Goal: Task Accomplishment & Management: Manage account settings

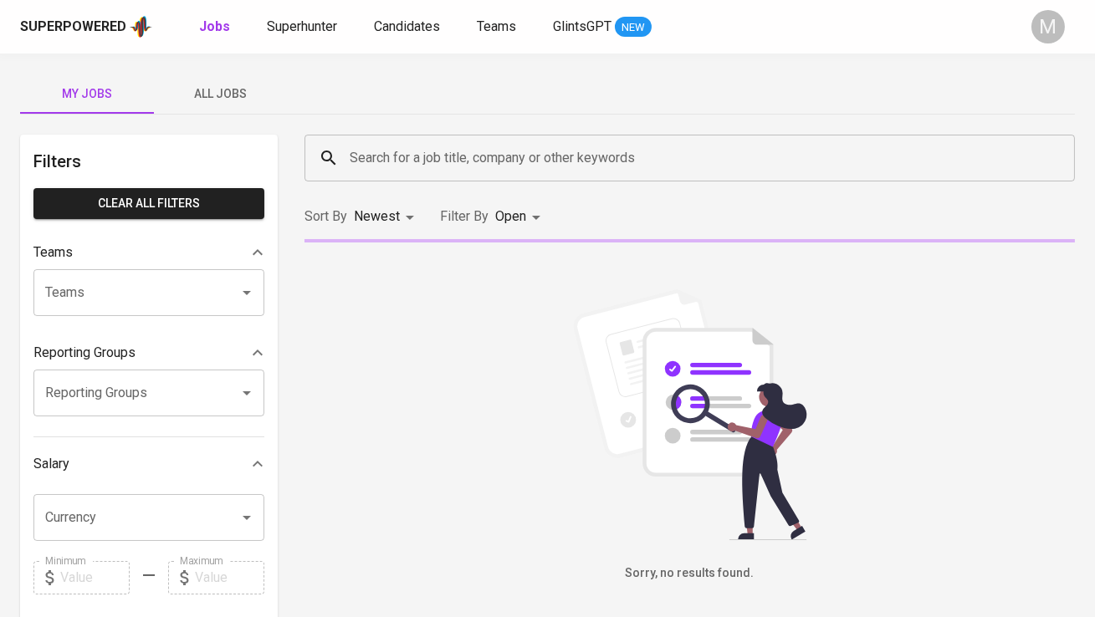
click at [233, 86] on span "All Jobs" at bounding box center [221, 94] width 114 height 21
click at [427, 163] on input "Search for a job title, company or other keywords" at bounding box center [693, 158] width 697 height 32
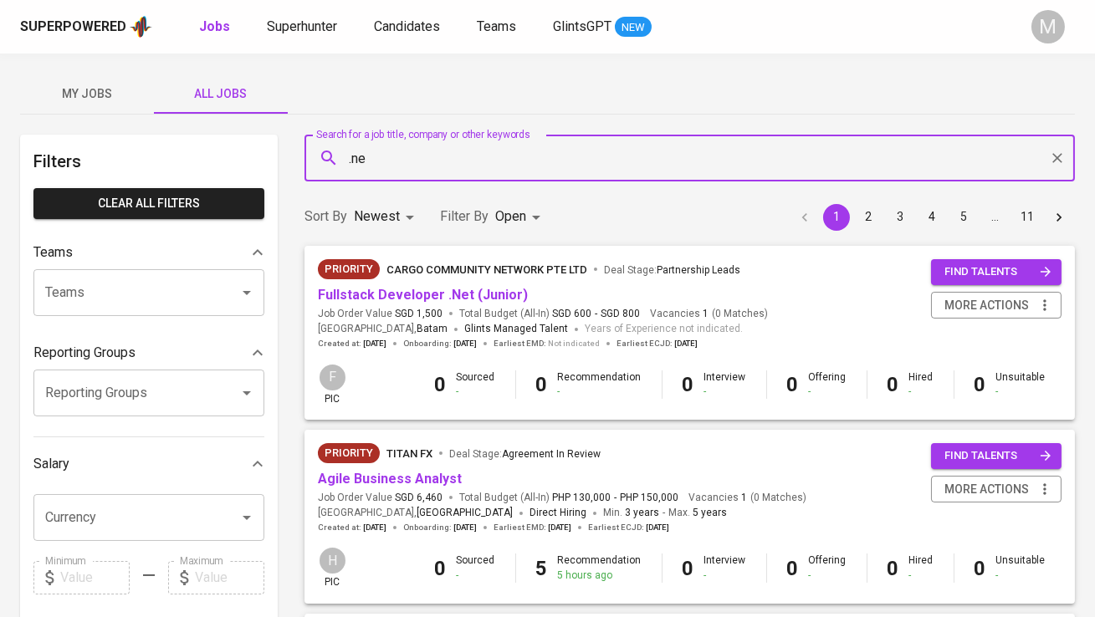
type input ".net"
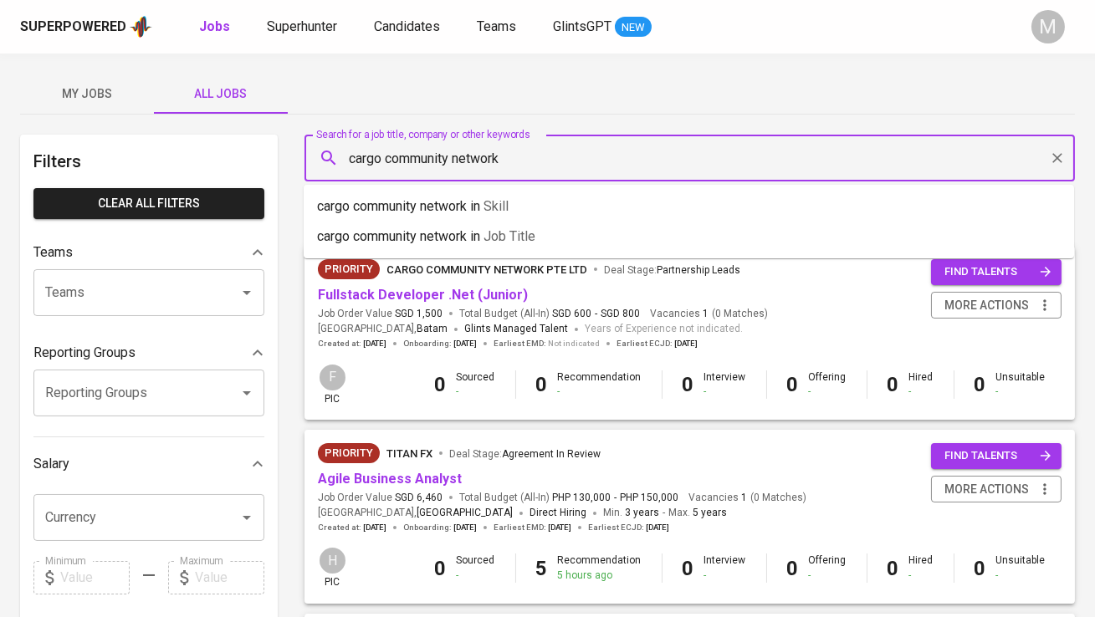
type input "cargo community network"
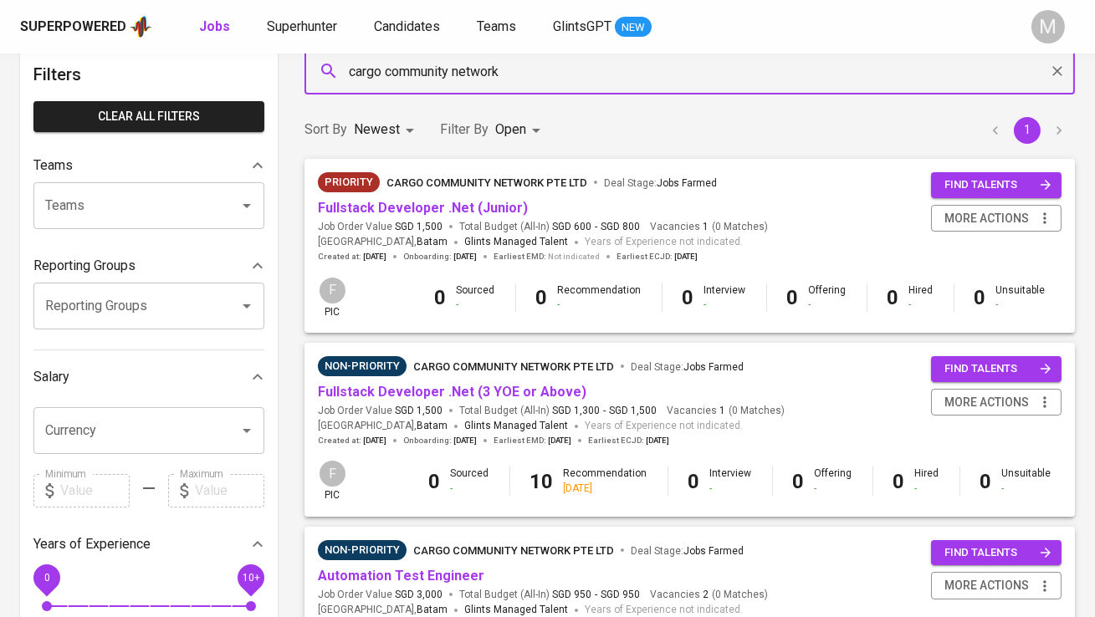
scroll to position [88, 0]
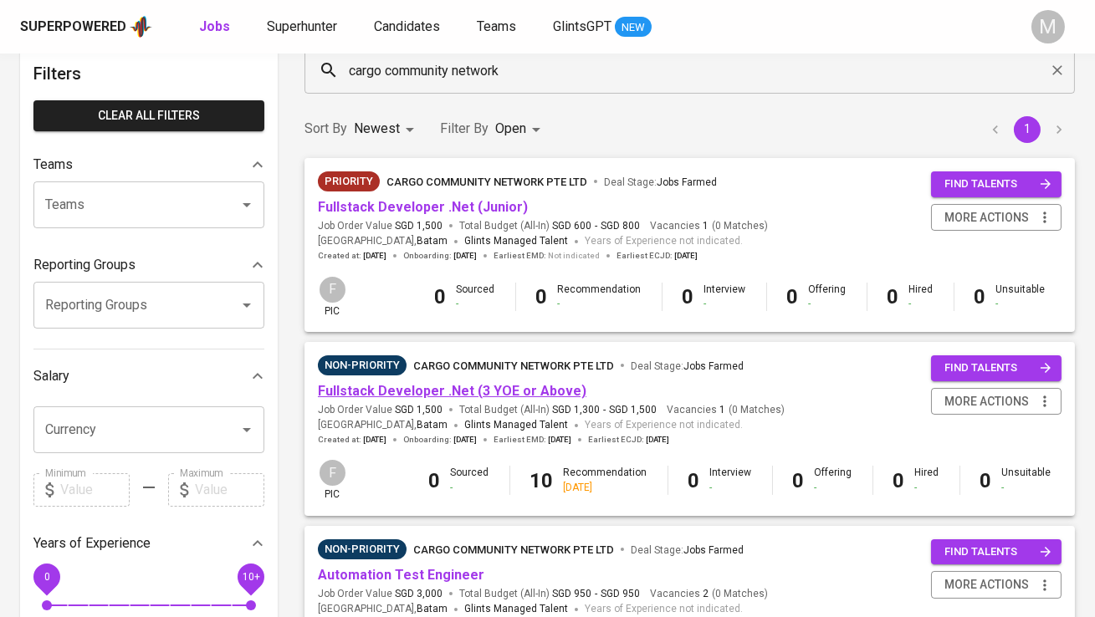
click at [426, 396] on link "Fullstack Developer .Net (3 YOE or Above)" at bounding box center [452, 391] width 268 height 16
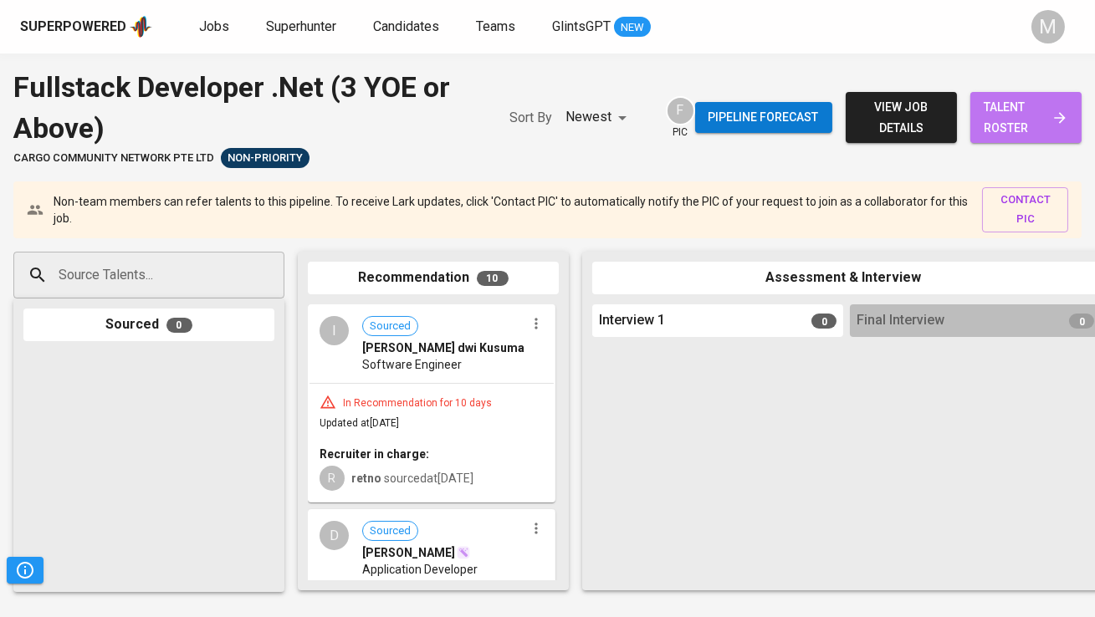
click at [1010, 110] on span "talent roster" at bounding box center [1026, 117] width 84 height 41
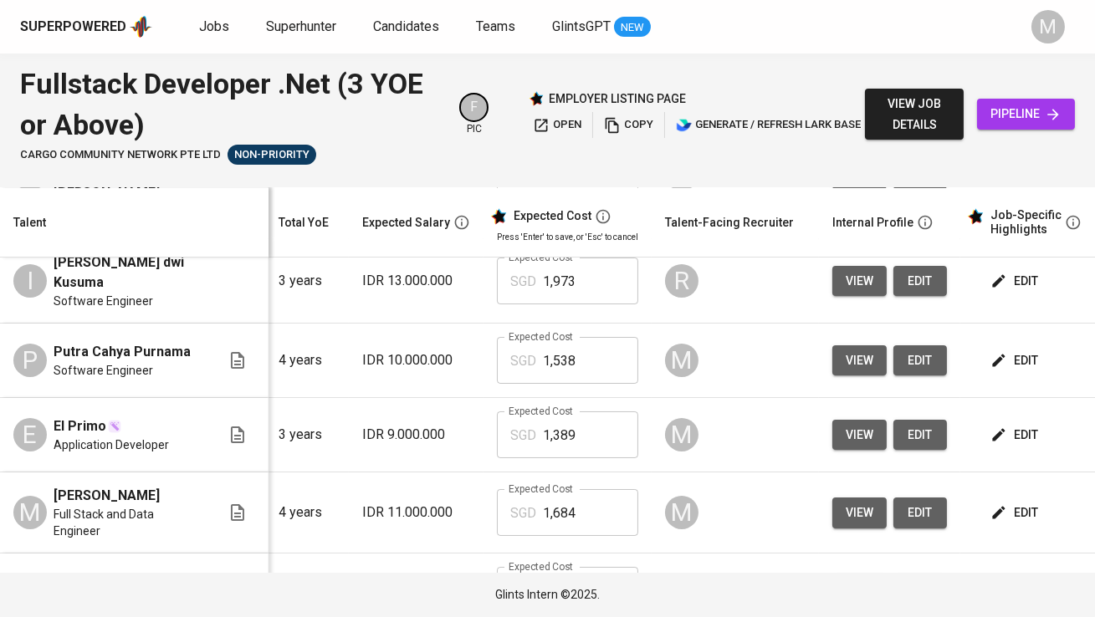
scroll to position [0, 266]
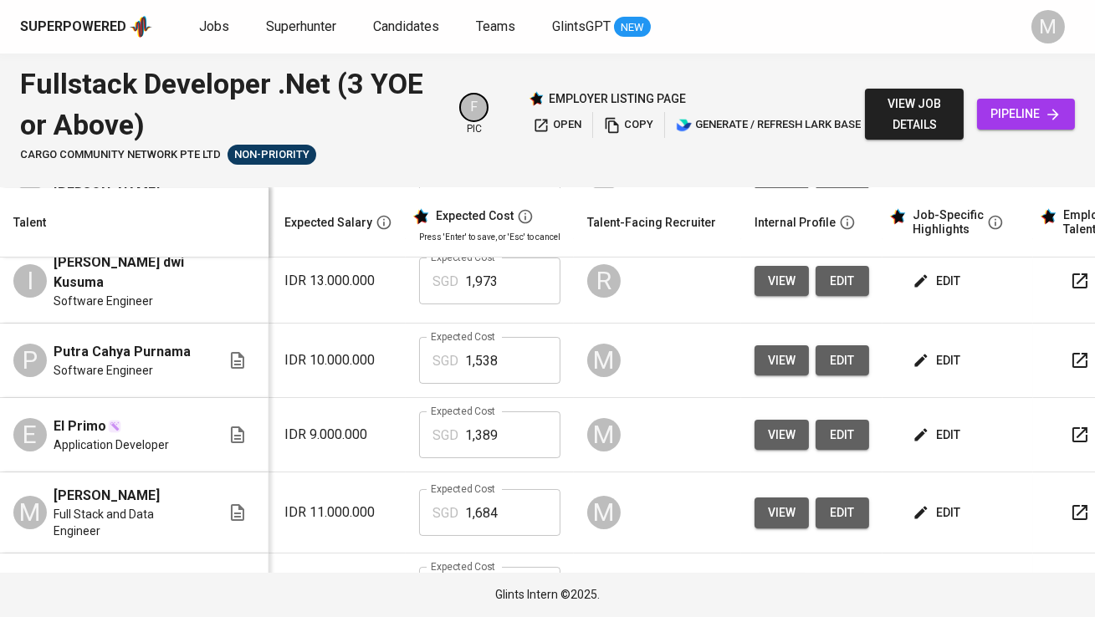
click at [922, 355] on span "edit" at bounding box center [938, 360] width 44 height 21
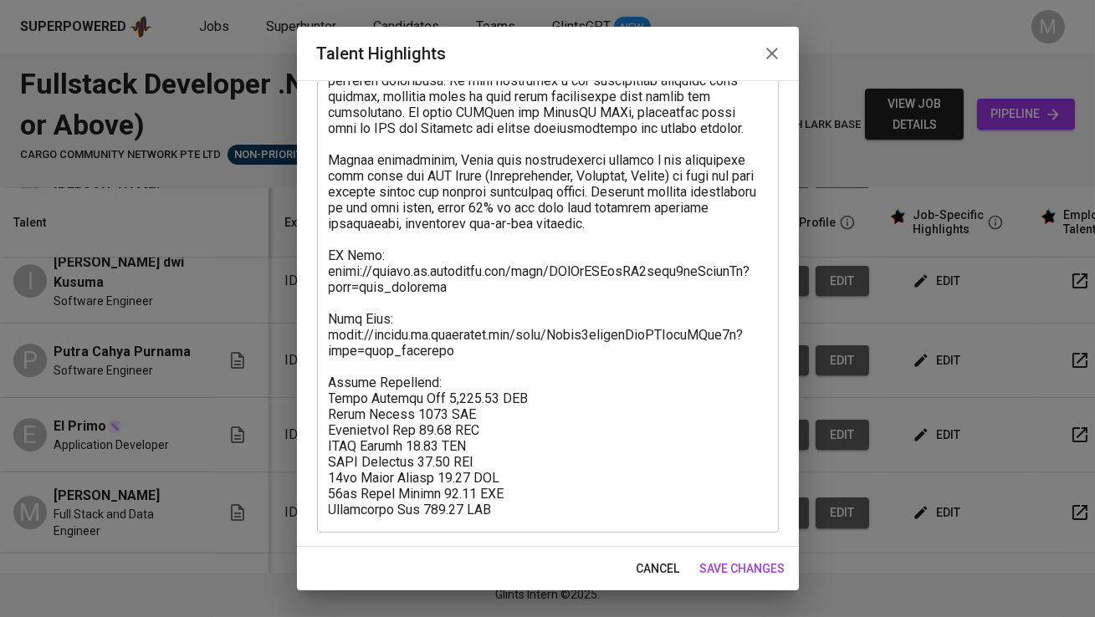
scroll to position [0, 0]
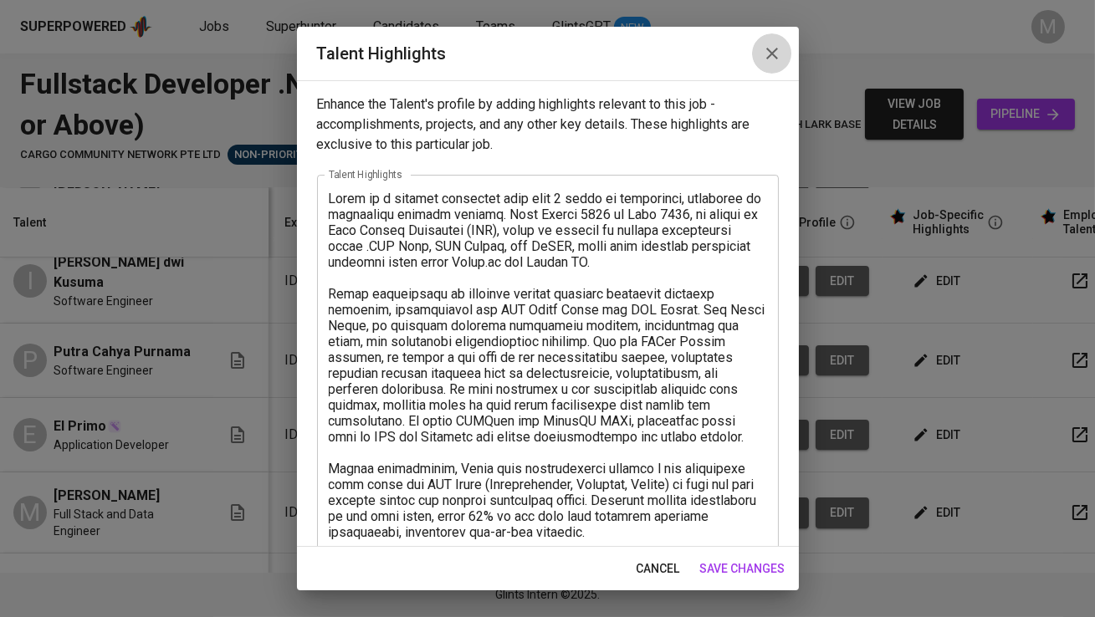
click at [781, 46] on button "button" at bounding box center [772, 53] width 40 height 40
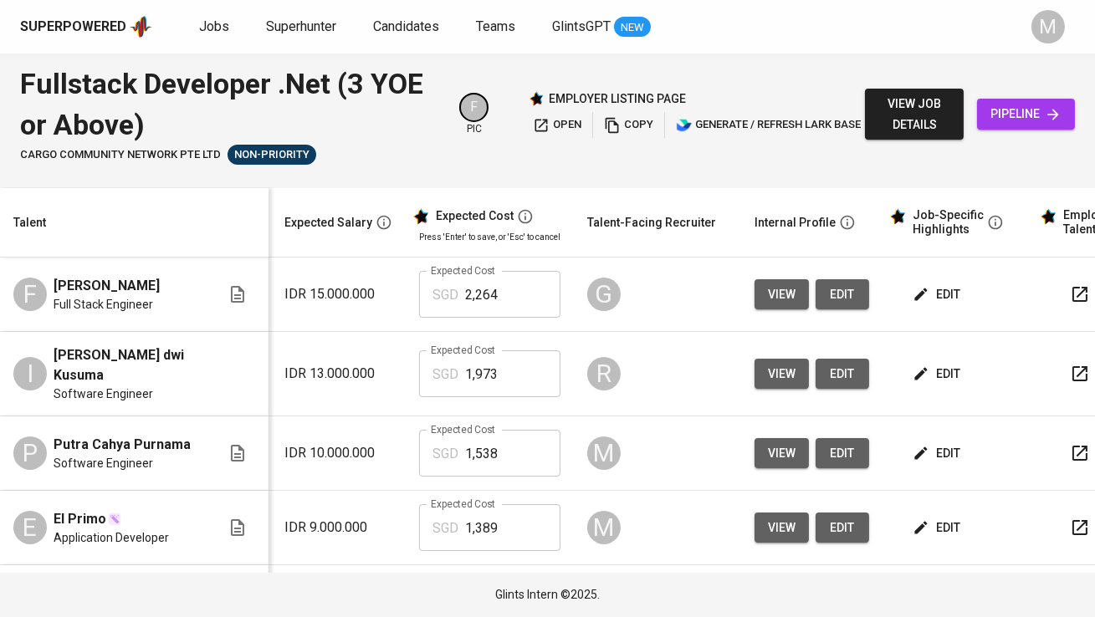
scroll to position [51, 266]
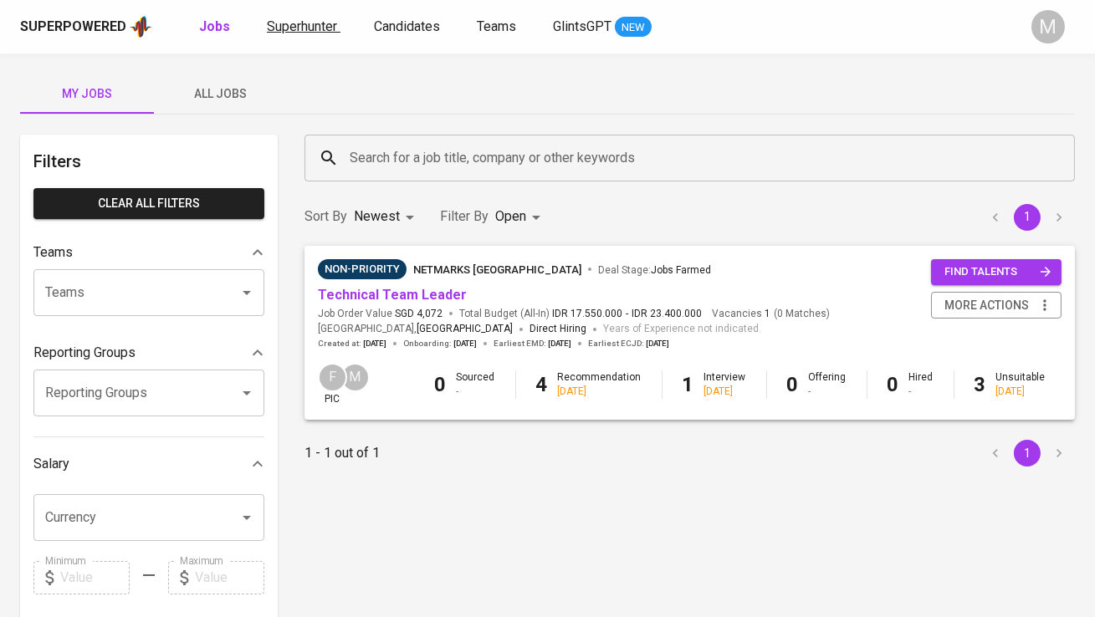
click at [311, 29] on span "Superhunter" at bounding box center [302, 26] width 70 height 16
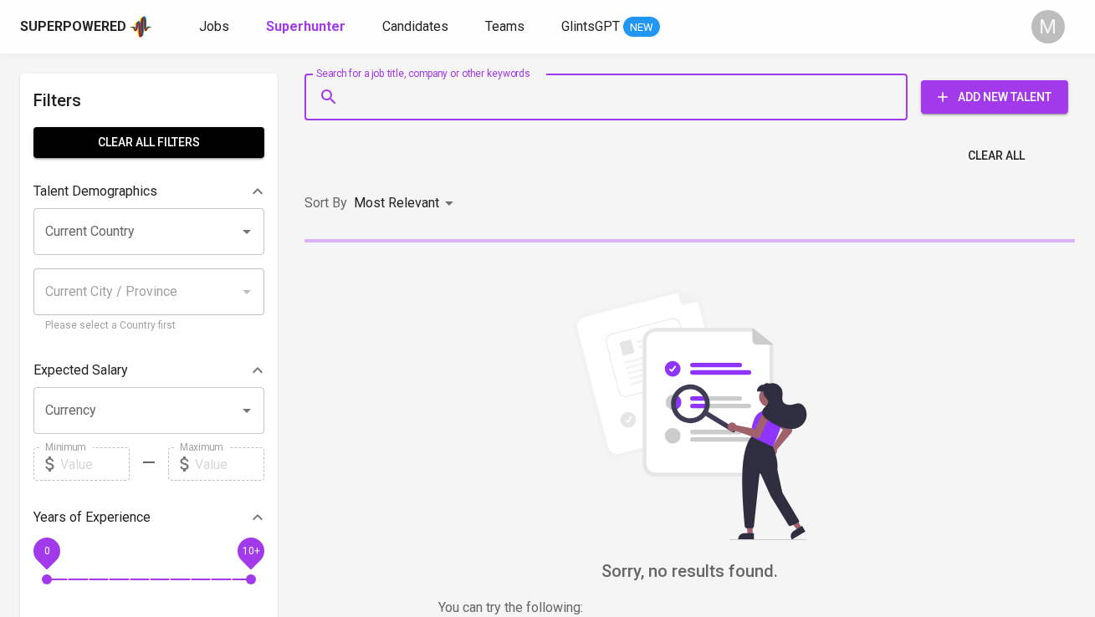
click at [384, 107] on input "Search for a job title, company or other keywords" at bounding box center [609, 97] width 529 height 32
paste input "| mathewjudianto0603@gmail.com"
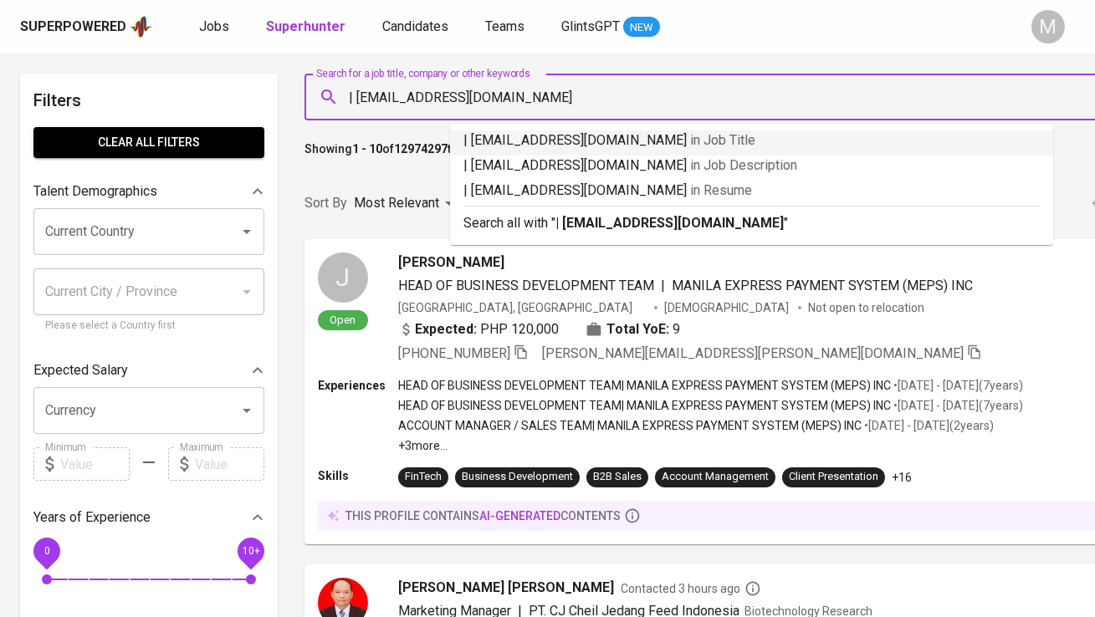
click at [355, 92] on input "| mathewjudianto0603@gmail.com" at bounding box center [760, 97] width 830 height 32
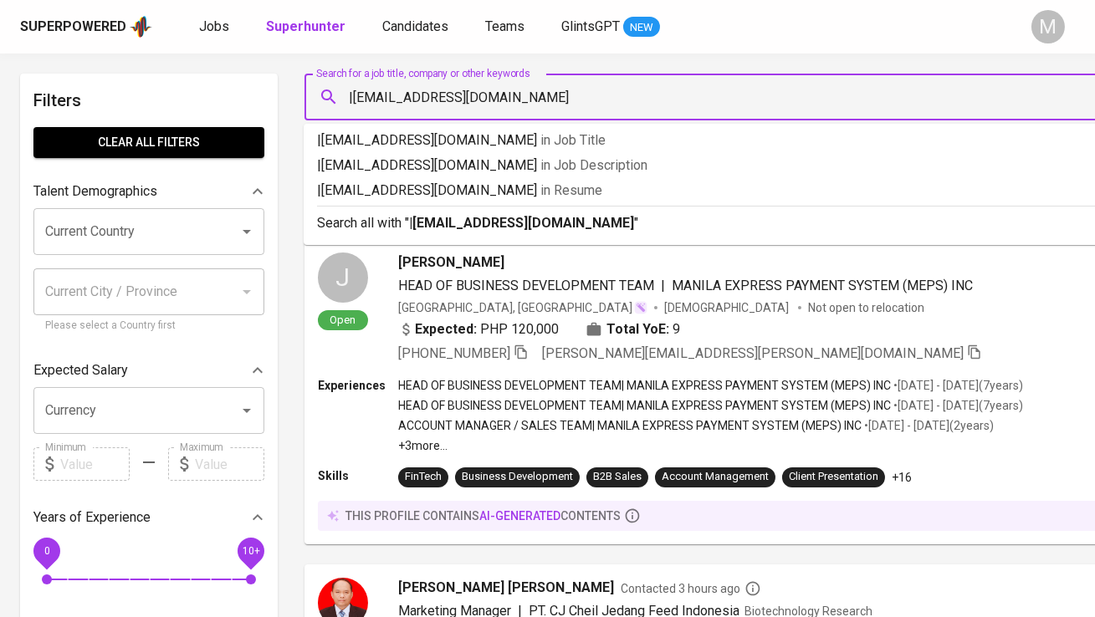
type input "[EMAIL_ADDRESS][DOMAIN_NAME]"
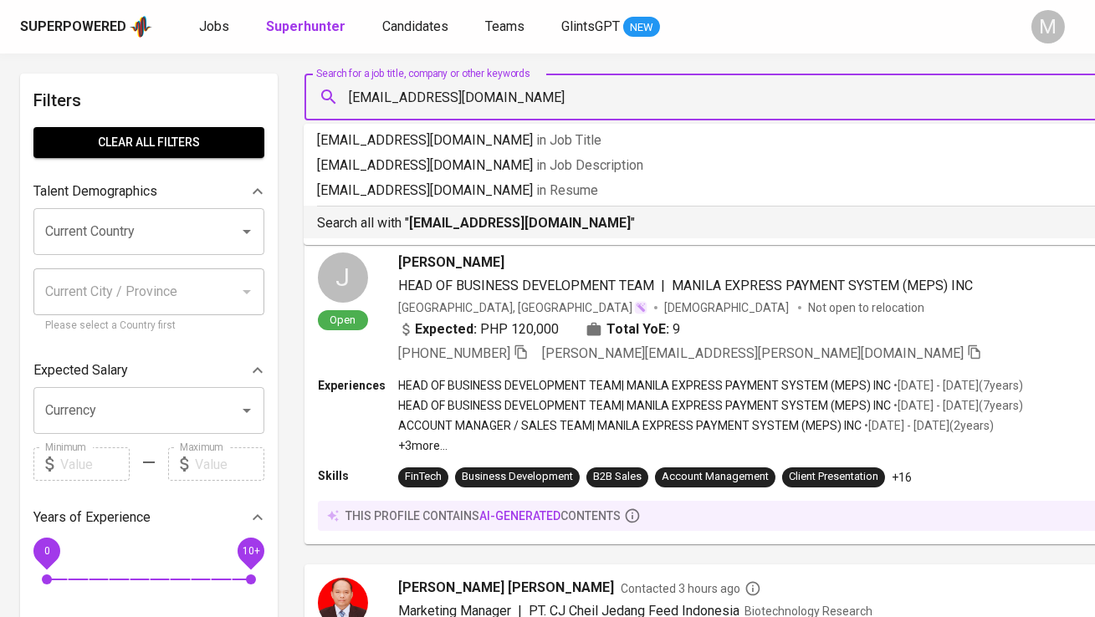
click at [425, 219] on b "mathewjudianto0603@gmail.com" at bounding box center [520, 223] width 222 height 16
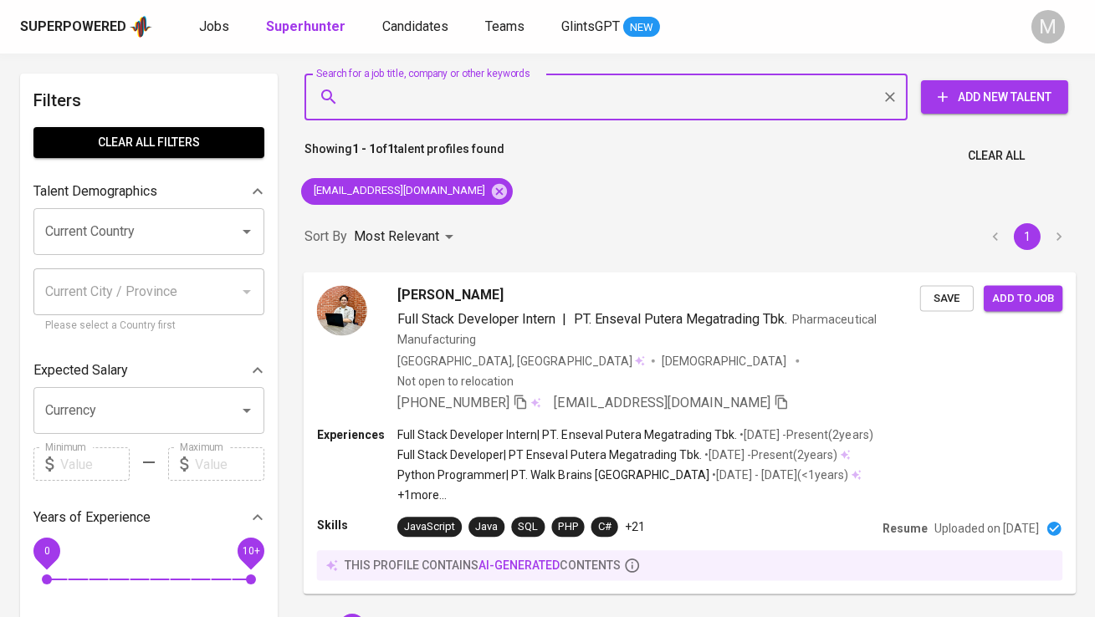
click at [345, 318] on img at bounding box center [342, 310] width 50 height 50
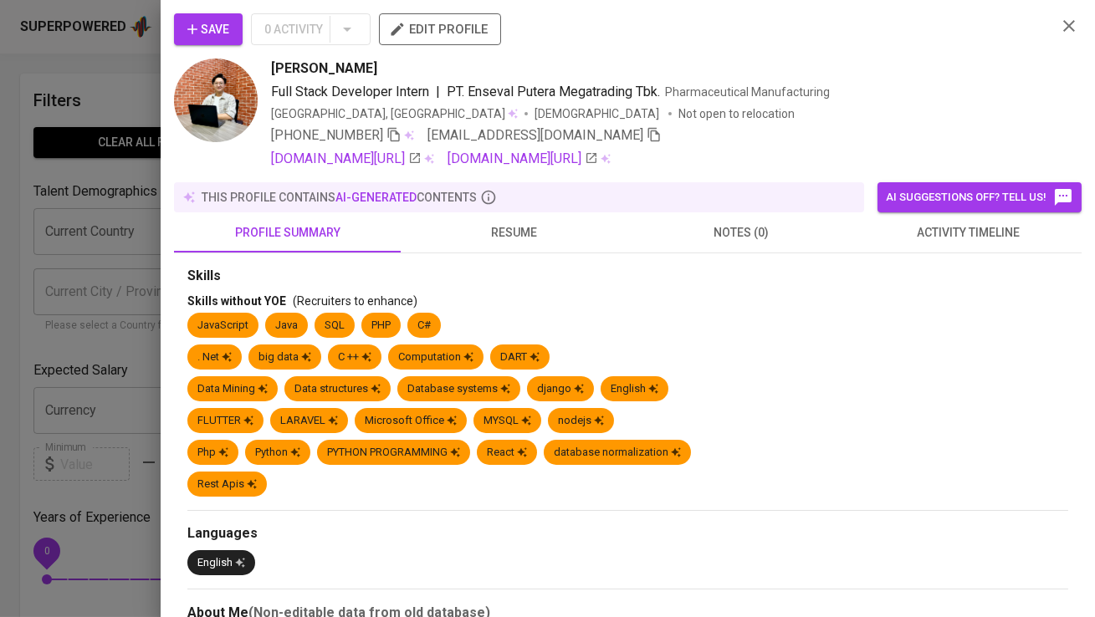
click at [223, 21] on span "Save" at bounding box center [208, 29] width 42 height 21
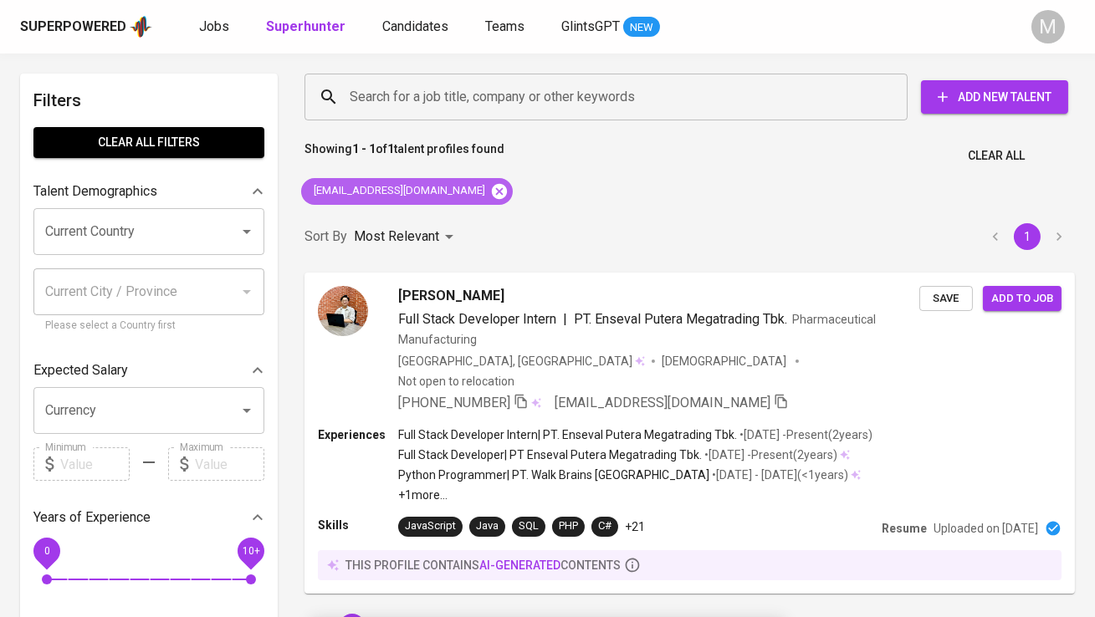
click at [496, 189] on icon at bounding box center [499, 190] width 15 height 15
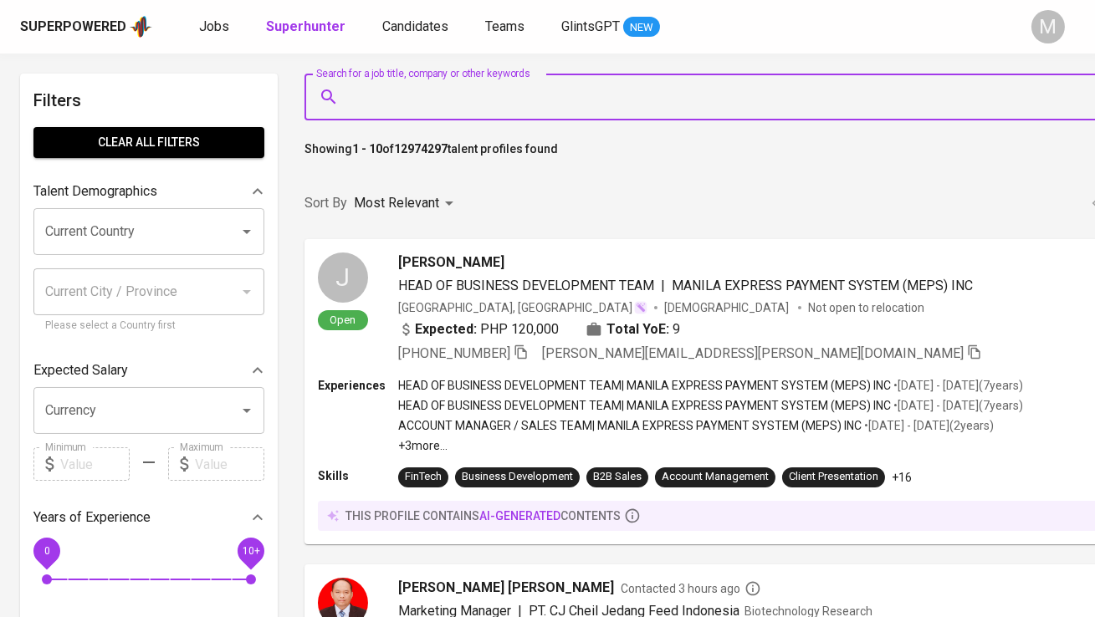
click at [467, 104] on input "Search for a job title, company or other keywords" at bounding box center [760, 97] width 830 height 32
paste input "l: kopisharif@email.com"
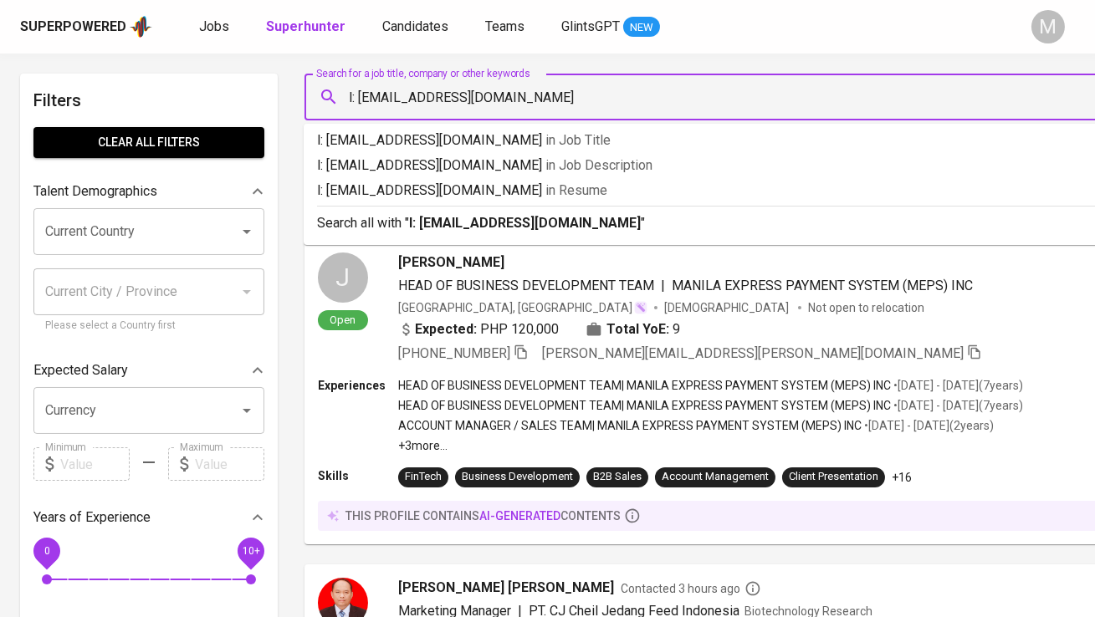
click at [360, 96] on input "l: kopisharif@email.com" at bounding box center [760, 97] width 830 height 32
type input "kopisharif@email.com"
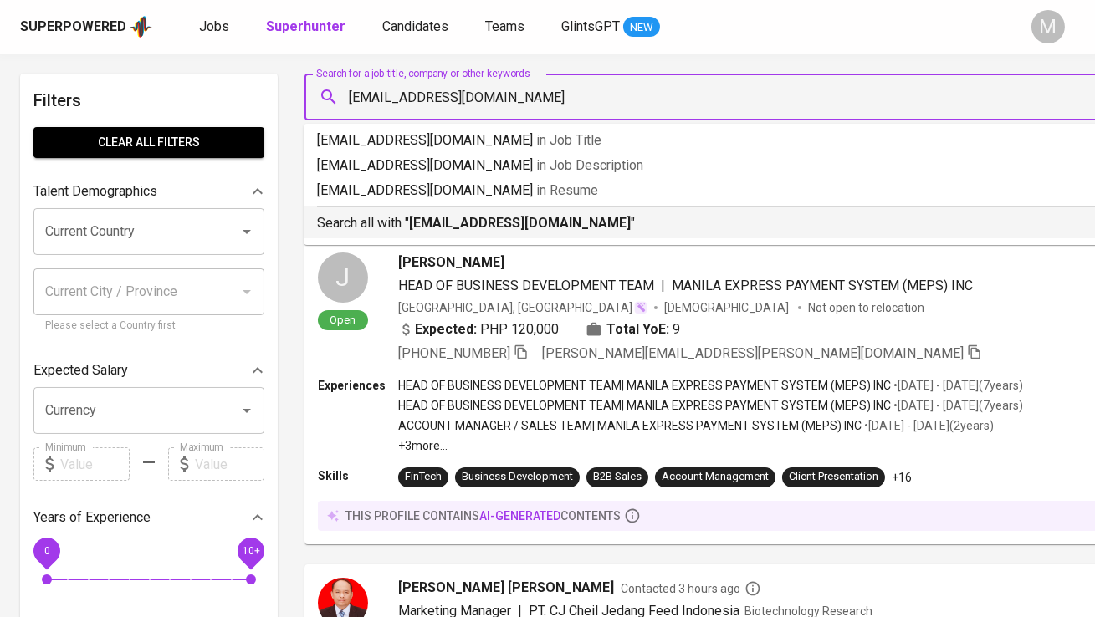
click at [399, 218] on p "Search all with " kopisharif@email.com "" at bounding box center [751, 223] width 869 height 20
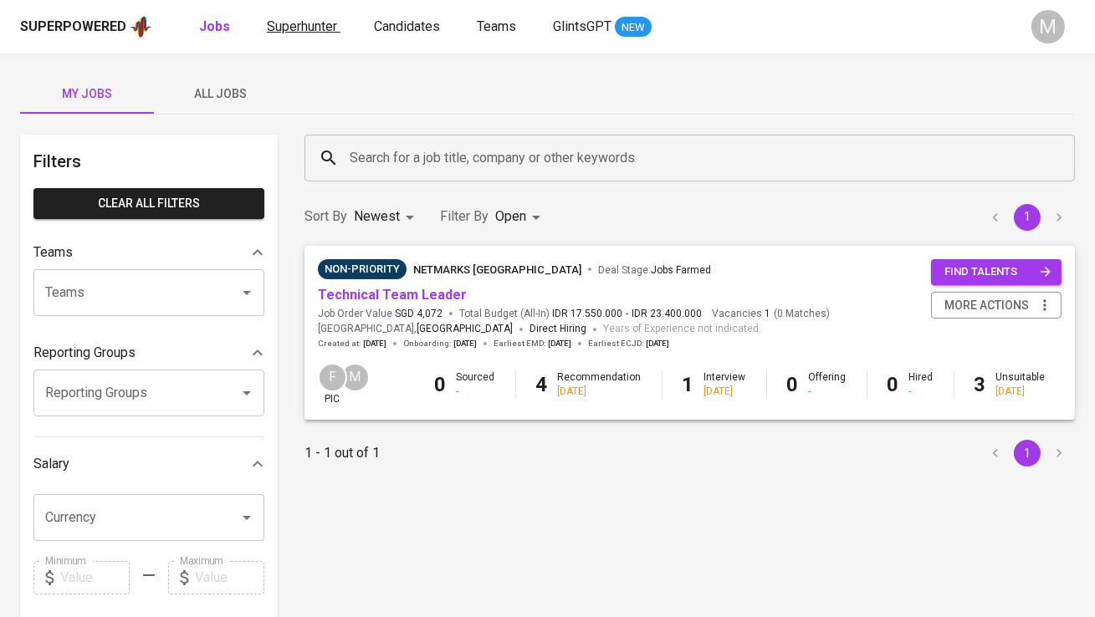
click at [292, 28] on span "Superhunter" at bounding box center [302, 26] width 70 height 16
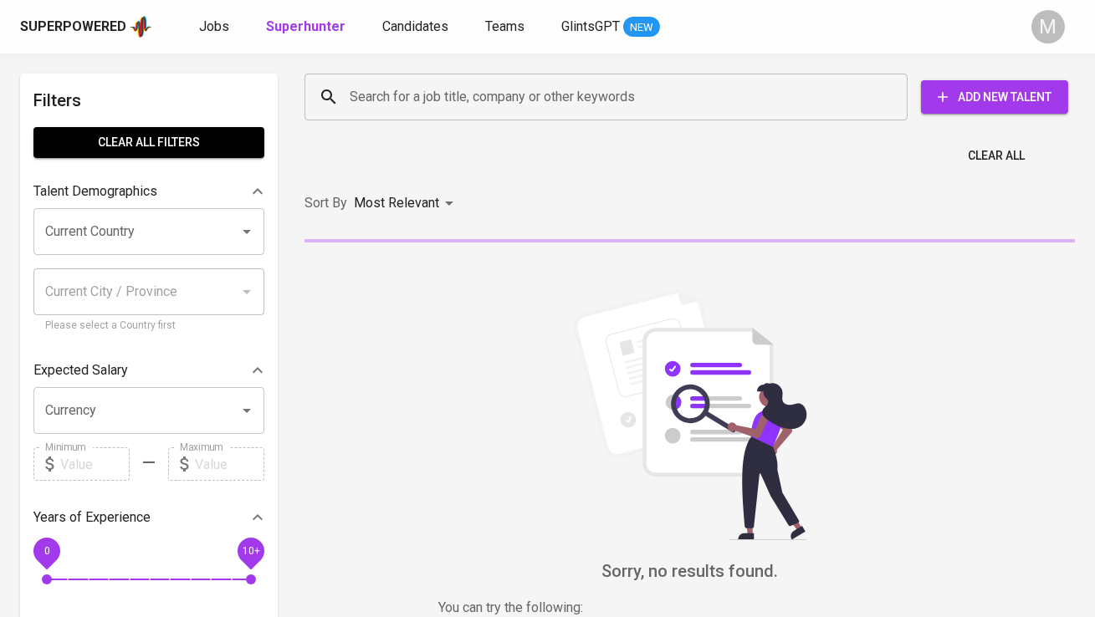
click at [386, 104] on input "Search for a job title, company or other keywords" at bounding box center [609, 97] width 529 height 32
paste input "• [EMAIL_ADDRESS][DOMAIN_NAME]"
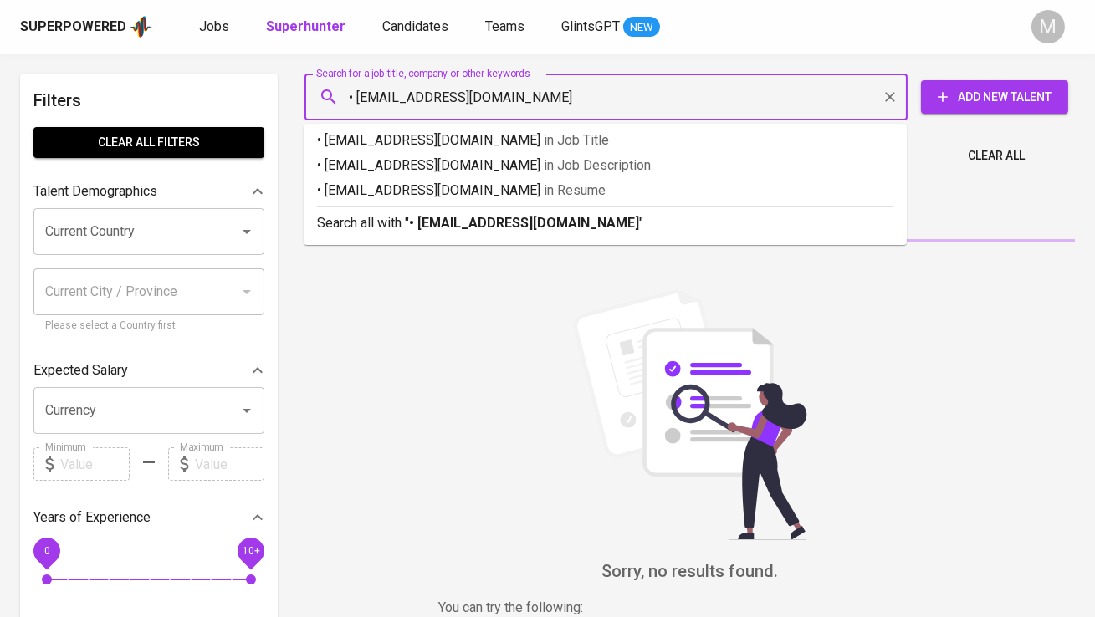
click at [356, 94] on input "• [EMAIL_ADDRESS][DOMAIN_NAME]" at bounding box center [609, 97] width 529 height 32
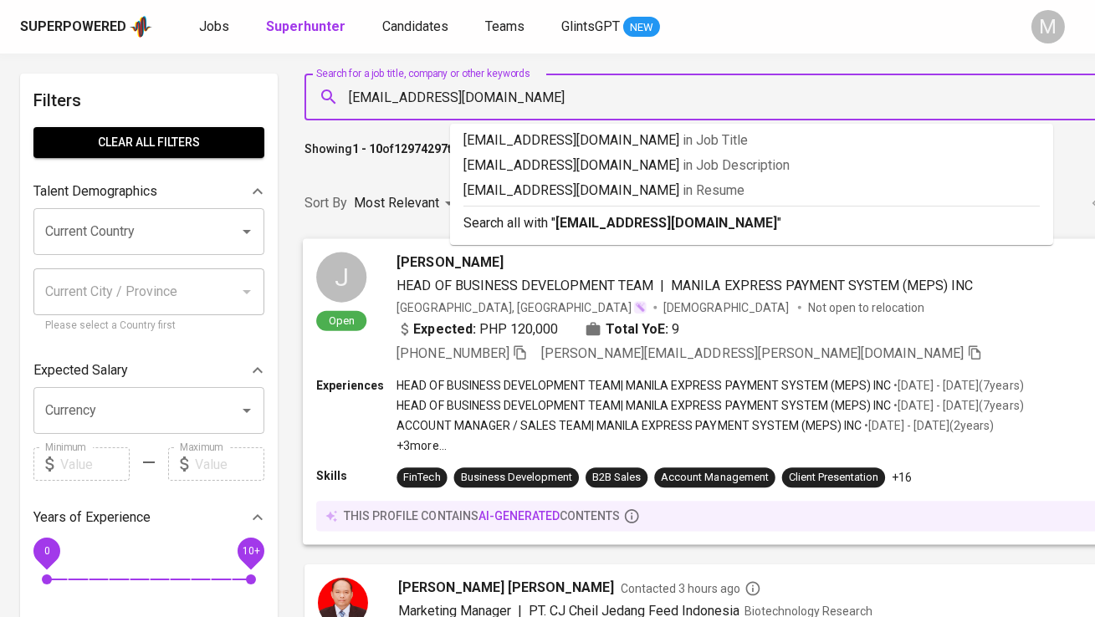
type input "[EMAIL_ADDRESS][DOMAIN_NAME]"
click at [405, 247] on div "J Open [PERSON_NAME] HEAD OF BUSINESS DEVELOPMENT TEAM | MANILA EXPRESS PAYMENT…" at bounding box center [840, 307] width 1074 height 139
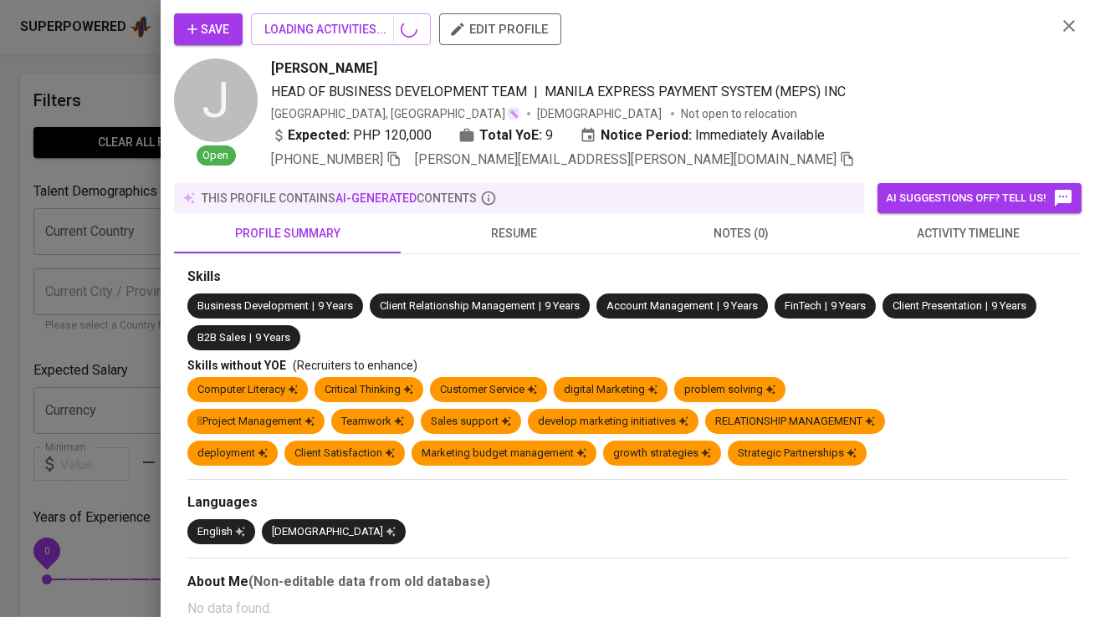
click at [428, 95] on div at bounding box center [547, 308] width 1095 height 617
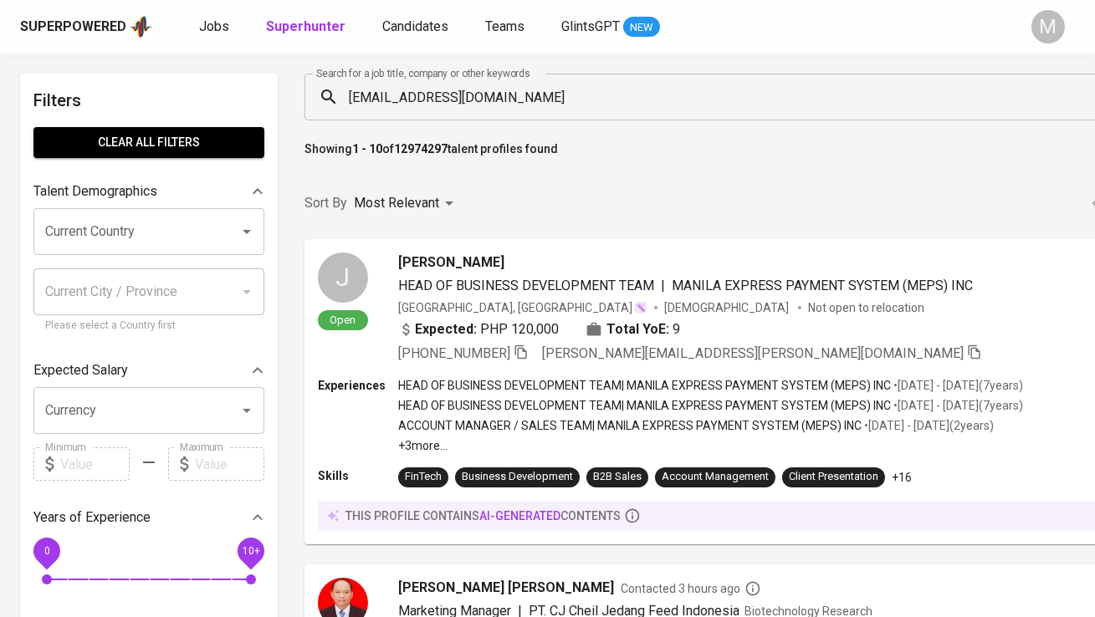
click at [444, 110] on input "alvynmuharram@gmail.com" at bounding box center [760, 97] width 830 height 32
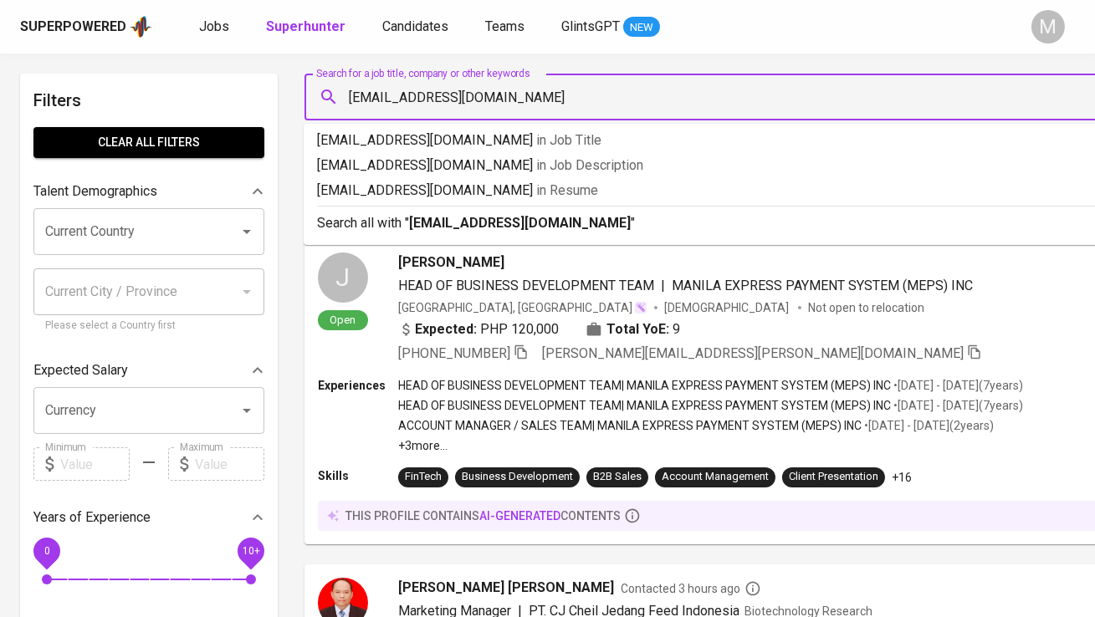
click at [444, 110] on input "alvynmuharram@gmail.com" at bounding box center [760, 97] width 830 height 32
click at [474, 230] on b "alvynmuharram@gmail.com" at bounding box center [520, 223] width 222 height 16
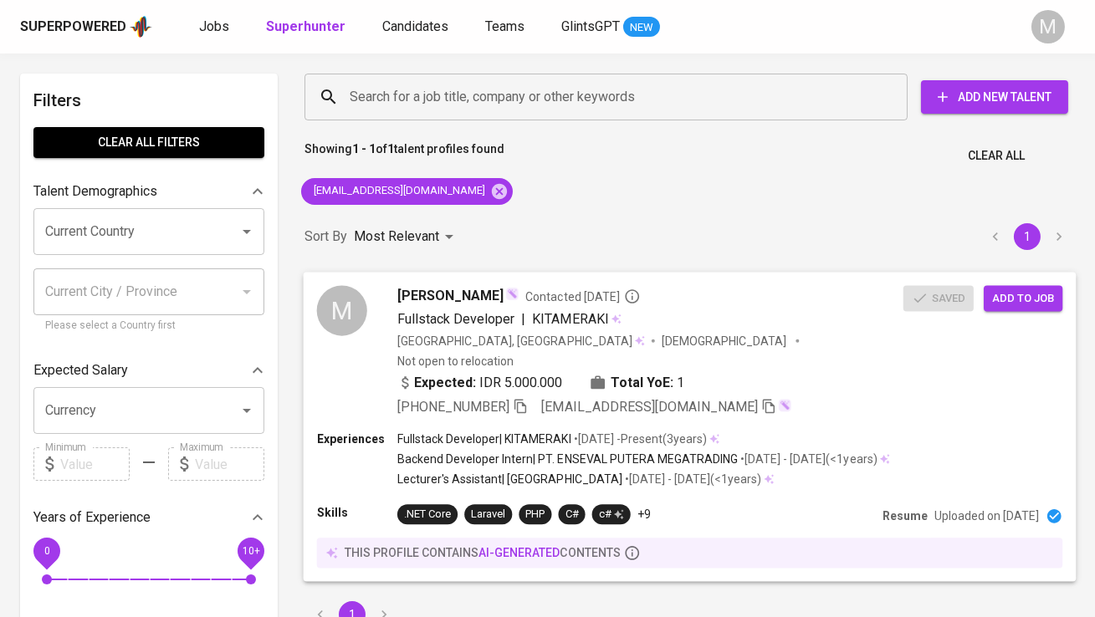
click at [478, 295] on span "Muhammad Alvyn Muharrom Jr." at bounding box center [450, 295] width 106 height 20
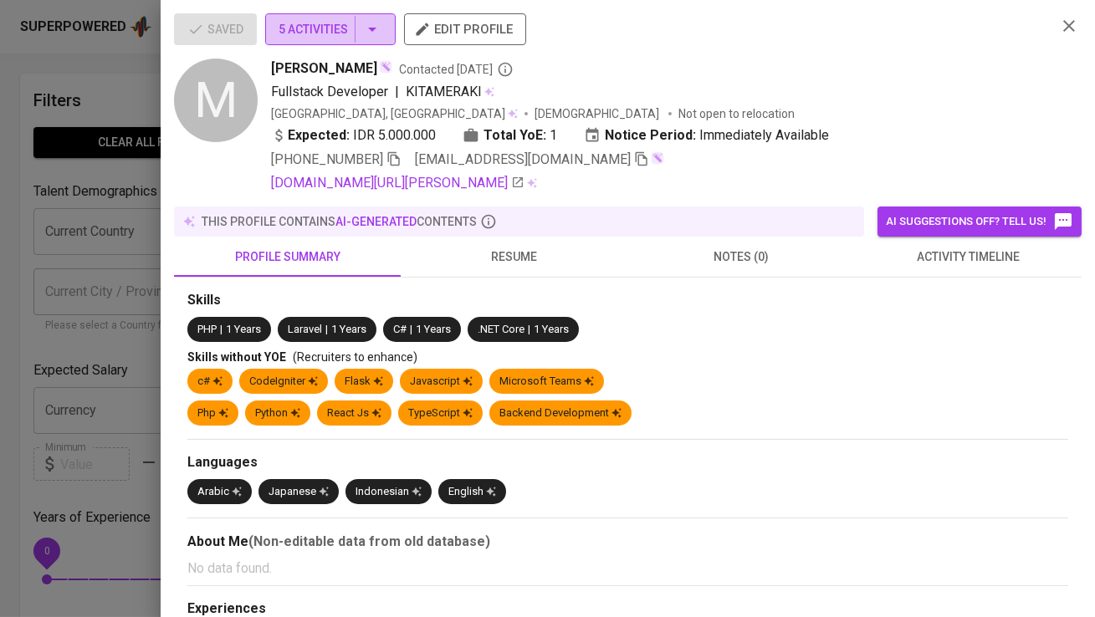
click at [346, 37] on span "5 Activities" at bounding box center [331, 29] width 104 height 21
click at [634, 159] on icon "button" at bounding box center [641, 158] width 15 height 15
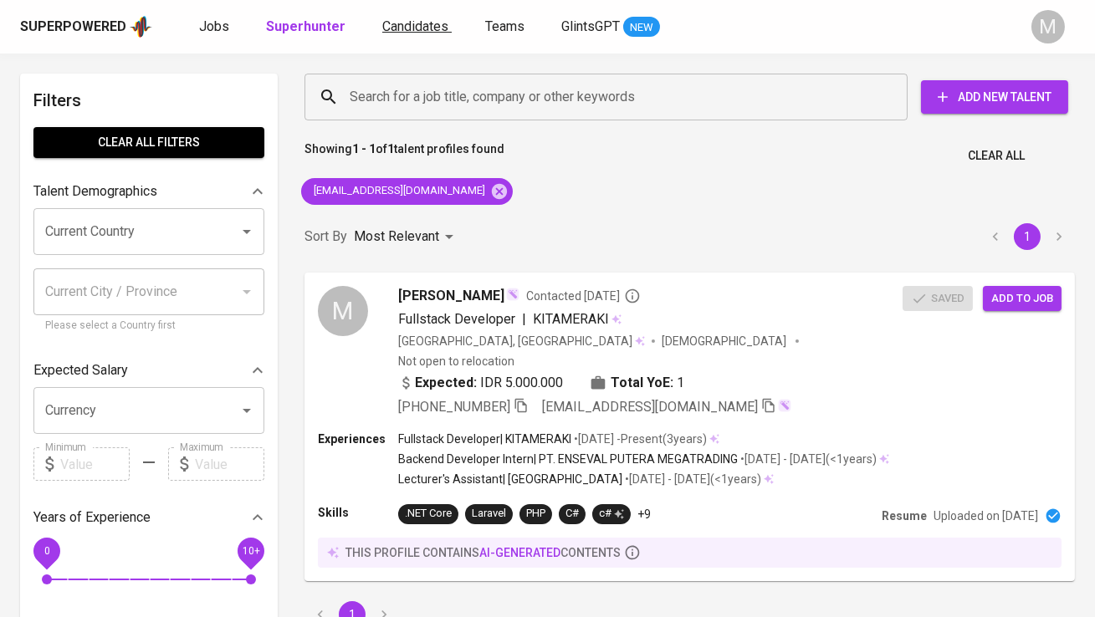
click at [391, 29] on span "Candidates" at bounding box center [415, 26] width 66 height 16
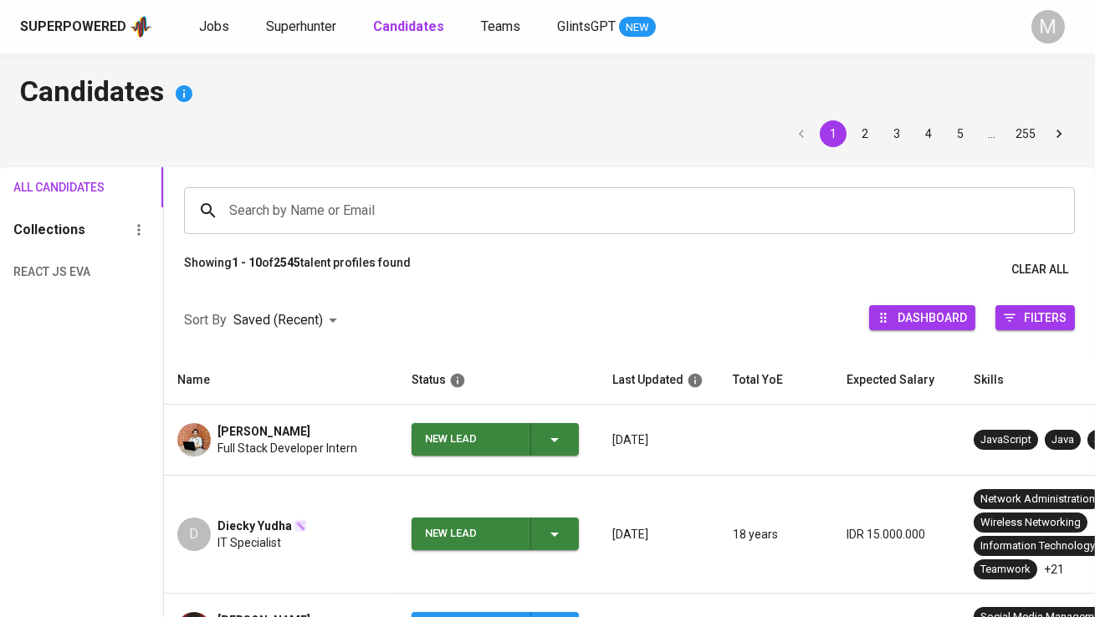
click at [371, 186] on div "Search by Name or Email Search by Name or Email" at bounding box center [629, 210] width 931 height 87
click at [349, 208] on input "Search by Name or Email" at bounding box center [633, 211] width 817 height 32
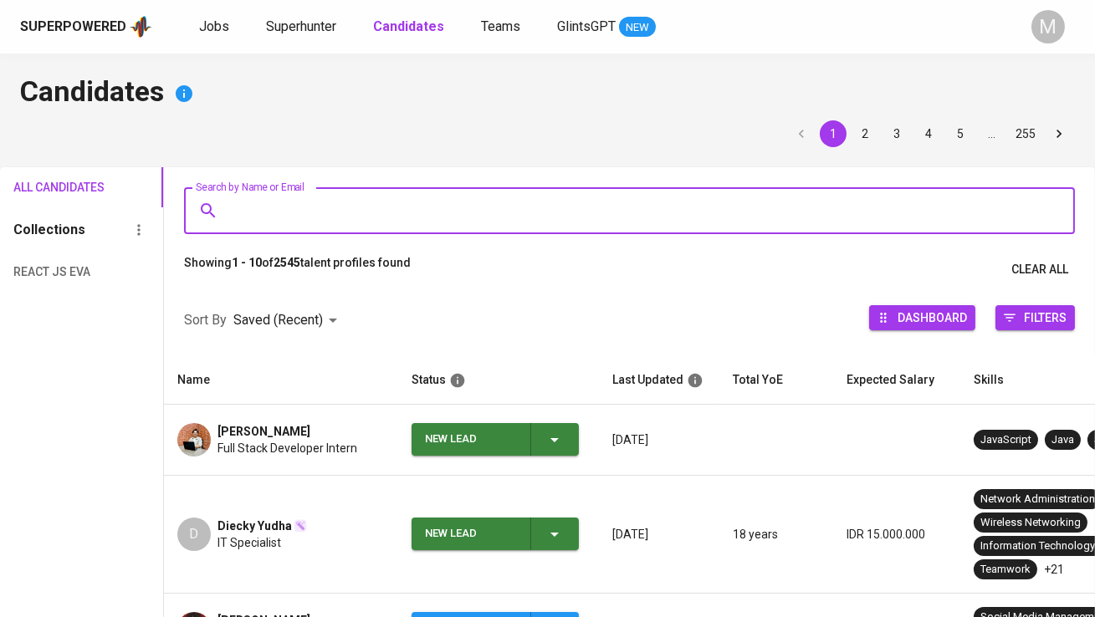
paste input "alvynmuharram@gmail.com"
type input "alvynmuharram@gmail.com"
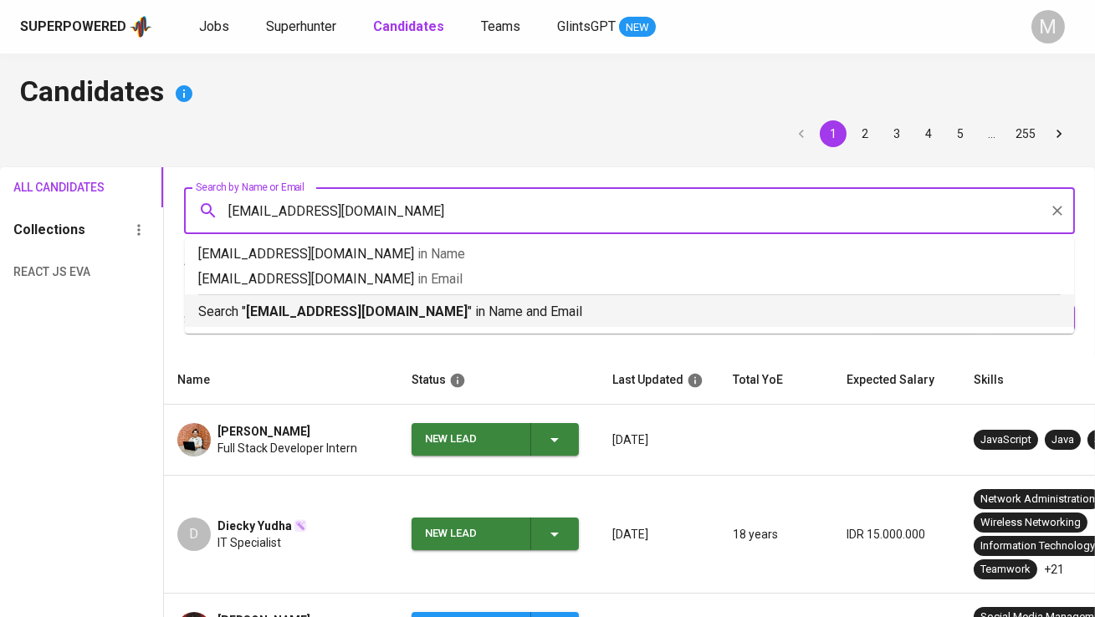
click at [345, 320] on p "Search " alvynmuharram@gmail.com " in Name and Email" at bounding box center [629, 312] width 862 height 20
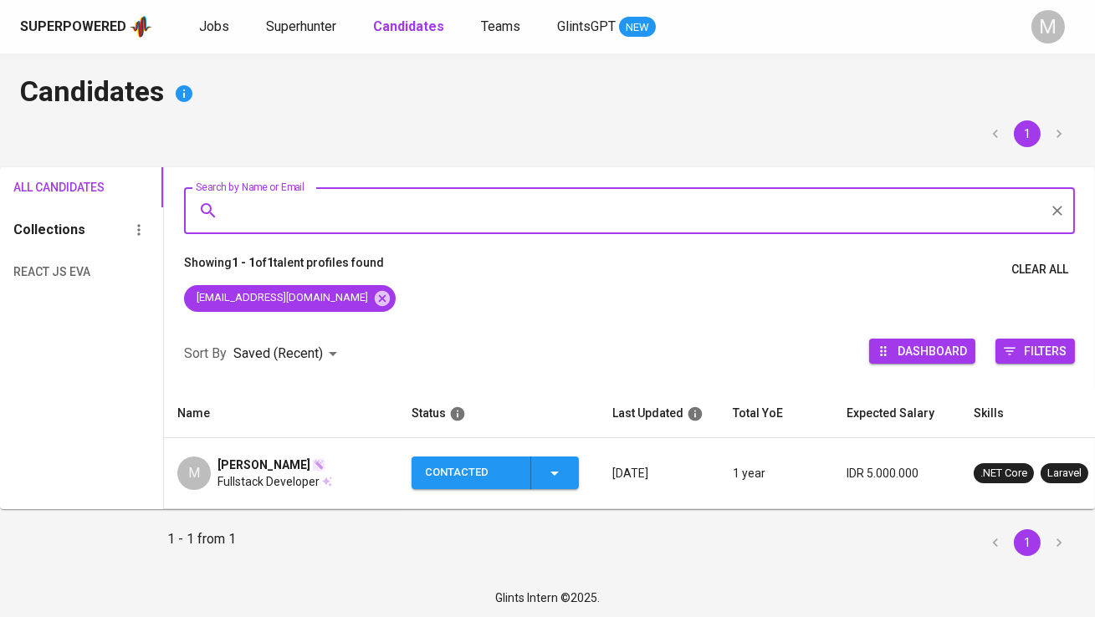
click at [440, 468] on div "Contacted" at bounding box center [471, 473] width 92 height 33
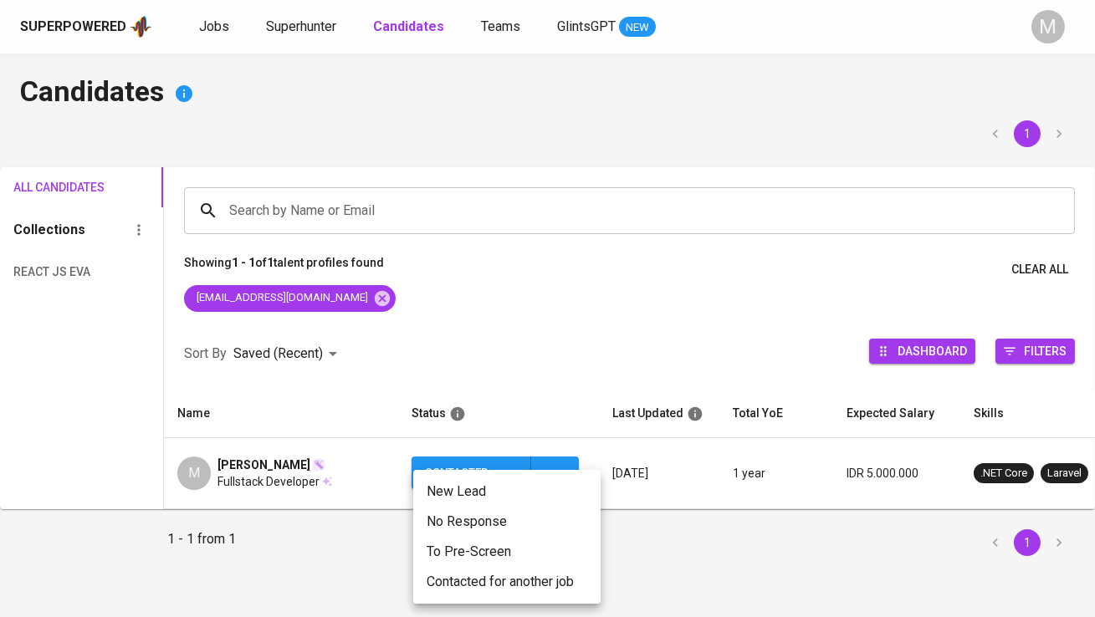
click at [454, 583] on li "Contacted for another job" at bounding box center [506, 582] width 187 height 30
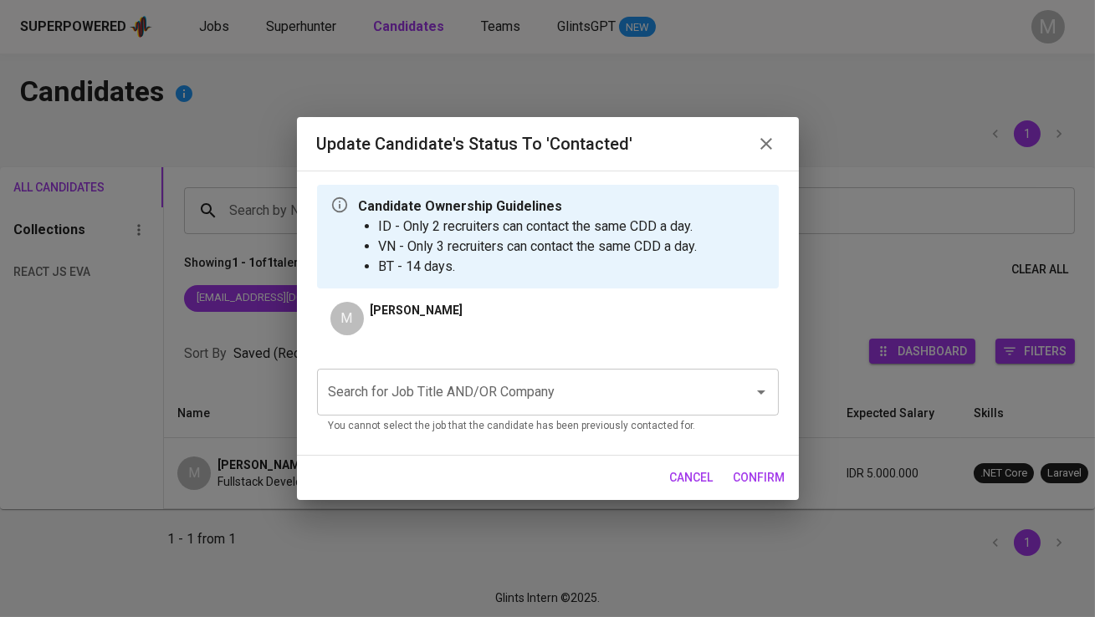
click at [445, 383] on input "Search for Job Title AND/OR Company" at bounding box center [525, 392] width 400 height 32
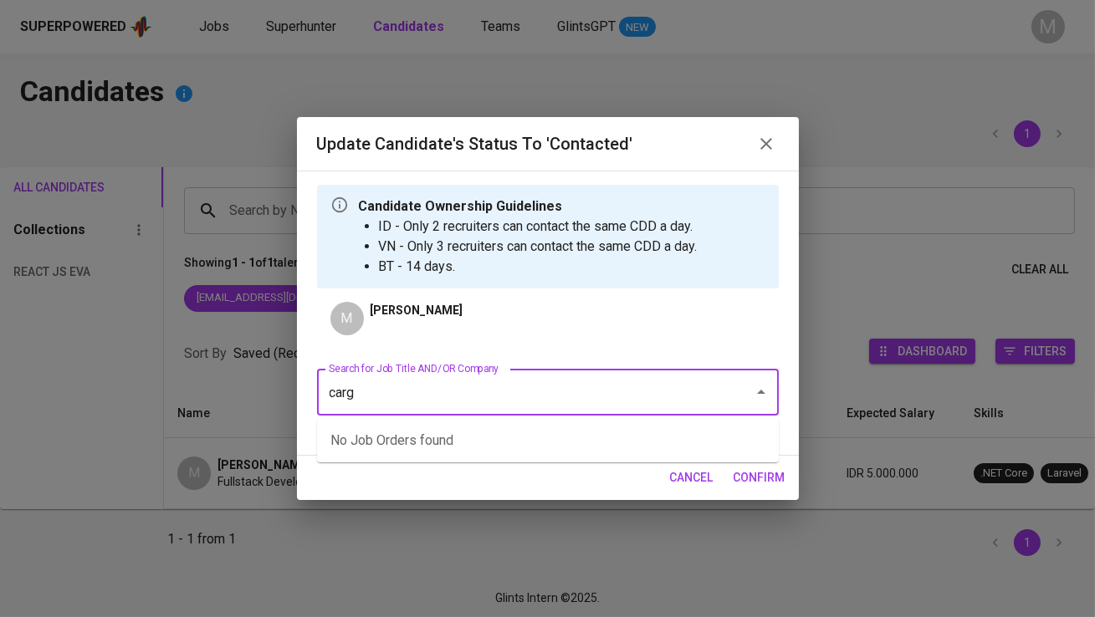
type input "cargo"
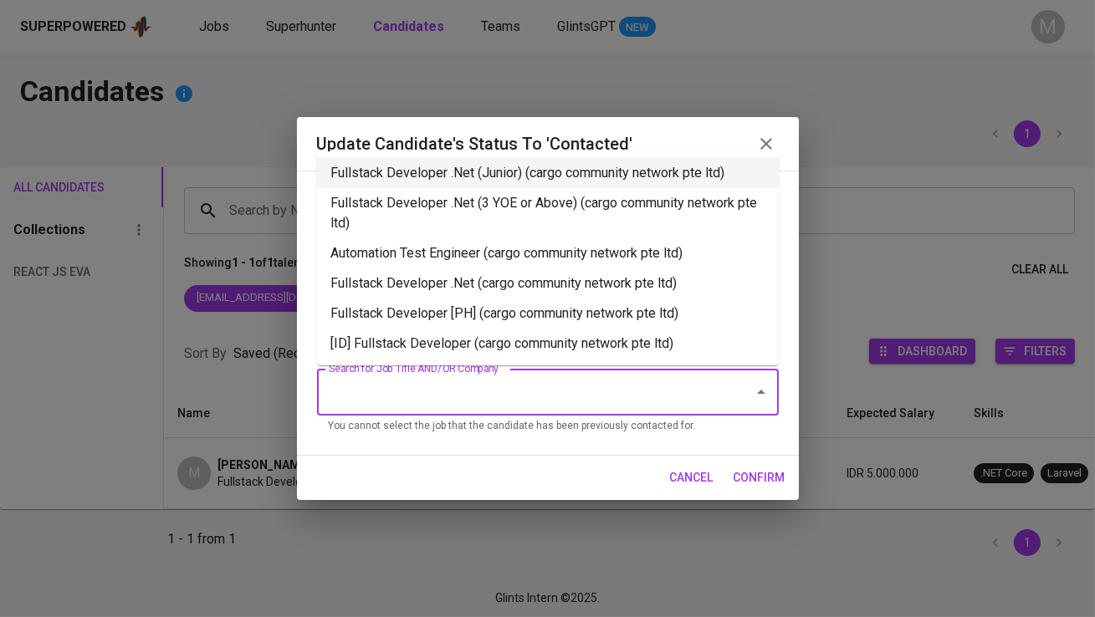
click at [528, 178] on li "Fullstack Developer .Net (Junior) (cargo community network pte ltd)" at bounding box center [548, 173] width 462 height 30
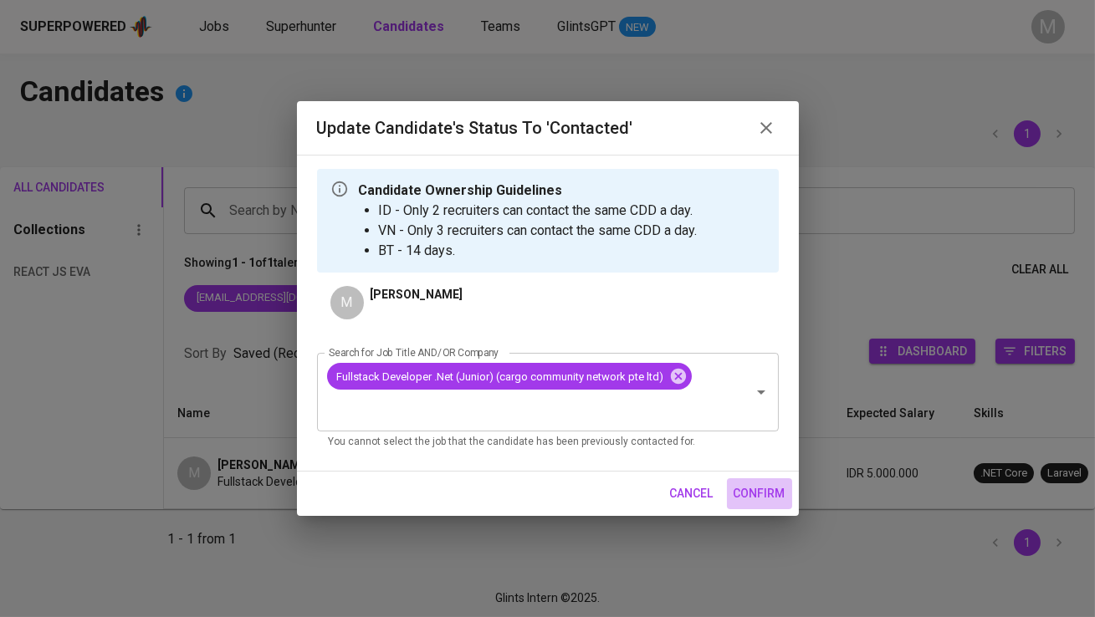
click at [743, 488] on span "confirm" at bounding box center [759, 493] width 52 height 21
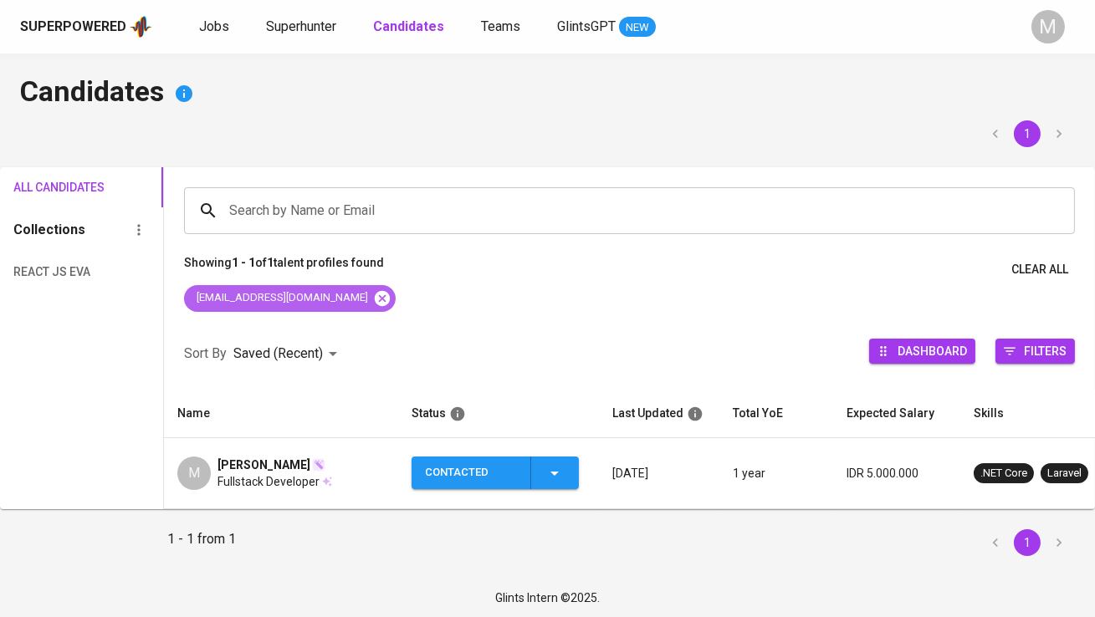
click at [375, 295] on icon at bounding box center [382, 297] width 15 height 15
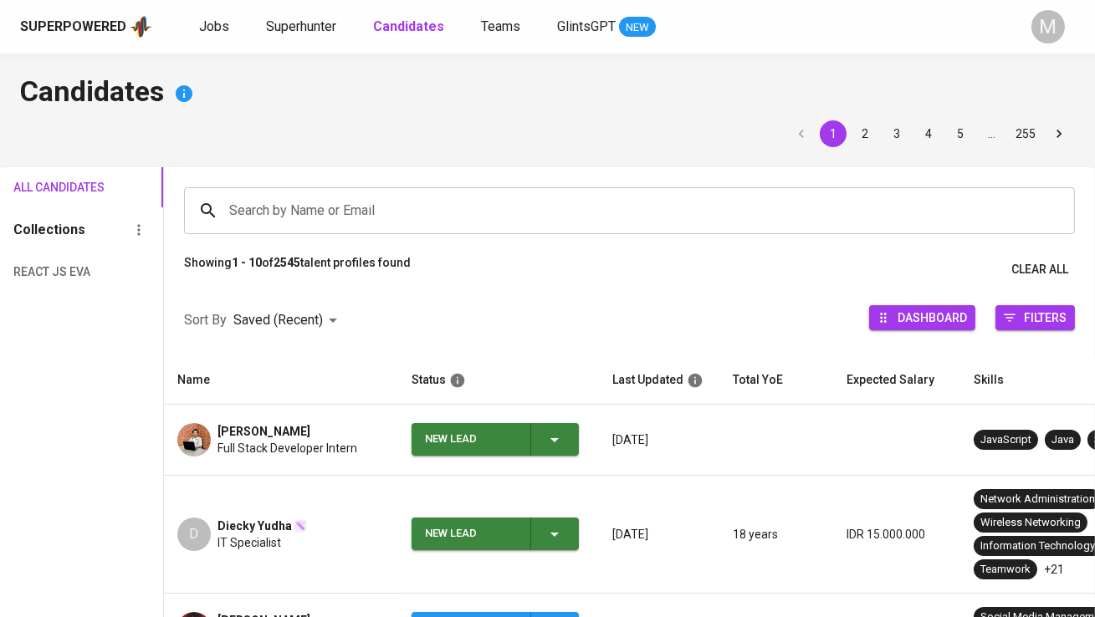
click at [459, 464] on td "New Lead" at bounding box center [498, 440] width 201 height 71
click at [466, 429] on div "New Lead" at bounding box center [471, 439] width 92 height 33
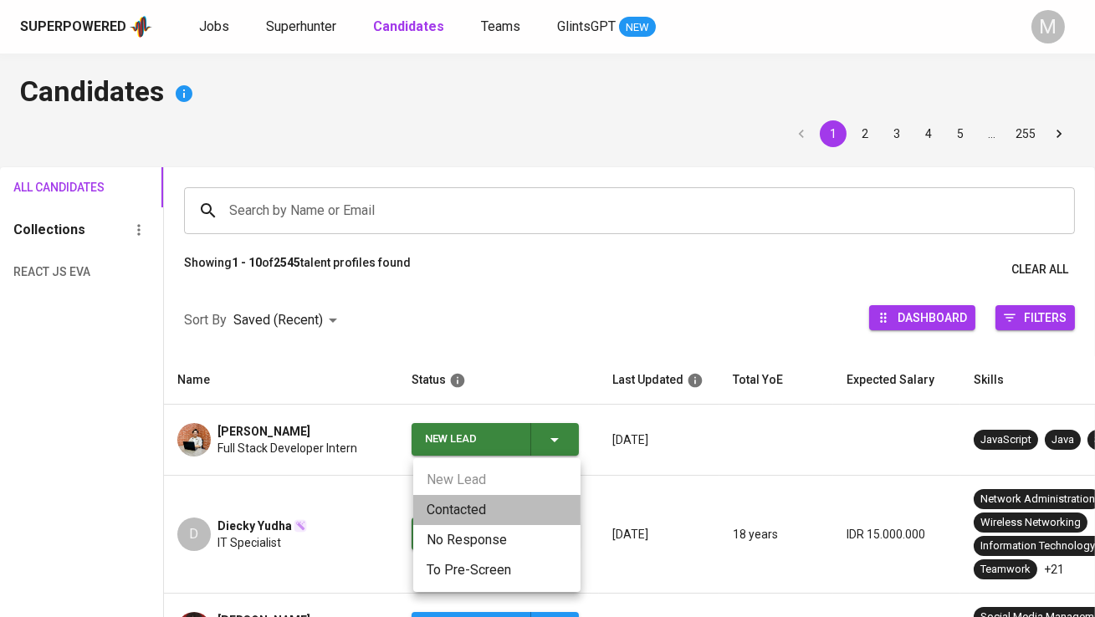
click at [484, 514] on li "Contacted" at bounding box center [496, 510] width 167 height 30
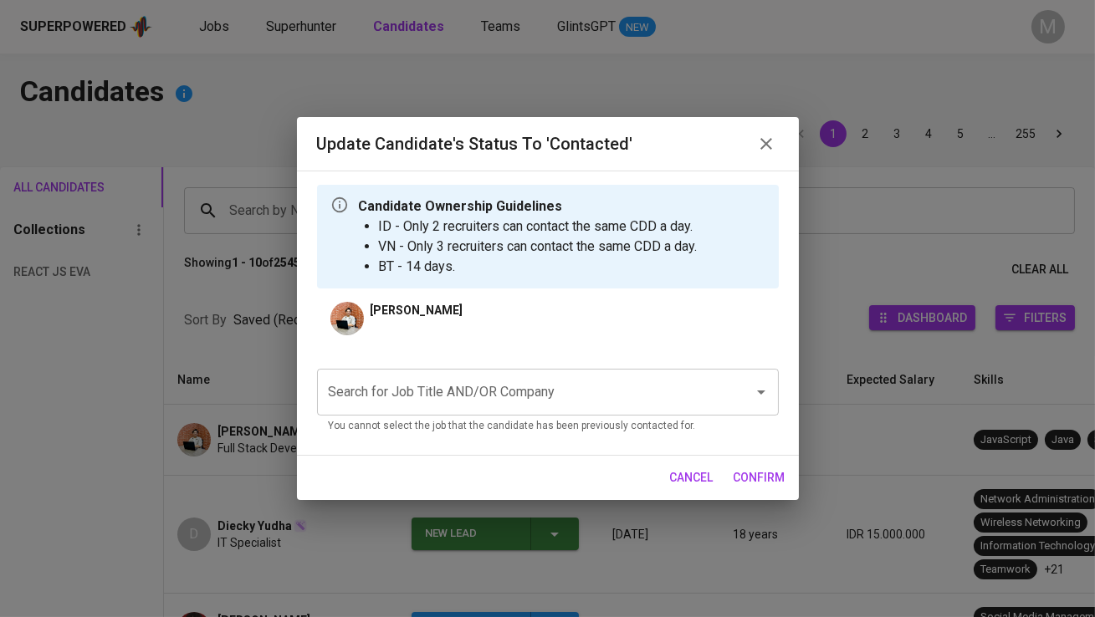
click at [476, 376] on input "Search for Job Title AND/OR Company" at bounding box center [525, 392] width 400 height 32
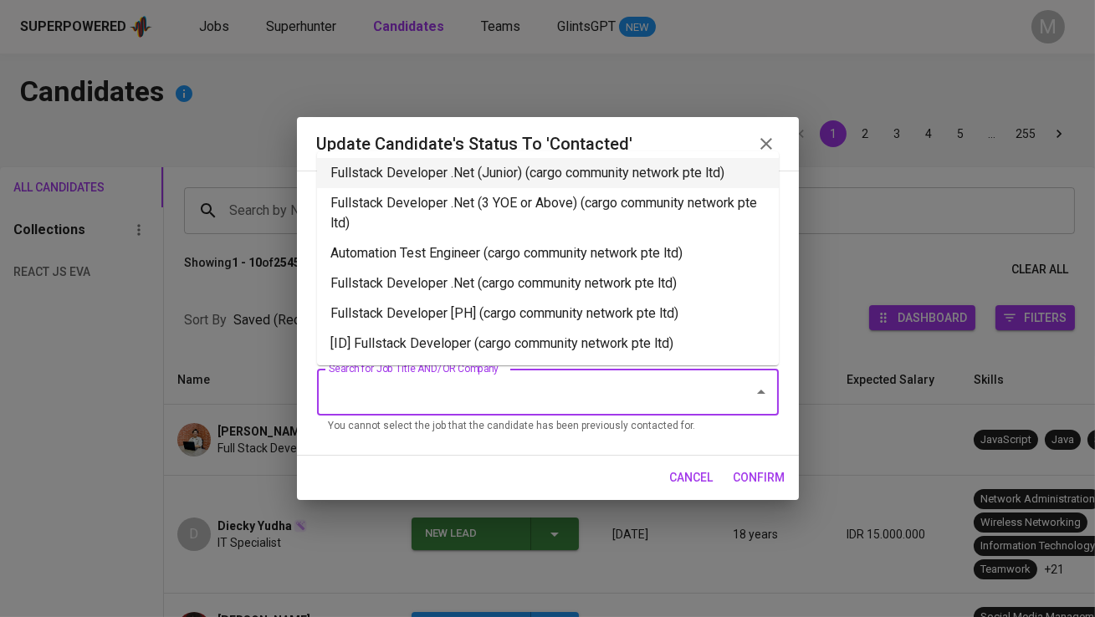
click at [475, 180] on li "Fullstack Developer .Net (Junior) (cargo community network pte ltd)" at bounding box center [548, 173] width 462 height 30
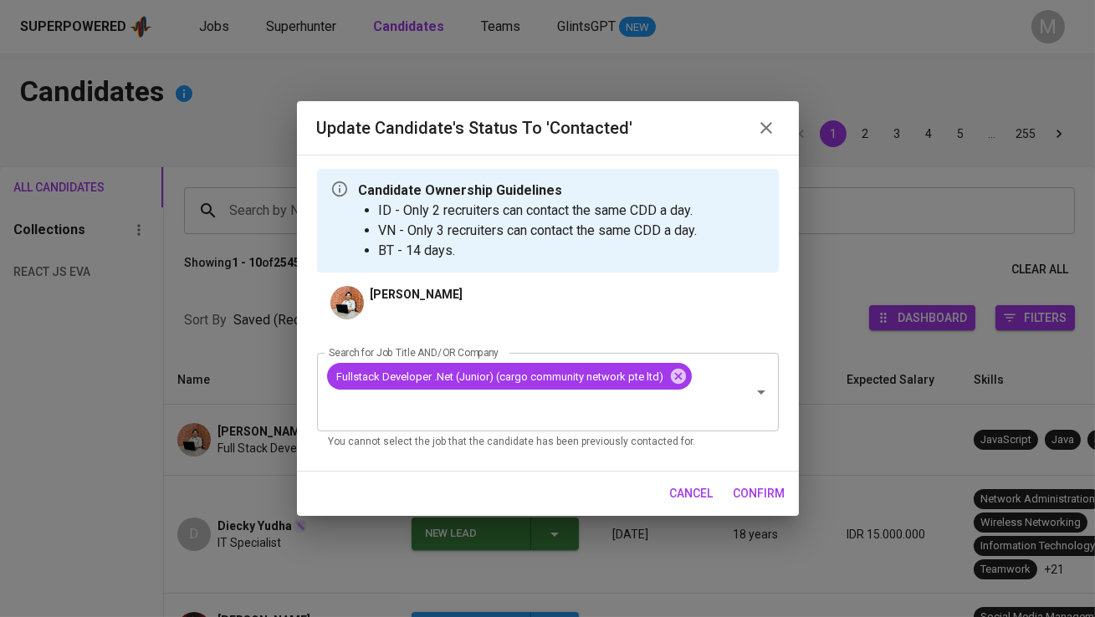
click at [764, 498] on span "confirm" at bounding box center [759, 493] width 52 height 21
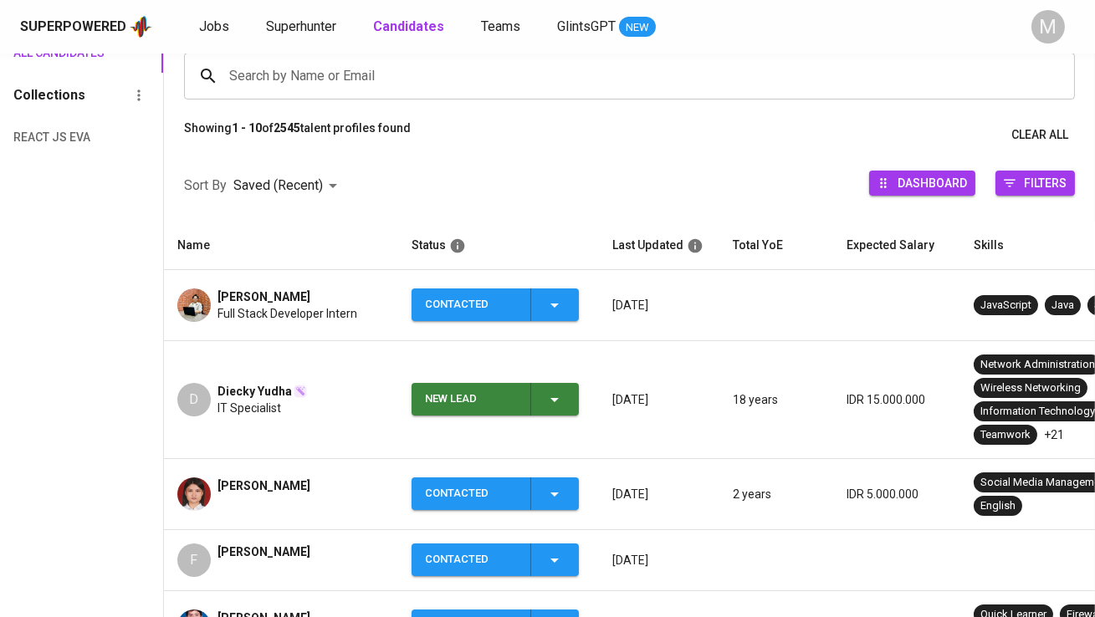
scroll to position [166, 0]
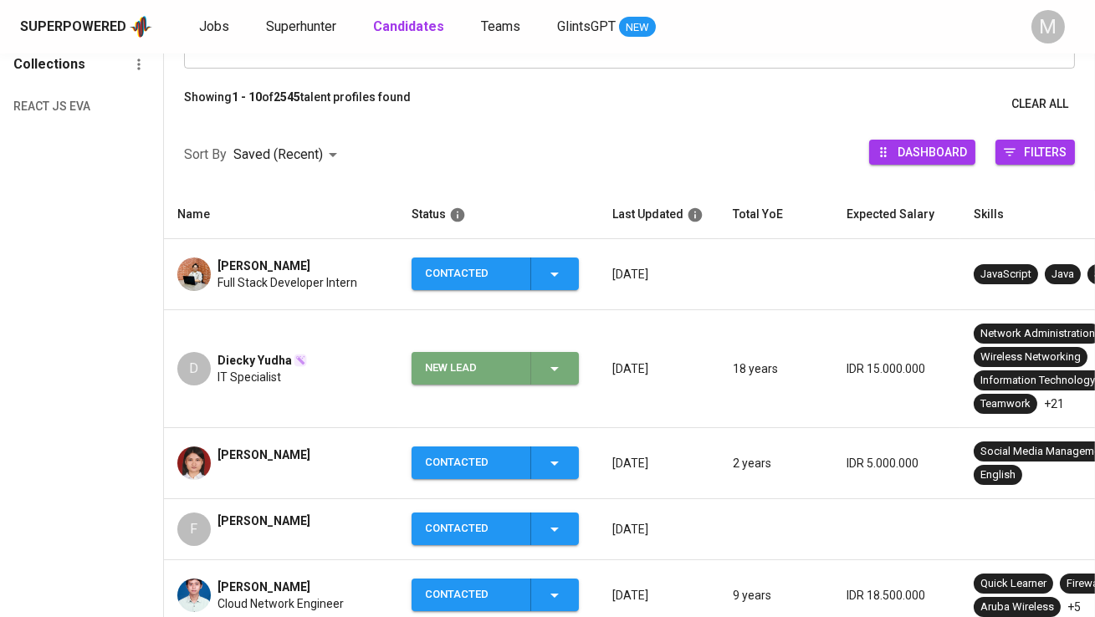
click at [531, 357] on div "New Lead" at bounding box center [495, 368] width 140 height 33
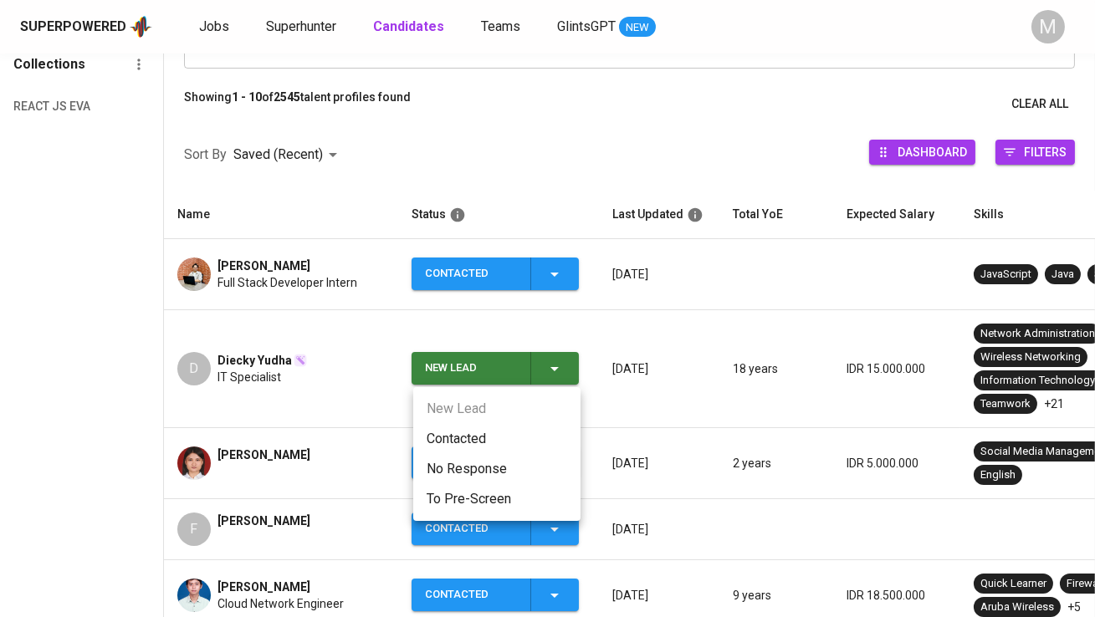
click at [516, 433] on li "Contacted" at bounding box center [496, 439] width 167 height 30
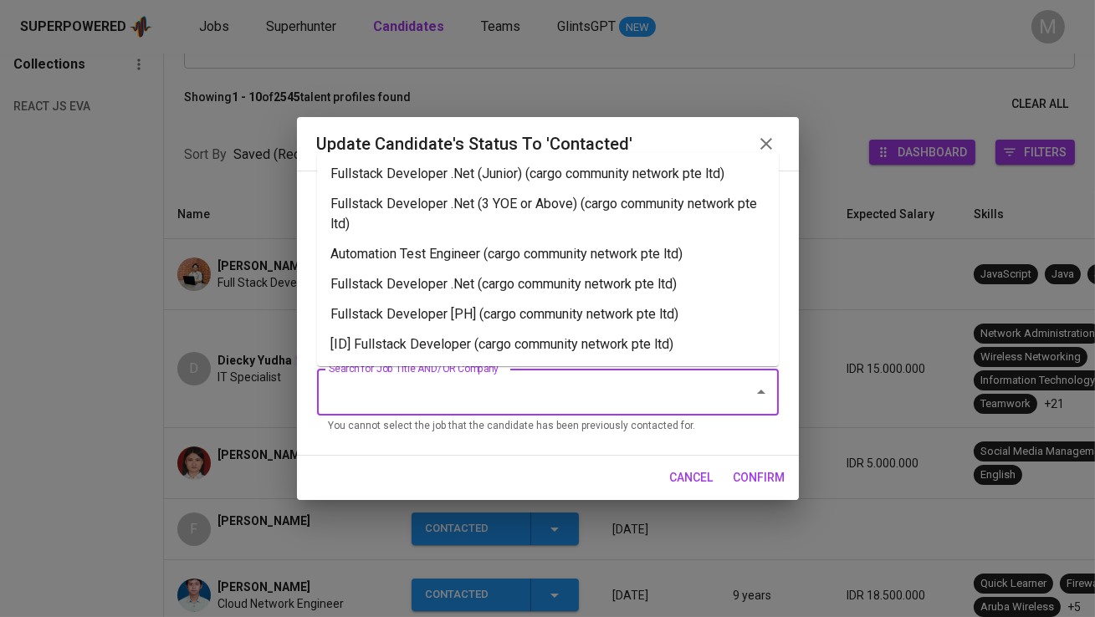
click at [494, 382] on input "Search for Job Title AND/OR Company" at bounding box center [525, 392] width 400 height 32
click at [524, 186] on li "Fullstack Developer .Net (Junior) (cargo community network pte ltd)" at bounding box center [548, 174] width 462 height 30
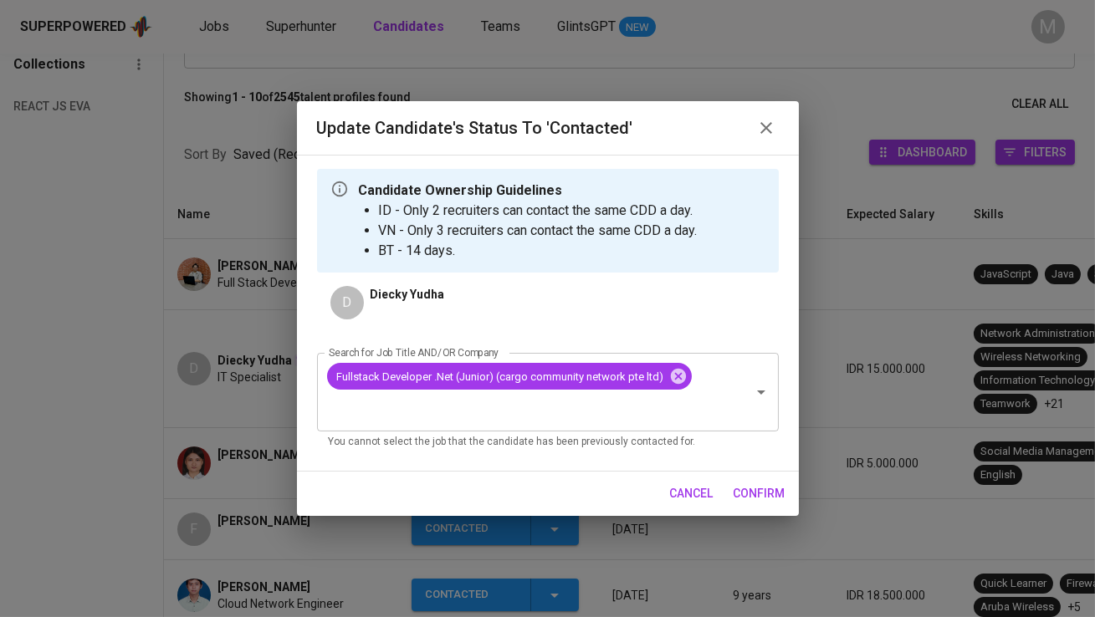
click at [758, 488] on span "confirm" at bounding box center [759, 493] width 52 height 21
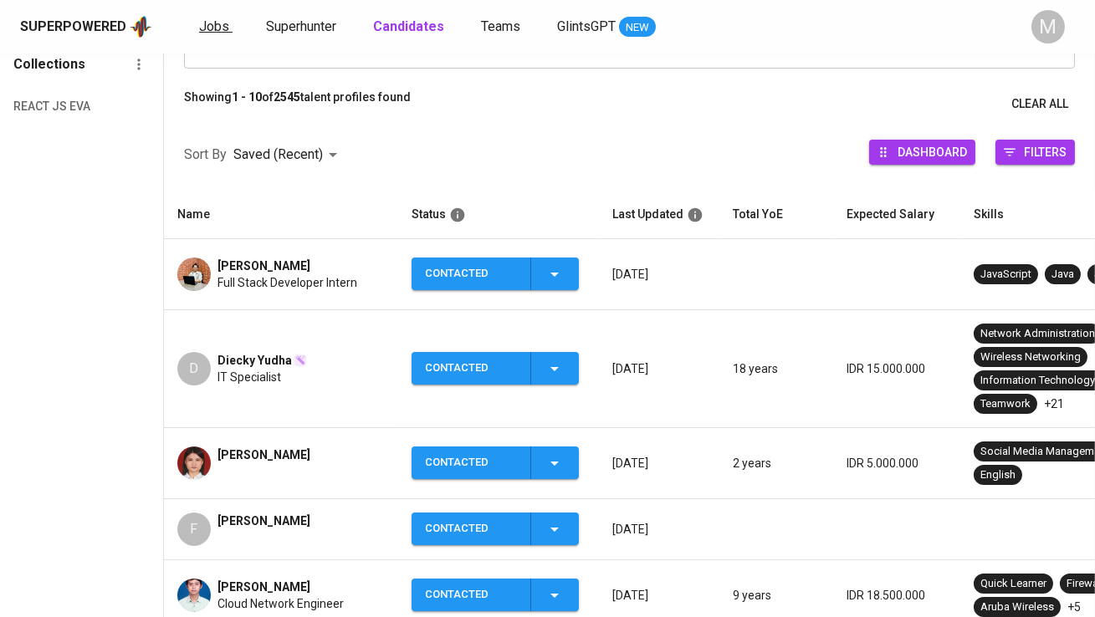
click at [220, 23] on span "Jobs" at bounding box center [214, 26] width 30 height 16
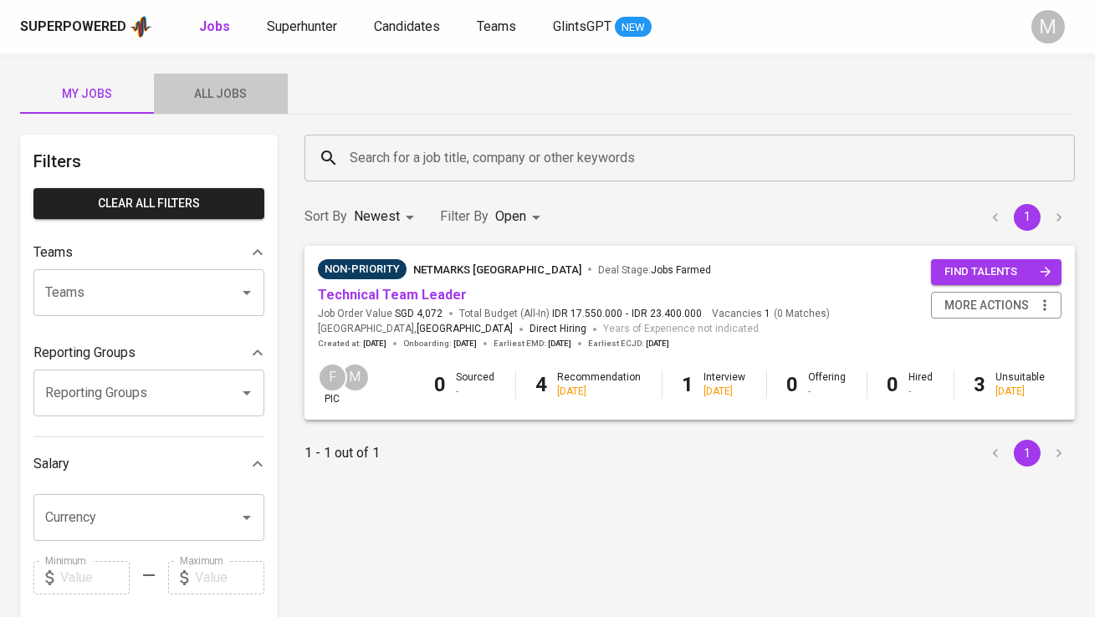
click at [213, 89] on span "All Jobs" at bounding box center [221, 94] width 114 height 21
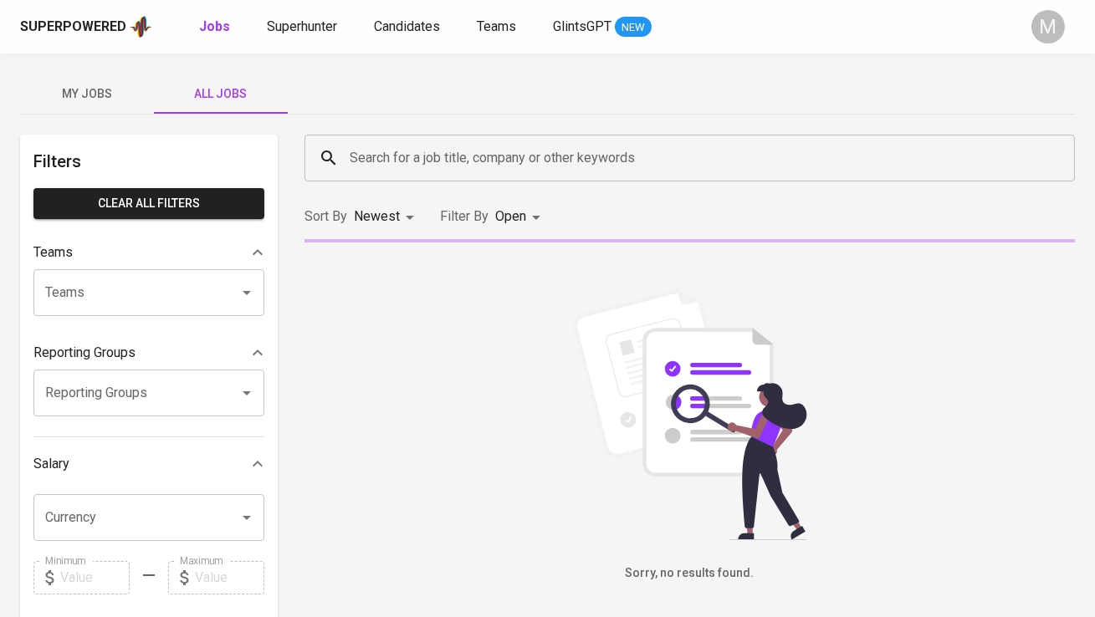
click at [396, 154] on input "Search for a job title, company or other keywords" at bounding box center [693, 158] width 697 height 32
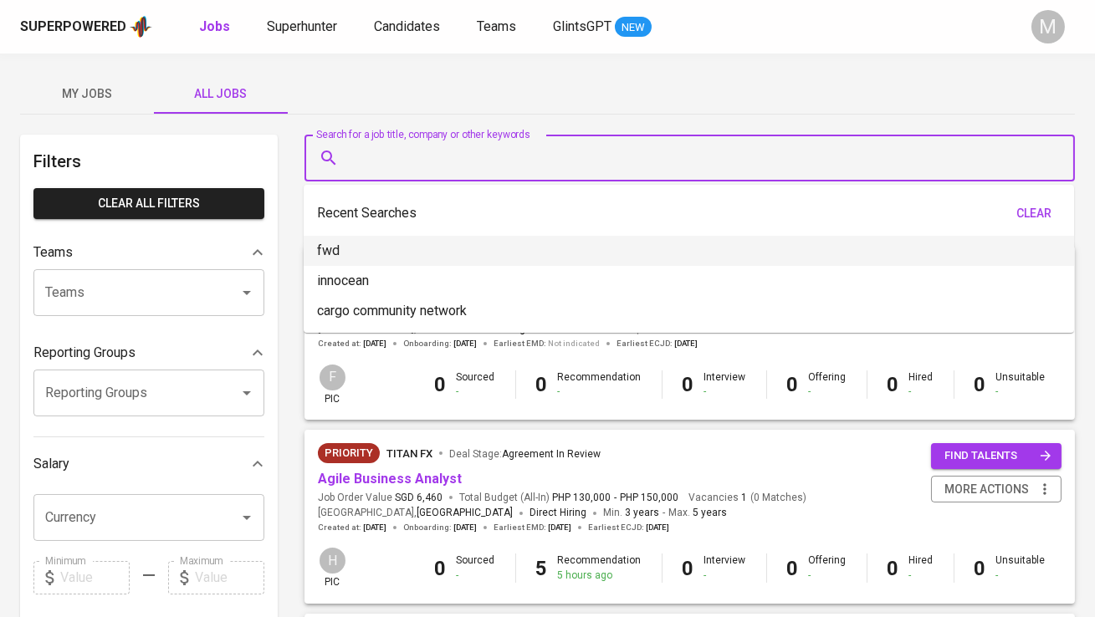
click at [385, 253] on li "fwd" at bounding box center [689, 251] width 770 height 30
type input "fwd"
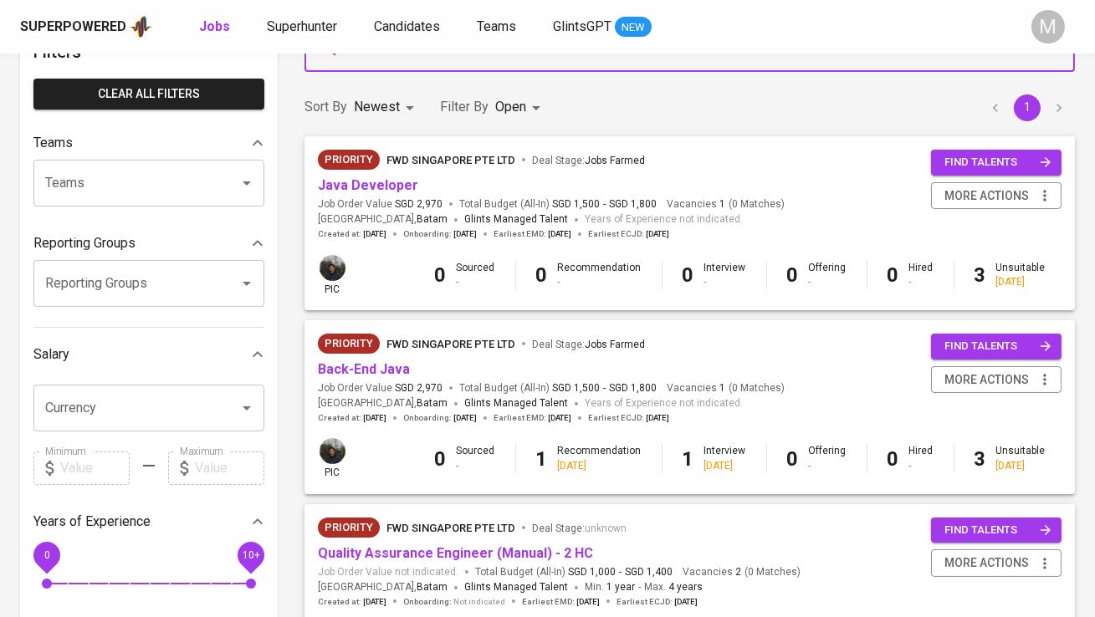
scroll to position [184, 0]
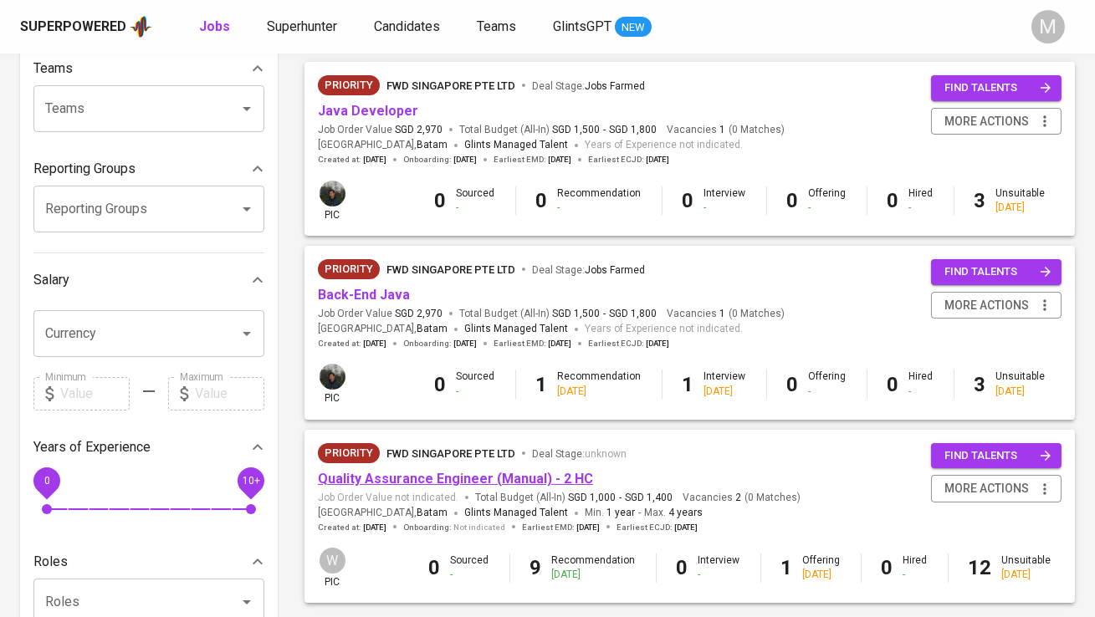
click at [401, 483] on link "Quality Assurance Engineer (Manual) - 2 HC" at bounding box center [455, 479] width 275 height 16
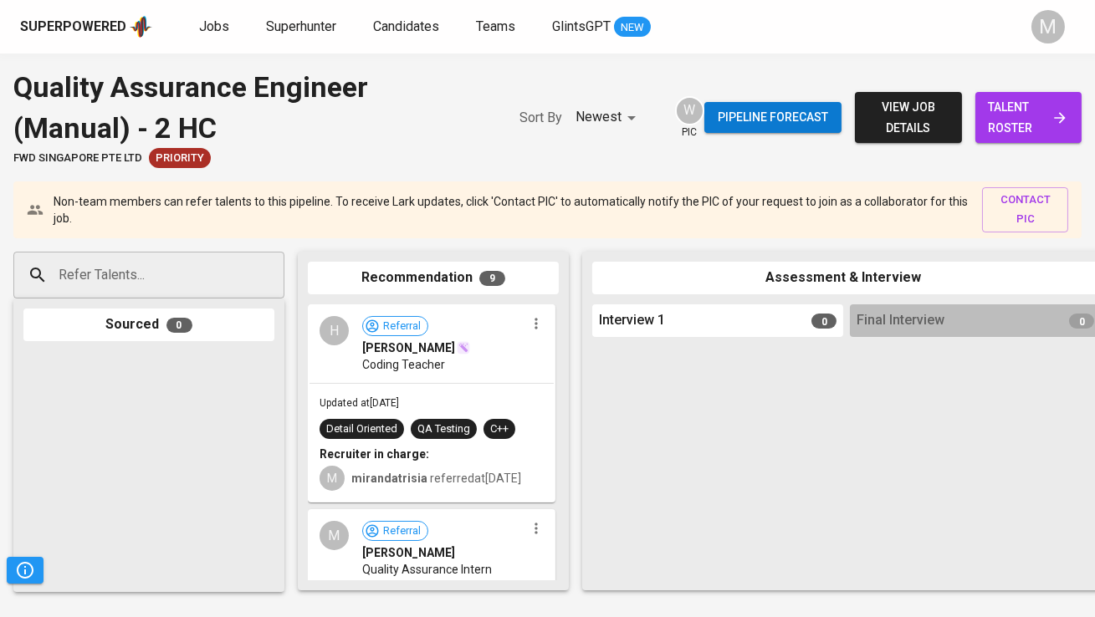
click at [1009, 115] on span "talent roster" at bounding box center [1028, 117] width 79 height 41
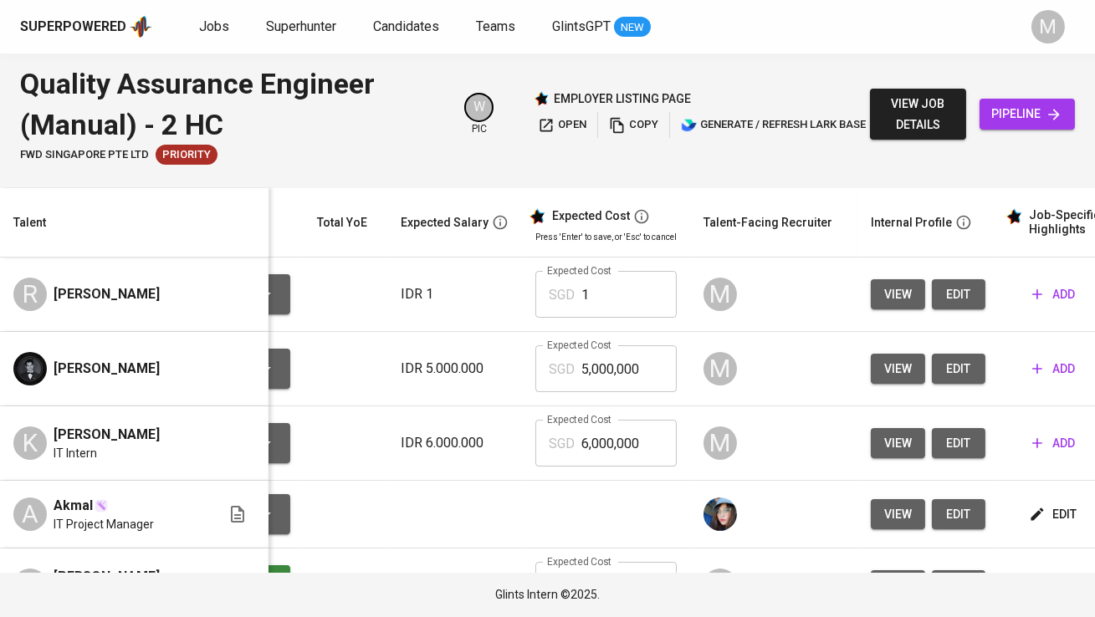
scroll to position [0, 249]
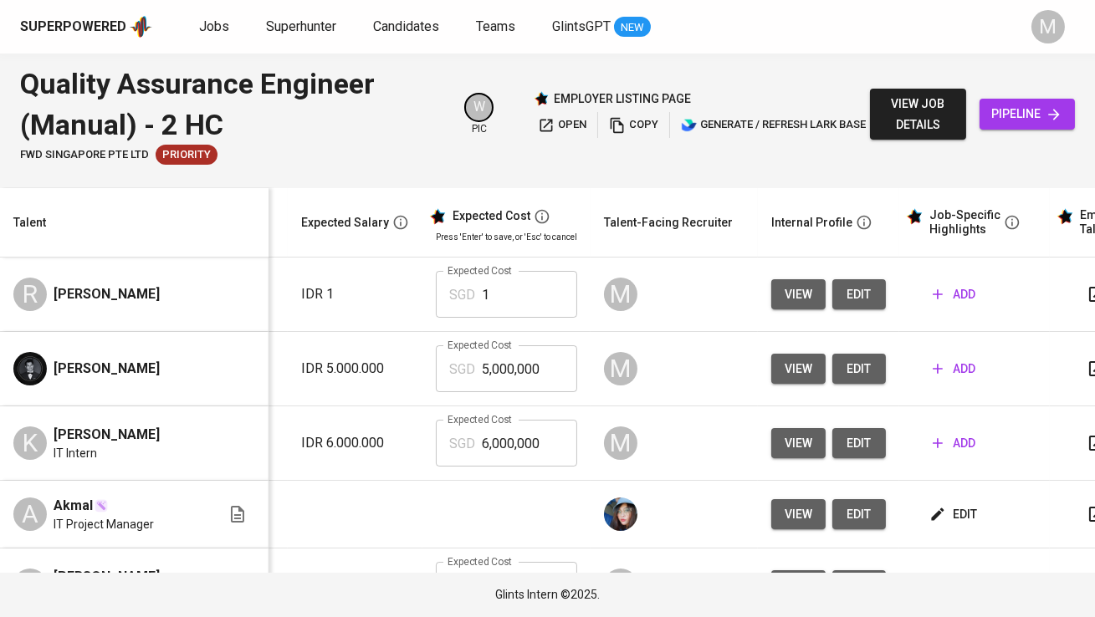
click at [846, 445] on span "edit" at bounding box center [859, 443] width 27 height 21
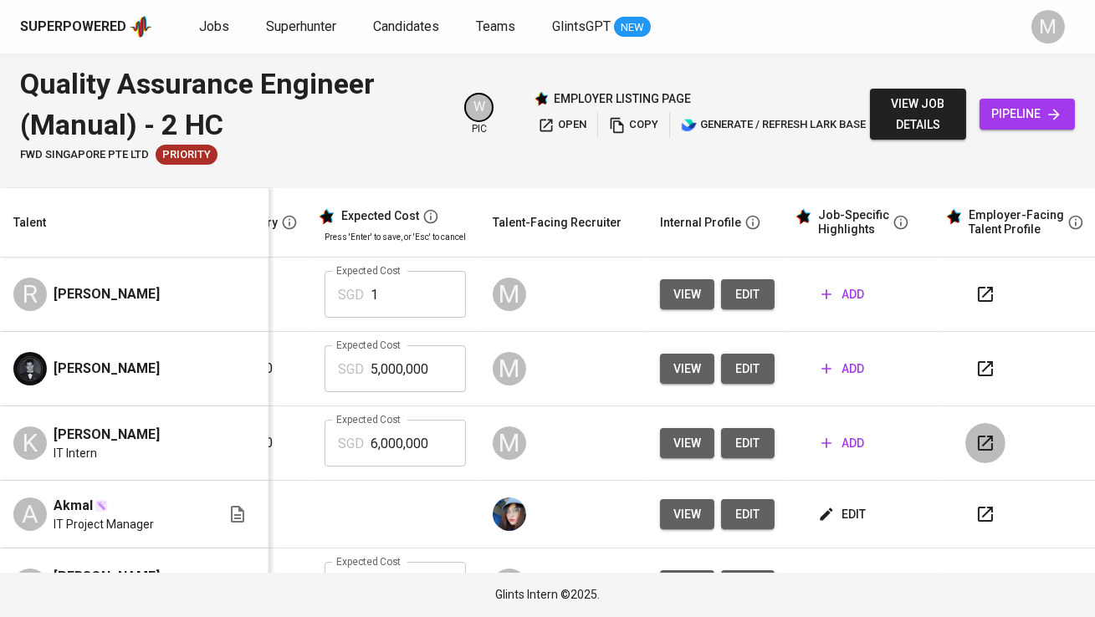
click at [965, 432] on button "button" at bounding box center [985, 443] width 40 height 40
click at [818, 451] on icon "button" at bounding box center [826, 443] width 17 height 17
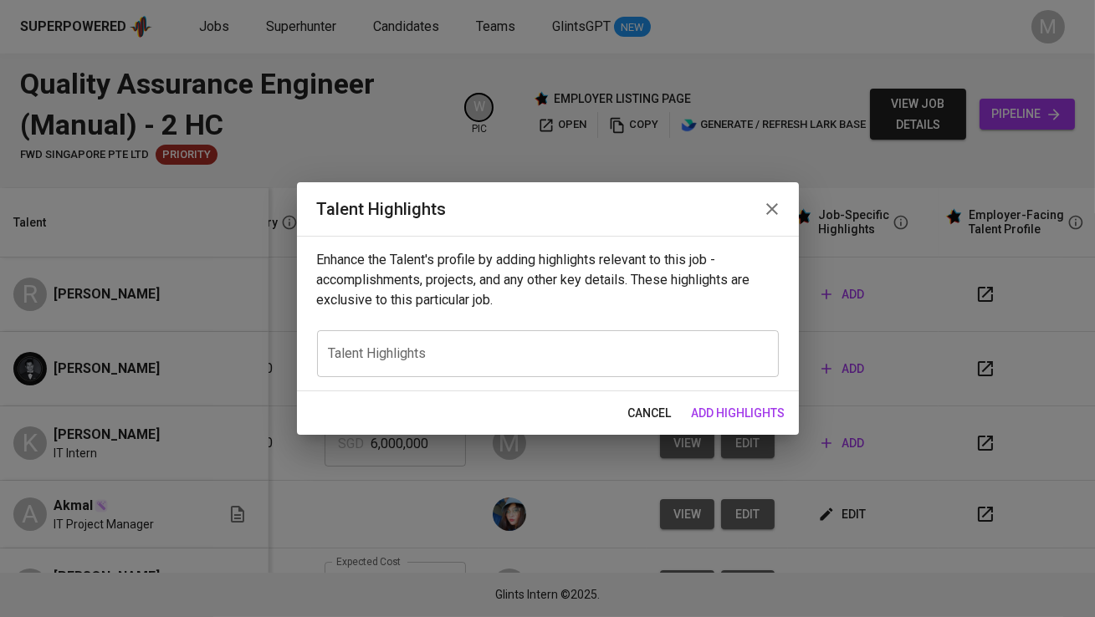
click at [511, 353] on textarea at bounding box center [548, 353] width 438 height 16
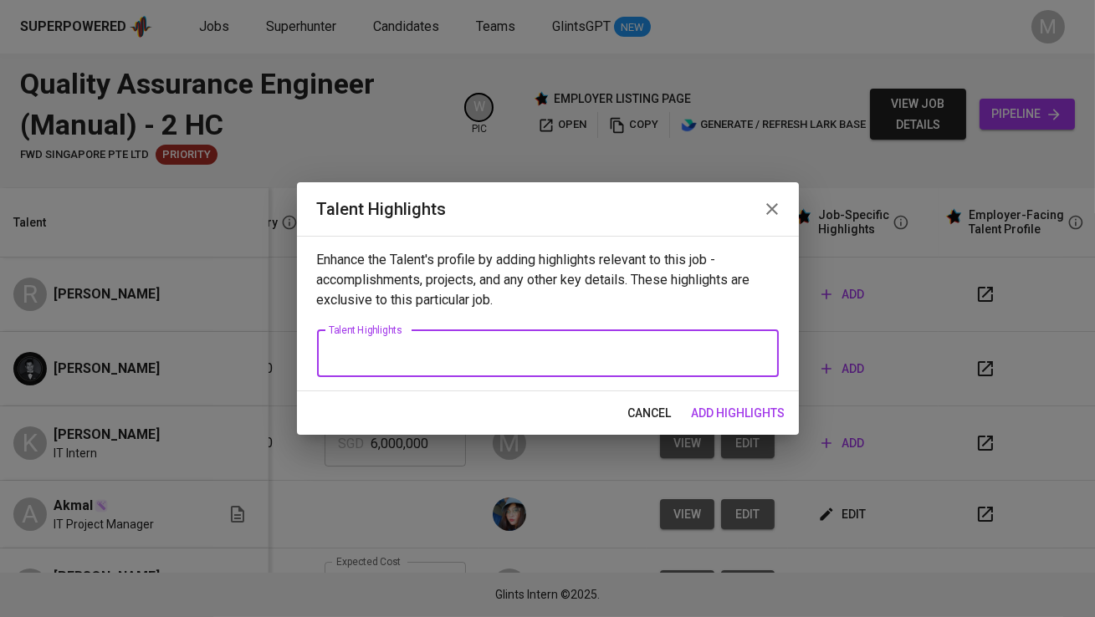
paste textarea "Kevin is a recent graduate in Information and Communication Technology from Asi…"
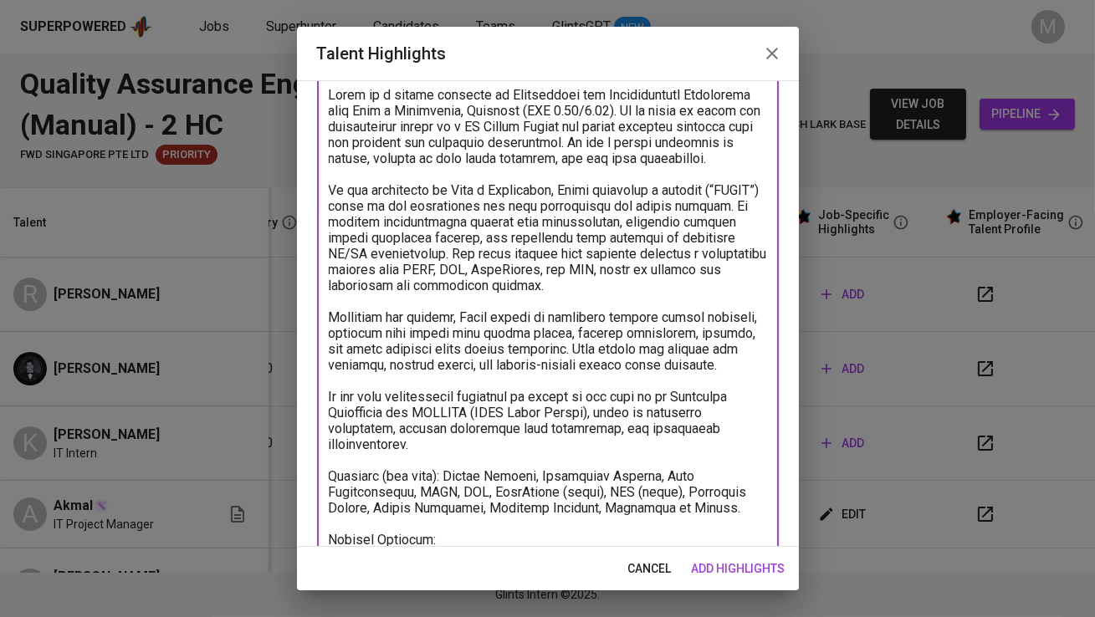
scroll to position [0, 0]
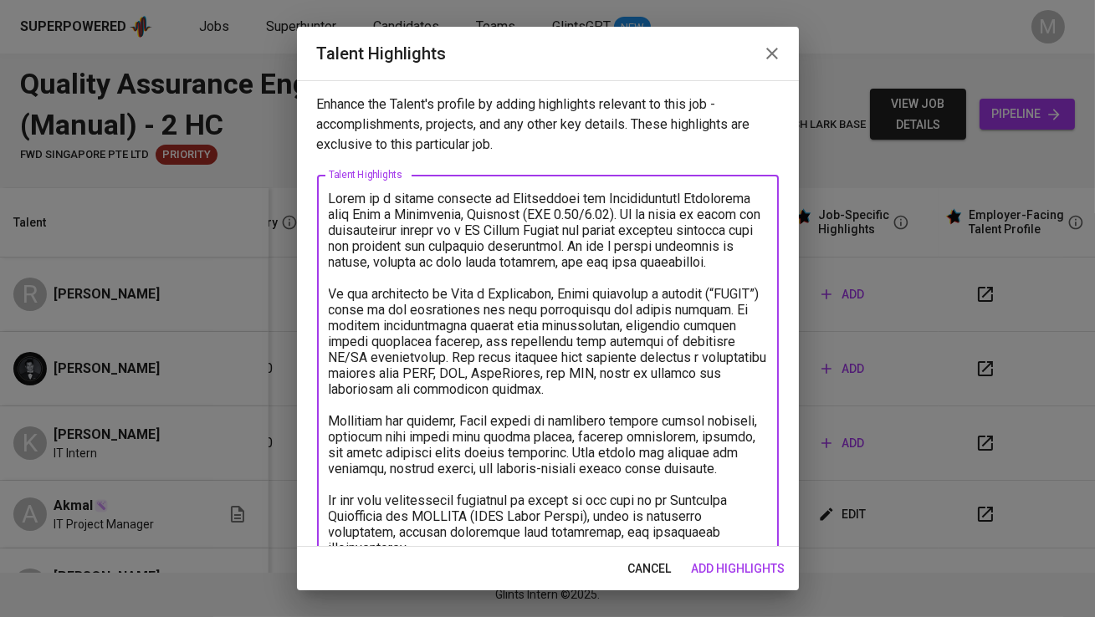
drag, startPoint x: 622, startPoint y: 209, endPoint x: 712, endPoint y: 267, distance: 106.5
click at [712, 267] on textarea at bounding box center [548, 493] width 438 height 604
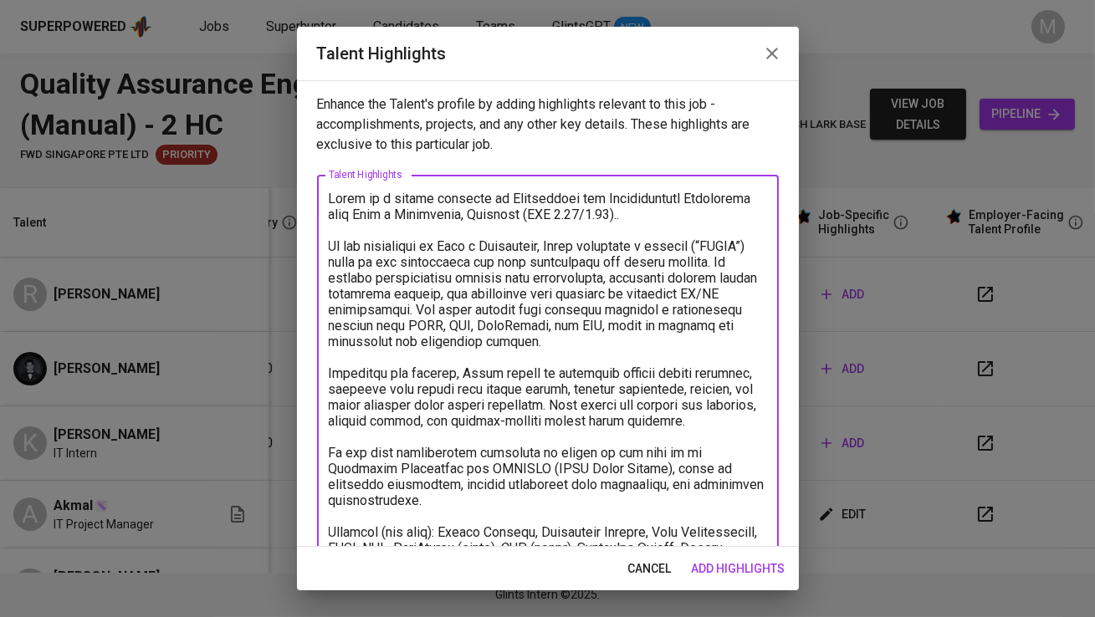
type textarea "Kevin is a recent graduate in Information and Communication Technology from Asi…"
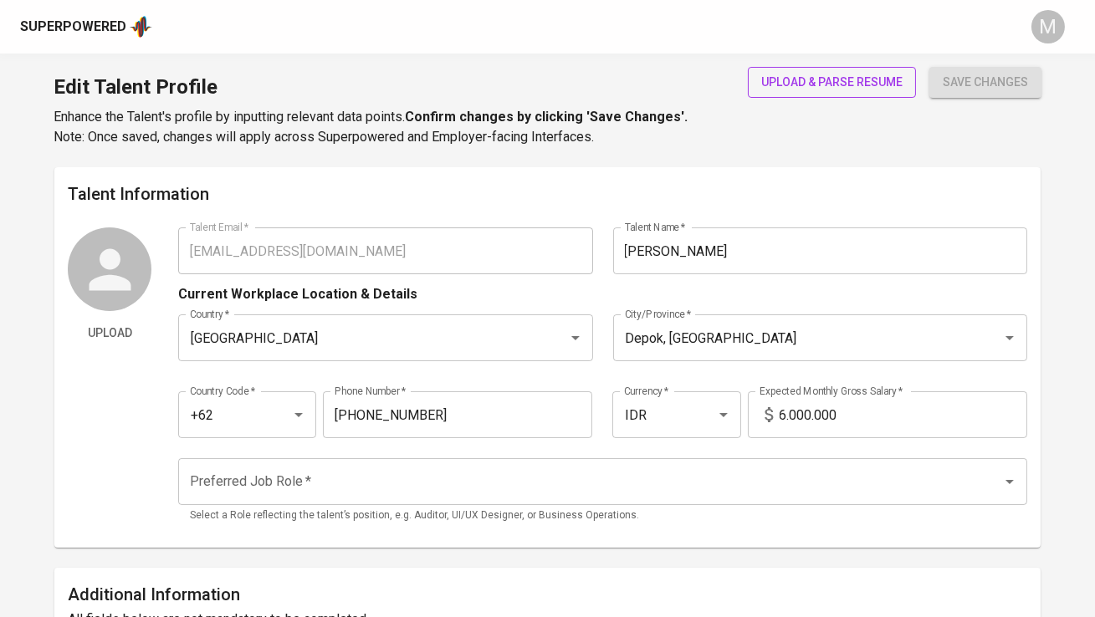
click at [780, 83] on span "upload & parse resume" at bounding box center [831, 82] width 141 height 21
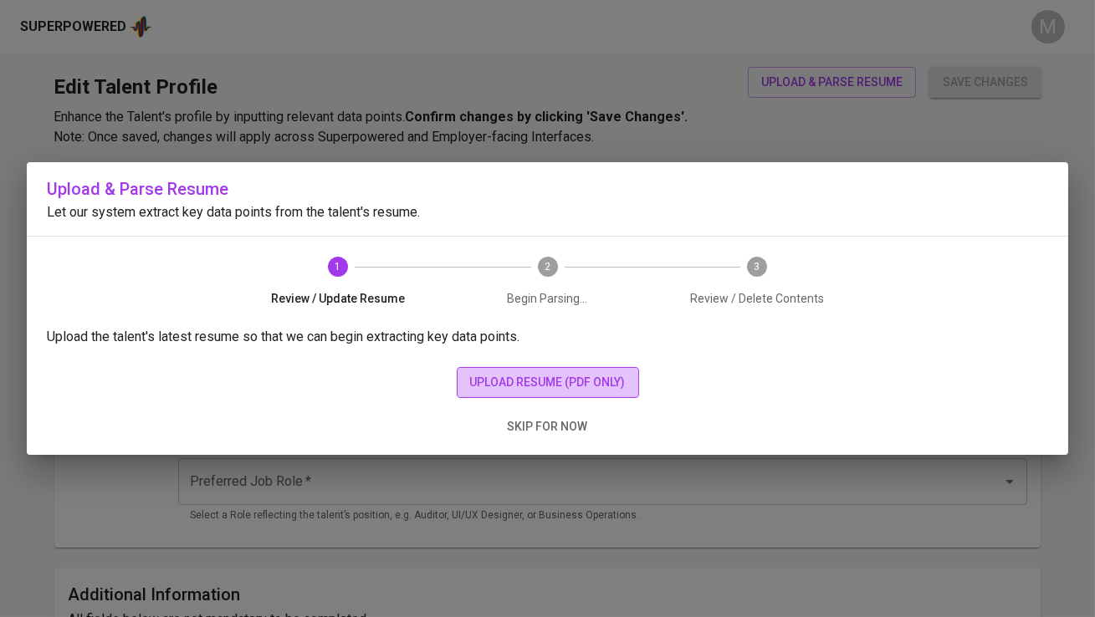
click at [509, 385] on span "upload resume (pdf only)" at bounding box center [548, 382] width 156 height 21
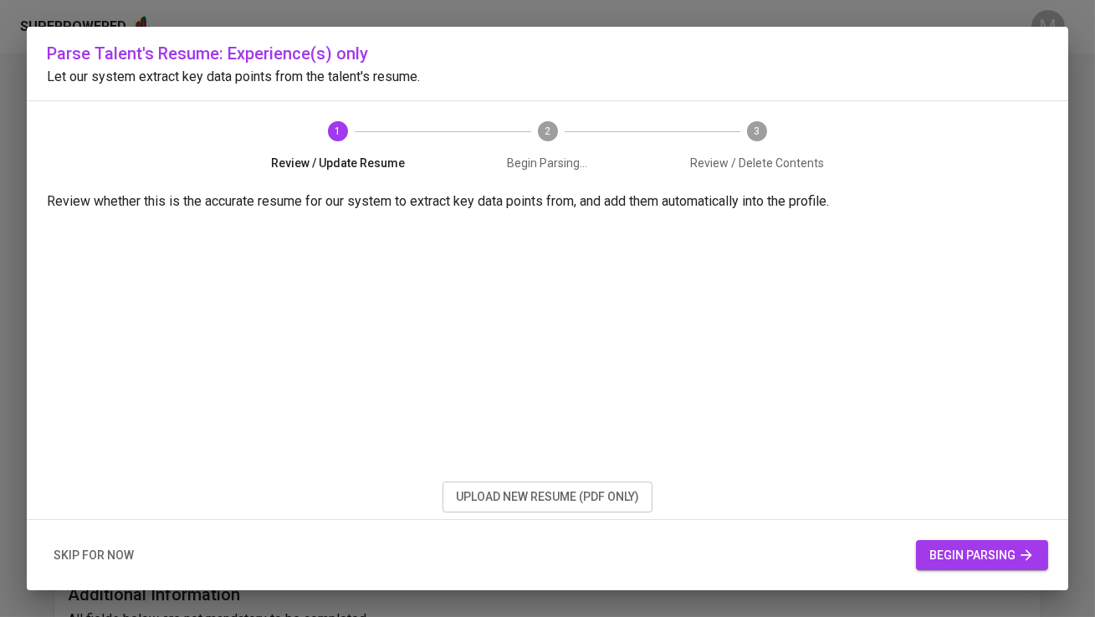
click at [967, 552] on span "begin parsing" at bounding box center [981, 555] width 105 height 21
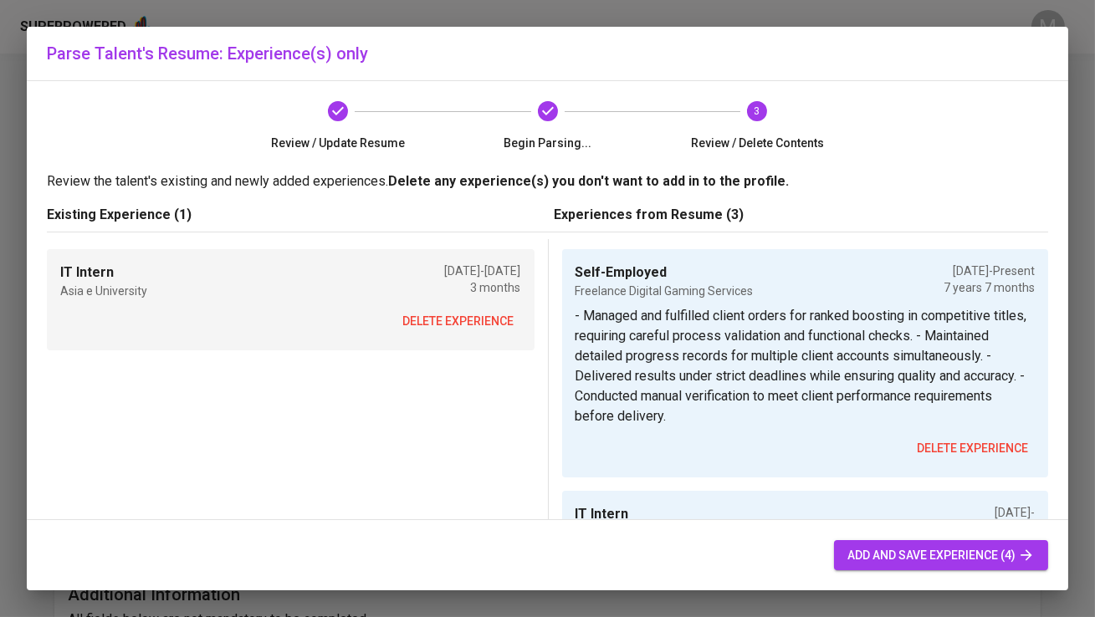
click at [447, 327] on span "delete experience" at bounding box center [458, 321] width 111 height 21
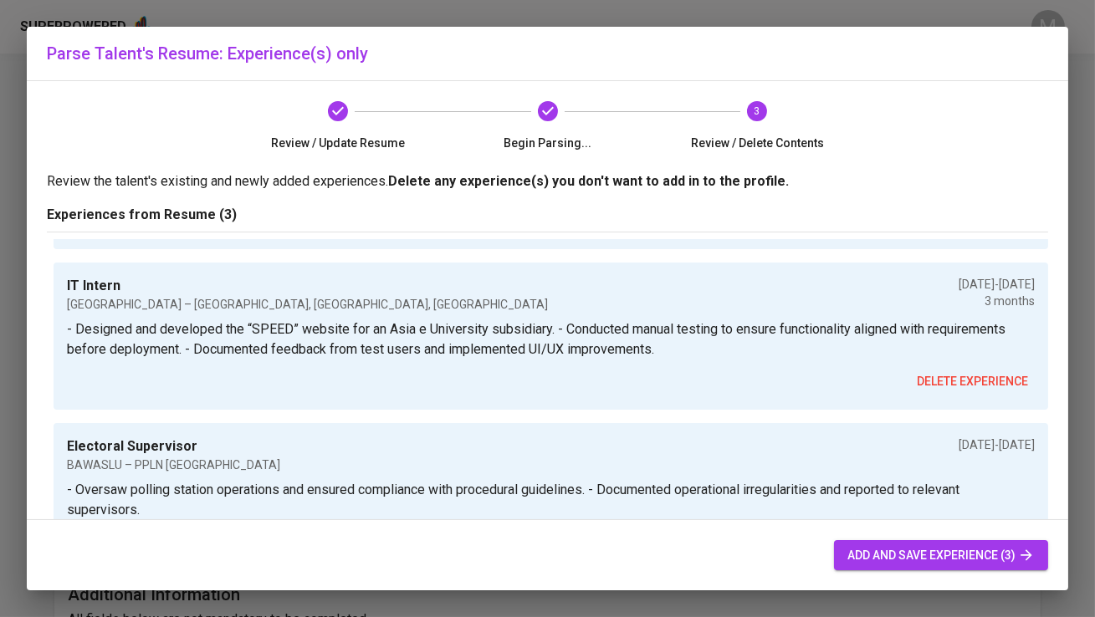
scroll to position [185, 0]
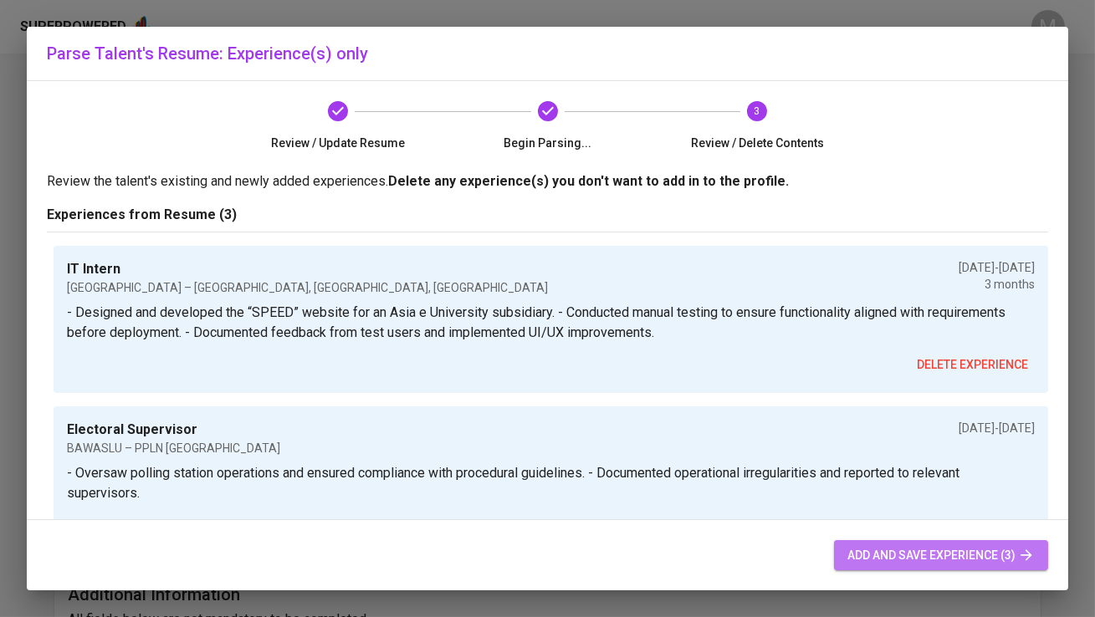
click at [859, 568] on button "add and save experience (3)" at bounding box center [941, 555] width 214 height 31
type input "Self-Employed"
type input "Freelance Digital Gaming Services"
checkbox input "true"
type input "[DATE]"
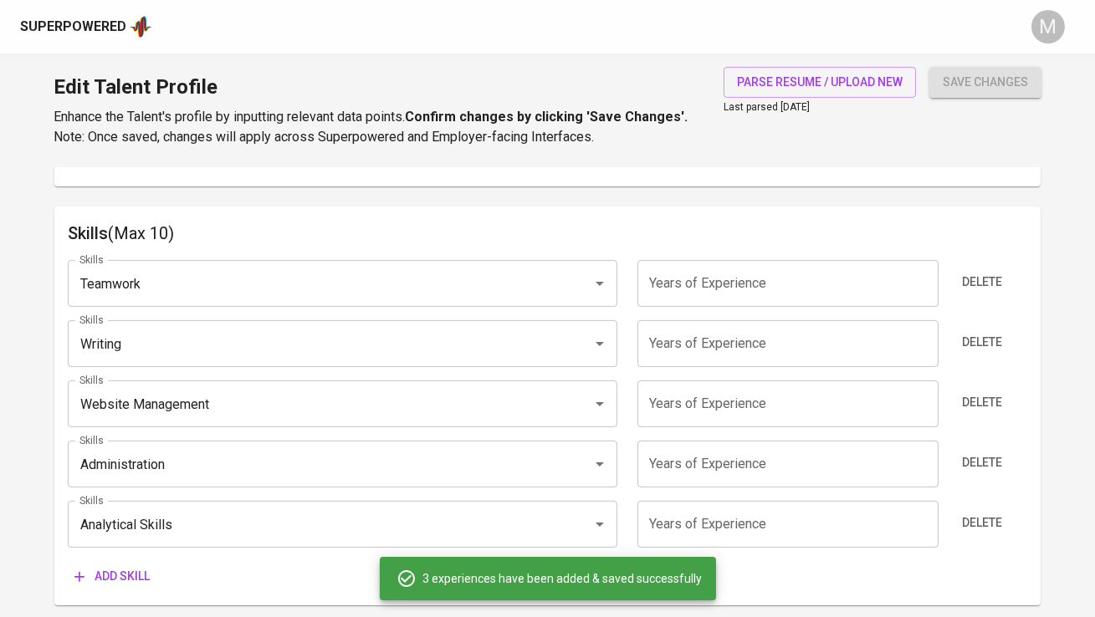
scroll to position [832, 0]
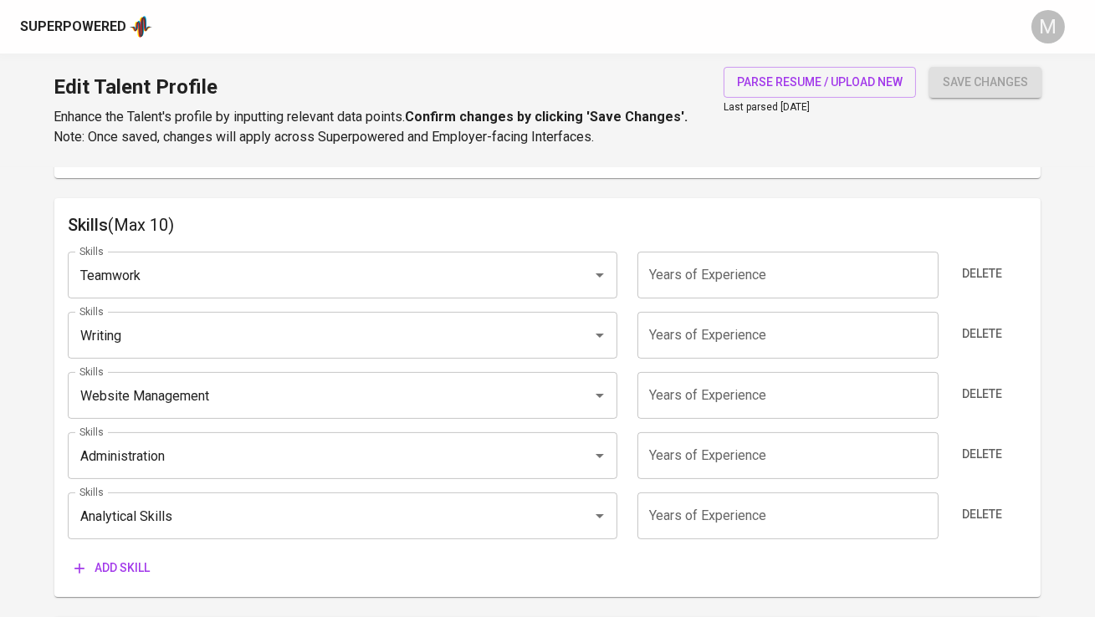
click at [768, 292] on input "number" at bounding box center [787, 275] width 301 height 47
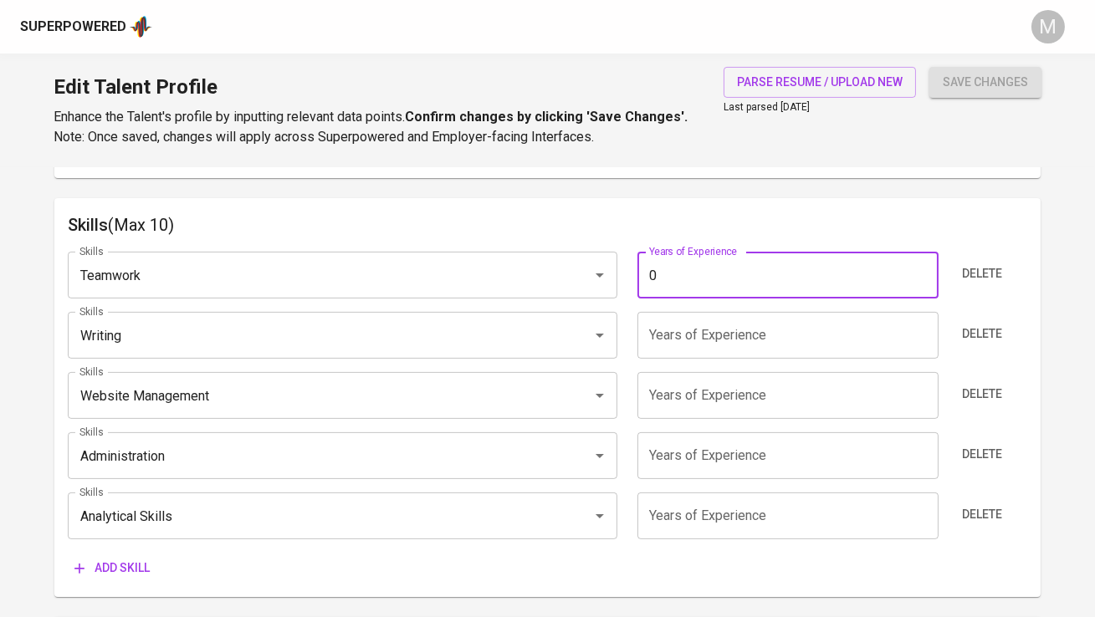
type input "0"
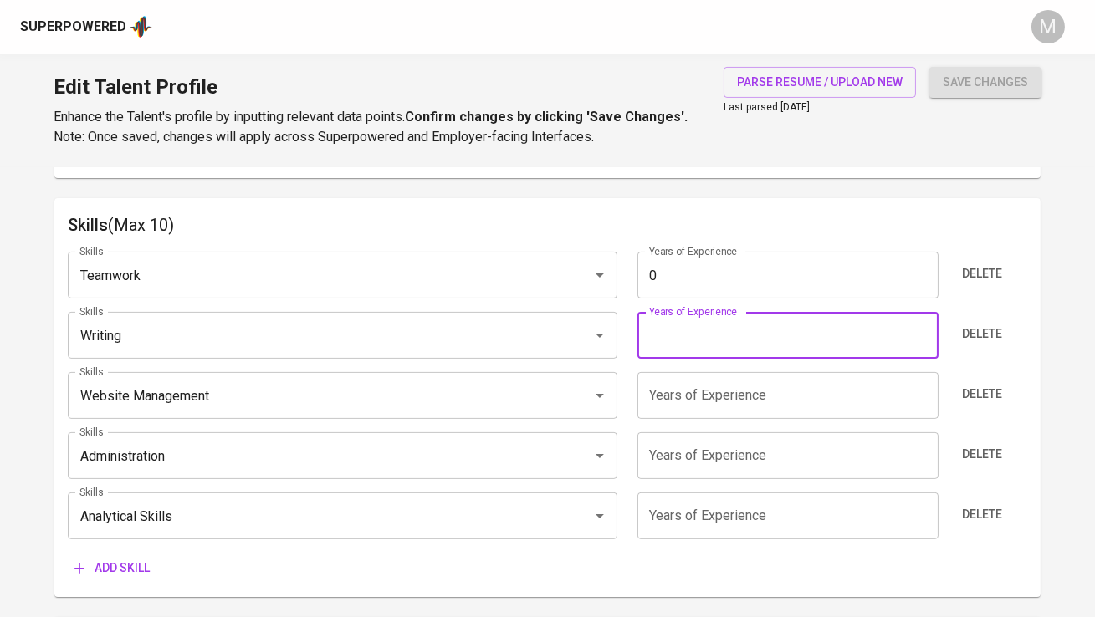
click at [749, 335] on input "number" at bounding box center [787, 335] width 301 height 47
type input "0"
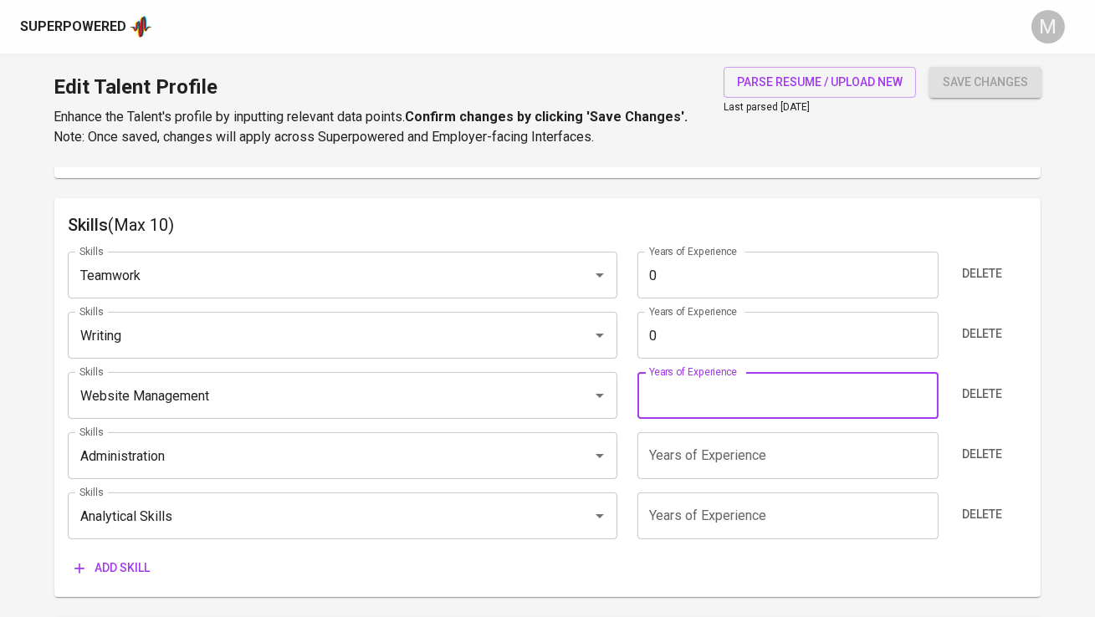
click at [733, 380] on input "number" at bounding box center [787, 395] width 301 height 47
click at [733, 380] on input "0" at bounding box center [787, 395] width 301 height 47
type input "0"
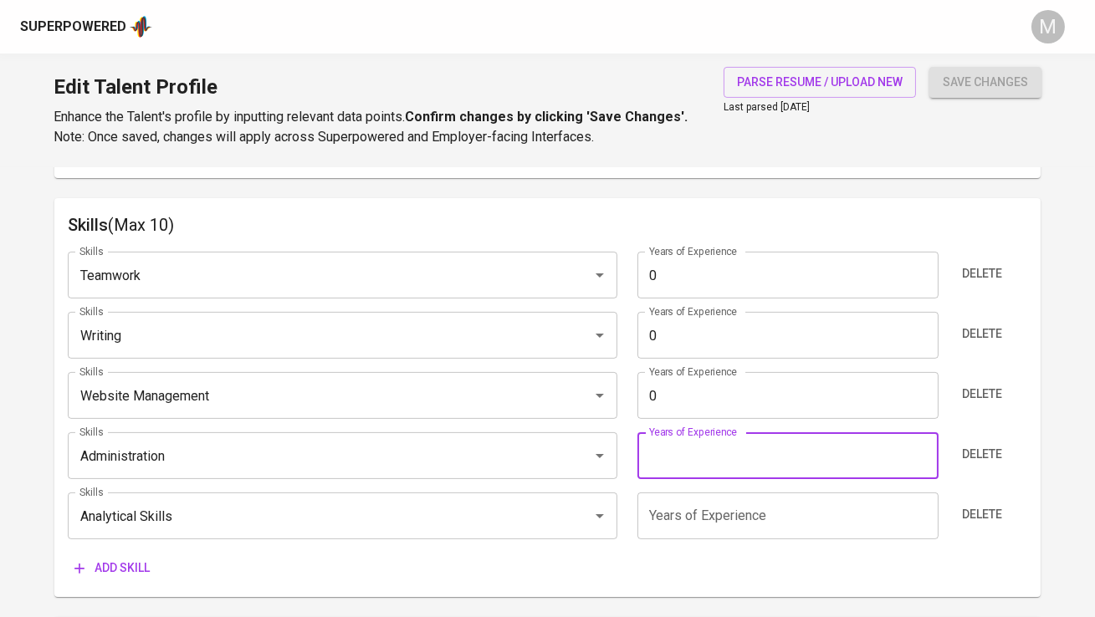
click at [722, 476] on input "number" at bounding box center [787, 455] width 301 height 47
type input "0"
click at [701, 529] on input "number" at bounding box center [787, 516] width 301 height 47
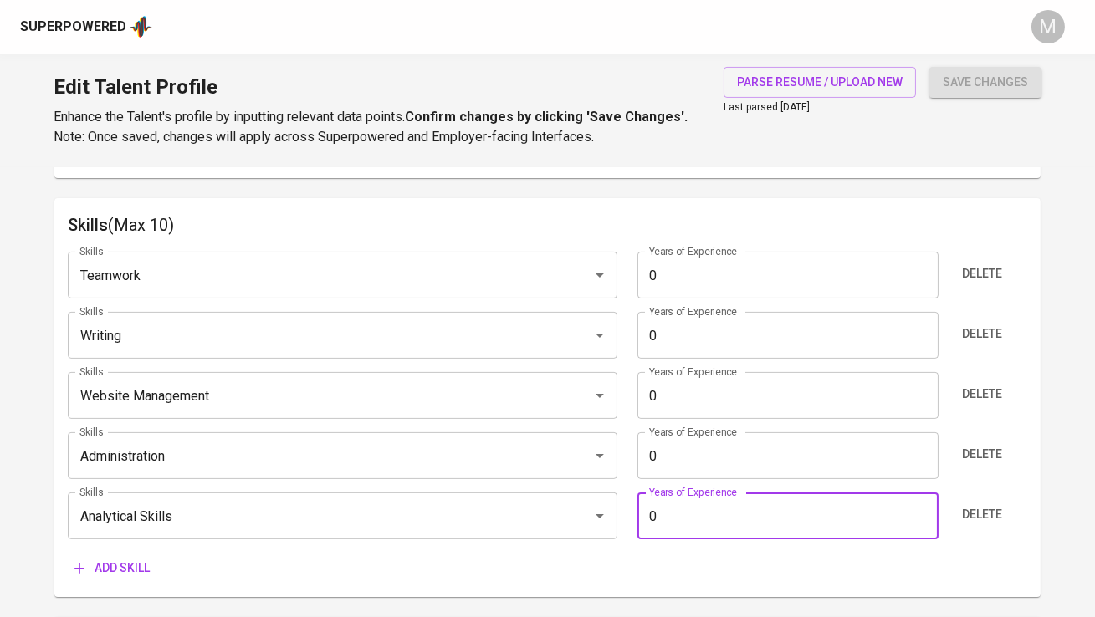
click at [701, 529] on input "0" at bounding box center [787, 516] width 301 height 47
type input "0"
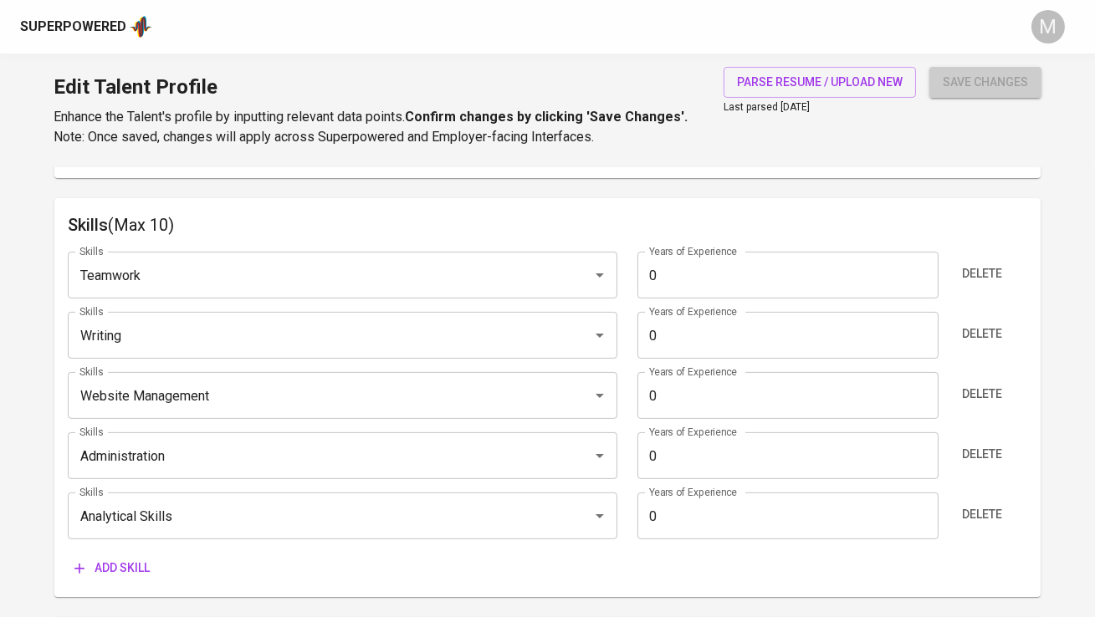
click at [943, 94] on button "save changes" at bounding box center [985, 82] width 112 height 31
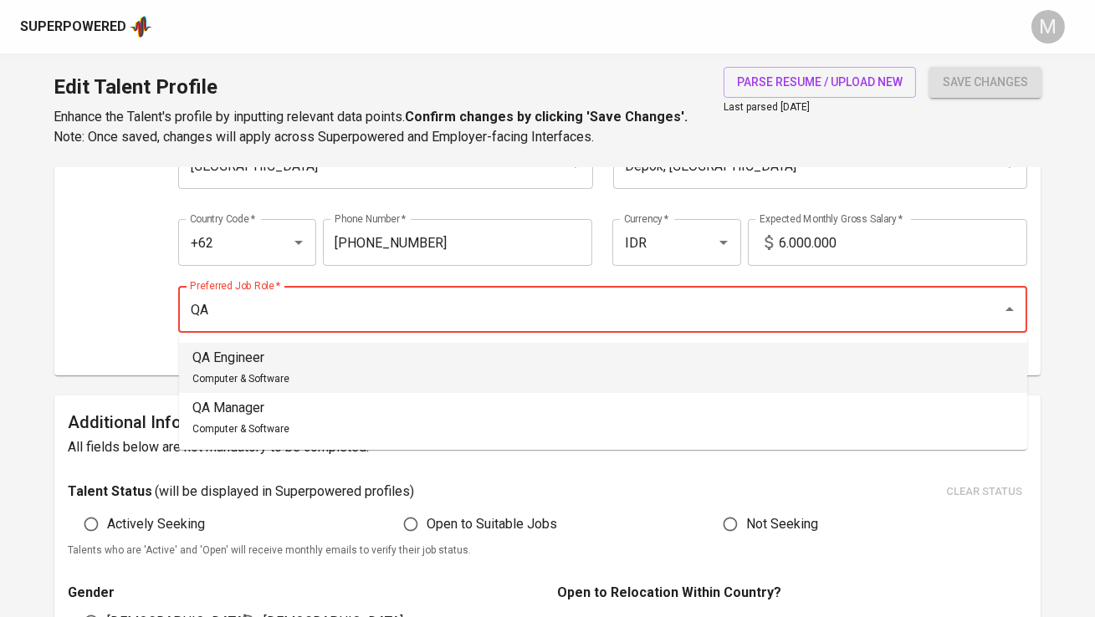
click at [681, 379] on li "QA Engineer Computer & Software" at bounding box center [603, 368] width 848 height 50
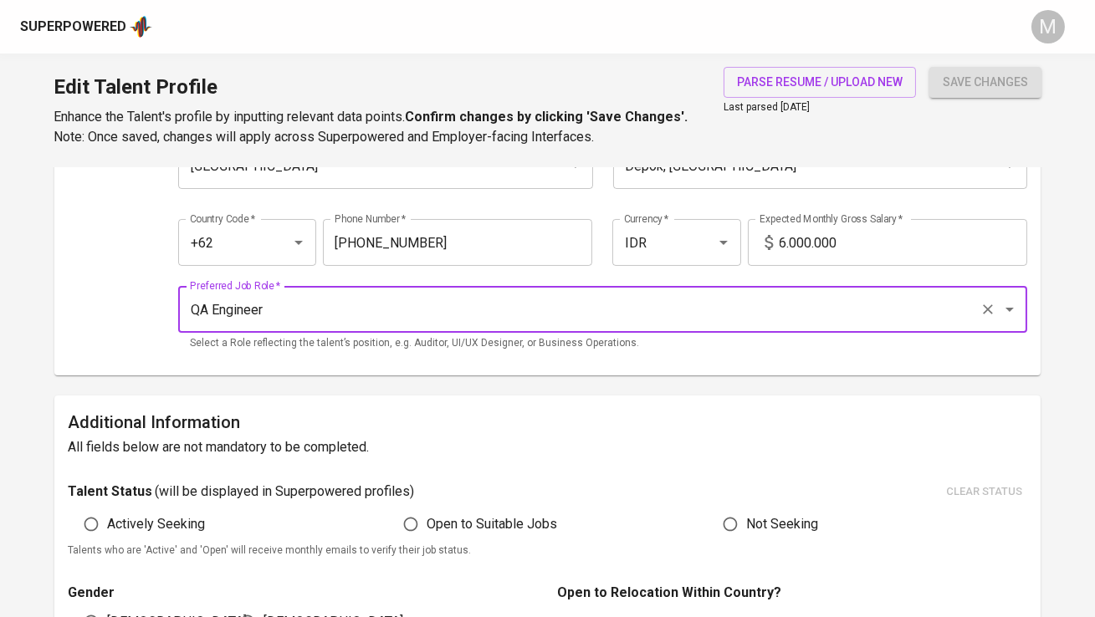
type input "QA Engineer"
click at [963, 80] on span "save changes" at bounding box center [985, 82] width 85 height 21
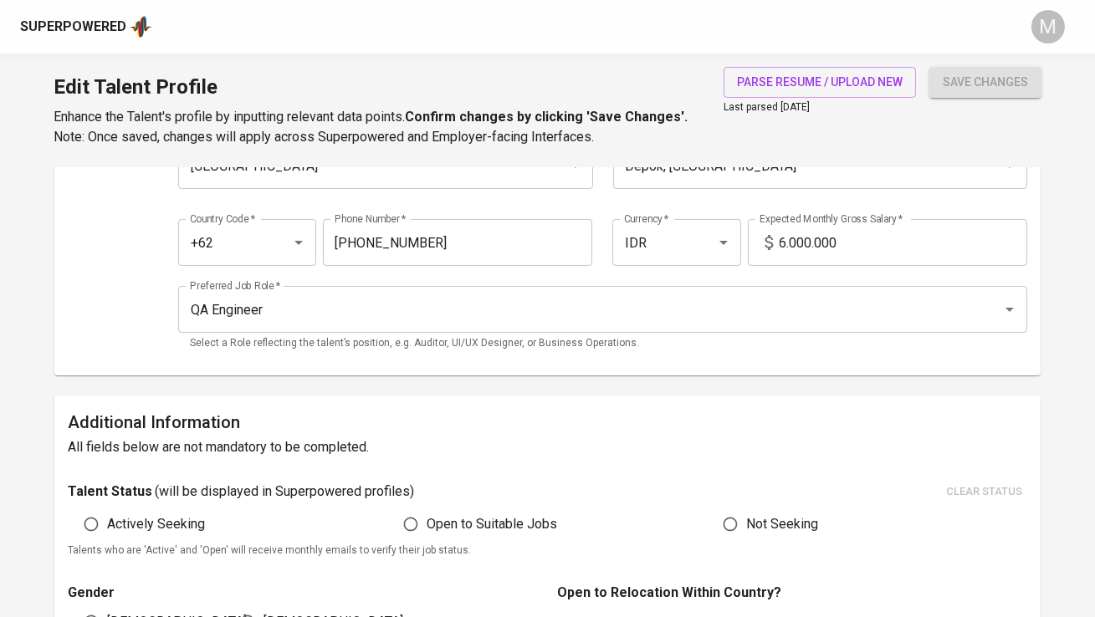
scroll to position [2173, 0]
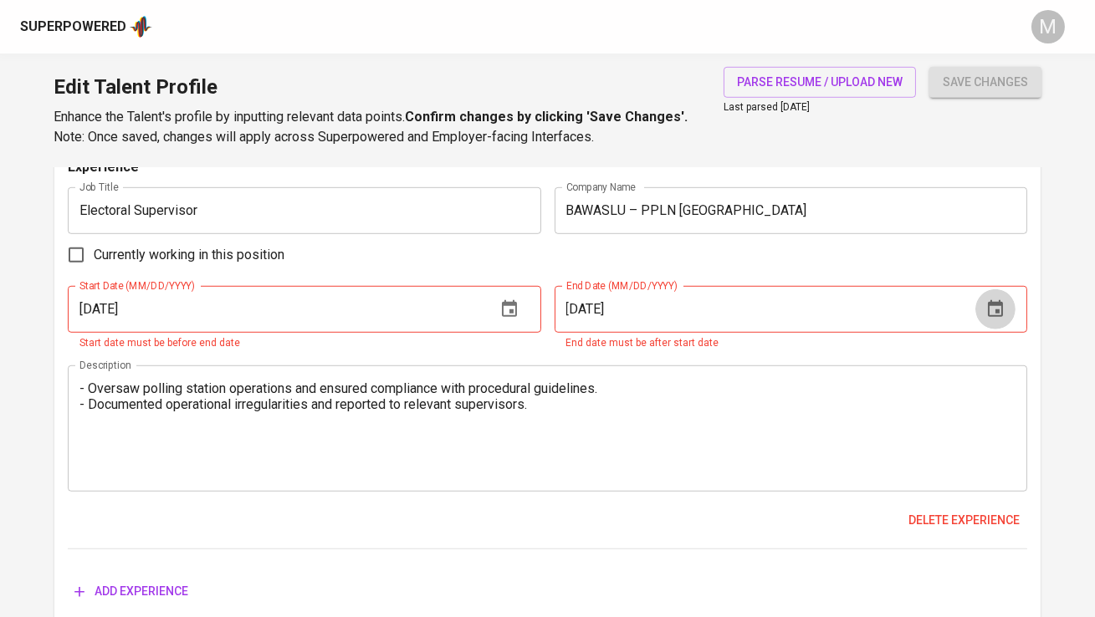
click at [990, 308] on icon "button" at bounding box center [995, 309] width 20 height 20
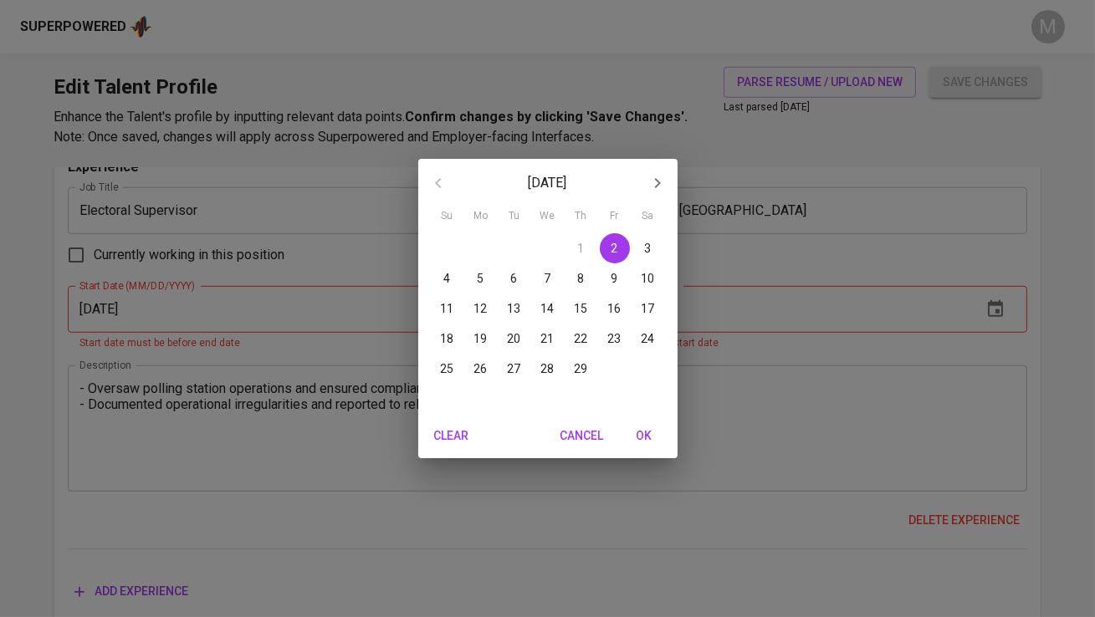
click at [584, 372] on p "29" at bounding box center [581, 368] width 13 height 17
type input "[DATE]"
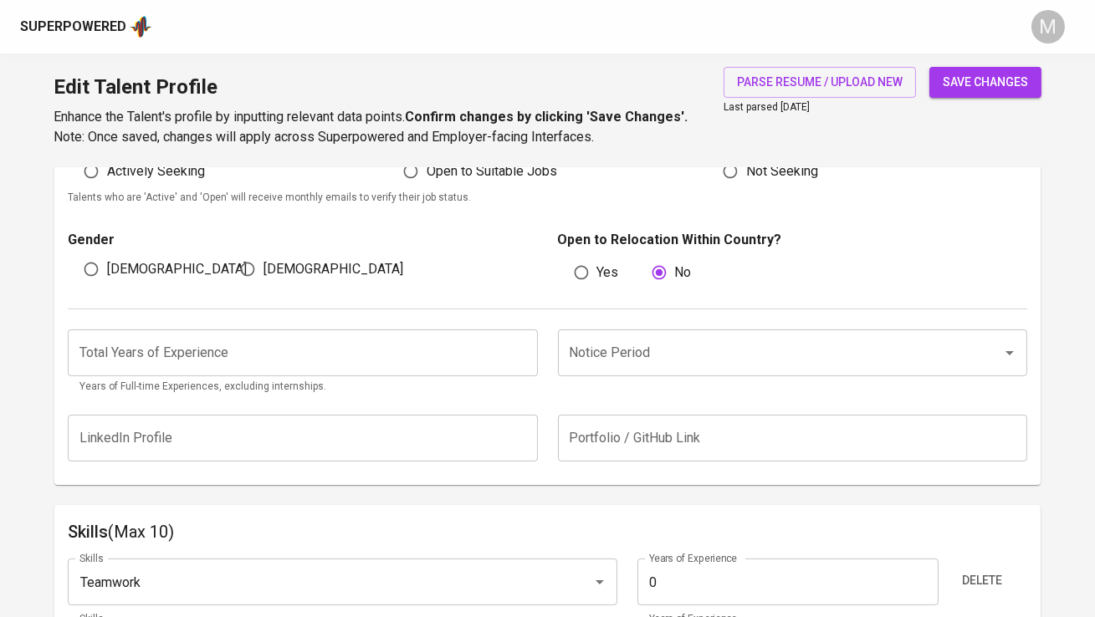
scroll to position [521, 0]
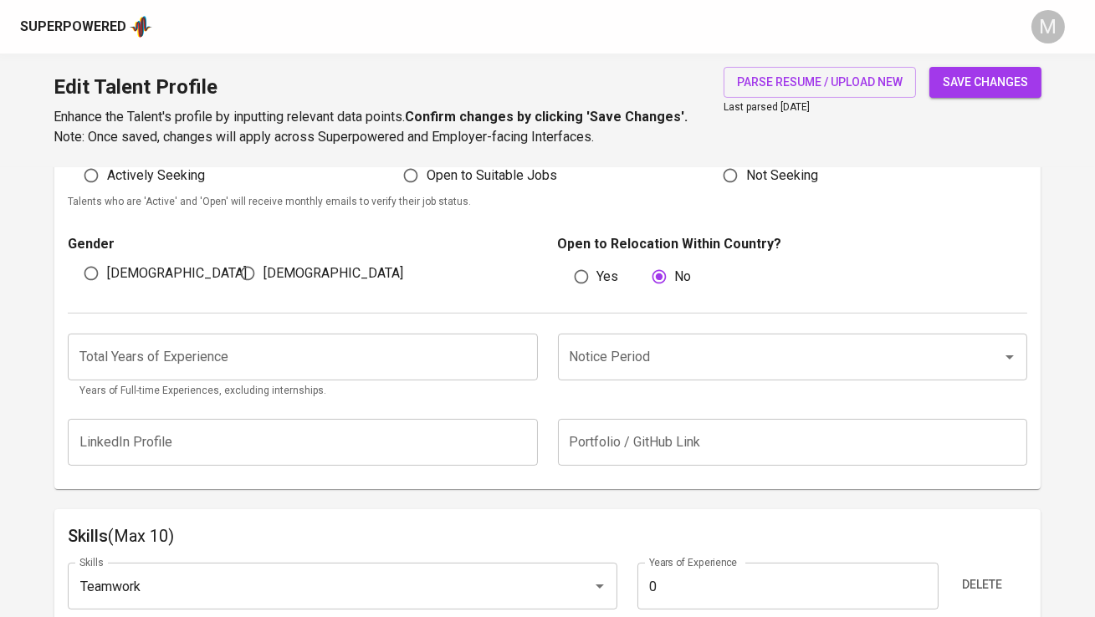
click at [483, 350] on input "number" at bounding box center [302, 357] width 469 height 47
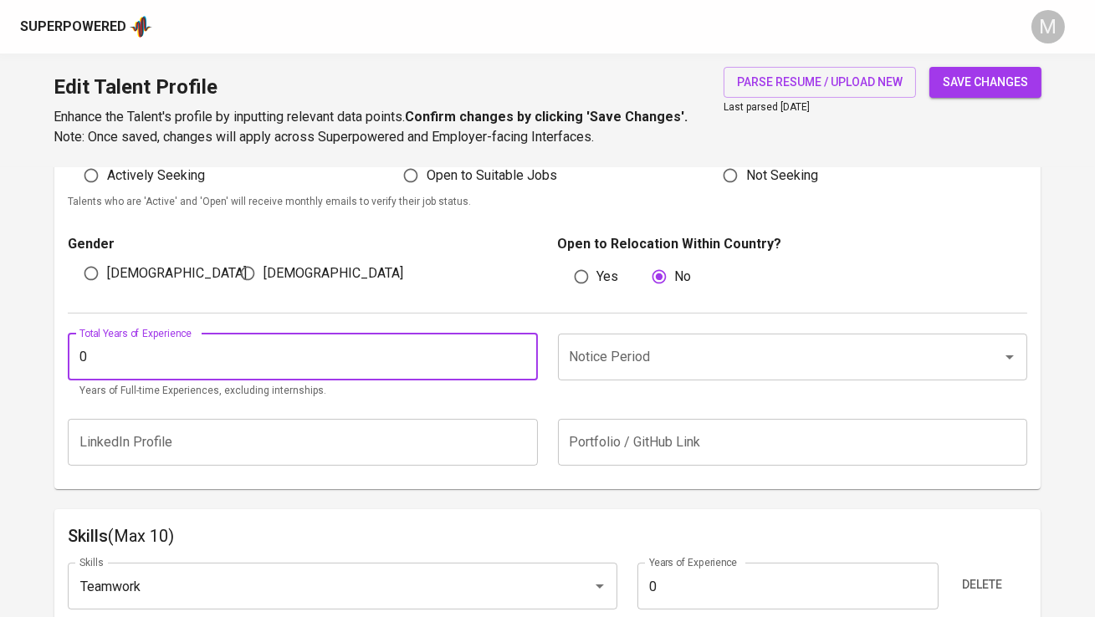
type input "0"
click at [616, 358] on input "Notice Period" at bounding box center [768, 357] width 407 height 32
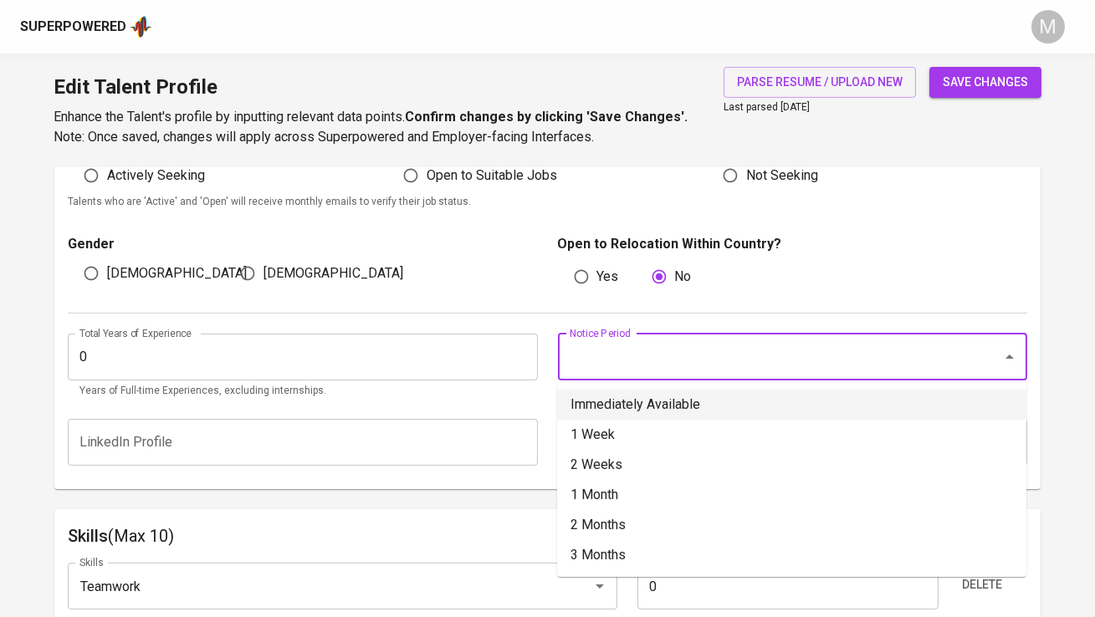
click at [636, 412] on li "Immediately Available" at bounding box center [791, 405] width 469 height 30
type input "Immediately Available"
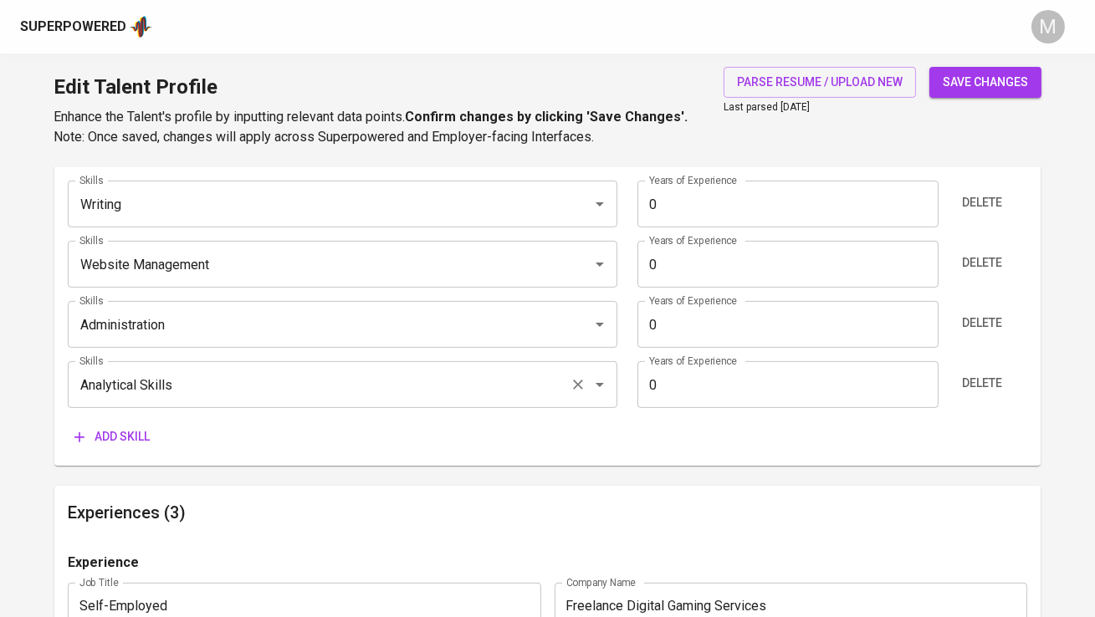
scroll to position [975, 0]
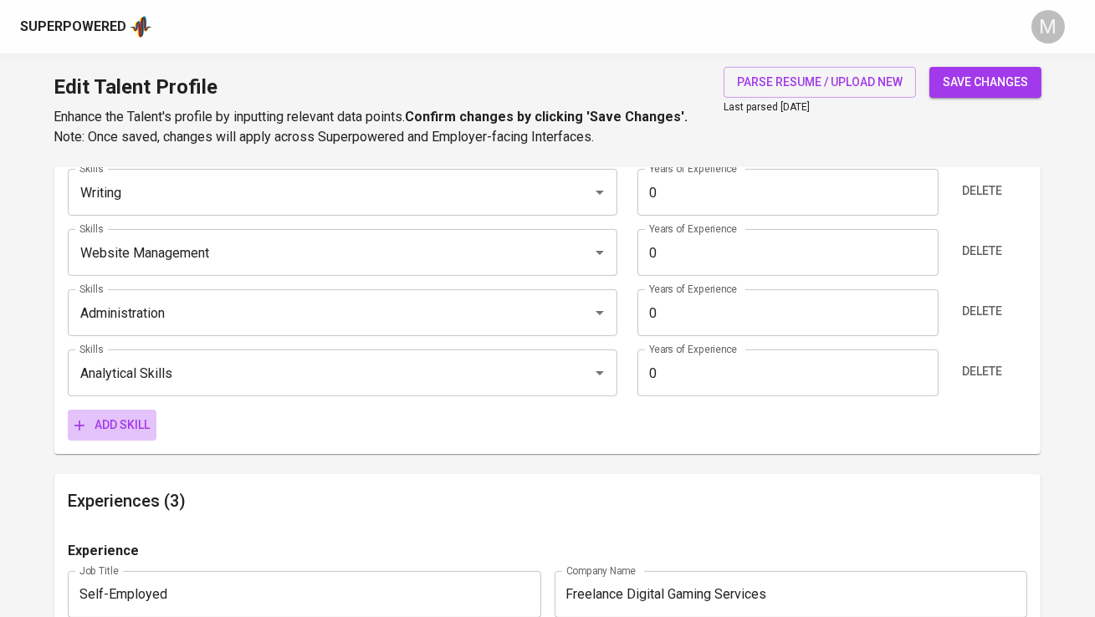
click at [91, 432] on span "Add skill" at bounding box center [111, 425] width 75 height 21
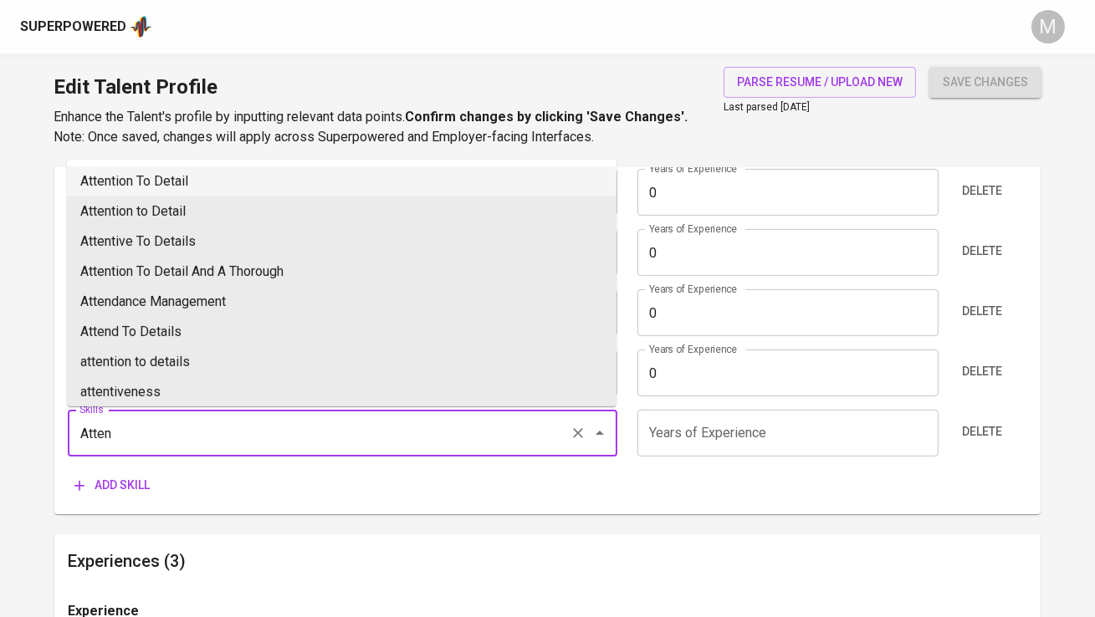
click at [176, 186] on li "Attention To Detail" at bounding box center [341, 181] width 549 height 30
type input "Attention To Detail"
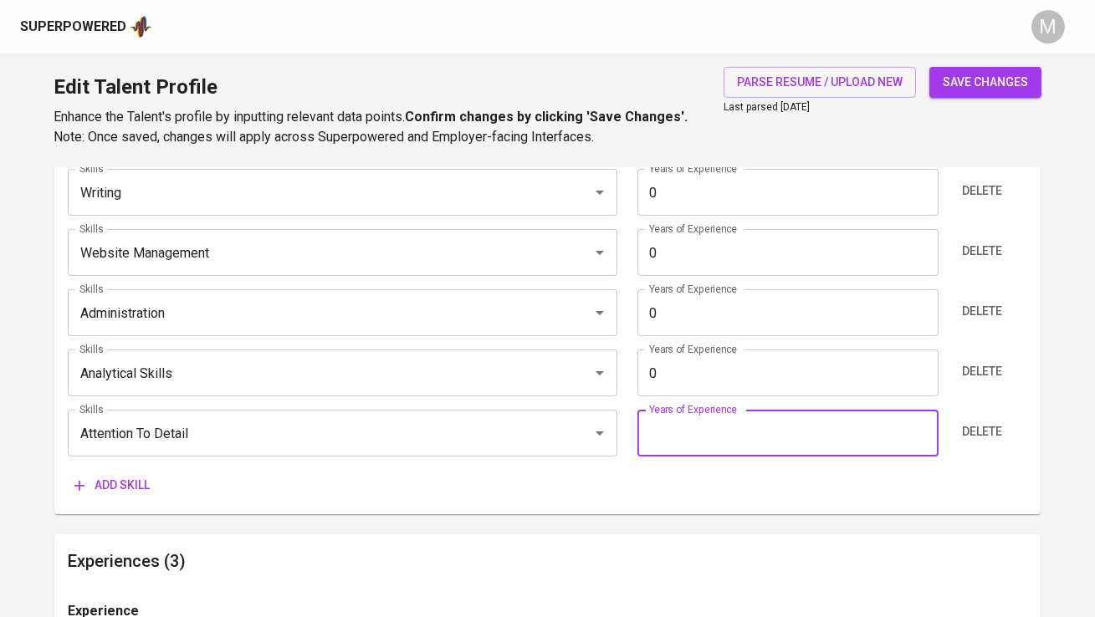
click at [686, 426] on input "number" at bounding box center [787, 433] width 301 height 47
type input "0"
click at [694, 489] on div "Add skill" at bounding box center [547, 485] width 958 height 31
click at [1015, 95] on button "save changes" at bounding box center [985, 82] width 112 height 31
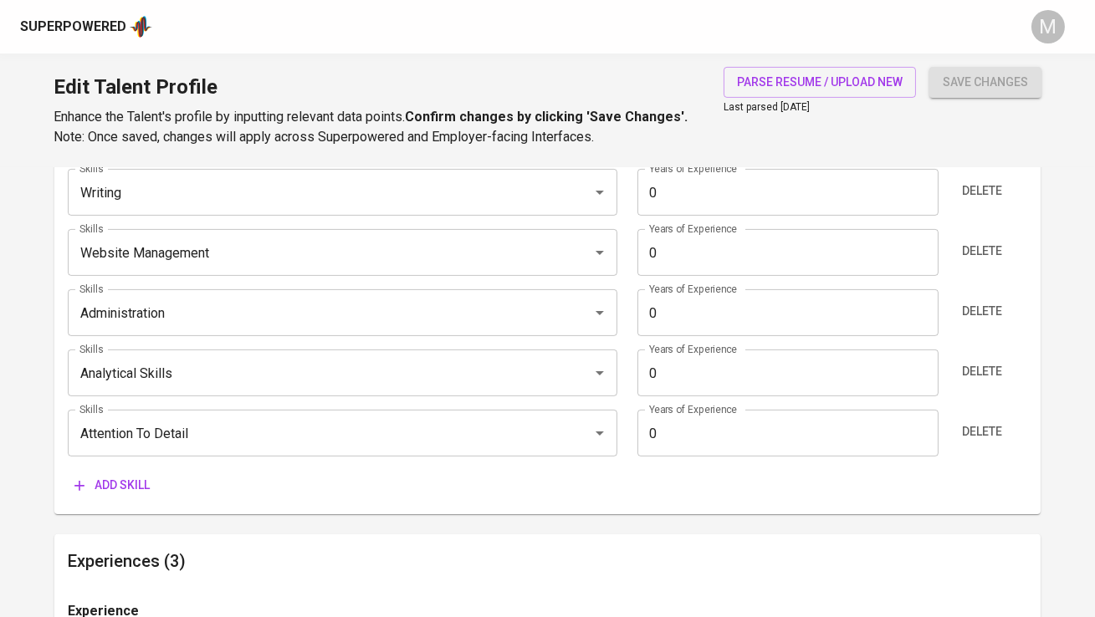
type input "Detail Oriented"
type input "Teamwork"
type input "Writing"
type input "Website Management"
type input "Administration"
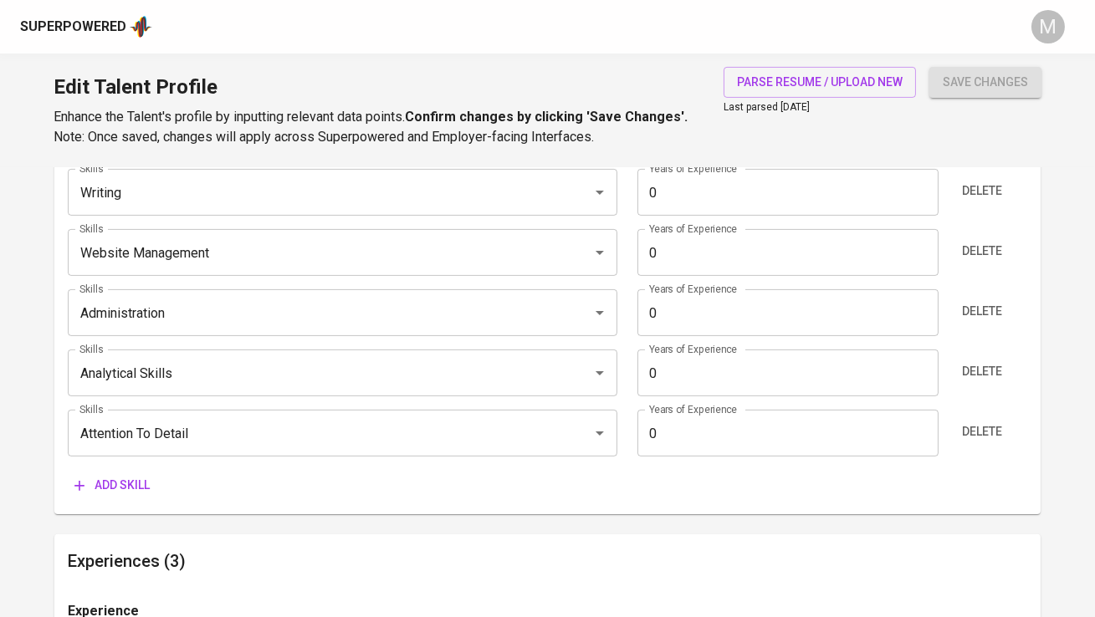
type input "Analytical Skills"
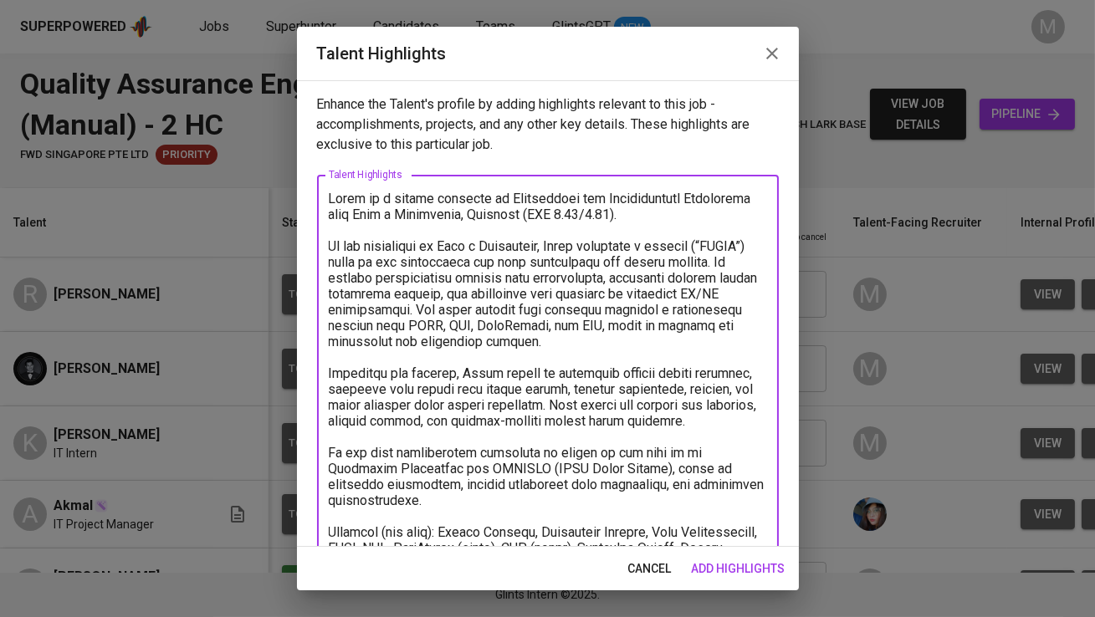
scroll to position [0, 336]
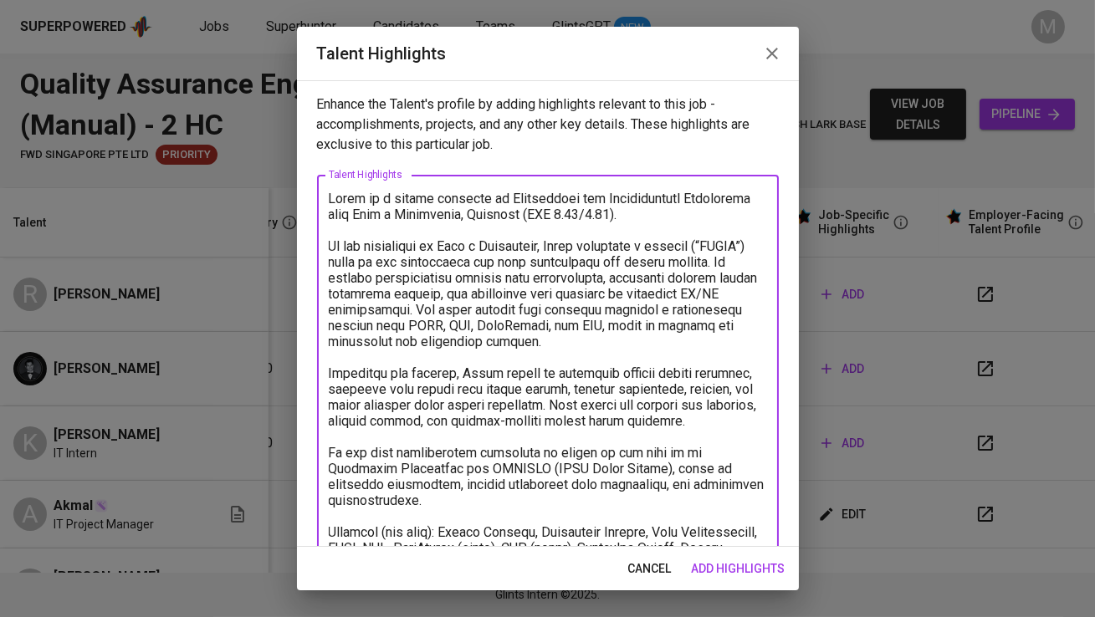
click at [376, 279] on textarea at bounding box center [548, 469] width 438 height 556
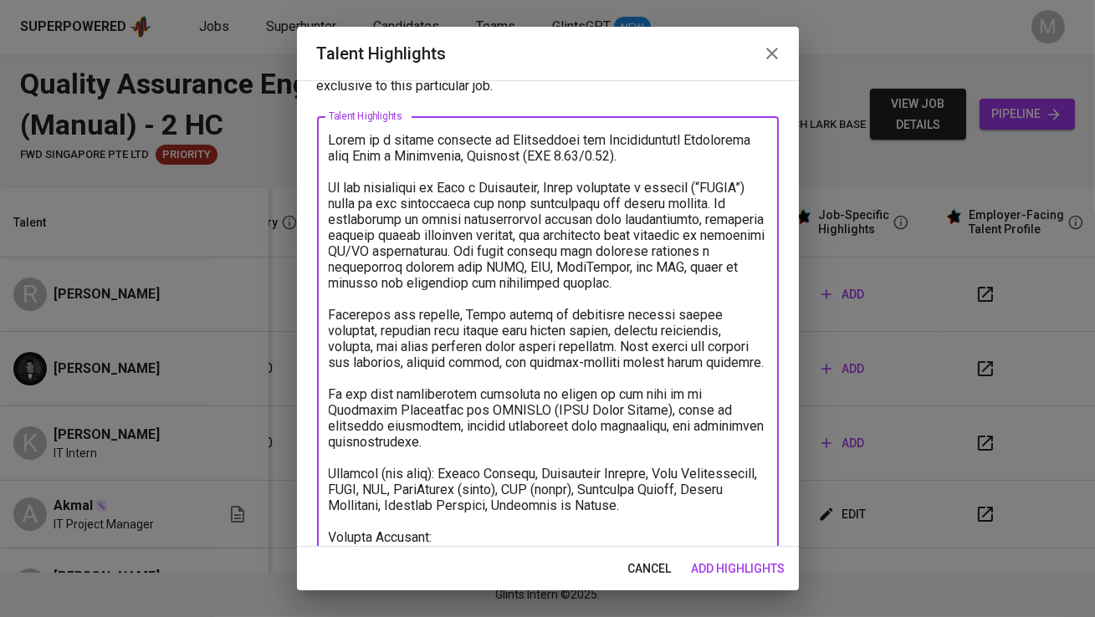
scroll to position [89, 0]
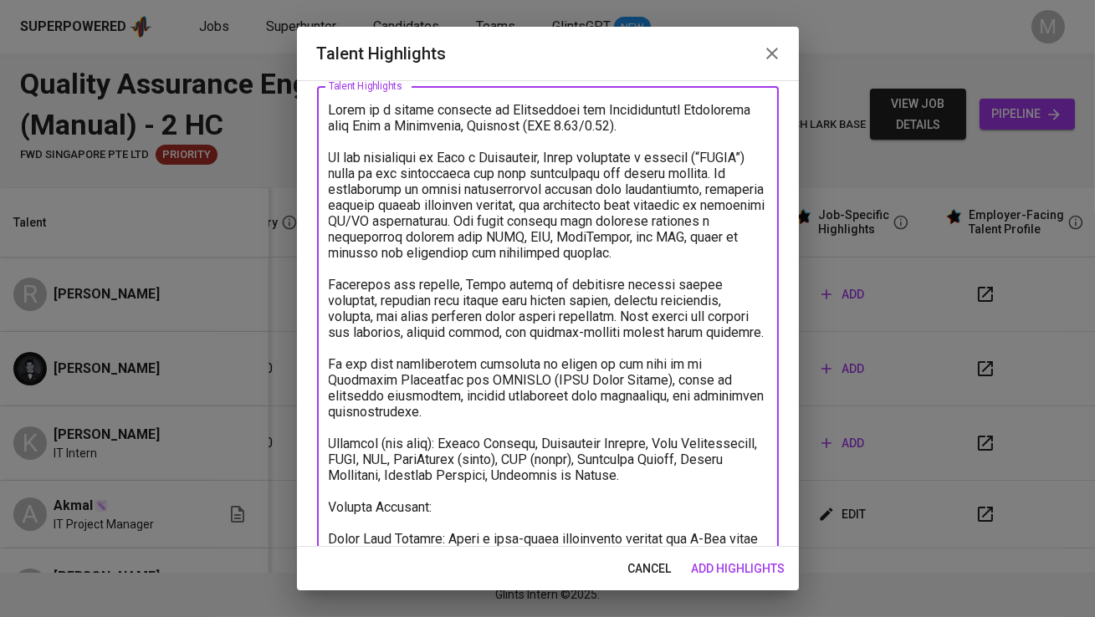
drag, startPoint x: 539, startPoint y: 313, endPoint x: 665, endPoint y: 331, distance: 127.6
click at [665, 331] on textarea at bounding box center [548, 380] width 438 height 556
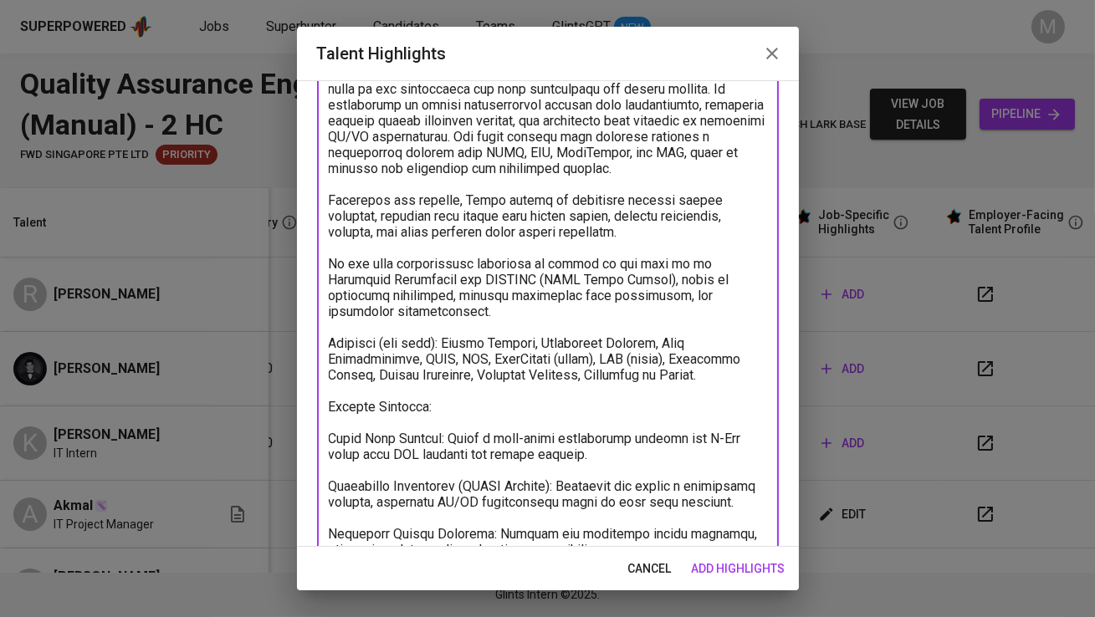
scroll to position [207, 0]
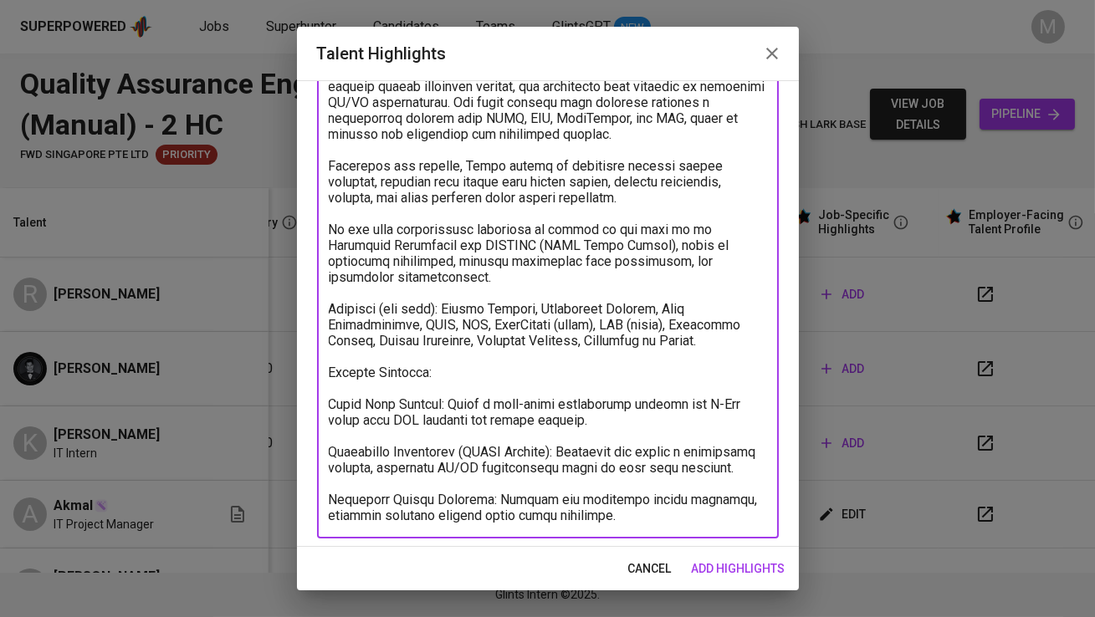
drag, startPoint x: 708, startPoint y: 340, endPoint x: 315, endPoint y: 308, distance: 394.4
click at [315, 308] on div "Enhance the Talent's profile by adding highlights relevant to this job - accomp…" at bounding box center [548, 313] width 502 height 467
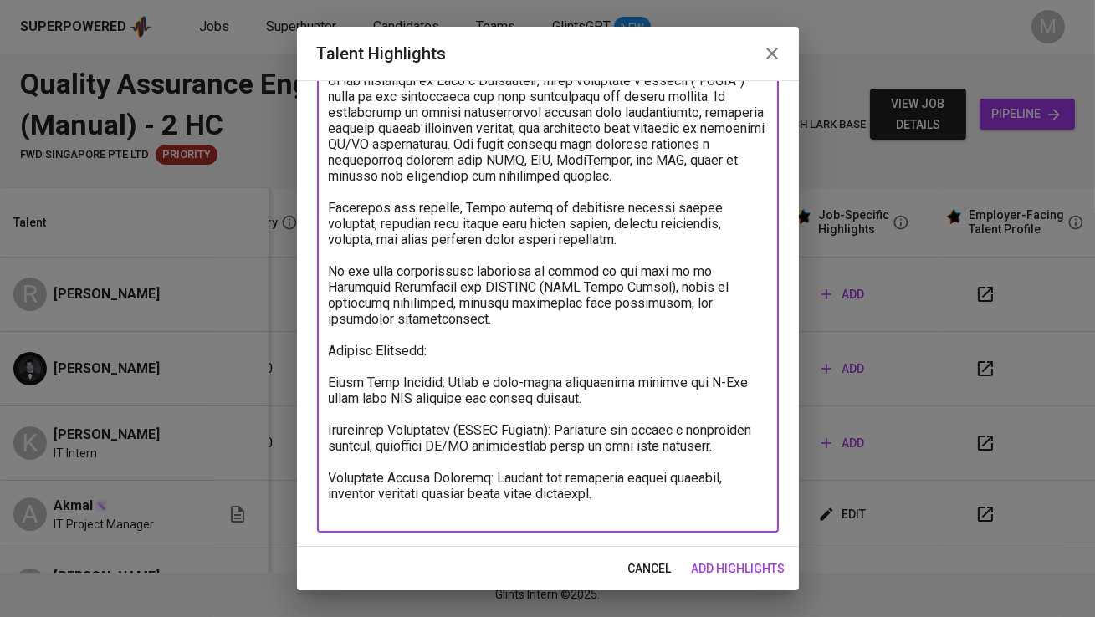
scroll to position [150, 0]
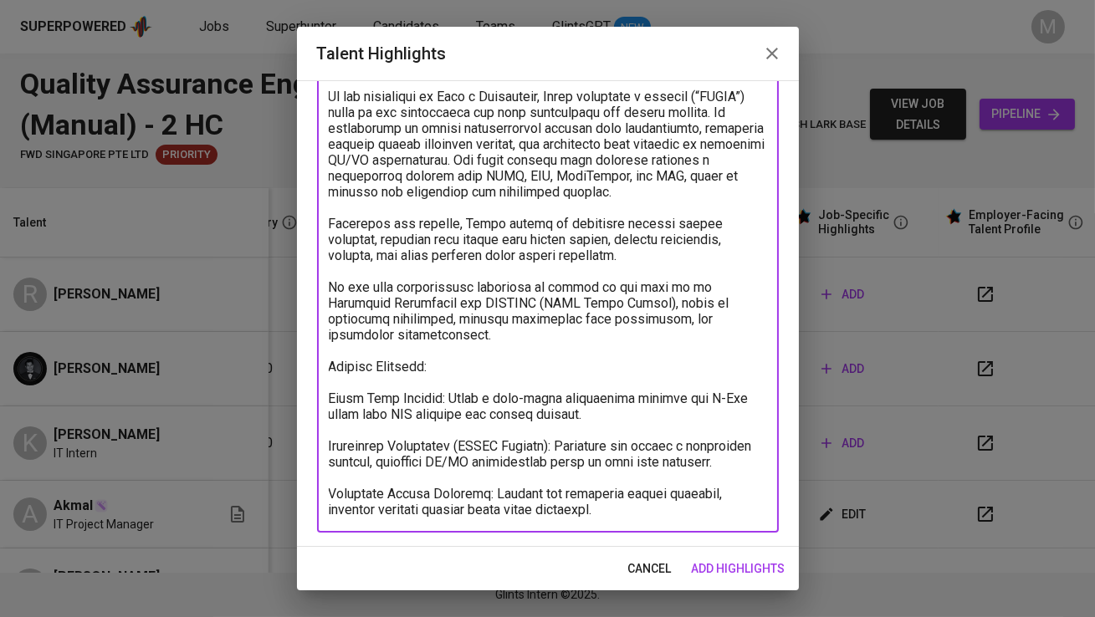
click at [330, 394] on textarea at bounding box center [548, 279] width 438 height 477
click at [333, 447] on textarea at bounding box center [548, 279] width 438 height 477
click at [330, 508] on textarea at bounding box center [548, 287] width 438 height 493
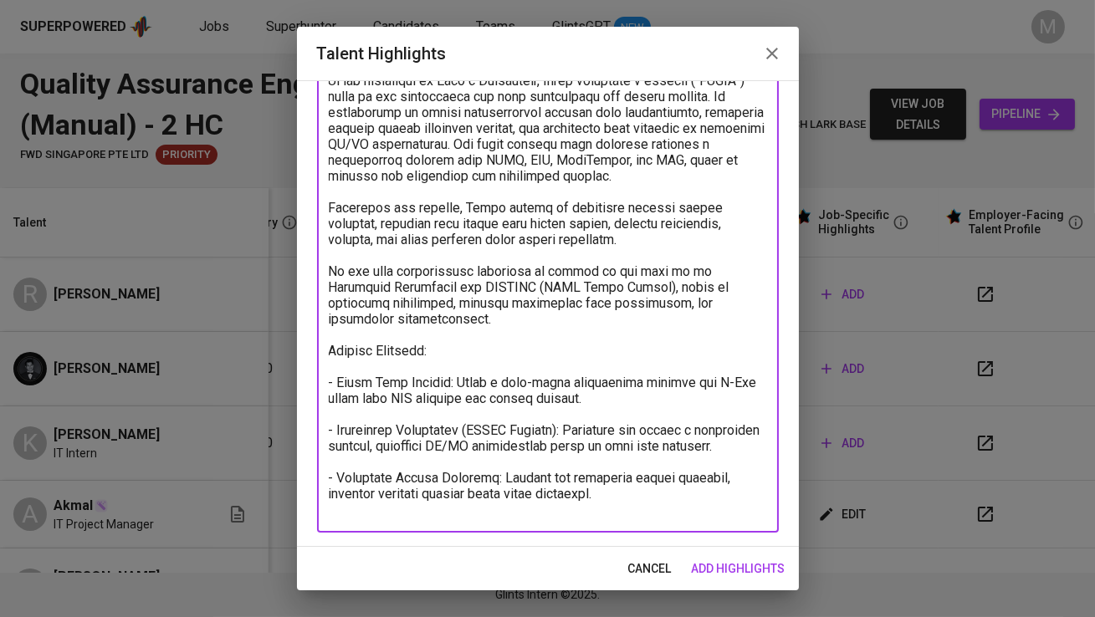
click at [609, 502] on textarea at bounding box center [548, 271] width 438 height 493
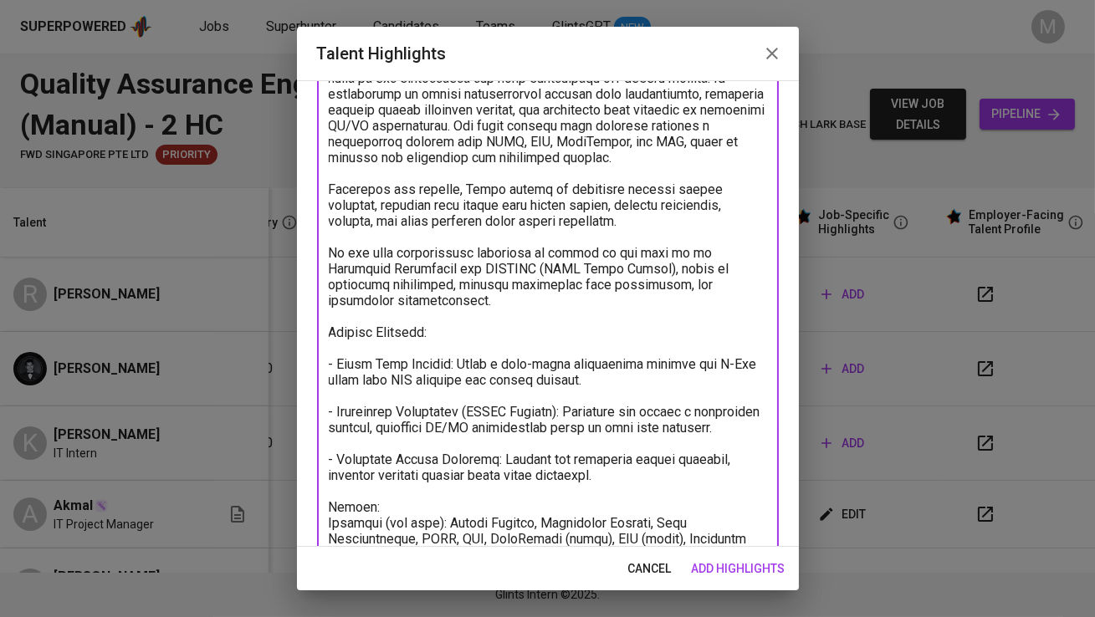
scroll to position [216, 0]
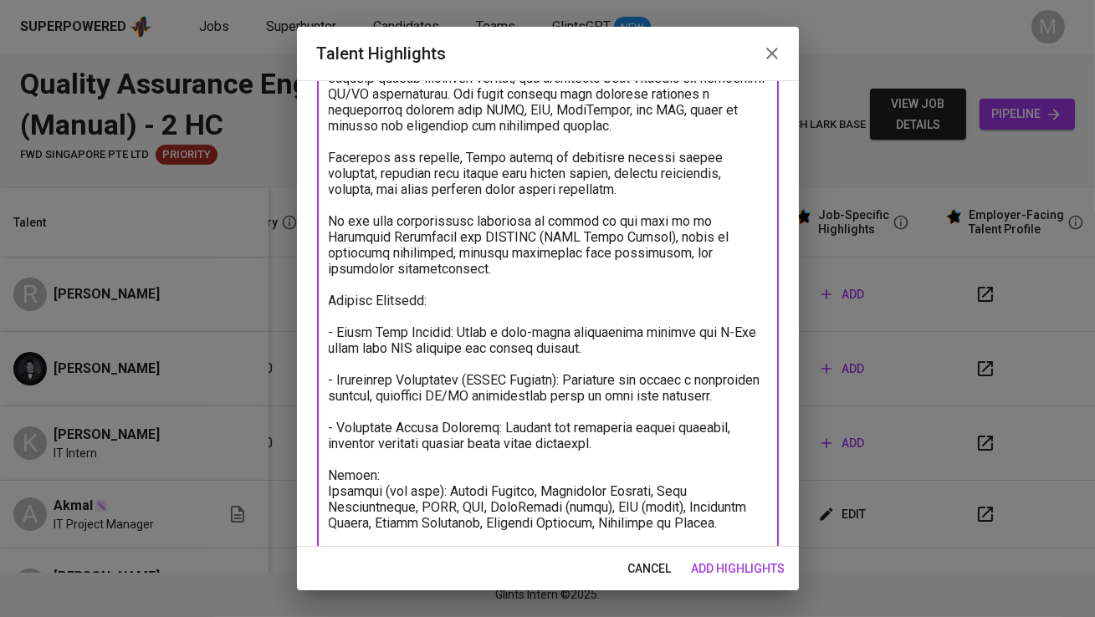
drag, startPoint x: 430, startPoint y: 506, endPoint x: 320, endPoint y: 509, distance: 109.6
click at [320, 509] on div "x Talent Highlights" at bounding box center [548, 260] width 462 height 603
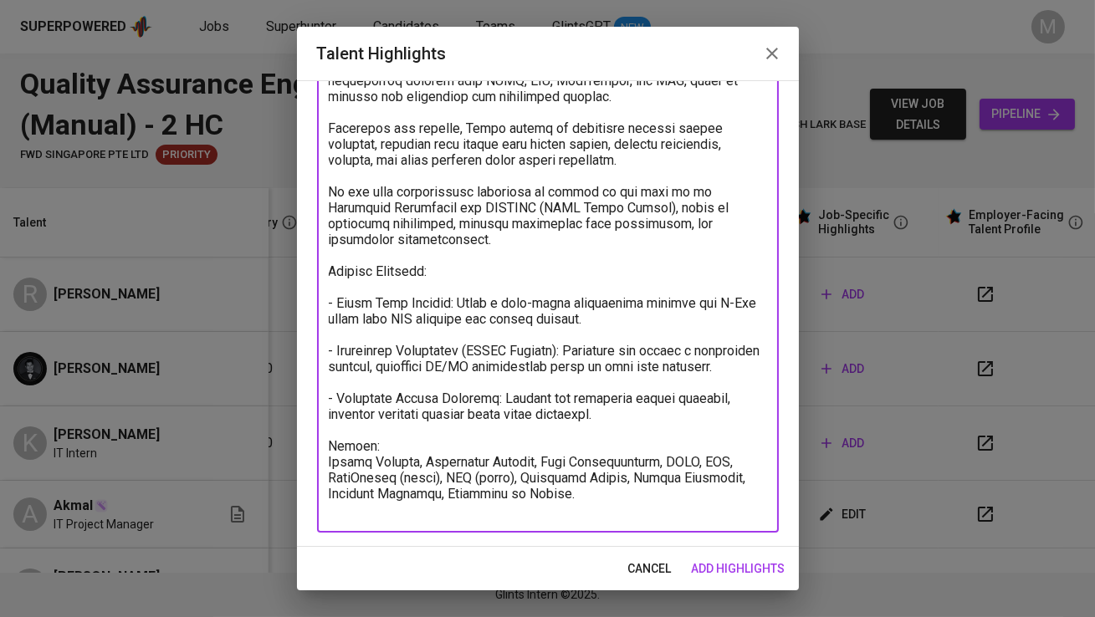
click at [552, 508] on textarea at bounding box center [548, 232] width 438 height 572
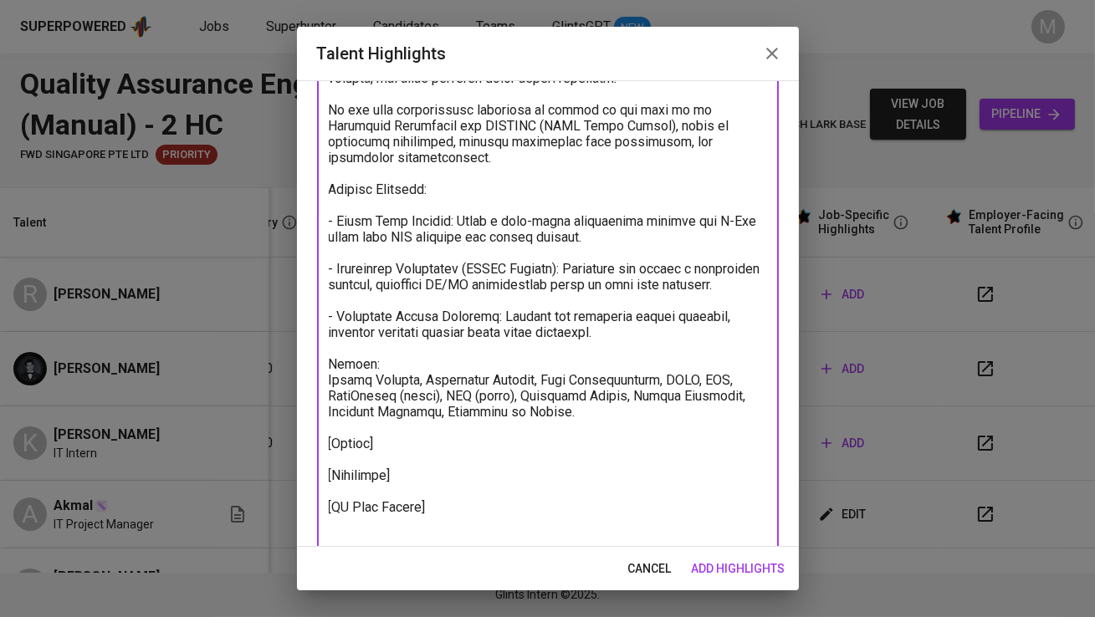
scroll to position [343, 0]
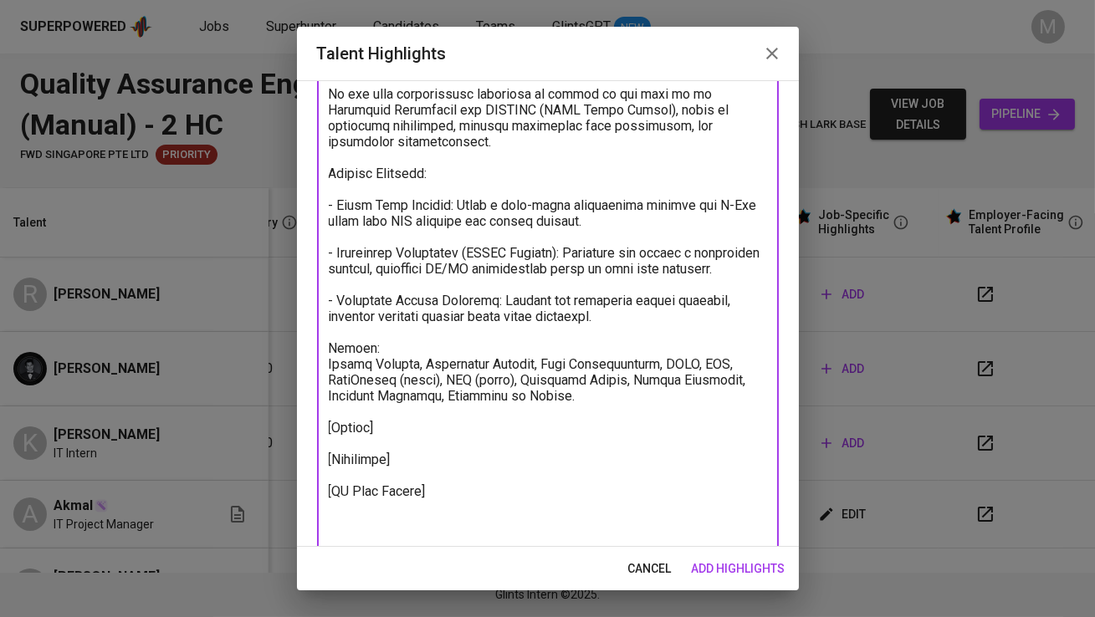
click at [547, 406] on textarea at bounding box center [548, 197] width 438 height 699
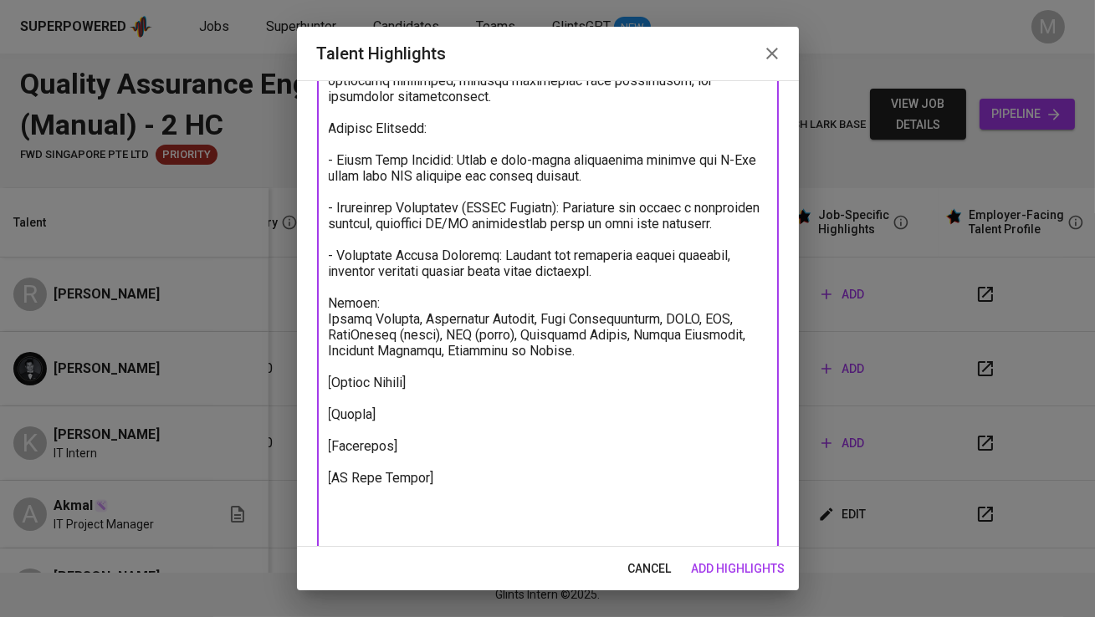
scroll to position [404, 0]
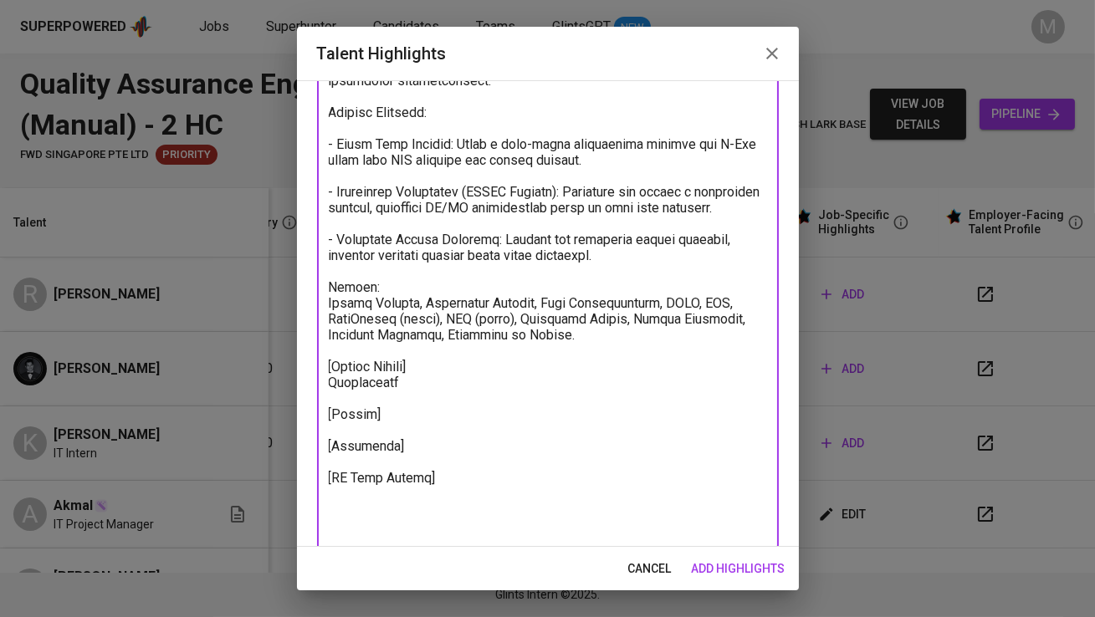
click at [446, 497] on textarea at bounding box center [548, 160] width 438 height 747
click at [437, 385] on textarea at bounding box center [548, 176] width 438 height 779
click at [412, 401] on textarea at bounding box center [548, 176] width 438 height 779
click at [442, 487] on textarea at bounding box center [548, 176] width 438 height 779
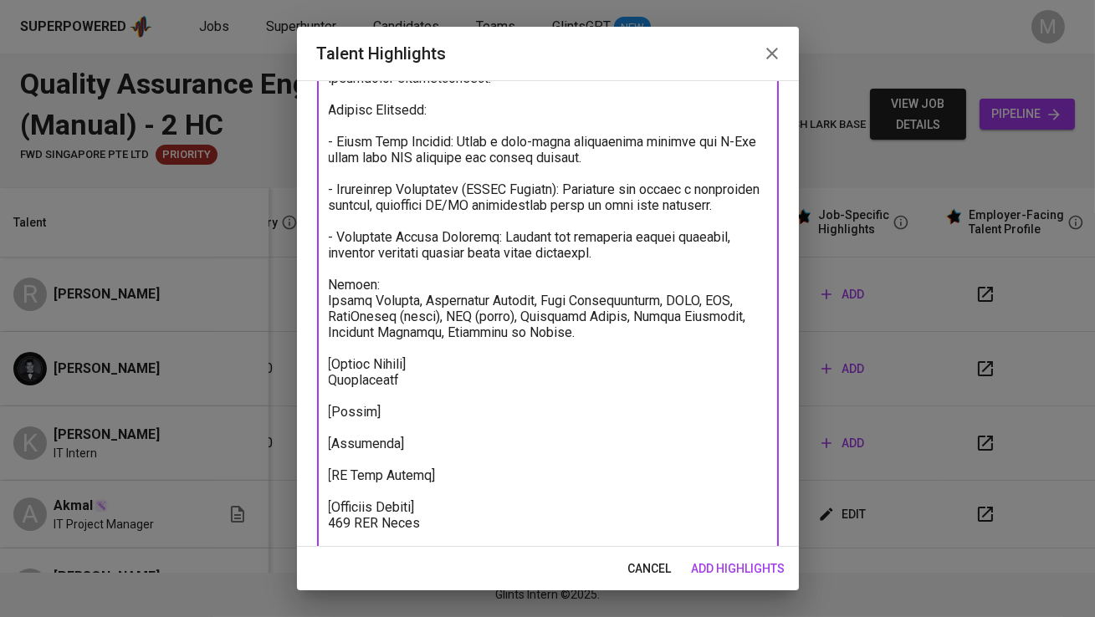
scroll to position [499, 0]
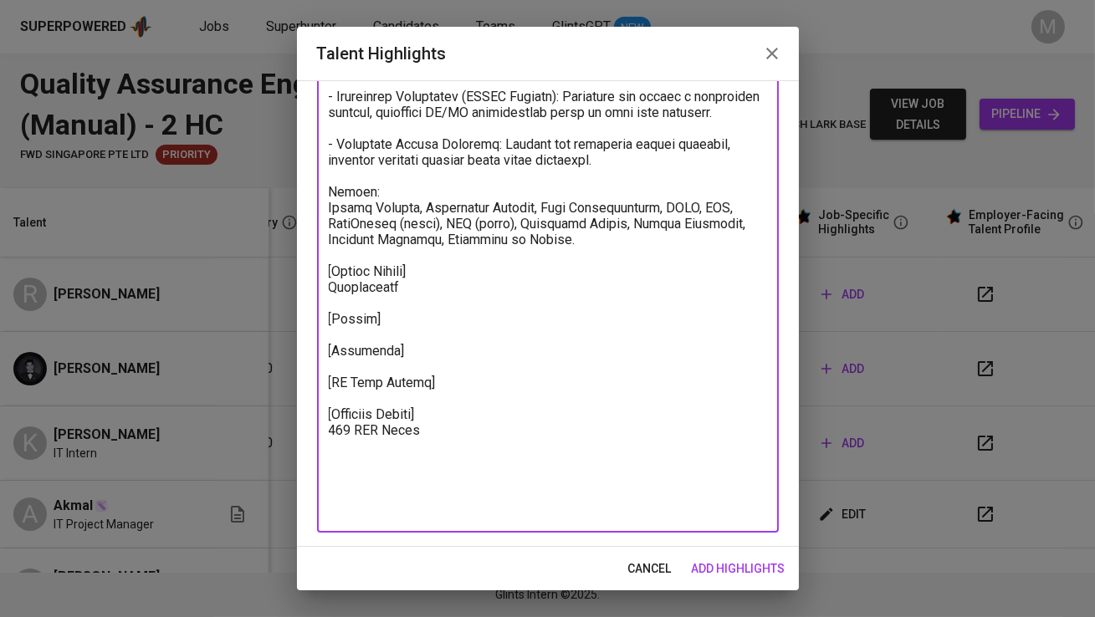
type textarea "Kevin is a recent graduate in Information and Communication Technology from Asi…"
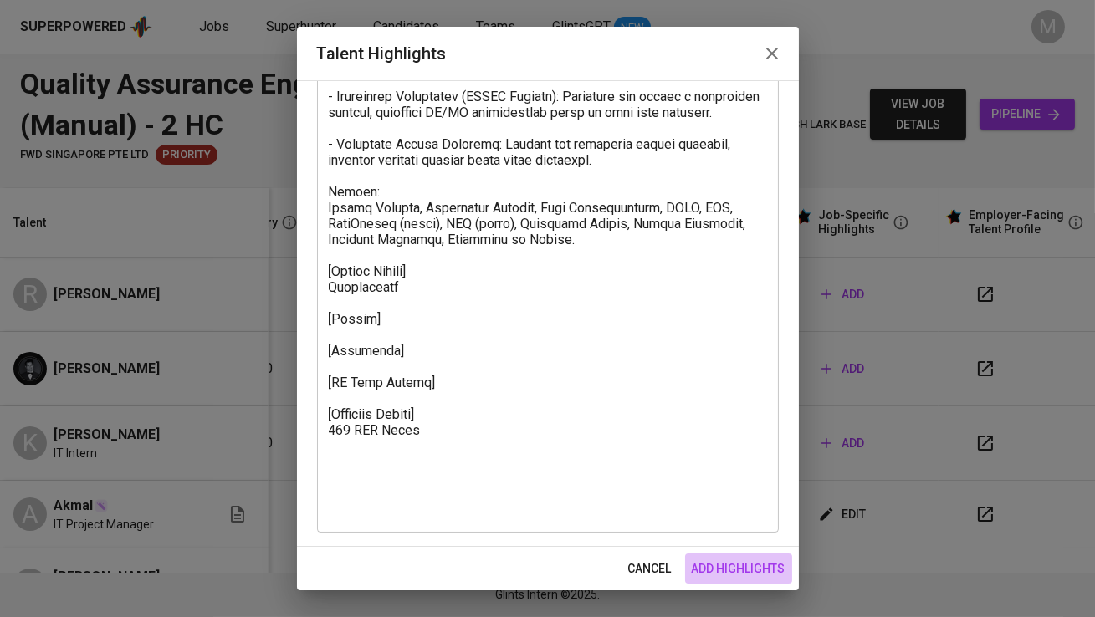
click at [764, 577] on span "add highlights" at bounding box center [739, 569] width 94 height 21
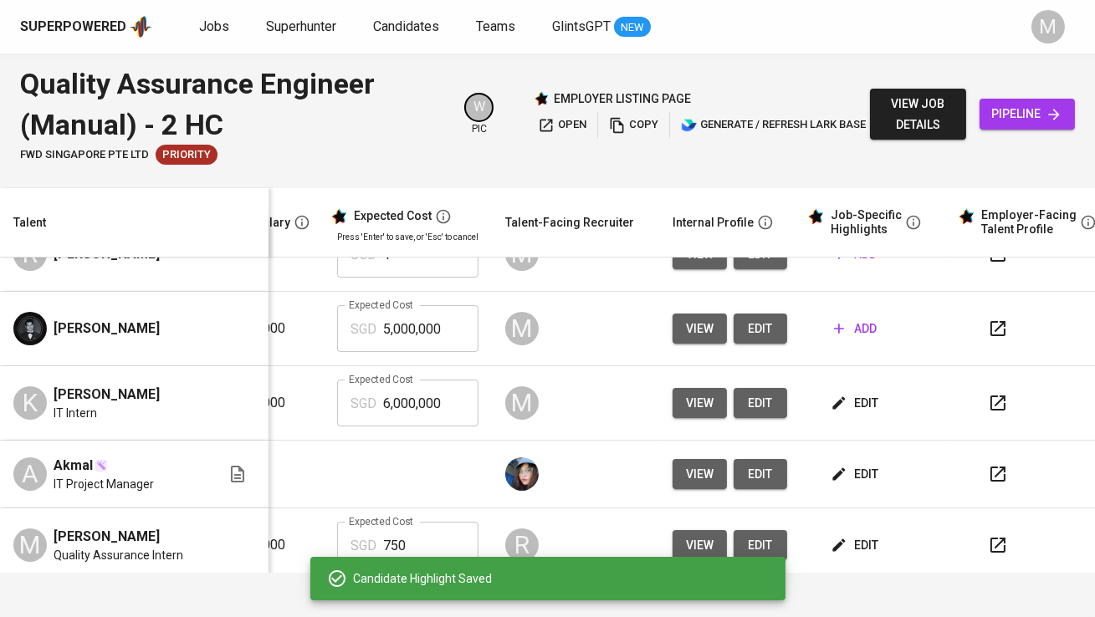
scroll to position [49, 348]
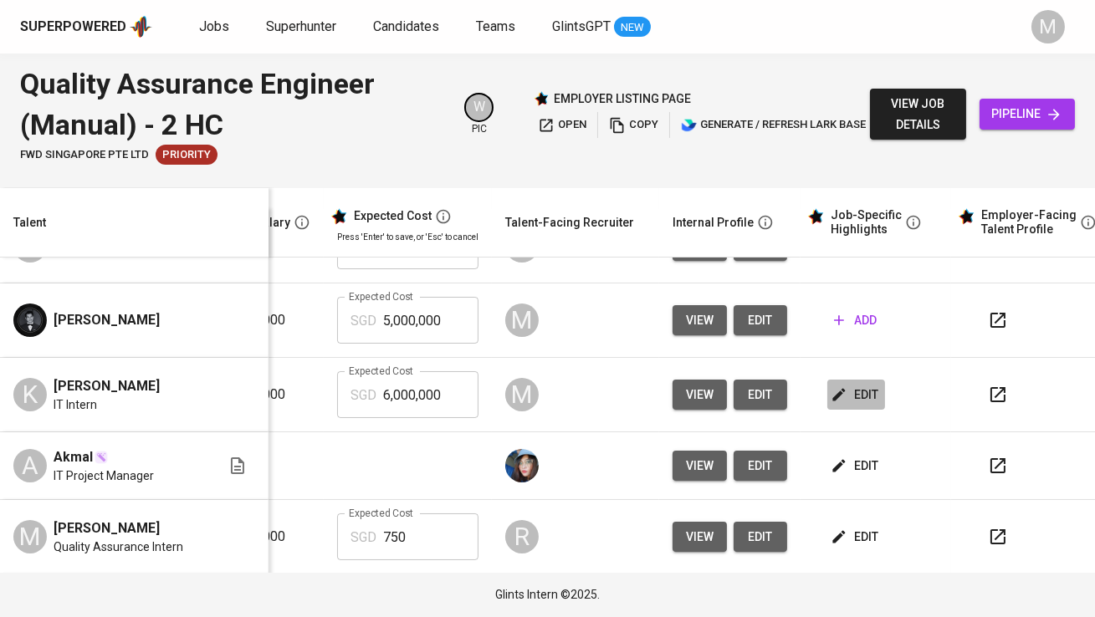
click at [844, 391] on span "edit" at bounding box center [856, 395] width 44 height 21
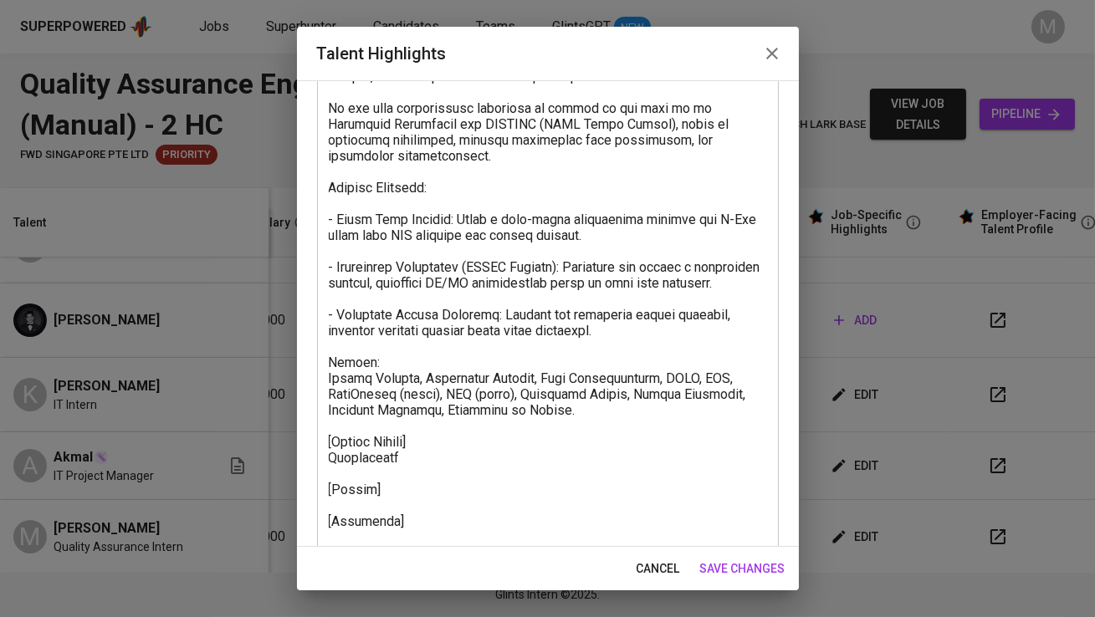
scroll to position [435, 0]
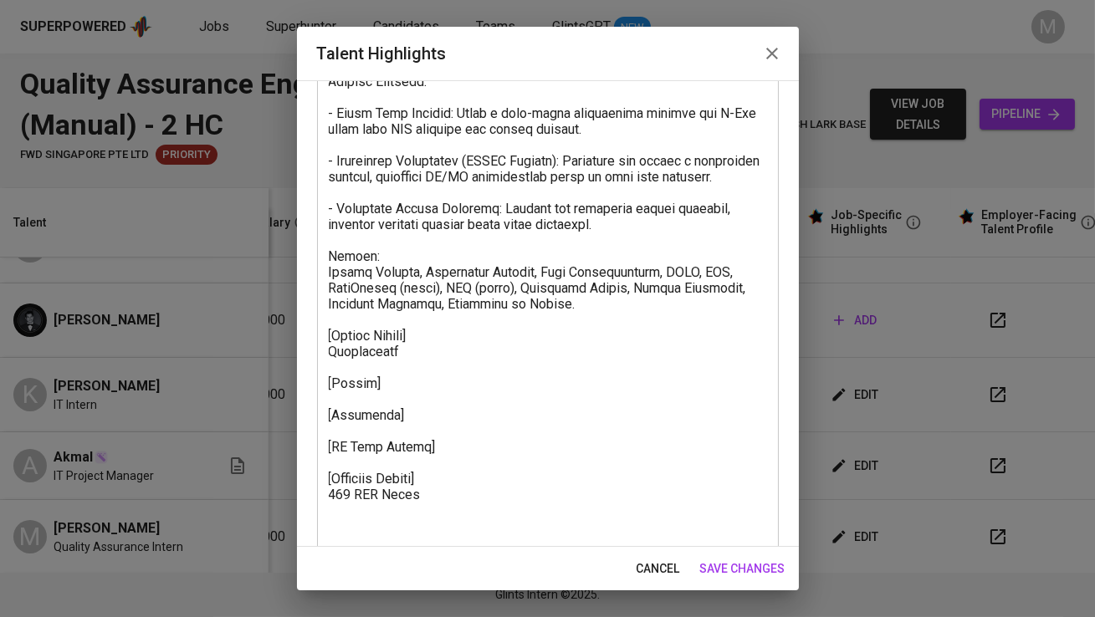
click at [409, 431] on textarea at bounding box center [548, 169] width 438 height 826
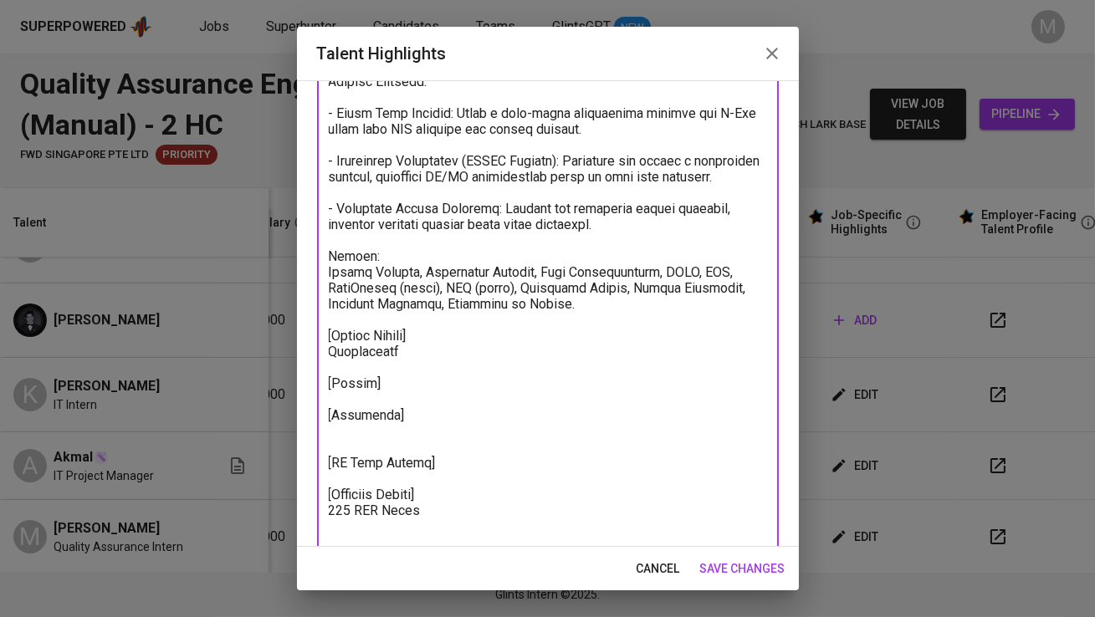
paste textarea "https://glints.sg.larksuite.com/minutes/obsgaqe6678h4u52938u2bsn?from=from_copy…"
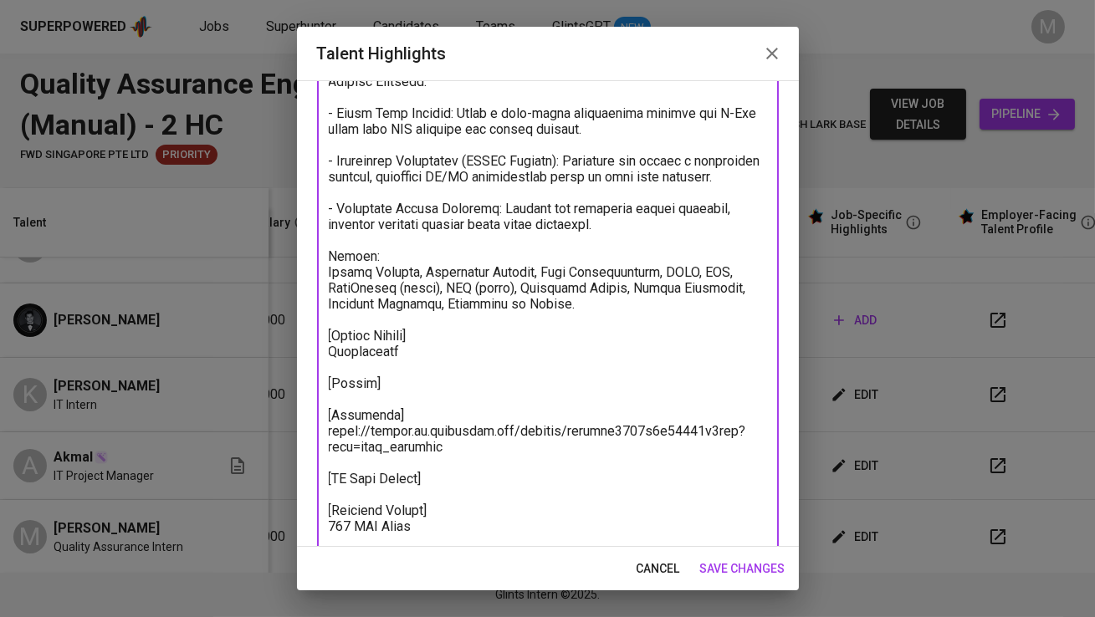
type textarea "Kevin is a recent graduate in Information and Communication Technology from Asi…"
click at [758, 560] on span "save changes" at bounding box center [742, 569] width 85 height 21
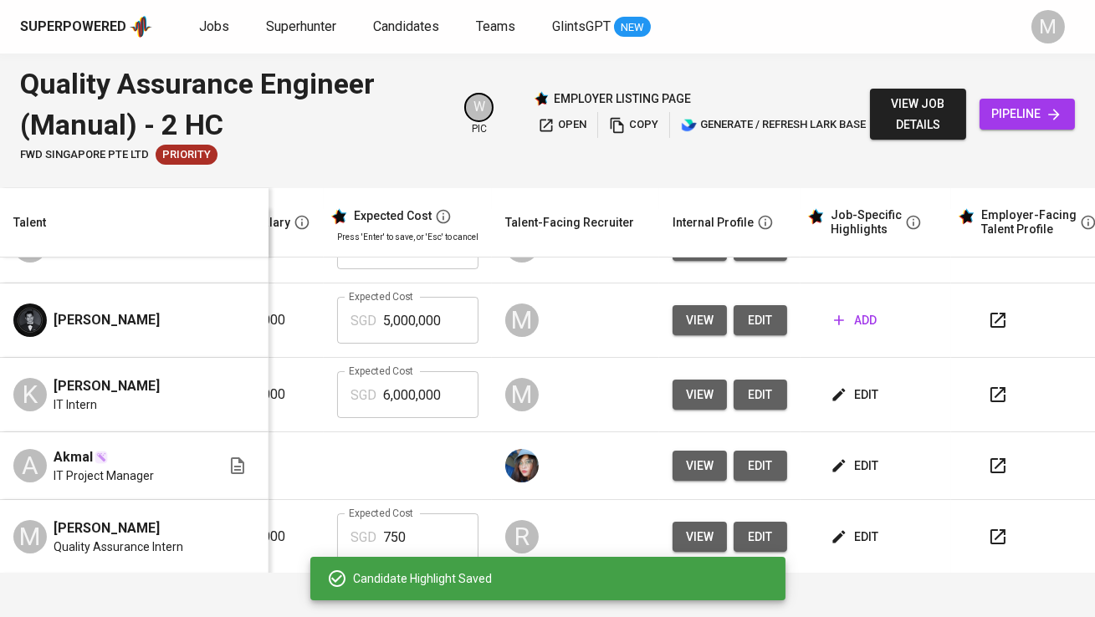
click at [838, 387] on span "edit" at bounding box center [856, 395] width 44 height 21
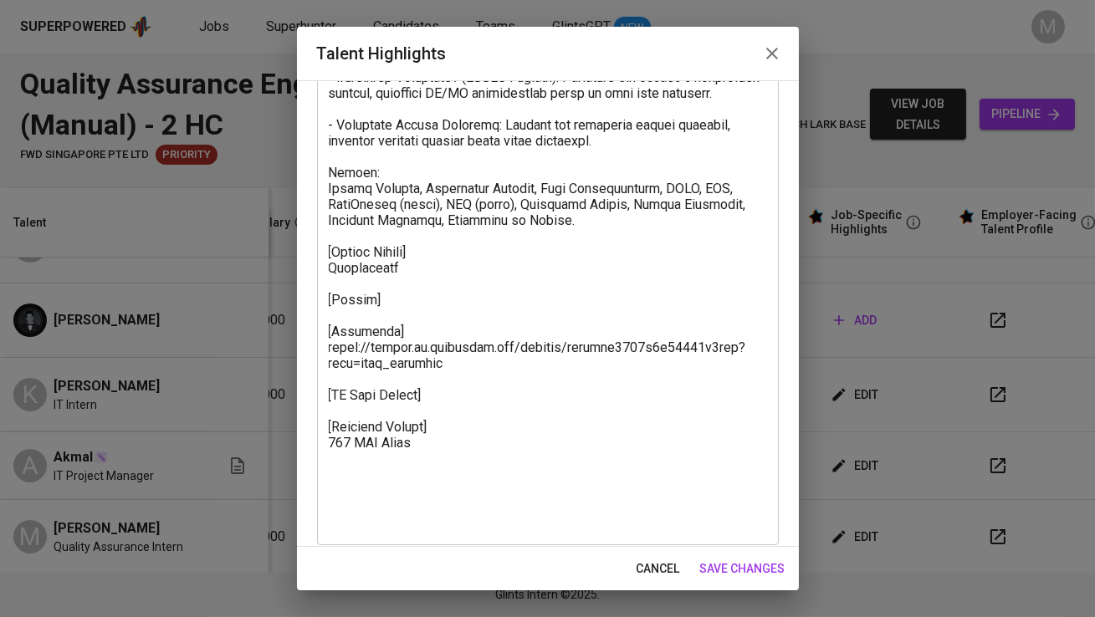
scroll to position [531, 0]
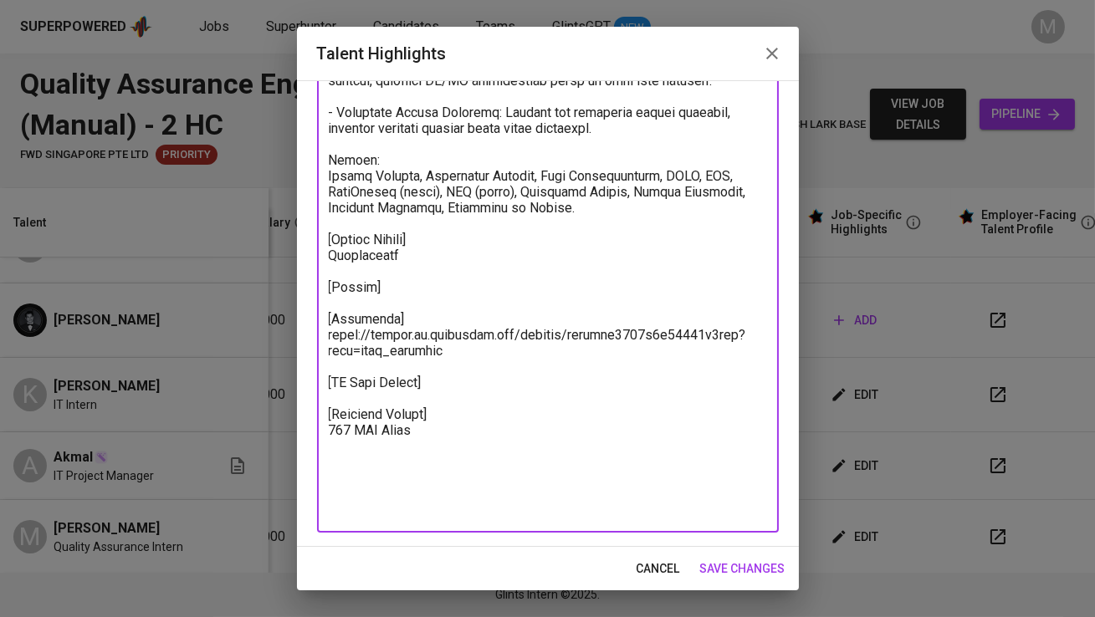
click at [429, 396] on textarea at bounding box center [548, 89] width 438 height 858
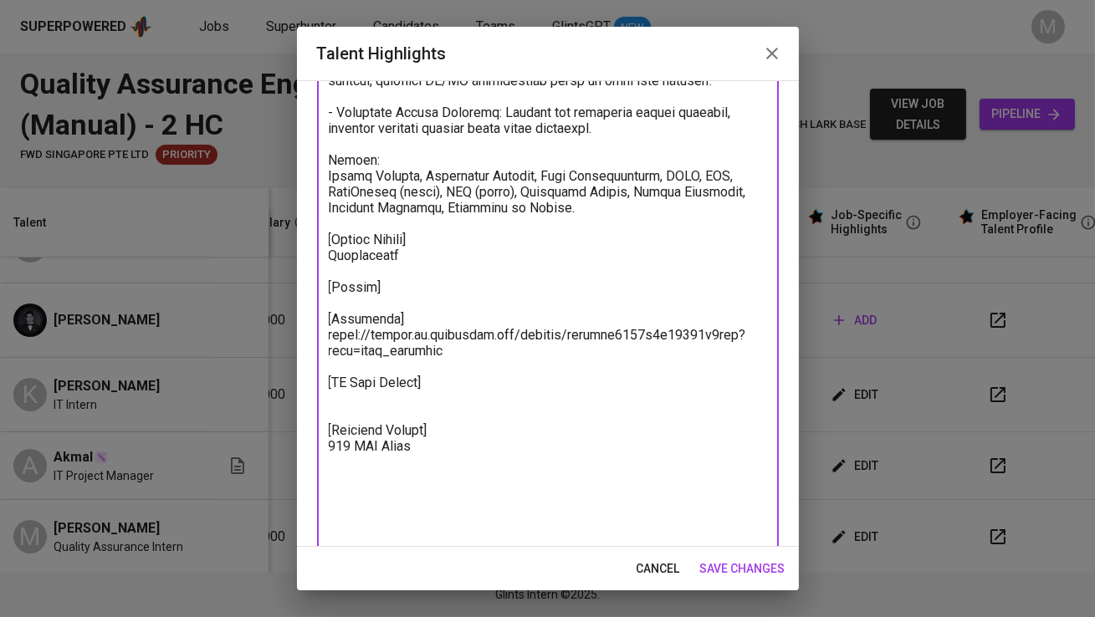
paste textarea "https://glints.sg.larksuite.com/wiki/HJB0wEYDpiuqT1kG5CFlJAUNg1b?from=from_copy…"
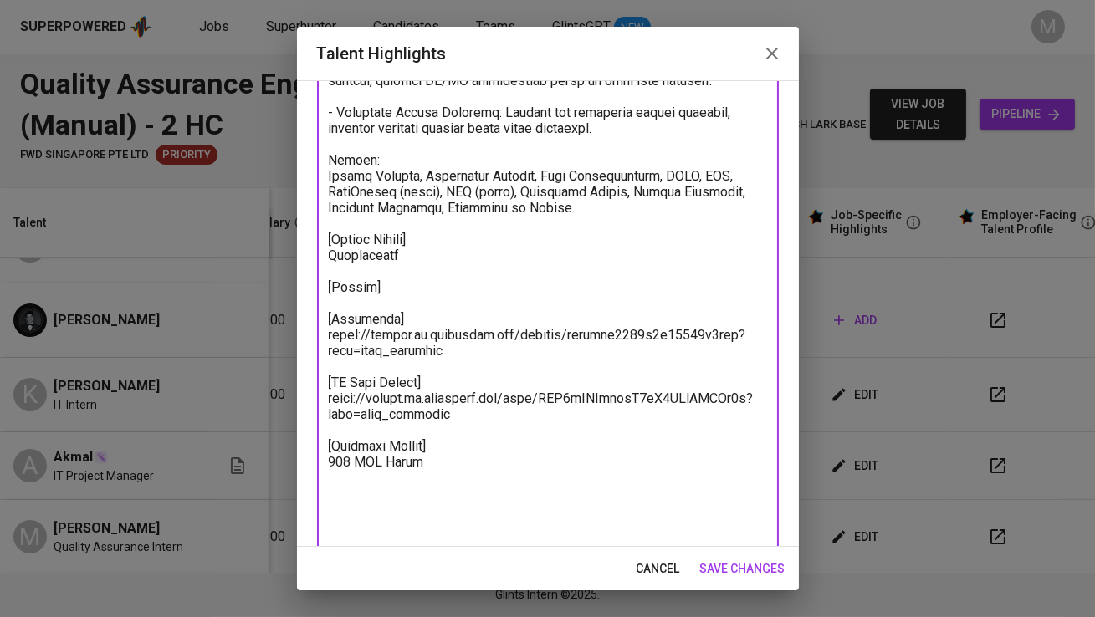
type textarea "Kevin is a recent graduate in Information and Communication Technology from Asi…"
click at [754, 567] on span "save changes" at bounding box center [742, 569] width 85 height 21
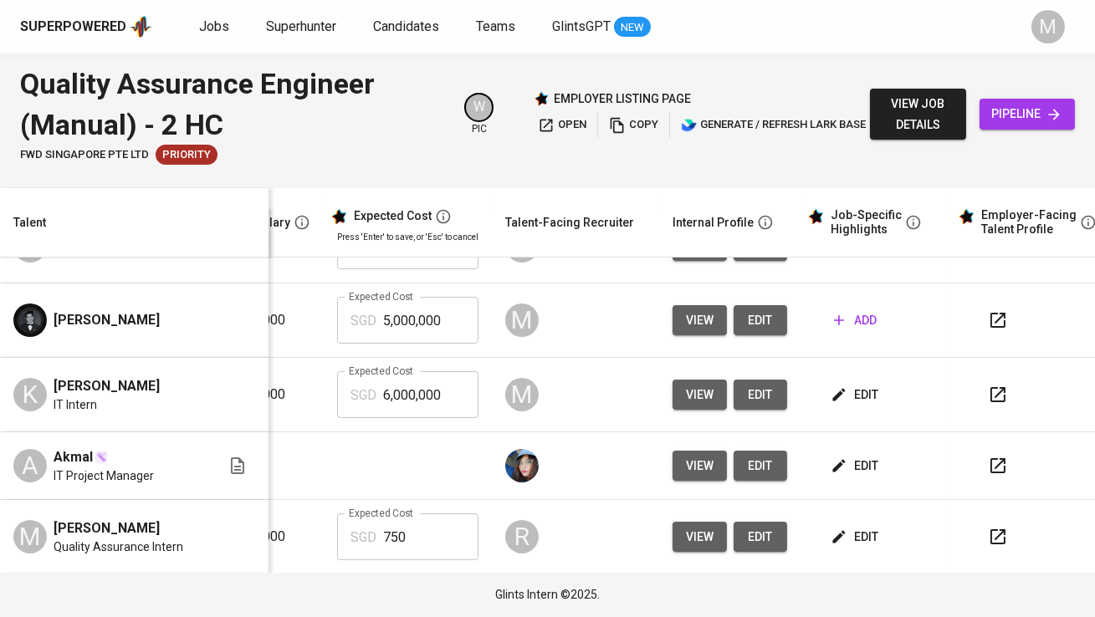
click at [833, 381] on button "edit" at bounding box center [856, 395] width 58 height 31
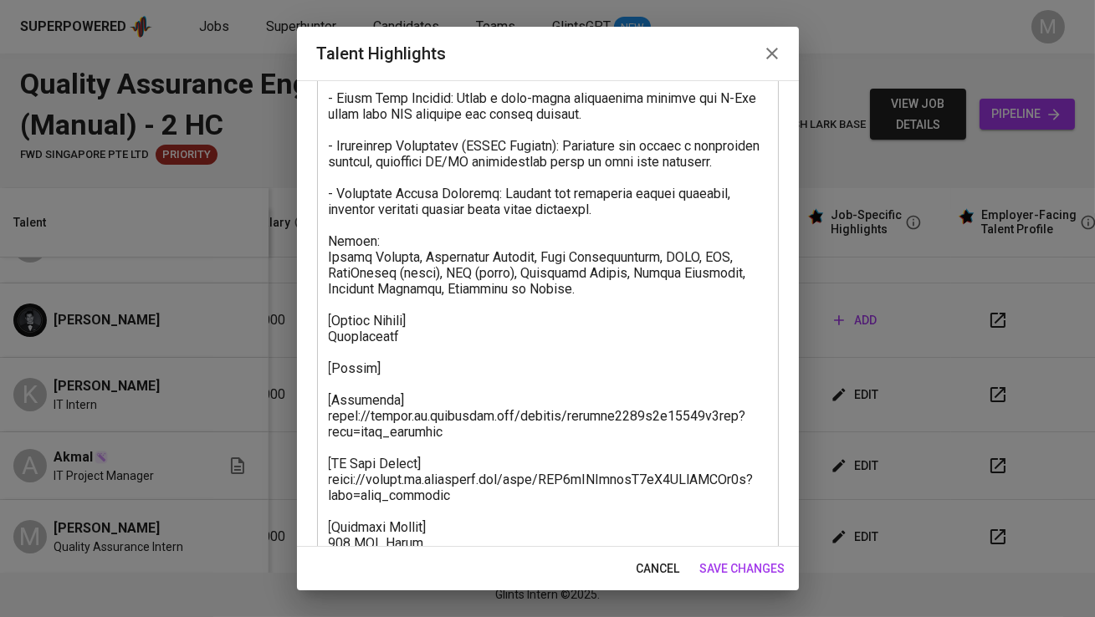
scroll to position [506, 0]
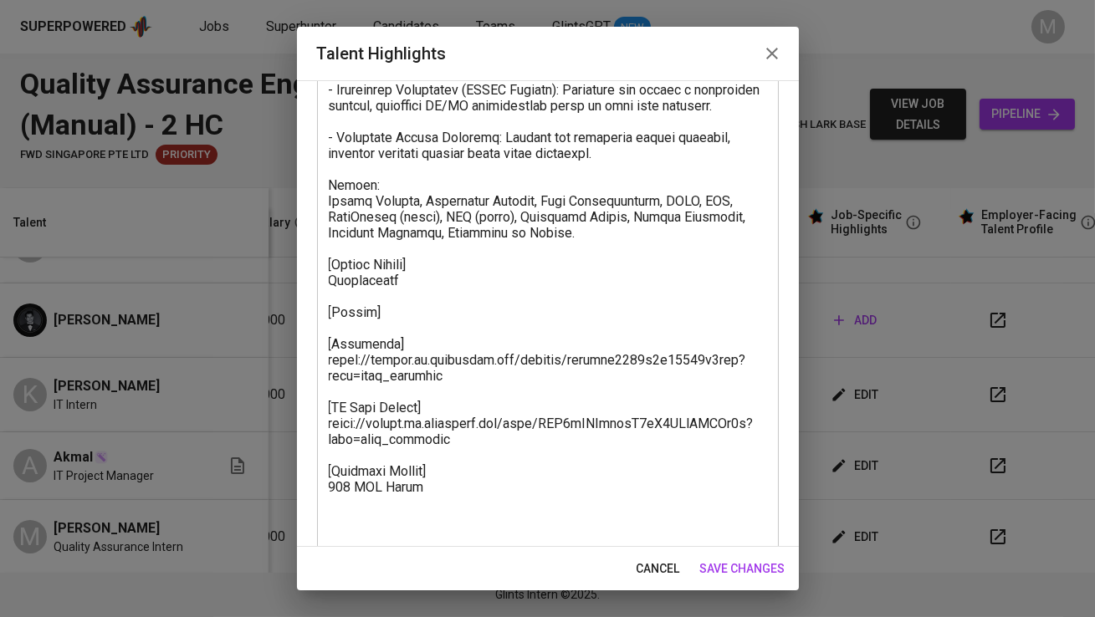
click at [419, 334] on textarea at bounding box center [548, 130] width 438 height 890
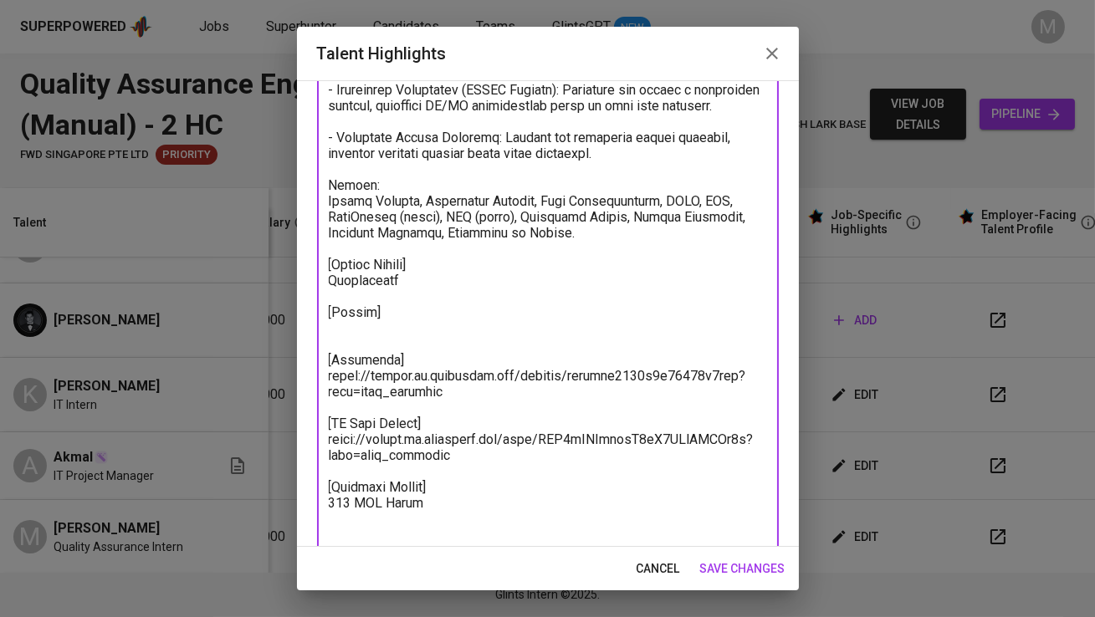
paste textarea "https://glints.sg.larksuite.com/wiki/TCi2wAtv9iDAm6k2BG6lMZxhg5b?from=from_copy…"
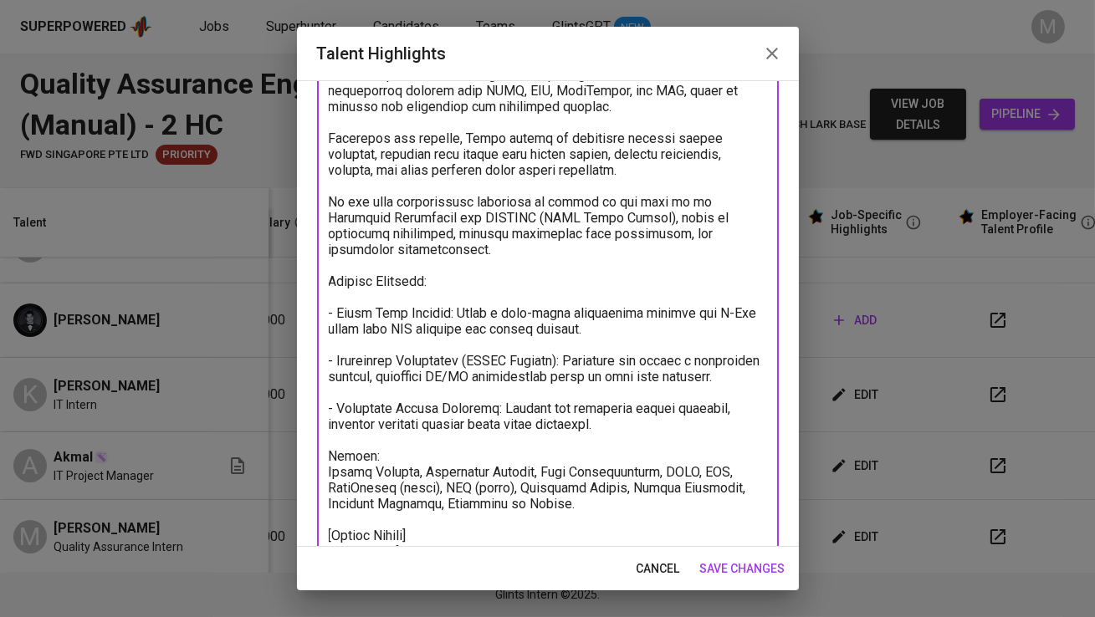
scroll to position [594, 0]
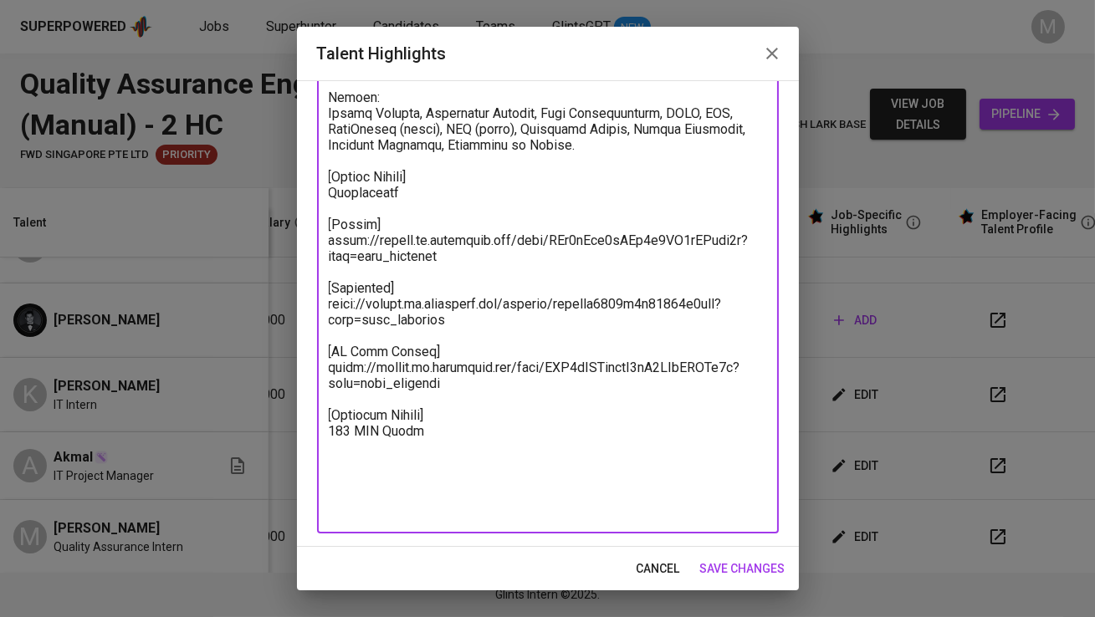
drag, startPoint x: 425, startPoint y: 442, endPoint x: 298, endPoint y: 179, distance: 291.8
click at [298, 179] on div "Enhance the Talent's profile by adding highlights relevant to this job - accomp…" at bounding box center [548, 313] width 502 height 467
type textarea "Kevin is a recent graduate in Information and Communication Technology from Asi…"
click at [769, 60] on icon "button" at bounding box center [772, 53] width 20 height 20
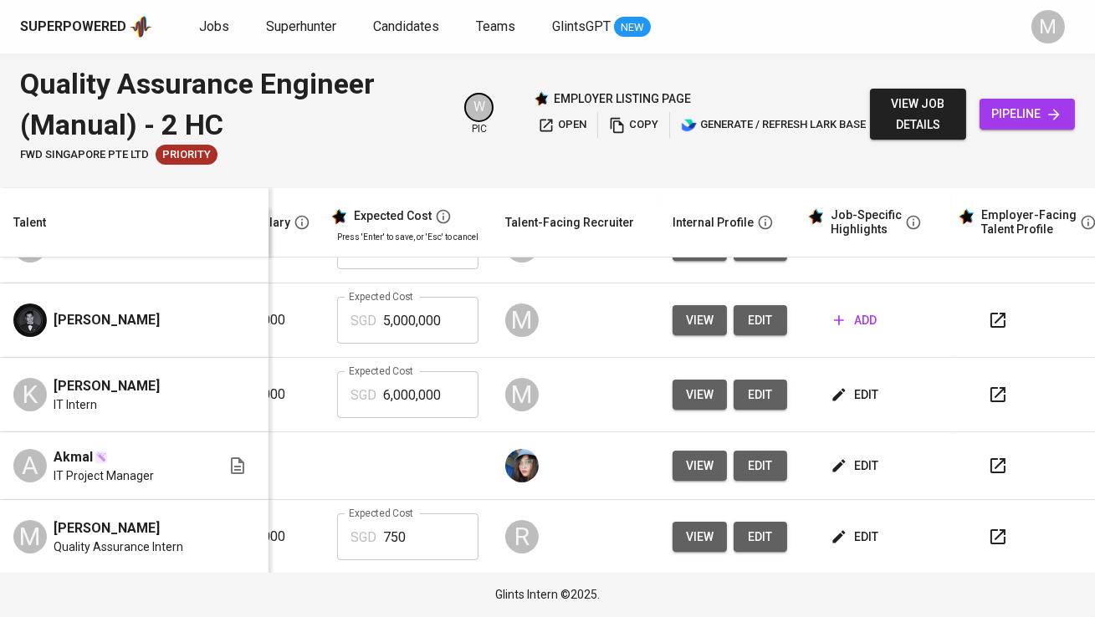
click at [834, 392] on span "edit" at bounding box center [856, 395] width 44 height 21
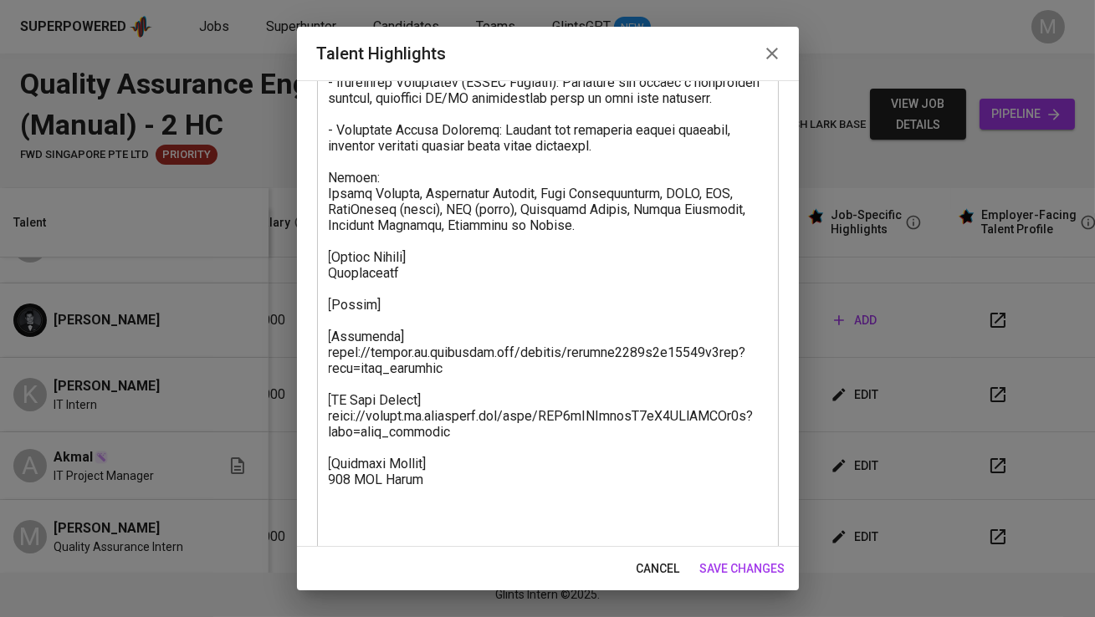
scroll to position [563, 0]
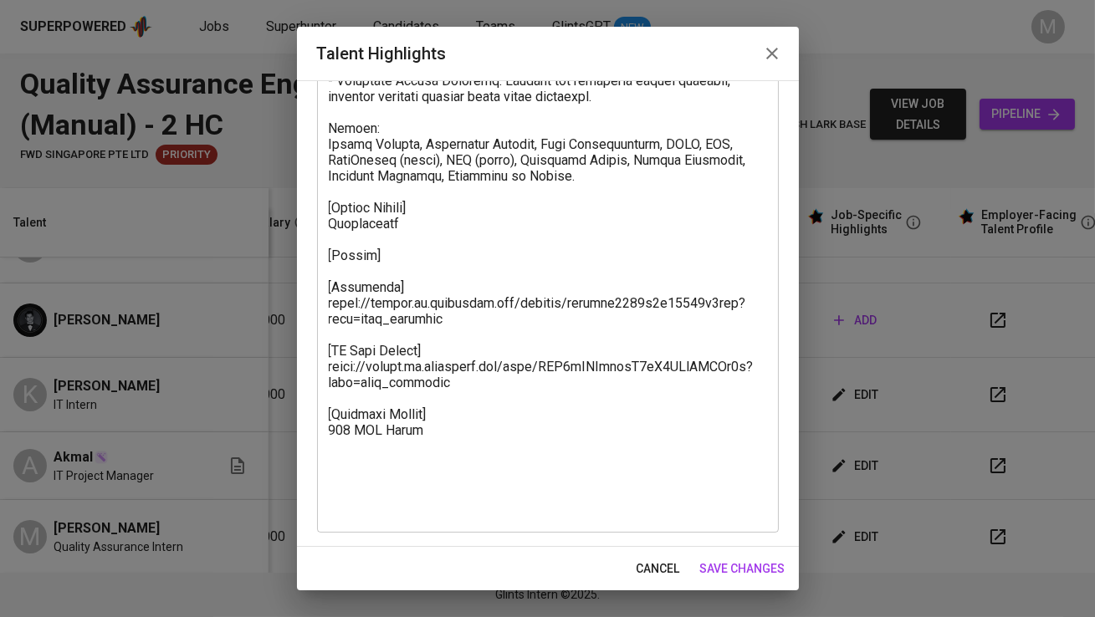
click at [724, 564] on span "save changes" at bounding box center [742, 569] width 85 height 21
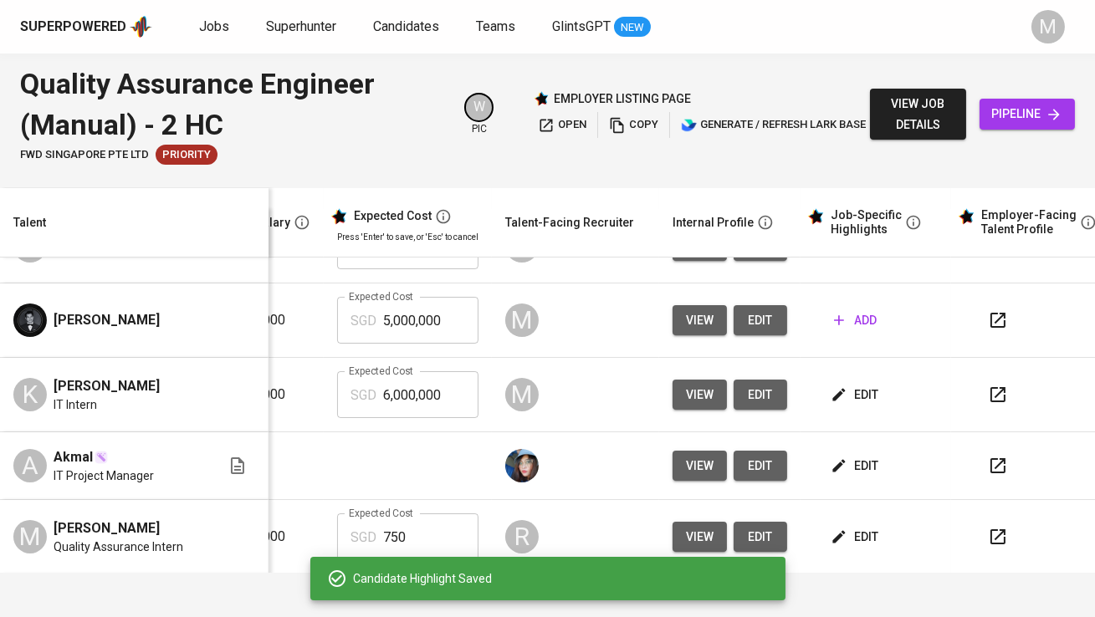
scroll to position [4, 348]
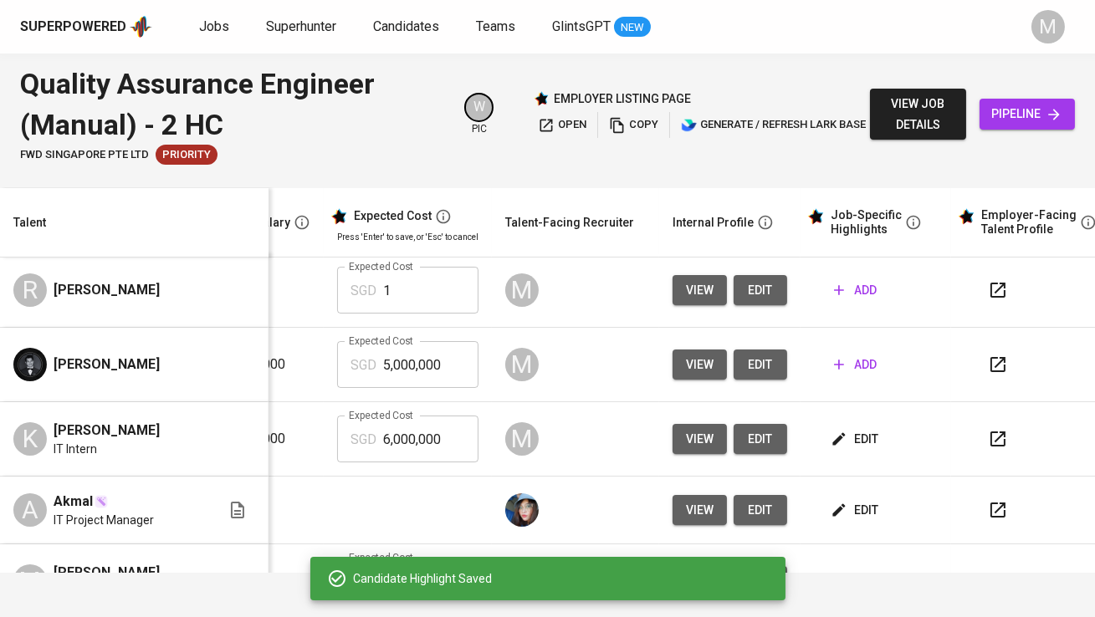
click at [838, 367] on span "add" at bounding box center [855, 365] width 43 height 21
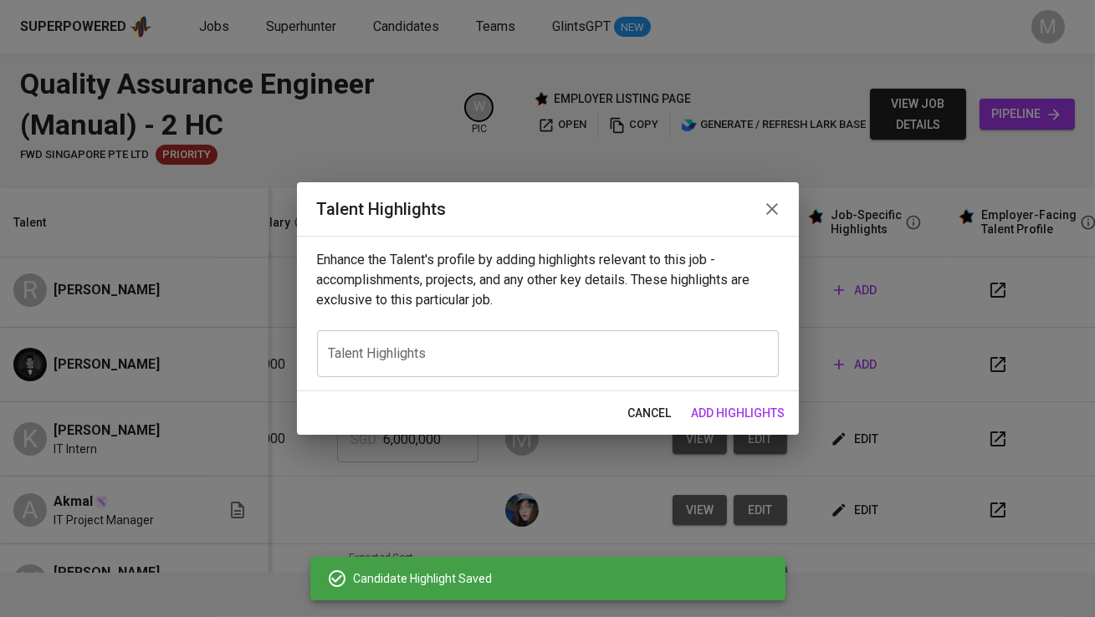
click at [363, 349] on textarea at bounding box center [548, 353] width 438 height 16
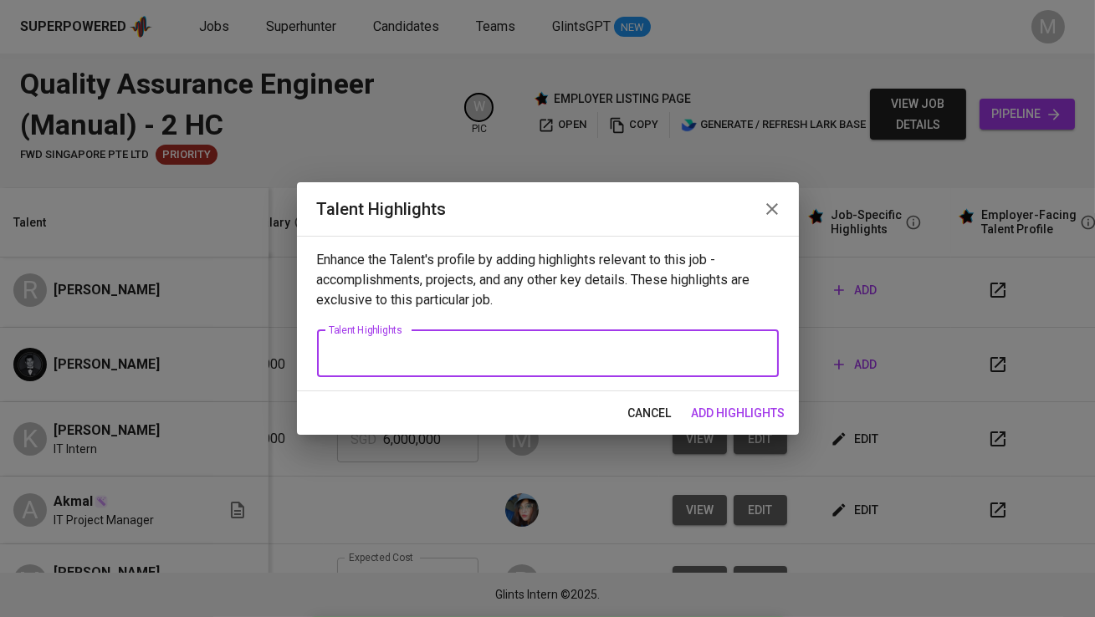
paste textarea "[Notice Period] Immediately [Resume] https://glints.sg.larksuite.com/wiki/TCi2w…"
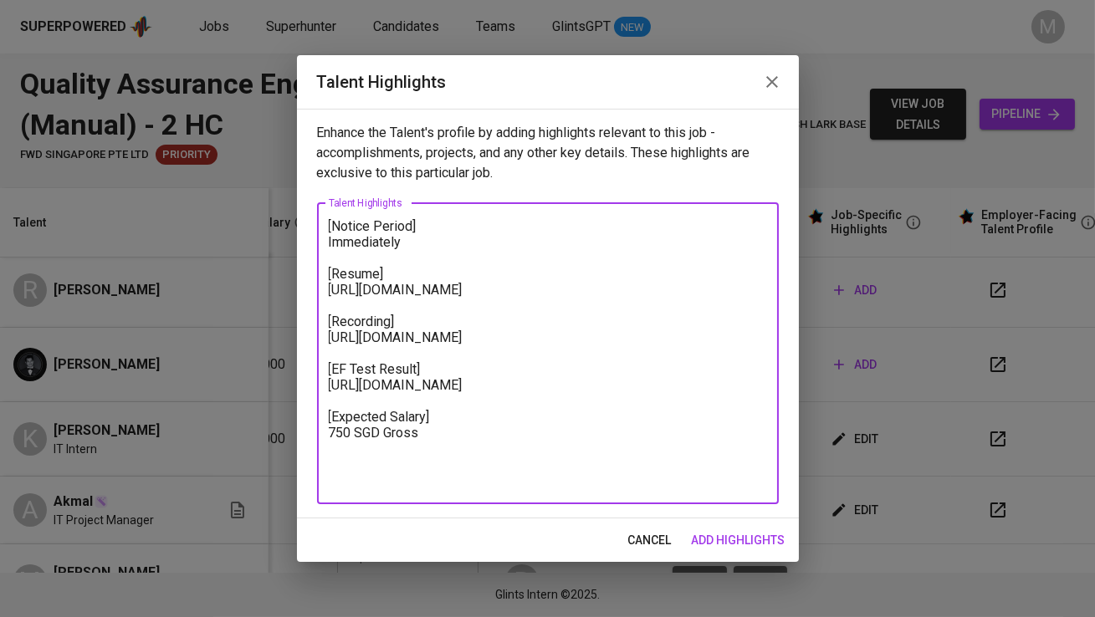
drag, startPoint x: 452, startPoint y: 307, endPoint x: 318, endPoint y: 294, distance: 134.5
click at [318, 294] on div "[Notice Period] Immediately [Resume] https://glints.sg.larksuite.com/wiki/TCi2w…" at bounding box center [548, 353] width 462 height 301
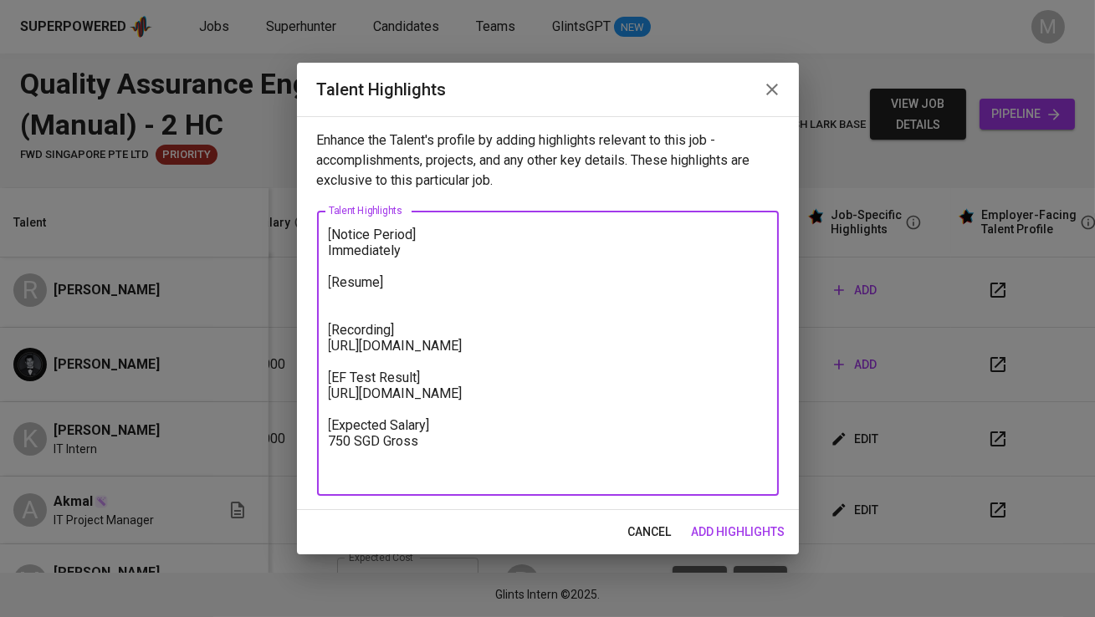
drag, startPoint x: 461, startPoint y: 368, endPoint x: 319, endPoint y: 351, distance: 143.2
click at [319, 351] on div "[Notice Period] Immediately [Resume] [Recording] https://glints.sg.larksuite.co…" at bounding box center [548, 353] width 462 height 285
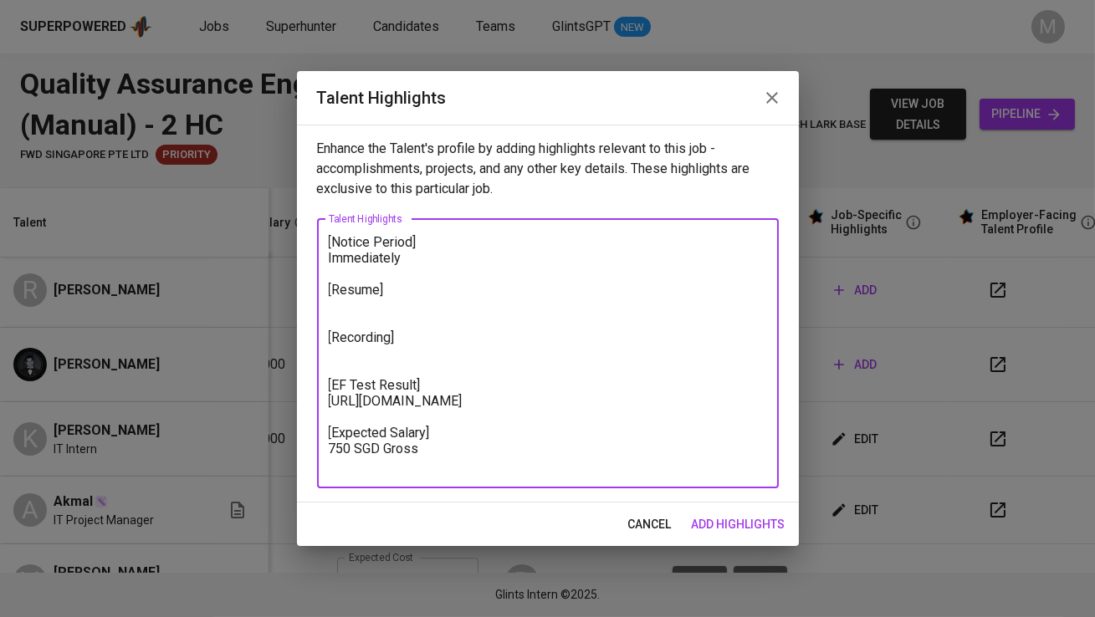
drag, startPoint x: 455, startPoint y: 421, endPoint x: 298, endPoint y: 406, distance: 157.9
click at [298, 406] on div "Enhance the Talent's profile by adding highlights relevant to this job - accomp…" at bounding box center [548, 314] width 502 height 378
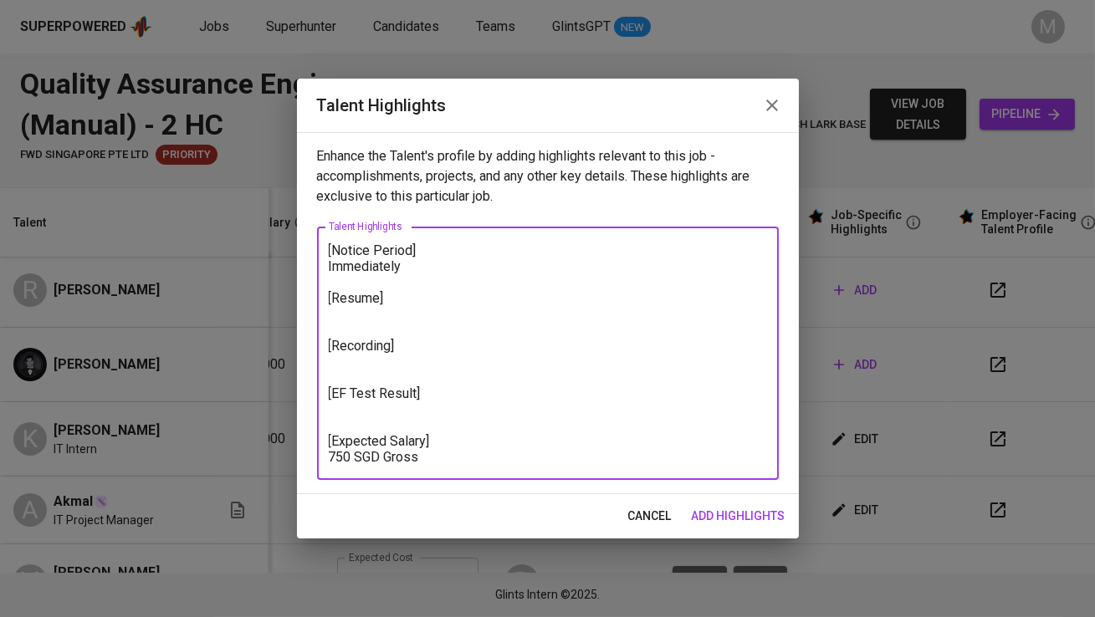
type textarea "[Notice Period] Immediately [Resume] [Recording] [EF Test Result] [Expected Sal…"
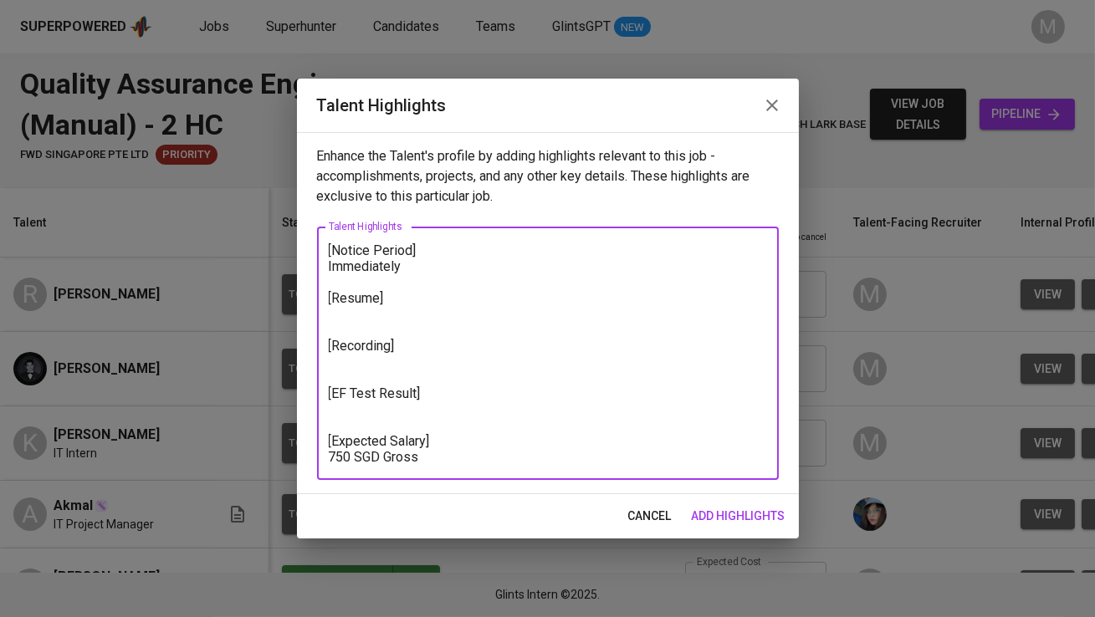
scroll to position [0, 348]
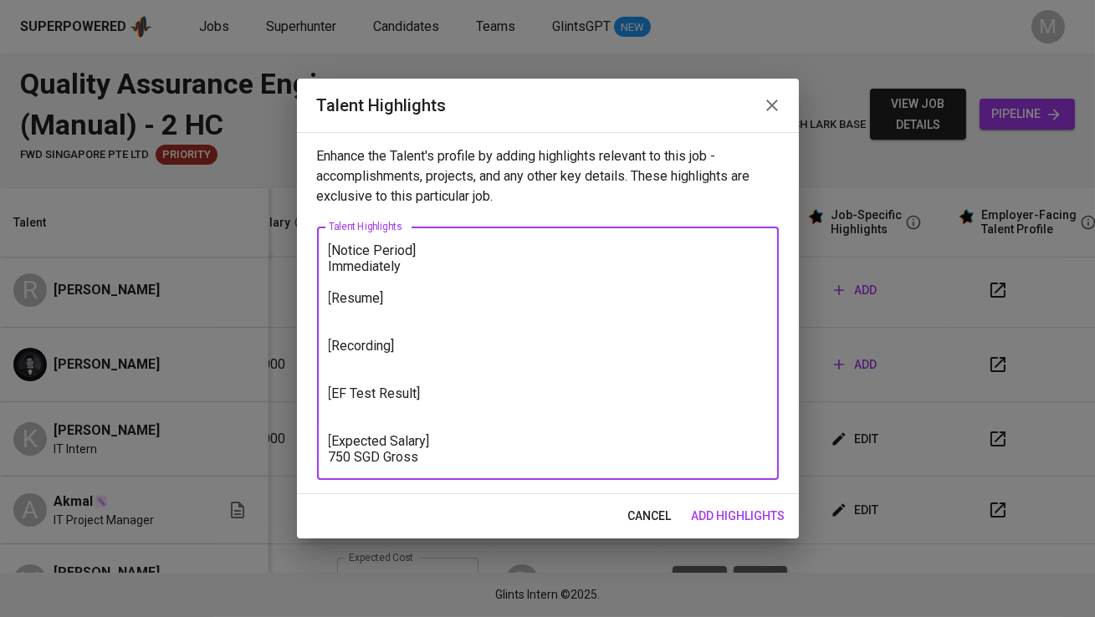
paste textarea "https://glints.sg.larksuite.com/wiki/F6c4wLe44iMC0fkoCjhl5J1hg9f?from=from_copy…"
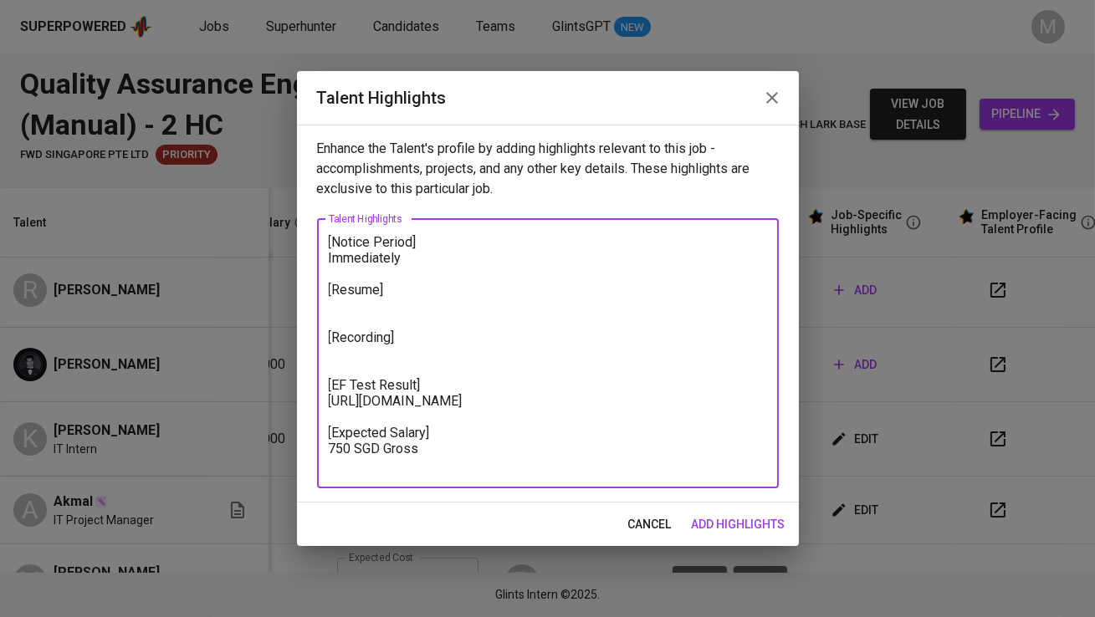
click at [441, 383] on textarea "[Notice Period] Immediately [Resume] [Recording] [EF Test Result] https://glint…" at bounding box center [548, 353] width 438 height 238
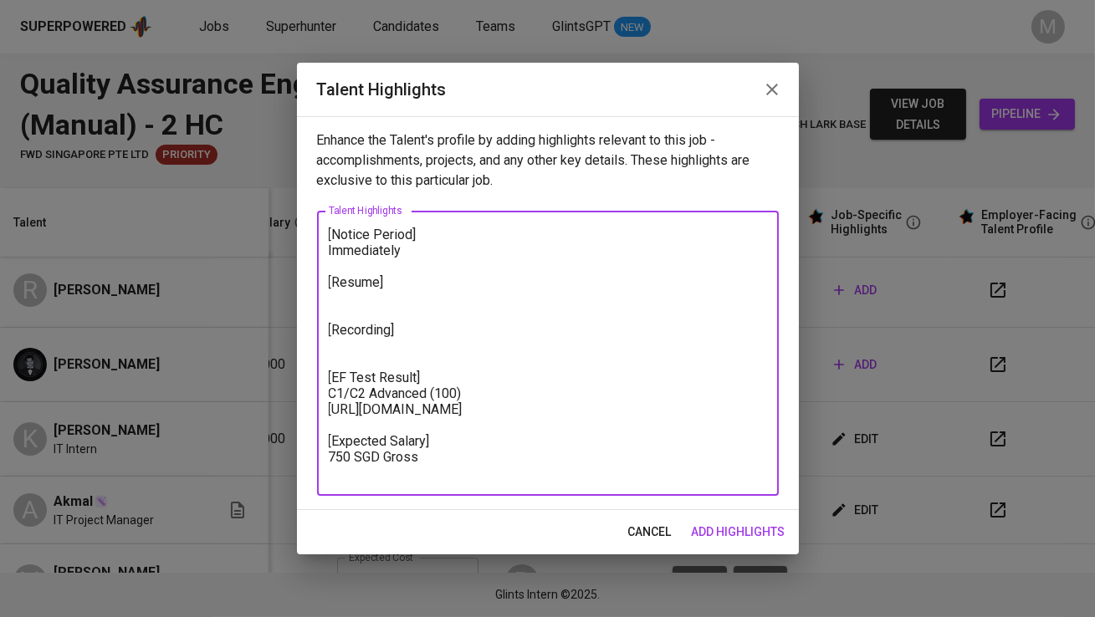
click at [431, 338] on textarea "[Notice Period] Immediately [Resume] [Recording] [EF Test Result] C1/C2 Advance…" at bounding box center [548, 354] width 438 height 254
paste textarea "https://glints.sg.larksuite.com/minutes/obsgas61oe41171iht5s7xd6?from=from_copy…"
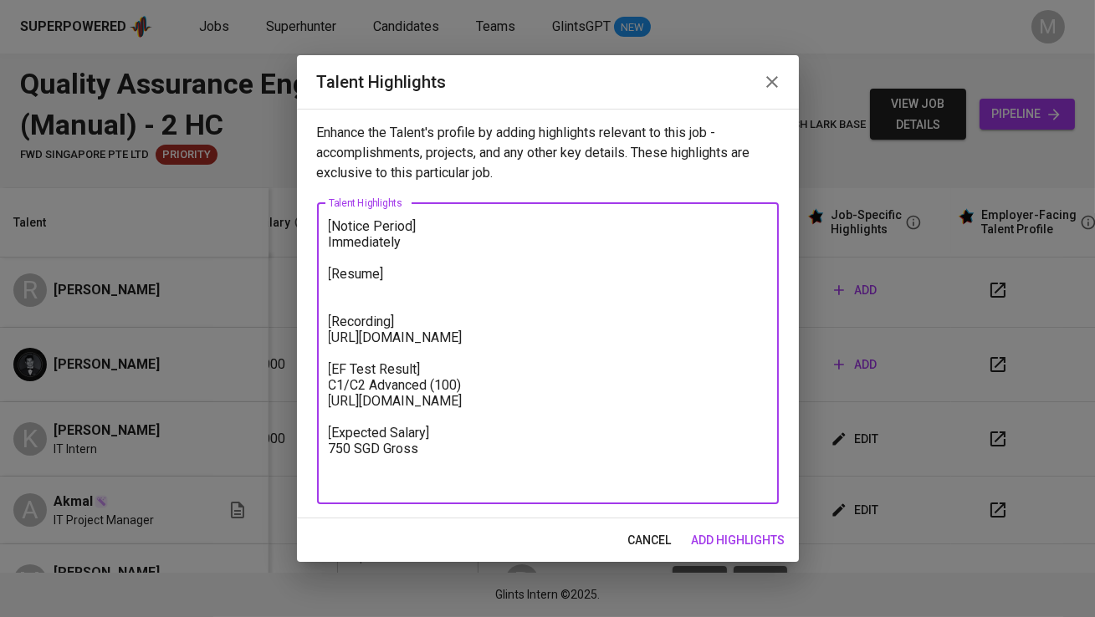
click at [360, 294] on textarea "[Notice Period] Immediately [Resume] [Recording] https://glints.sg.larksuite.co…" at bounding box center [548, 353] width 438 height 270
paste textarea "https://glints.sg.larksuite.com/wiki/Ccc6wMeCji4htrkg095lp7usglg?from=from_copy…"
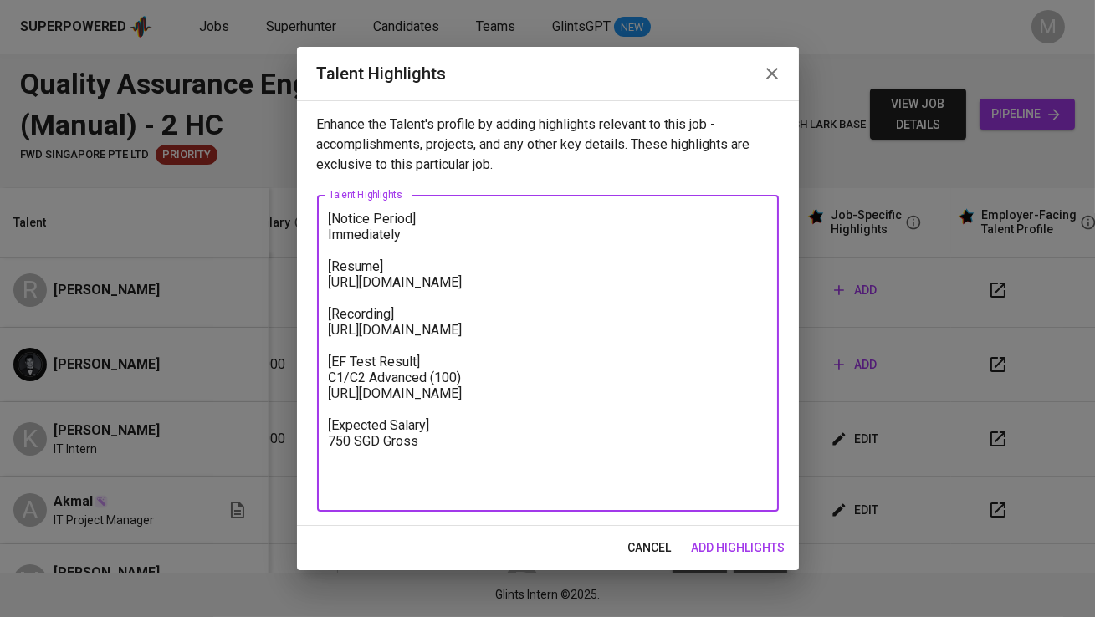
type textarea "[Notice Period] Immediately [Resume] https://glints.sg.larksuite.com/wiki/Ccc6w…"
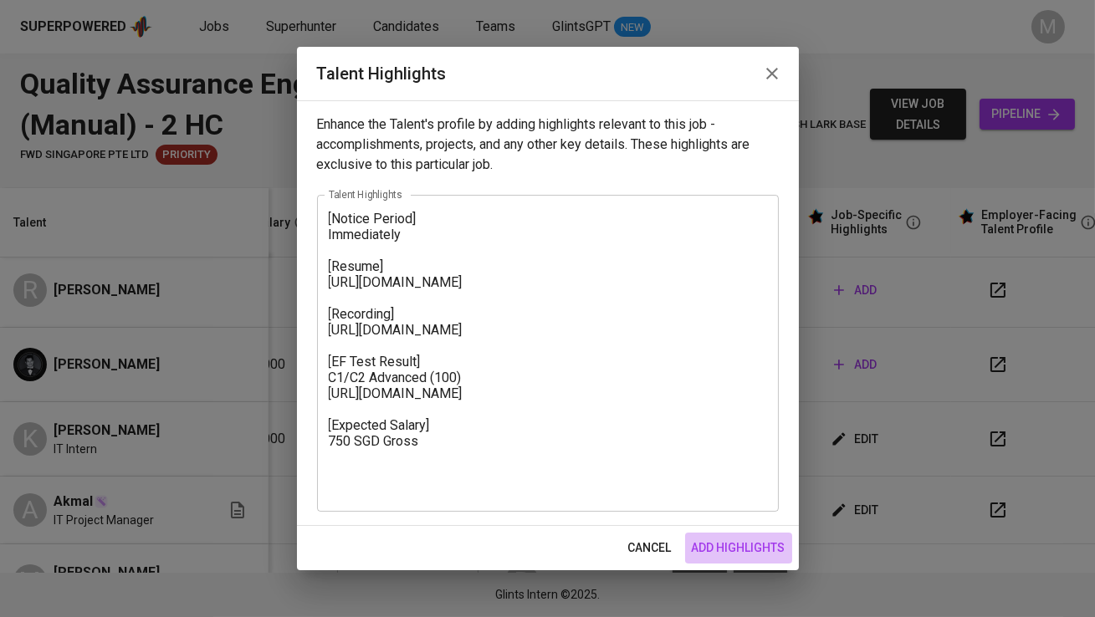
click at [767, 552] on span "add highlights" at bounding box center [739, 548] width 94 height 21
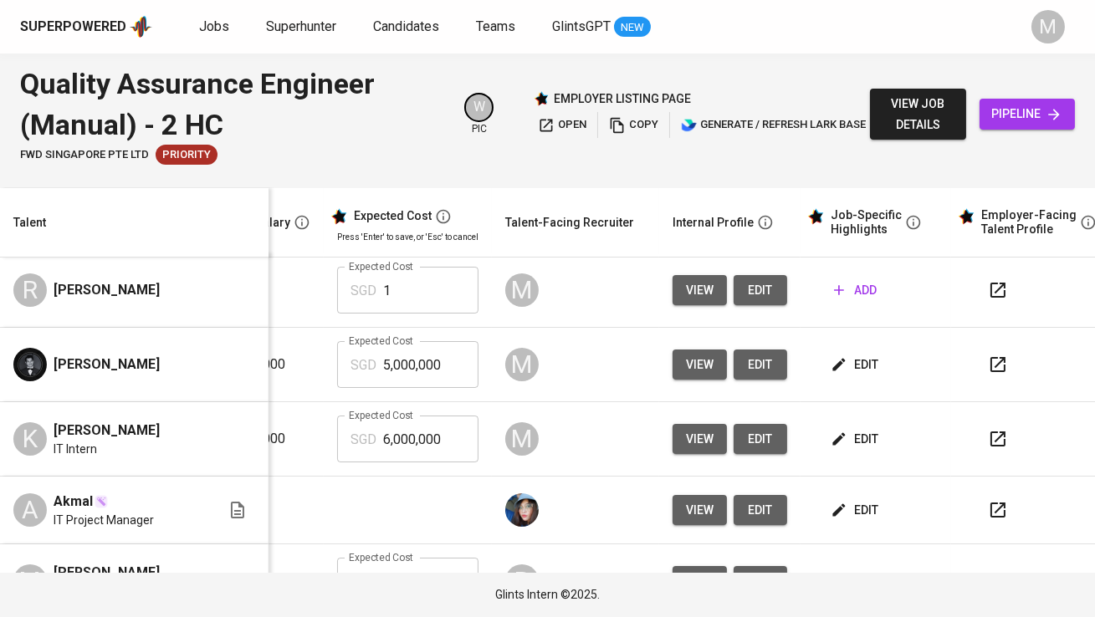
click at [836, 442] on span "edit" at bounding box center [856, 439] width 44 height 21
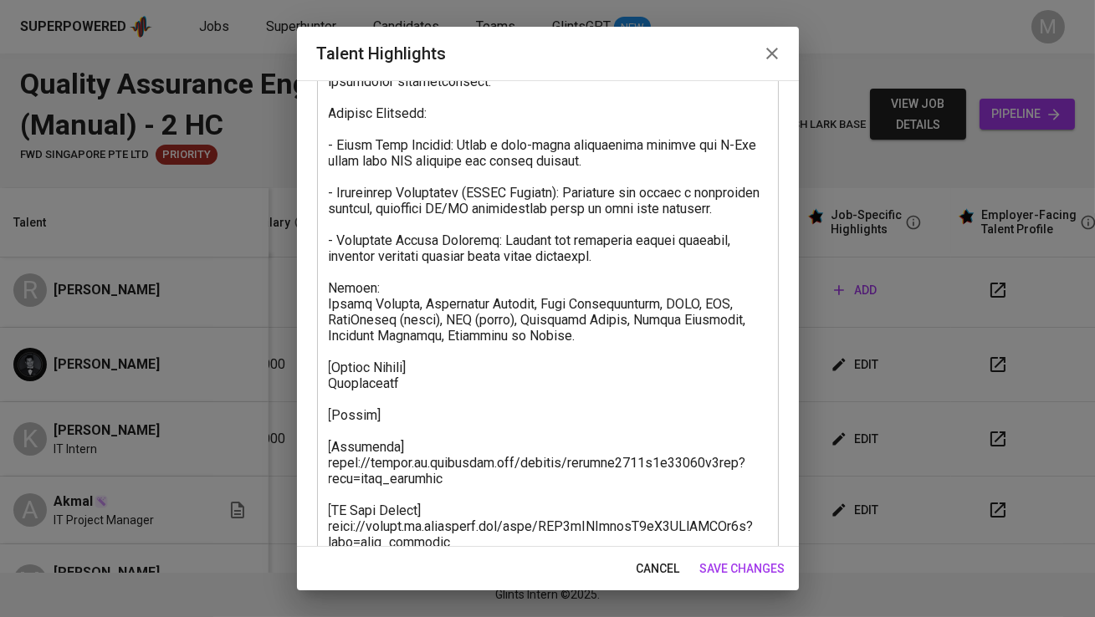
scroll to position [563, 0]
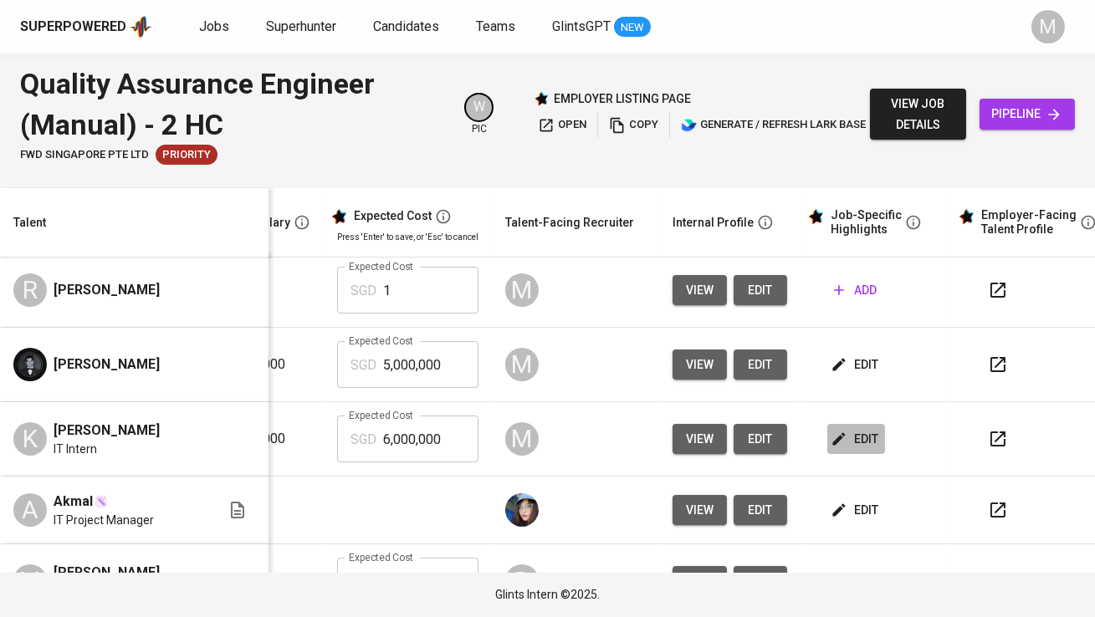
click at [845, 429] on span "edit" at bounding box center [856, 439] width 44 height 21
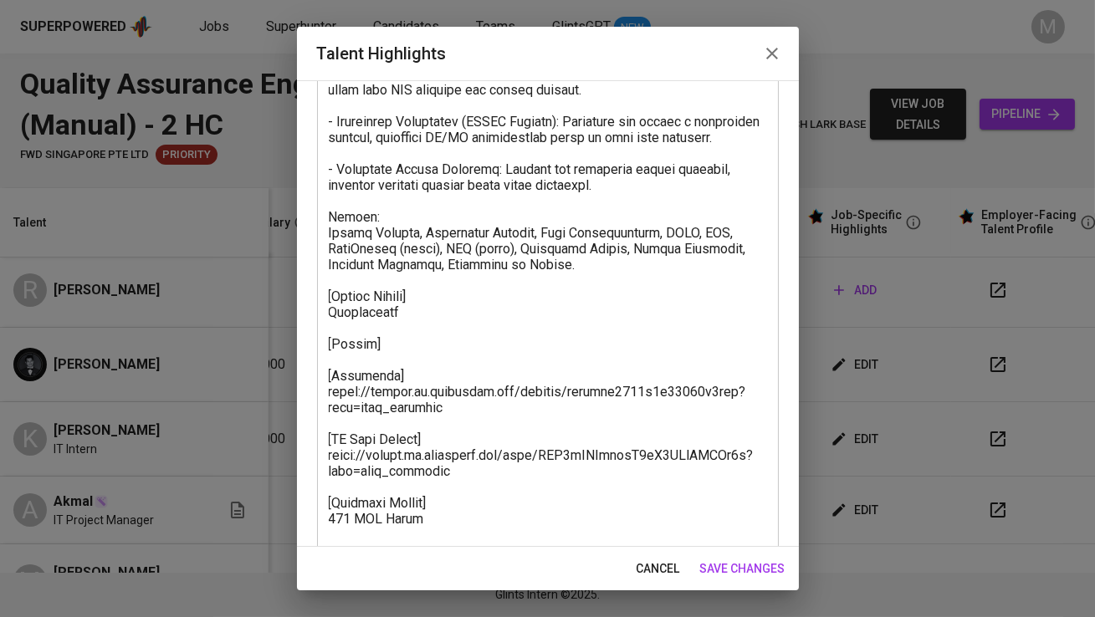
scroll to position [484, 0]
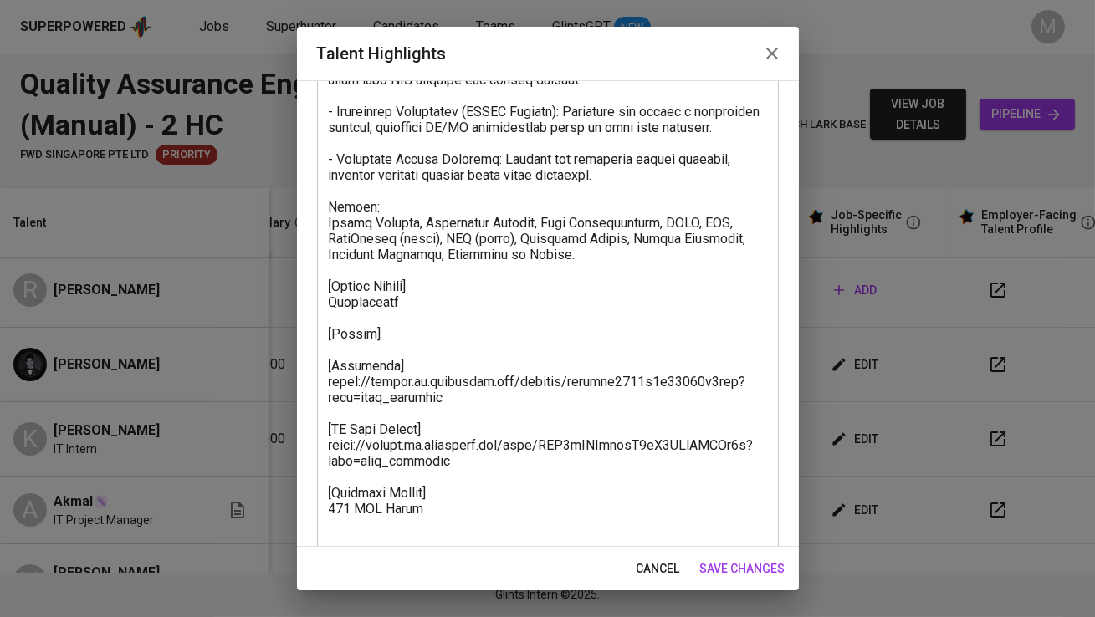
click at [426, 445] on textarea at bounding box center [548, 151] width 438 height 890
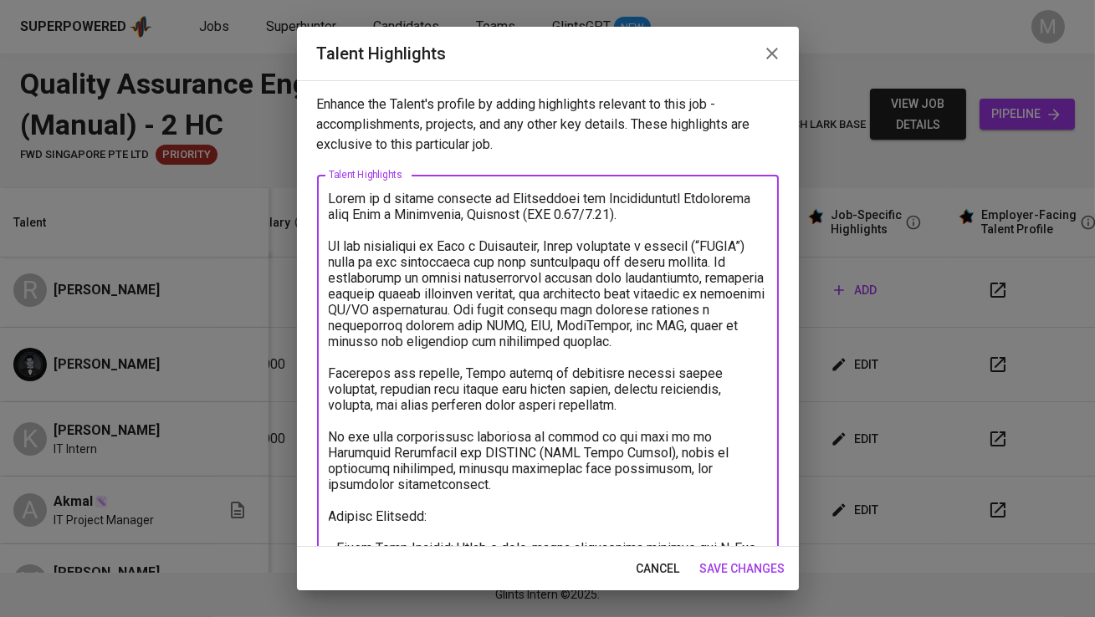
scroll to position [579, 0]
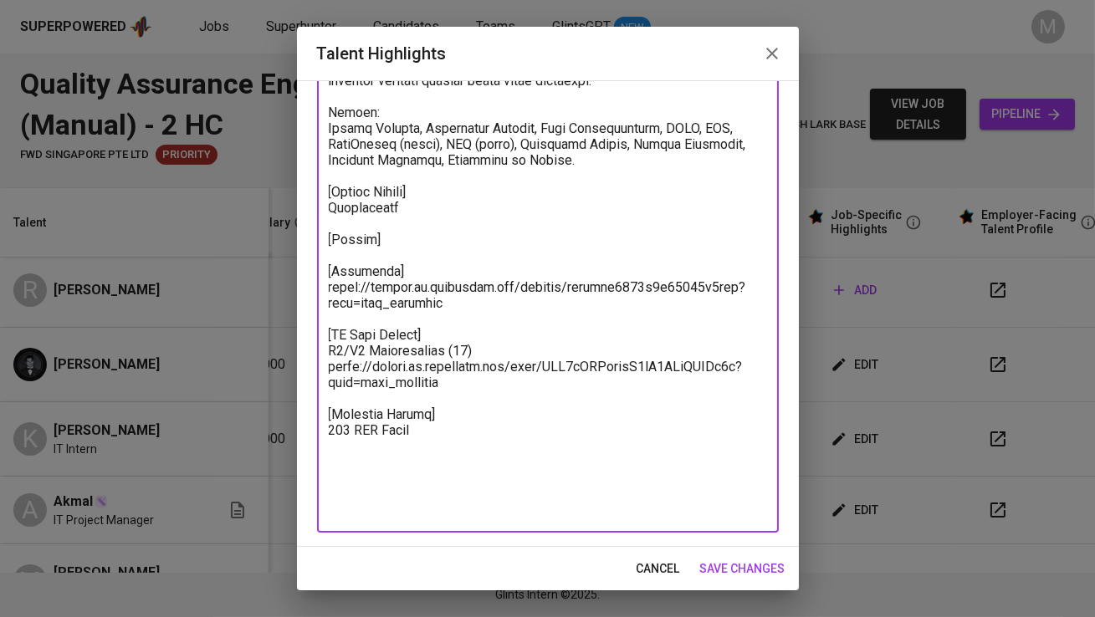
type textarea "Kevin is a recent graduate in Information and Communication Technology from Asi…"
click at [766, 565] on span "save changes" at bounding box center [742, 569] width 85 height 21
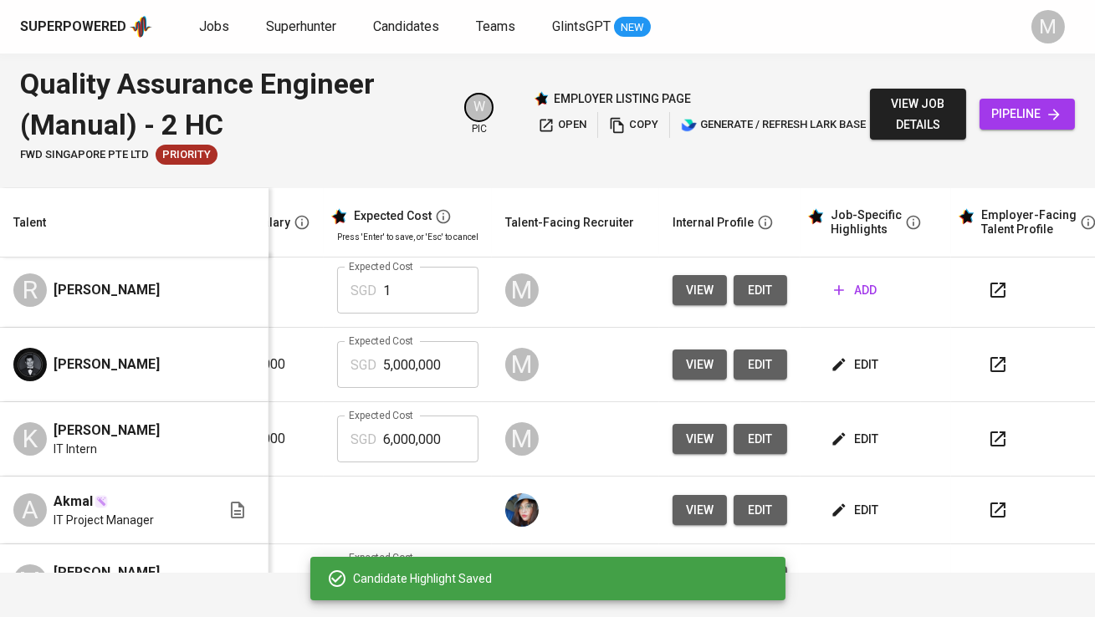
click at [843, 362] on span "edit" at bounding box center [856, 365] width 44 height 21
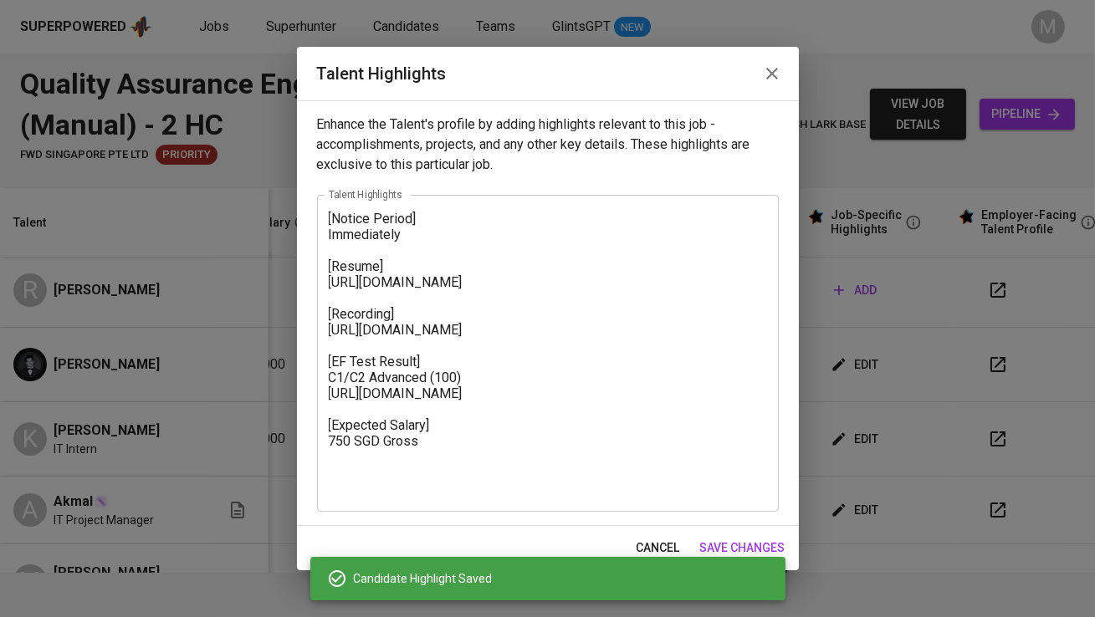
click at [330, 214] on textarea "[Notice Period] Immediately [Resume] https://glints.sg.larksuite.com/wiki/Ccc6w…" at bounding box center [548, 354] width 438 height 286
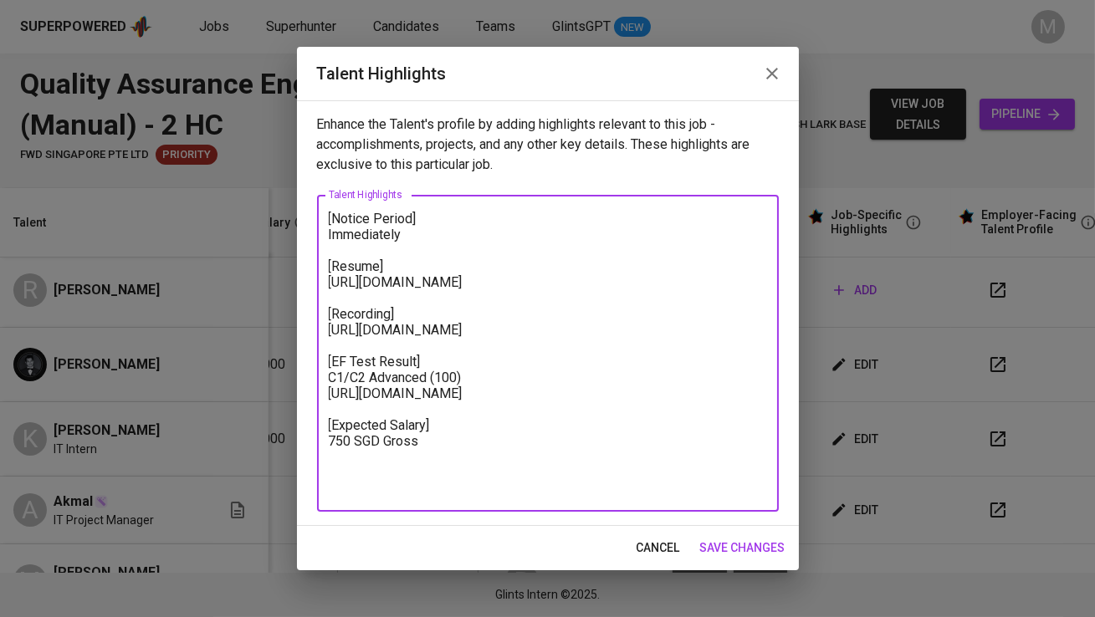
paste textarea "Thomas is a Computer Science graduate with a diverse background spanning IT, ma…"
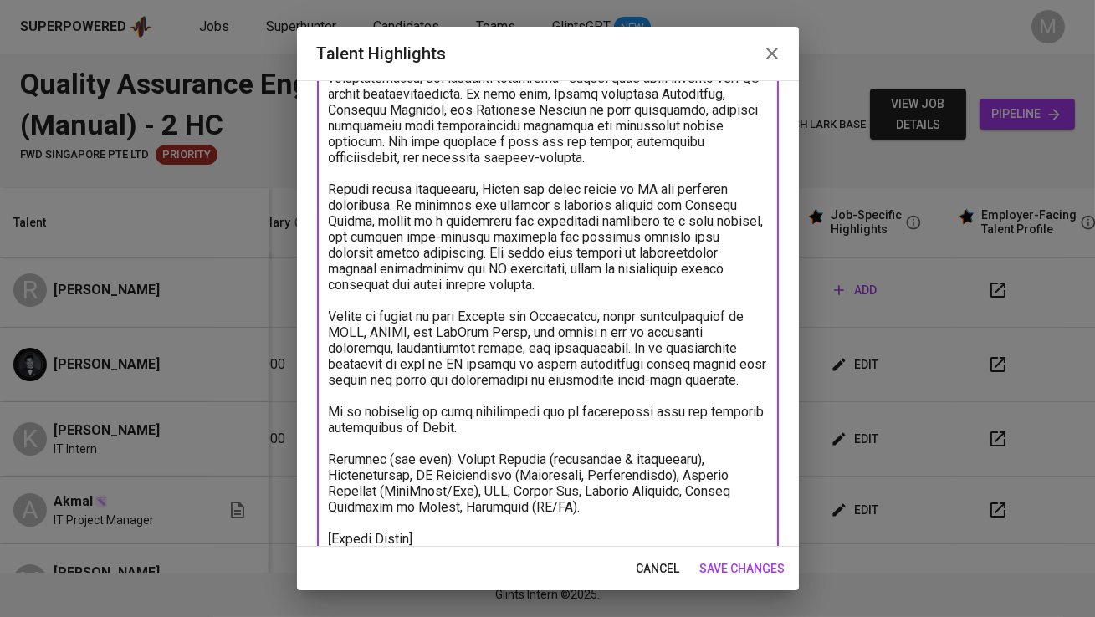
scroll to position [483, 0]
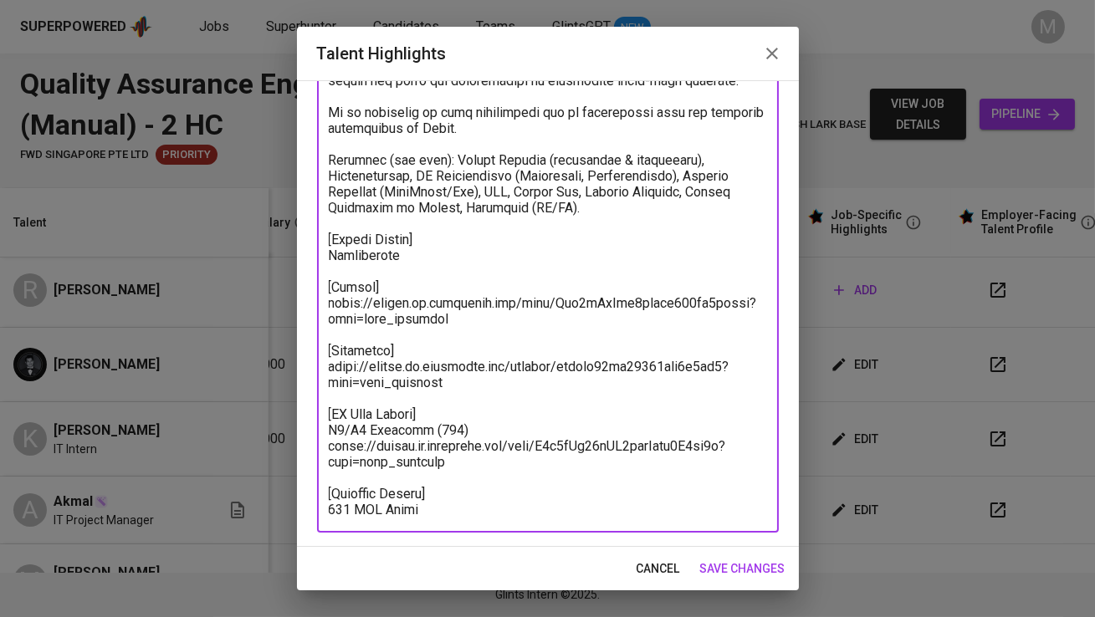
type textarea "Thomas is a Computer Science graduate with a diverse background spanning IT, ma…"
click at [729, 563] on span "save changes" at bounding box center [742, 569] width 85 height 21
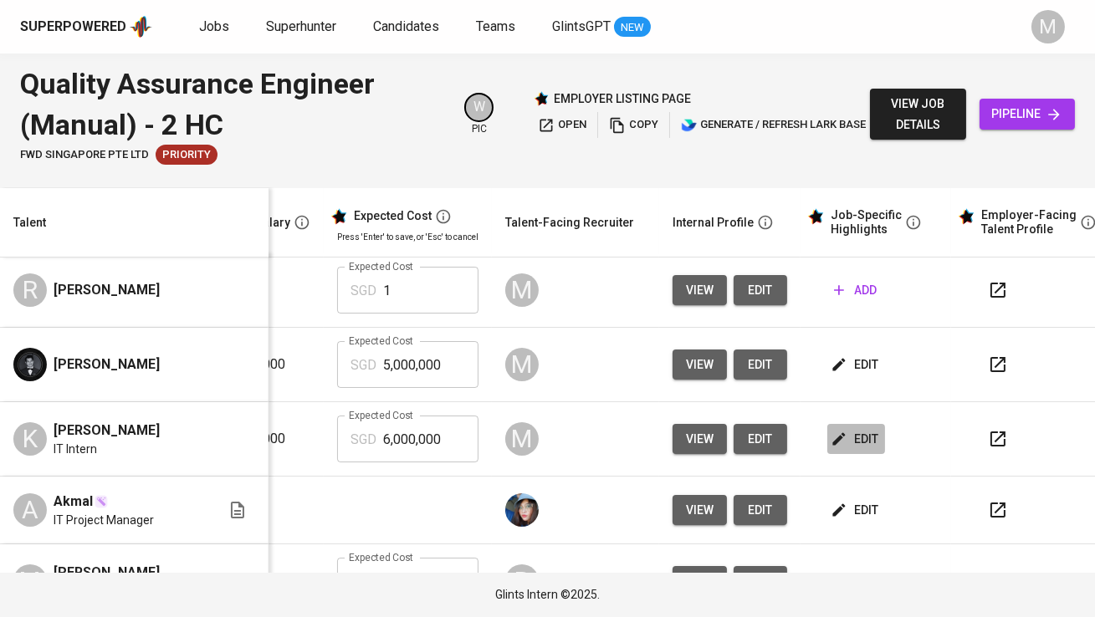
click at [834, 432] on span "edit" at bounding box center [856, 439] width 44 height 21
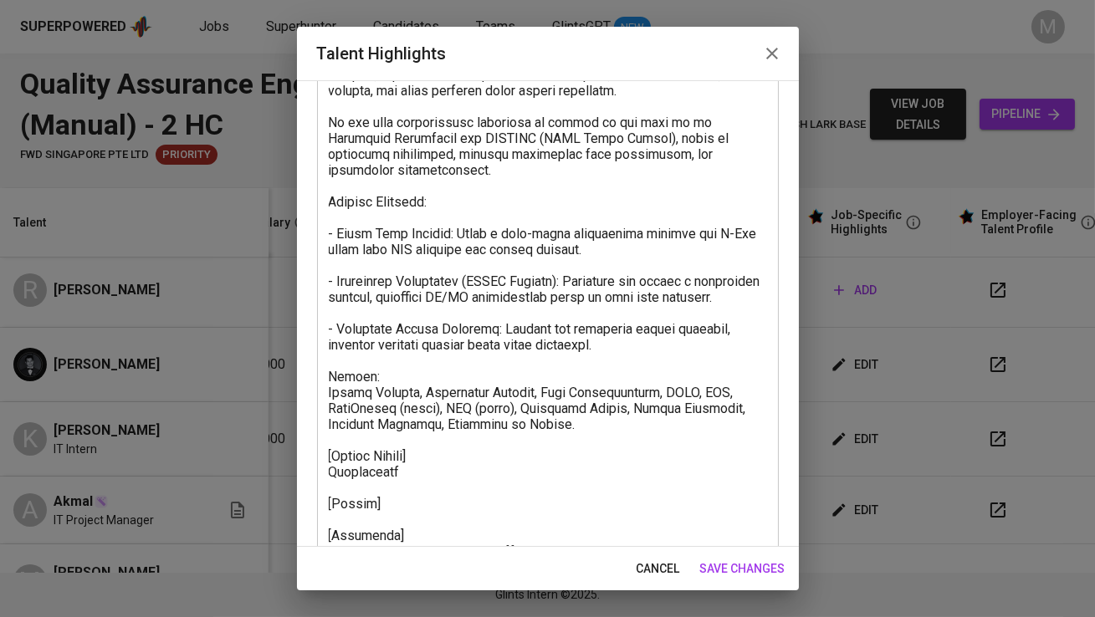
scroll to position [548, 0]
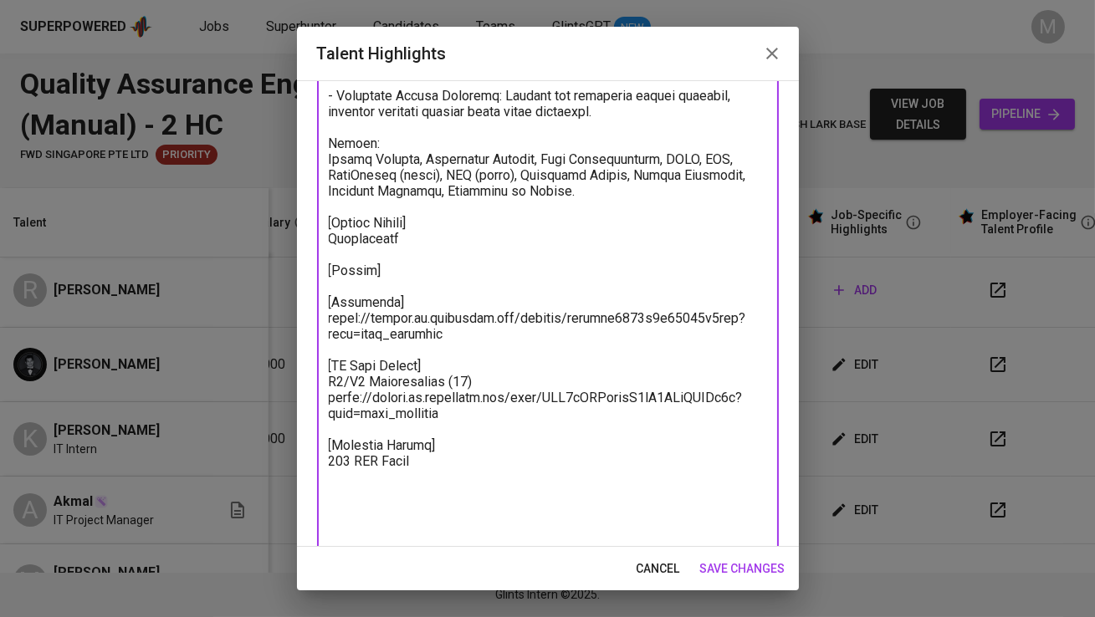
click at [403, 289] on textarea at bounding box center [548, 96] width 438 height 906
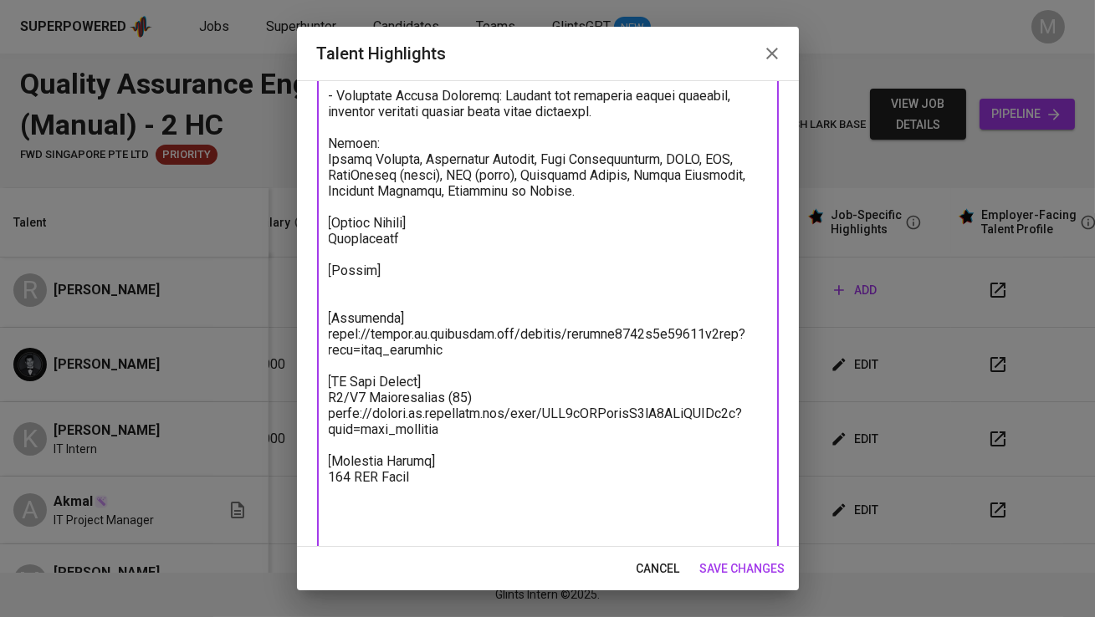
paste textarea "https://glints.sg.larksuite.com/wiki/TCi2wAtv9iDAm6k2BG6lMZxhg5b?from=from_copy…"
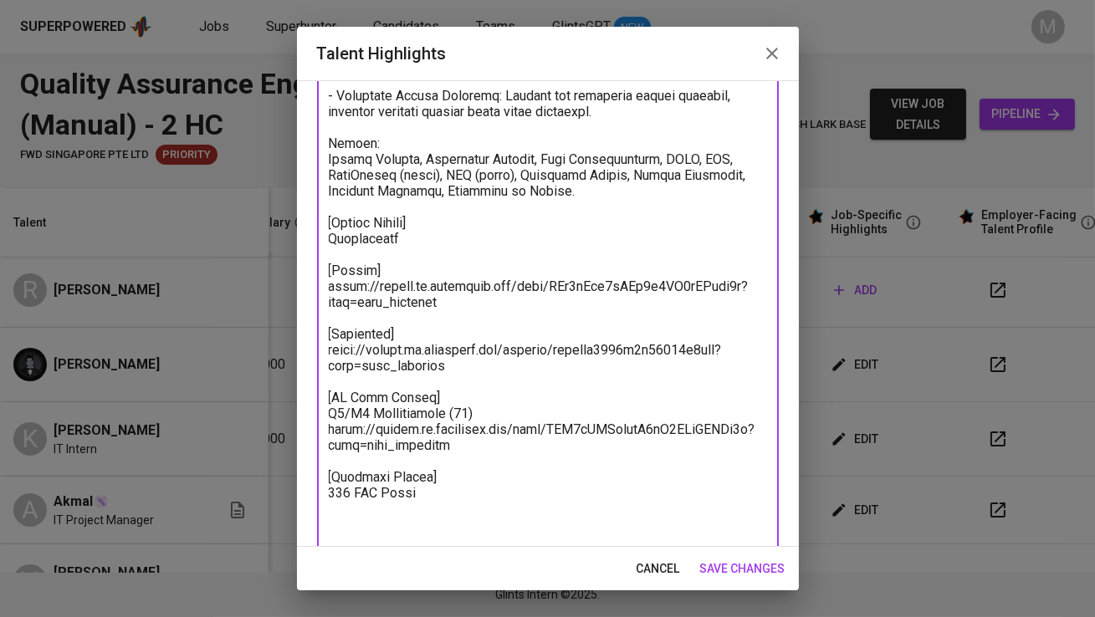
type textarea "Kevin is a recent graduate in Information and Communication Technology from Asi…"
click at [746, 567] on span "save changes" at bounding box center [742, 569] width 85 height 21
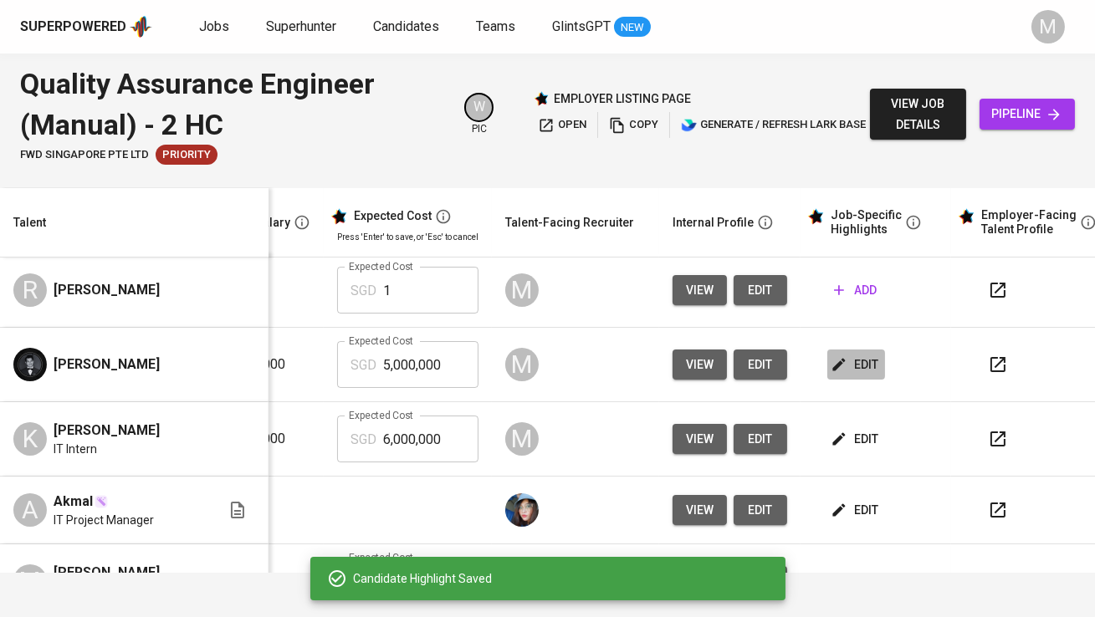
click at [840, 365] on span "edit" at bounding box center [856, 365] width 44 height 21
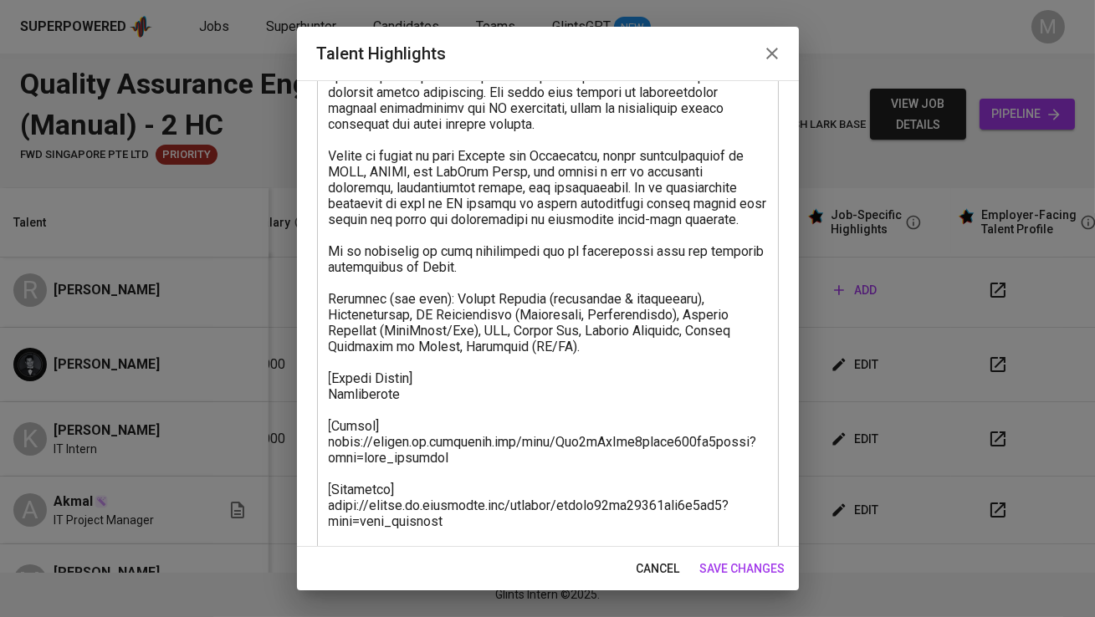
scroll to position [0, 0]
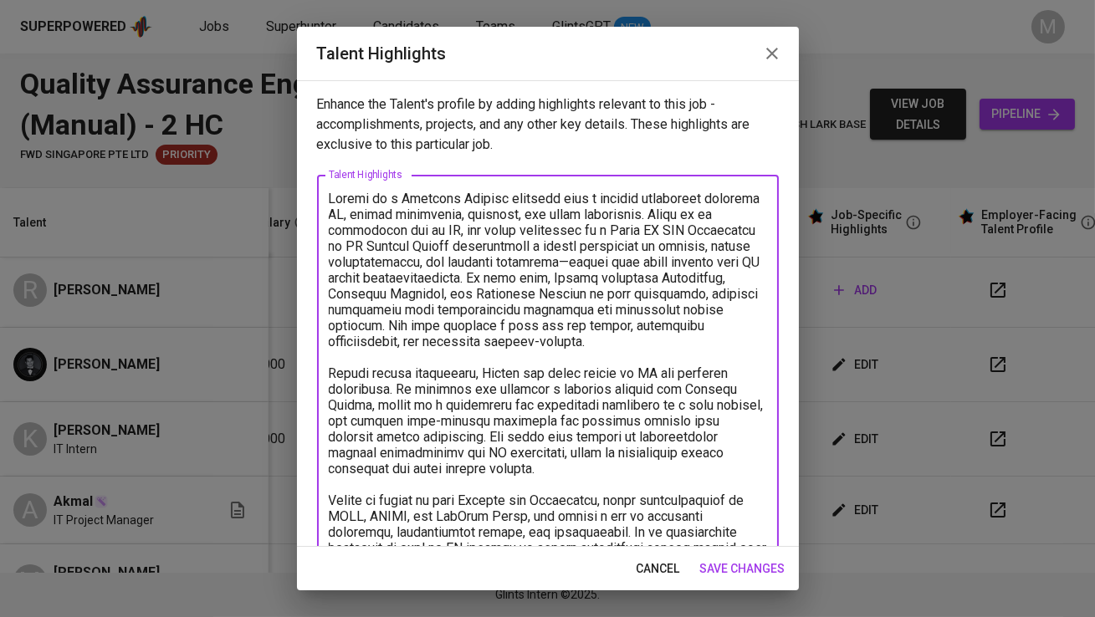
click at [555, 260] on textarea at bounding box center [548, 596] width 438 height 810
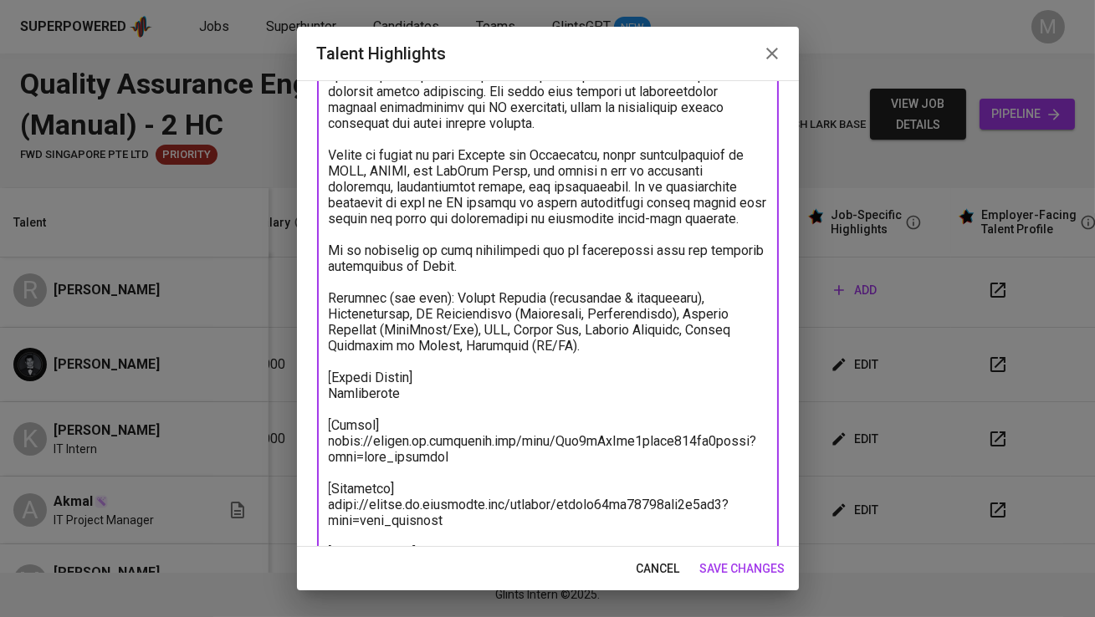
scroll to position [354, 0]
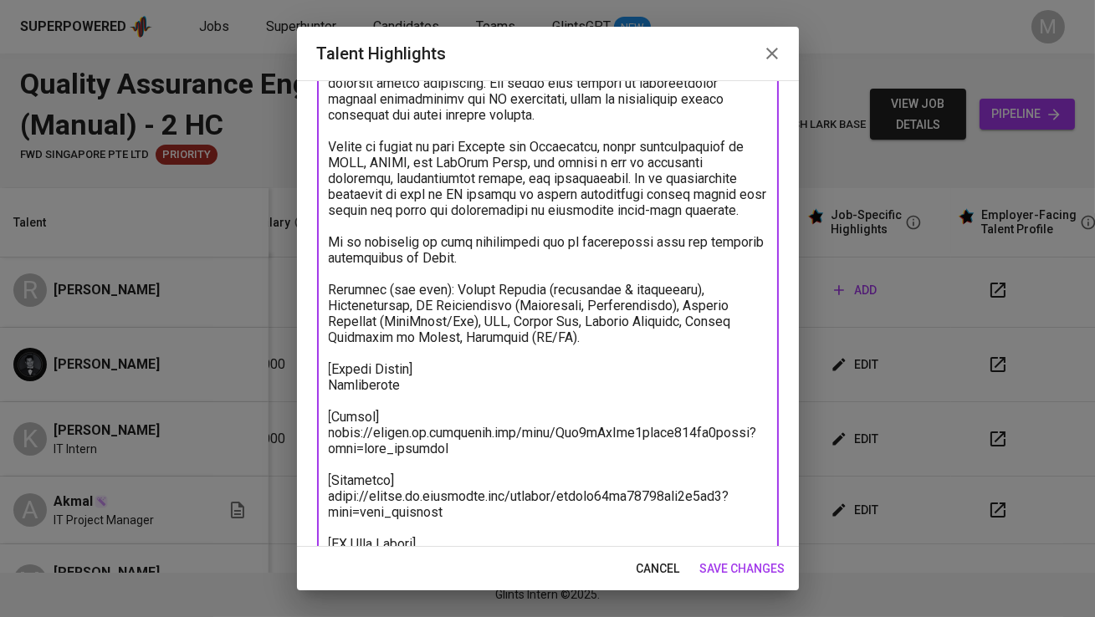
drag, startPoint x: 471, startPoint y: 253, endPoint x: 308, endPoint y: 244, distance: 163.3
click at [308, 244] on div "Enhance the Talent's profile by adding highlights relevant to this job - accomp…" at bounding box center [548, 313] width 502 height 467
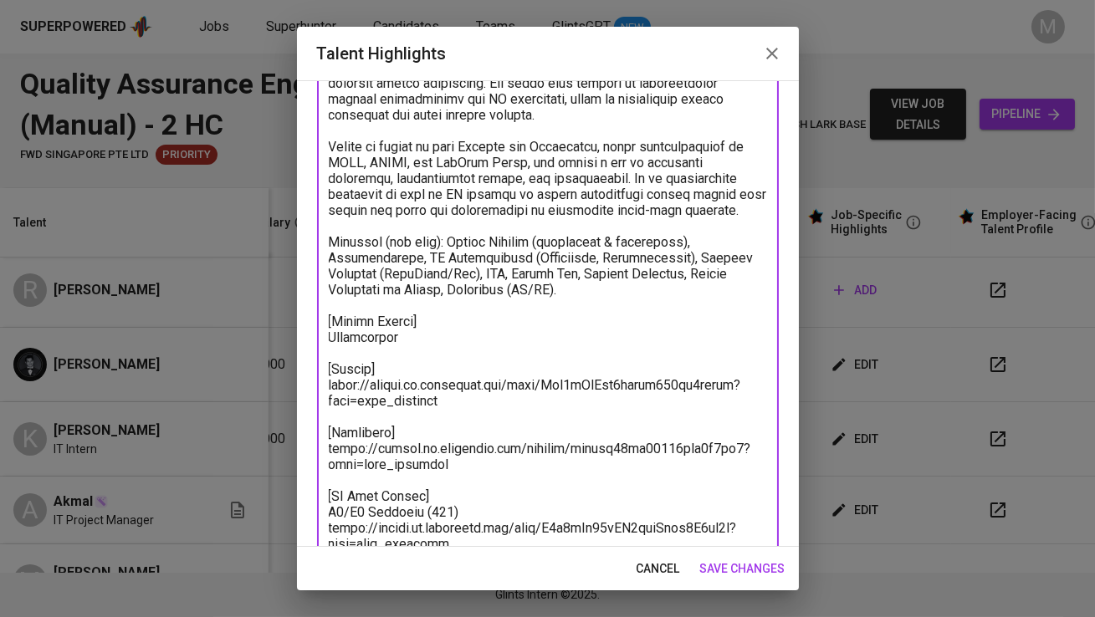
drag, startPoint x: 428, startPoint y: 236, endPoint x: 370, endPoint y: 236, distance: 58.5
click at [370, 236] on textarea at bounding box center [548, 218] width 438 height 763
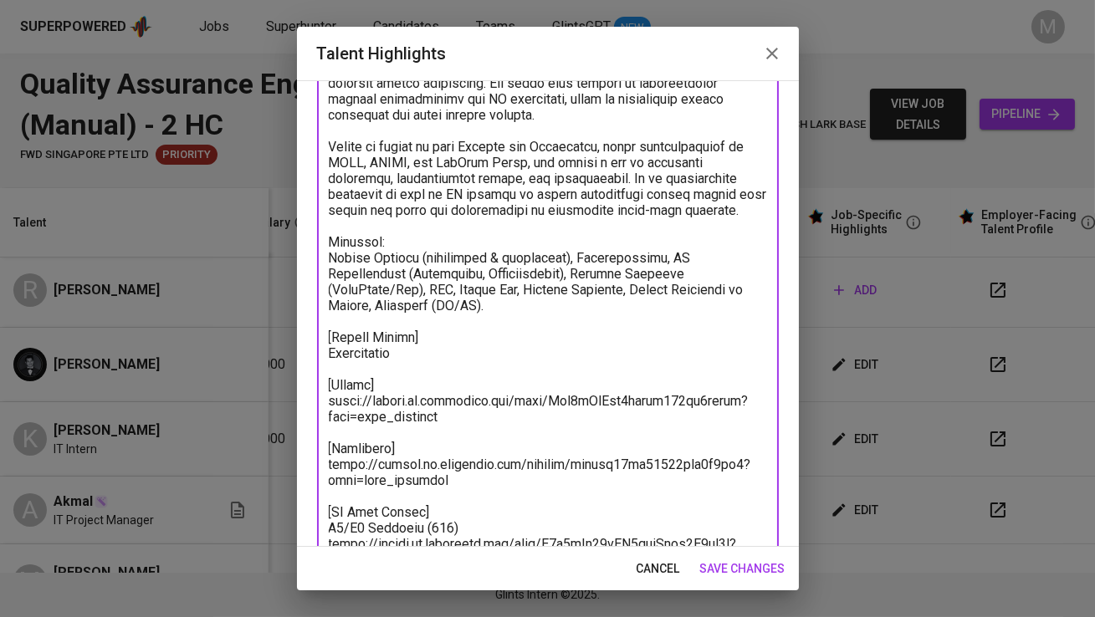
scroll to position [452, 0]
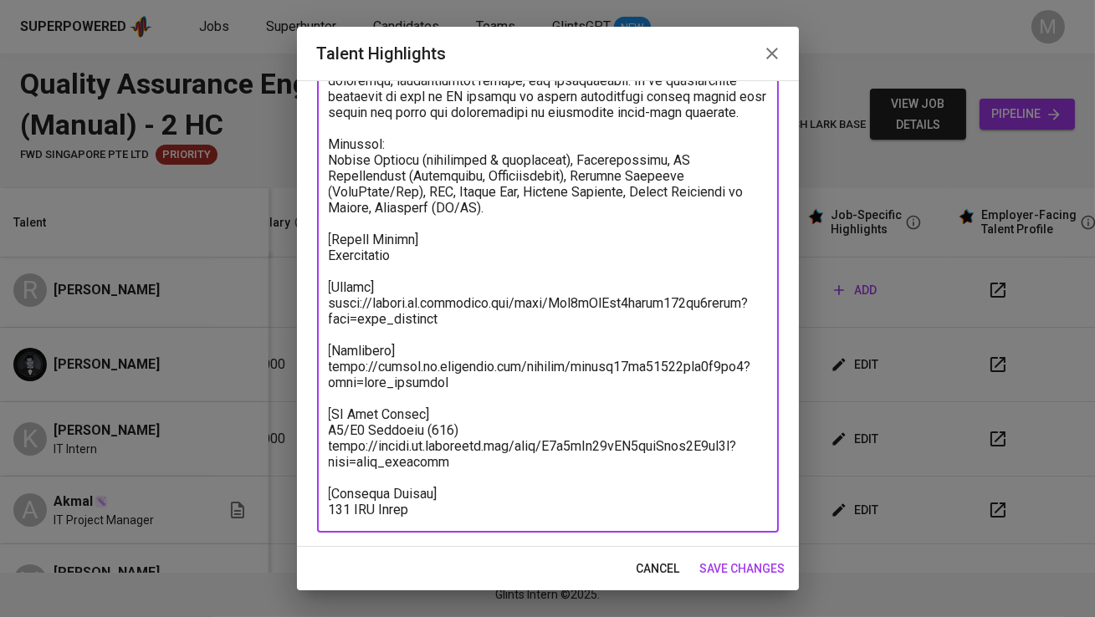
type textarea "Thomas is a Computer Science graduate with a diverse background spanning IT, ma…"
click at [740, 559] on span "save changes" at bounding box center [742, 569] width 85 height 21
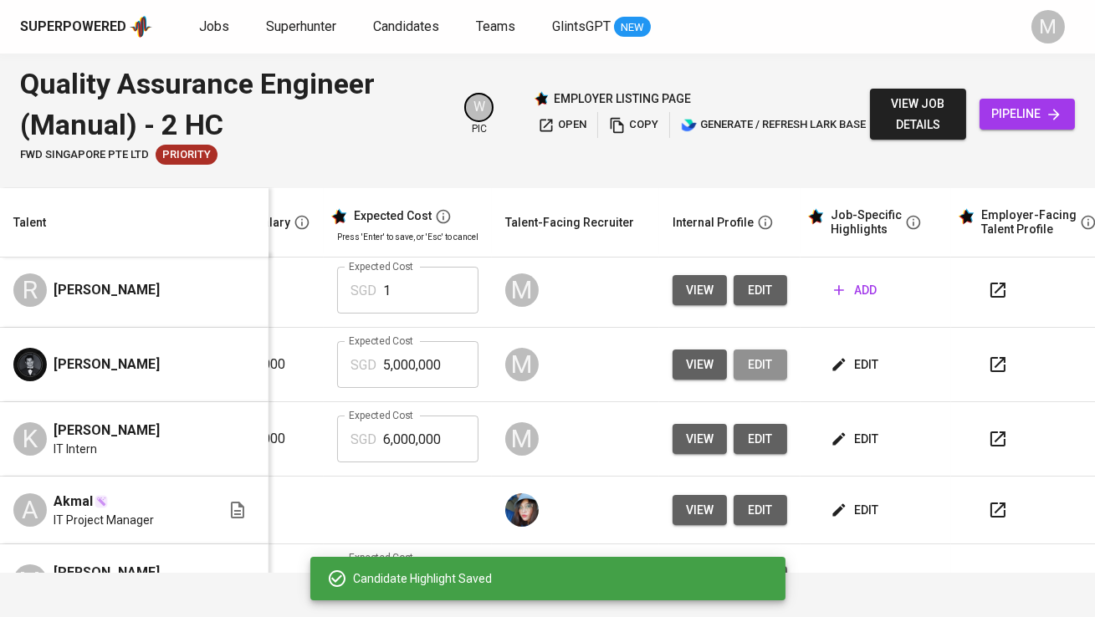
click at [751, 359] on button "edit" at bounding box center [760, 365] width 54 height 31
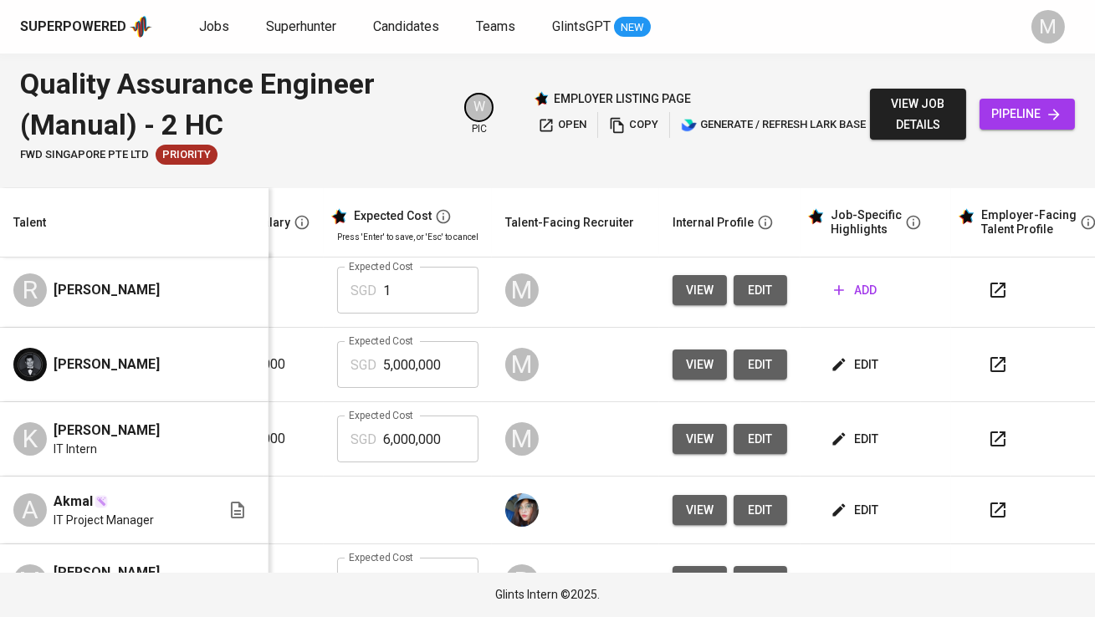
click at [413, 355] on input "5,000,000" at bounding box center [430, 364] width 95 height 47
type input "750"
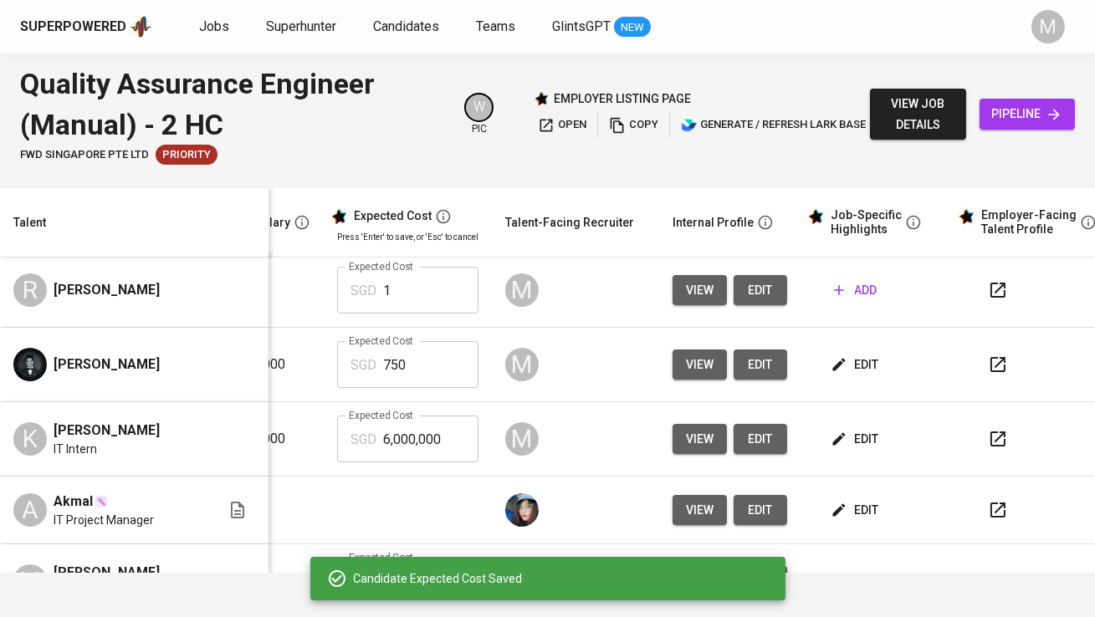
click at [388, 437] on input "6,000,000" at bounding box center [430, 439] width 95 height 47
type input "750"
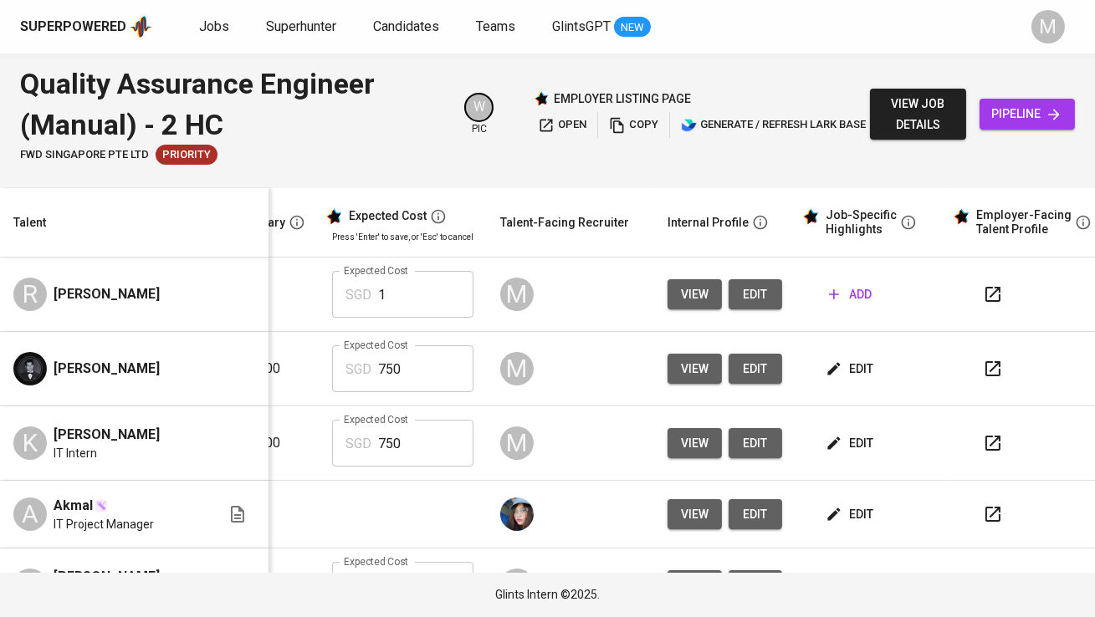
scroll to position [0, 355]
click at [739, 292] on span "edit" at bounding box center [752, 294] width 27 height 21
click at [829, 362] on span "edit" at bounding box center [848, 369] width 44 height 21
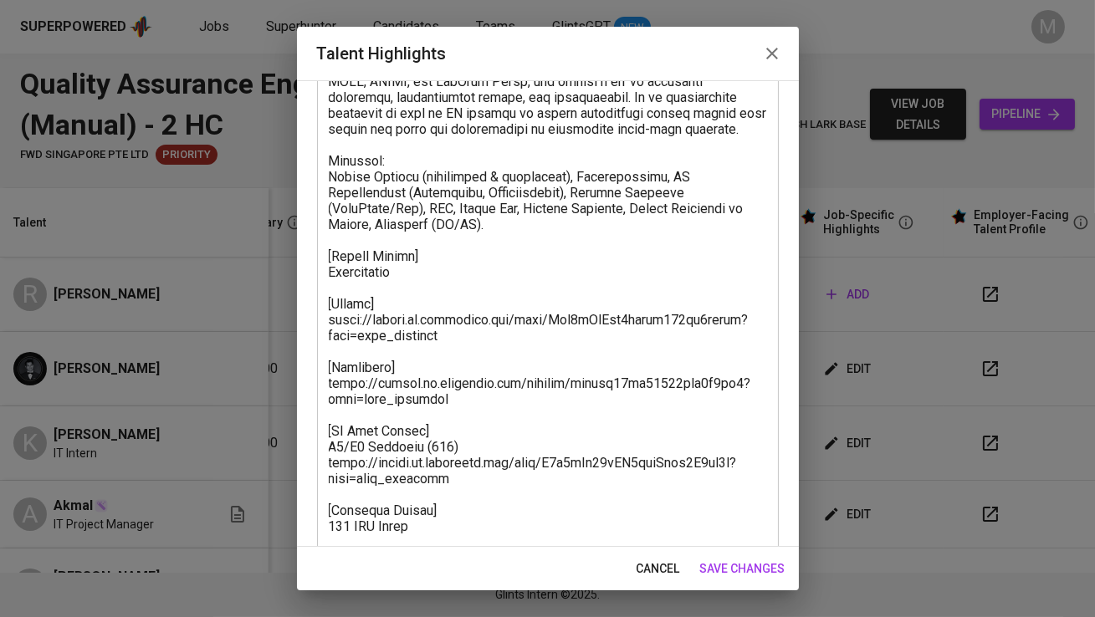
scroll to position [452, 0]
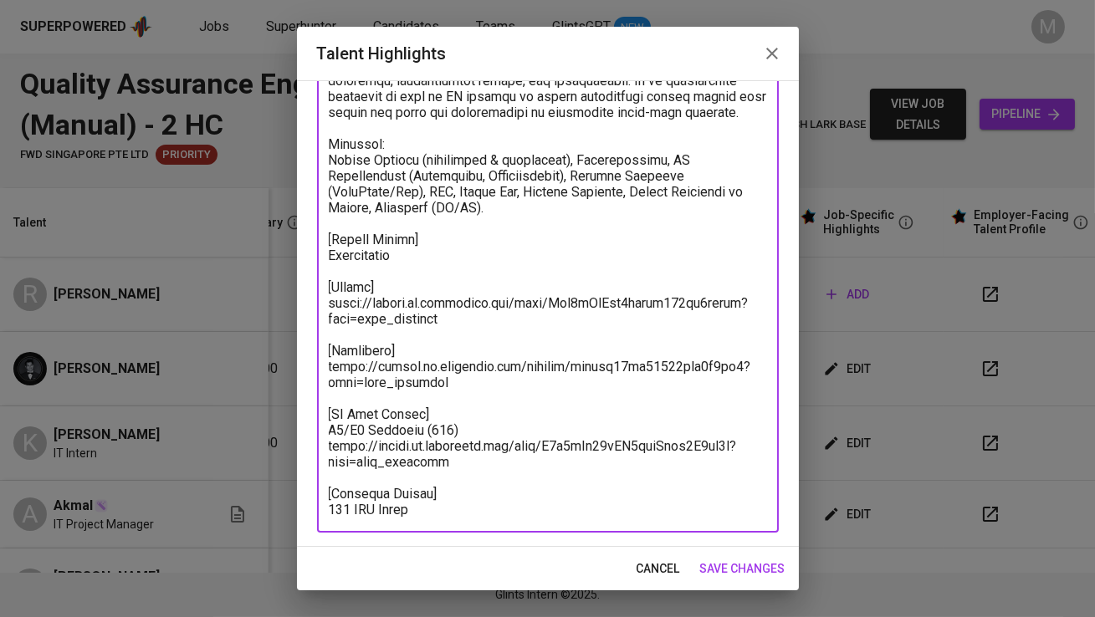
drag, startPoint x: 440, startPoint y: 510, endPoint x: 305, endPoint y: 233, distance: 308.6
click at [305, 233] on div "Enhance the Talent's profile by adding highlights relevant to this job - accomp…" at bounding box center [548, 313] width 502 height 467
click at [771, 53] on icon "button" at bounding box center [772, 54] width 12 height 12
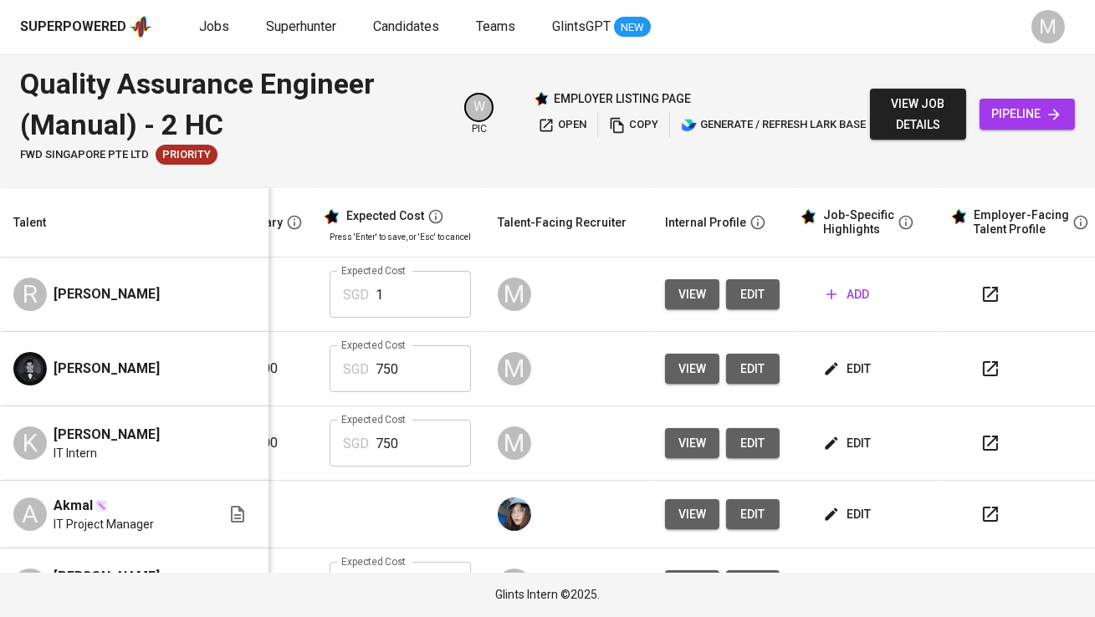
click at [837, 288] on span "add" at bounding box center [847, 294] width 43 height 21
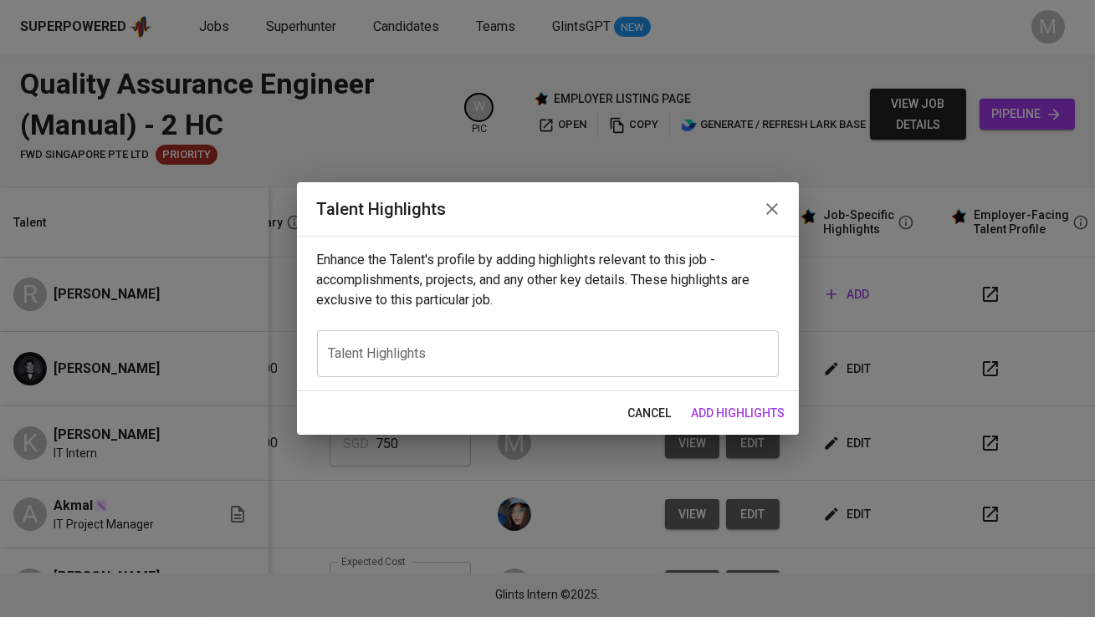
click at [451, 342] on div "x Talent Highlights" at bounding box center [548, 353] width 462 height 47
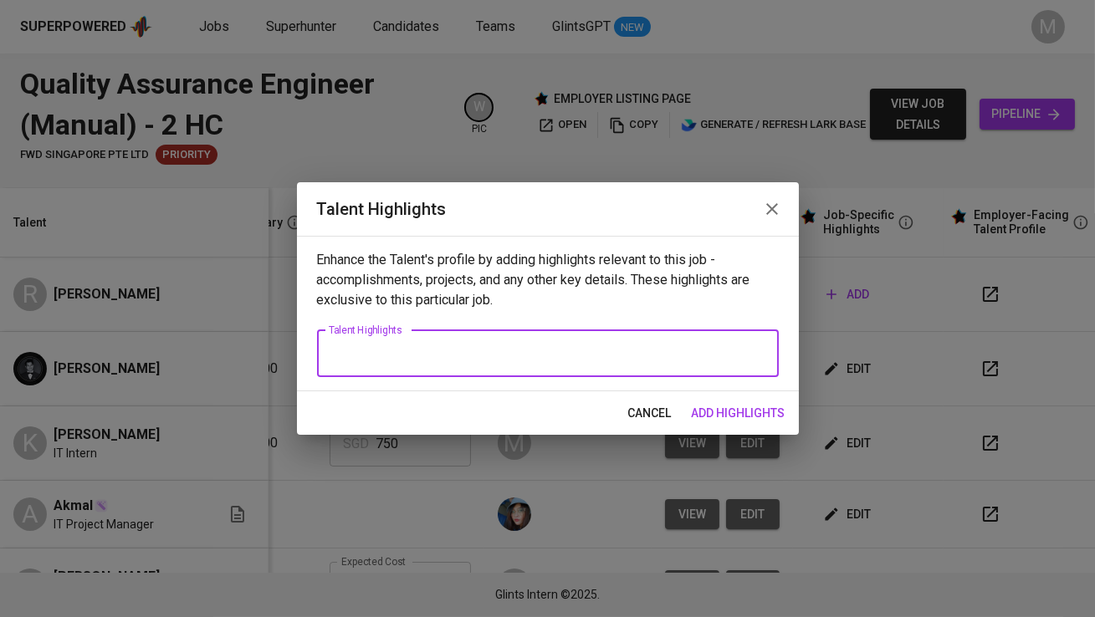
paste textarea "[Notice Period] Immediately [Resume] https://glints.sg.larksuite.com/wiki/Ccc6w…"
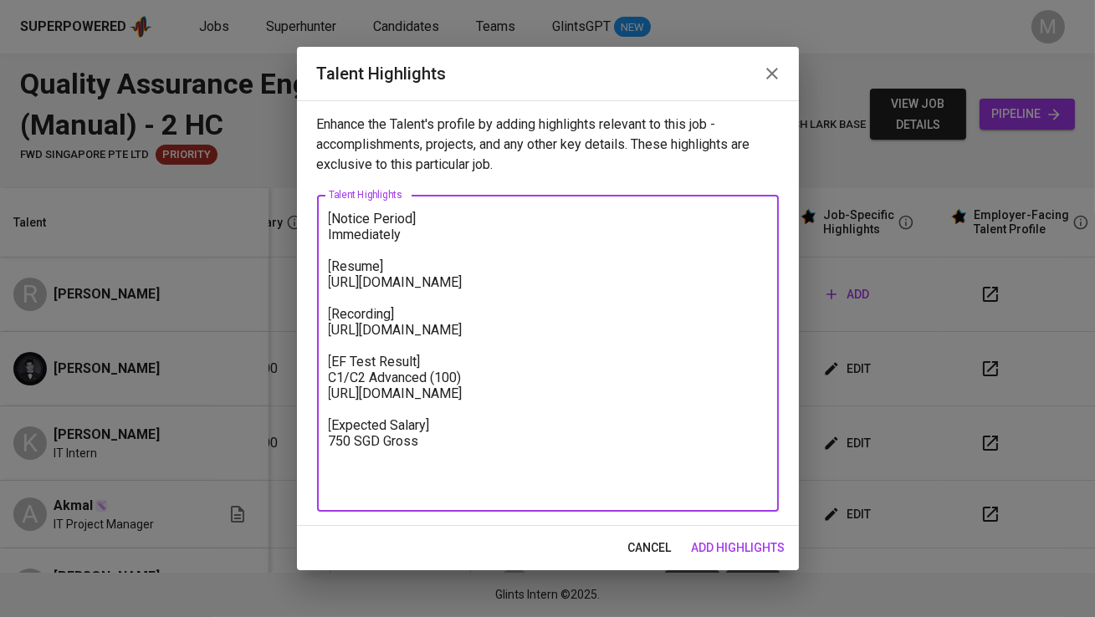
drag, startPoint x: 459, startPoint y: 304, endPoint x: 314, endPoint y: 282, distance: 146.4
click at [314, 282] on div "Enhance the Talent's profile by adding highlights relevant to this job - accomp…" at bounding box center [548, 313] width 502 height 426
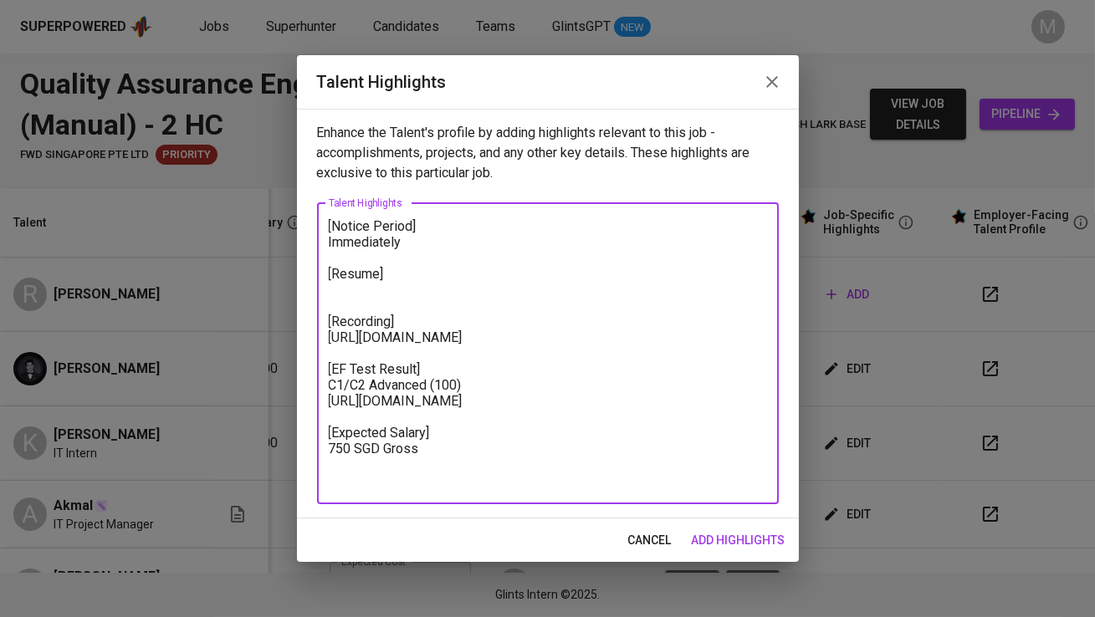
drag, startPoint x: 455, startPoint y: 359, endPoint x: 292, endPoint y: 340, distance: 164.2
click at [292, 340] on div "Talent Highlights Enhance the Talent's profile by adding highlights relevant to…" at bounding box center [547, 308] width 1095 height 617
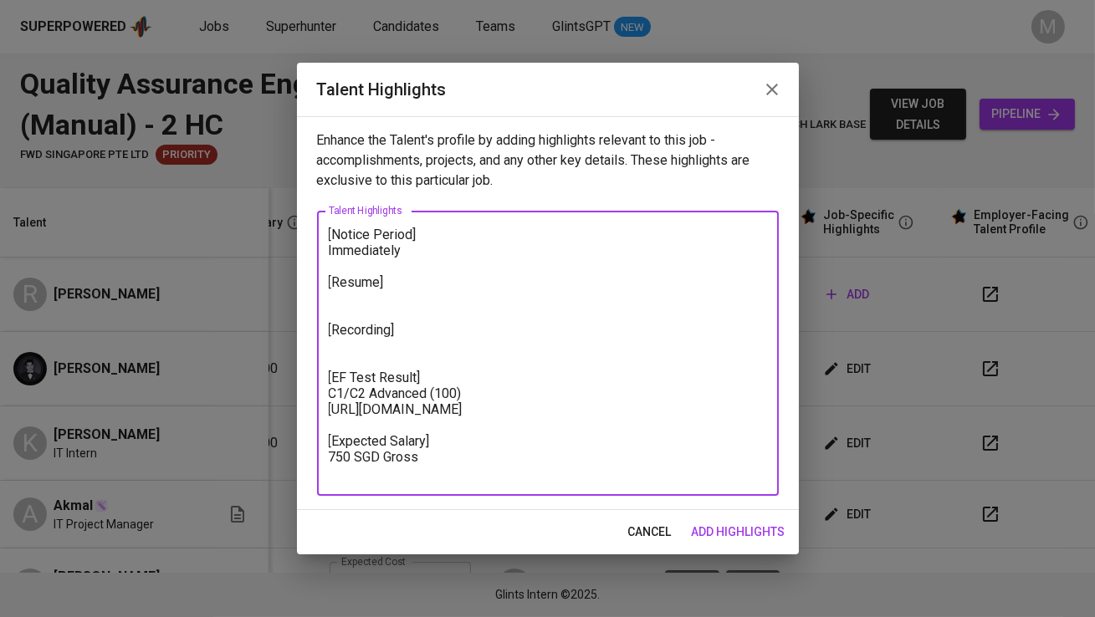
drag, startPoint x: 450, startPoint y: 428, endPoint x: 315, endPoint y: 411, distance: 135.8
click at [315, 411] on div "Enhance the Talent's profile by adding highlights relevant to this job - accomp…" at bounding box center [548, 313] width 502 height 394
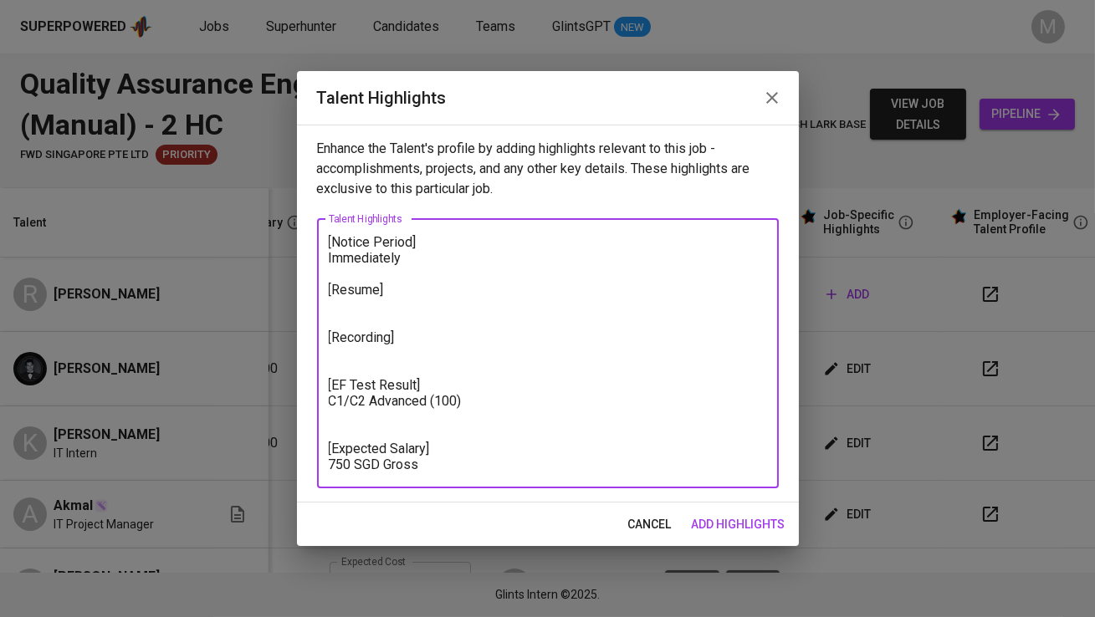
type textarea "[Notice Period] Immediately [Resume] [Recording] [EF Test Result] C1/C2 Advance…"
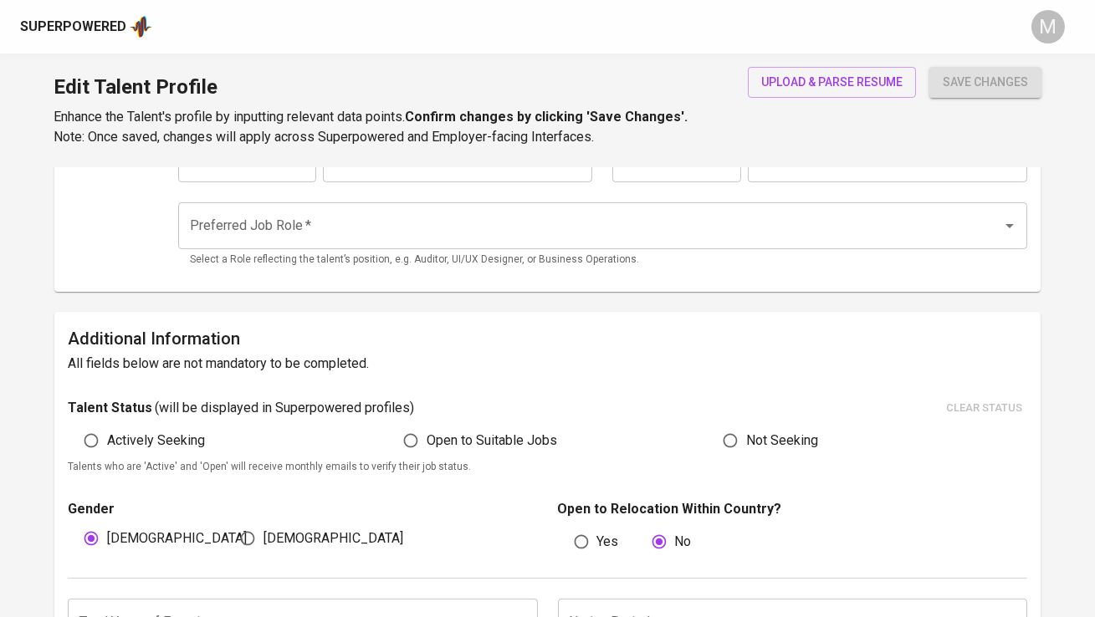
scroll to position [254, 0]
click at [566, 241] on input "Preferred Job Role   *" at bounding box center [579, 228] width 786 height 32
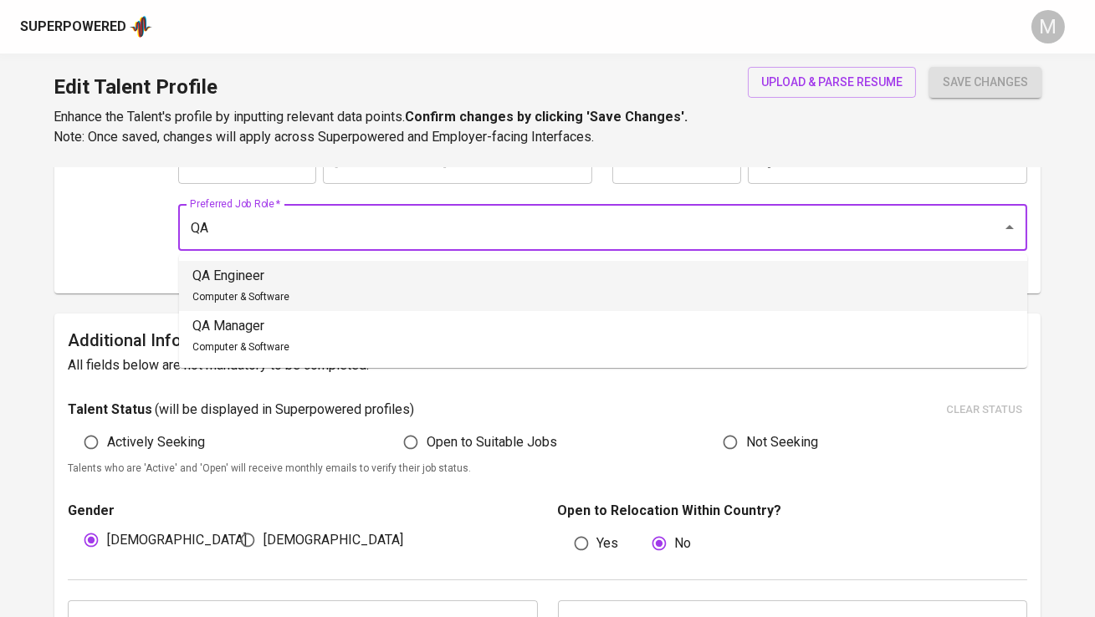
click at [507, 259] on ul "QA Engineer Computer & Software QA Manager Computer & Software" at bounding box center [603, 311] width 848 height 114
click at [495, 275] on li "QA Engineer Computer & Software" at bounding box center [603, 286] width 848 height 50
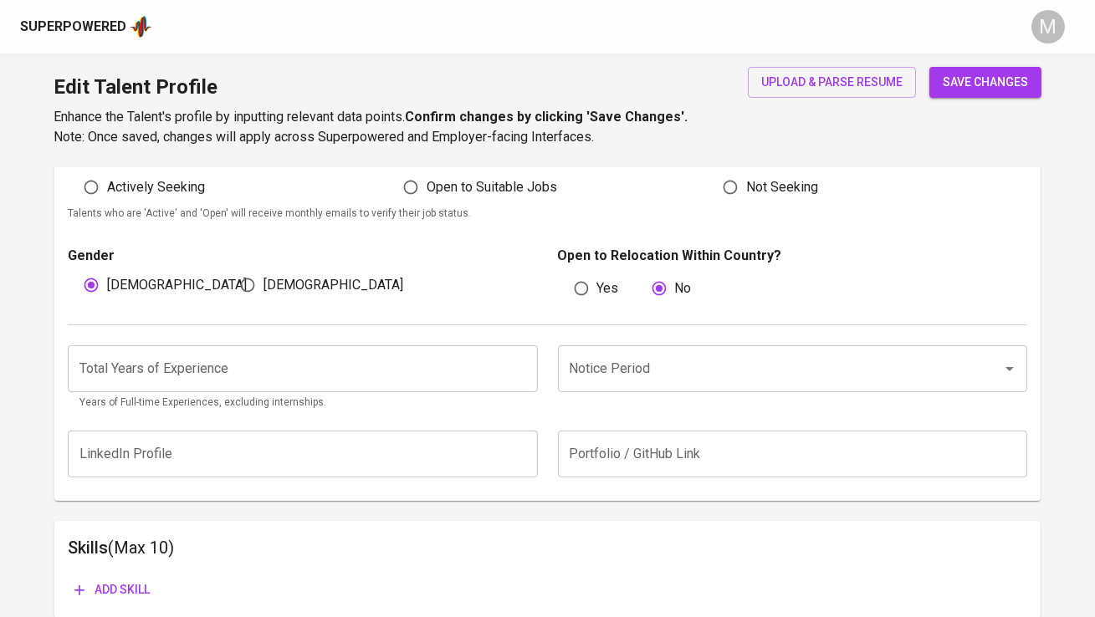
scroll to position [510, 0]
type input "QA Engineer"
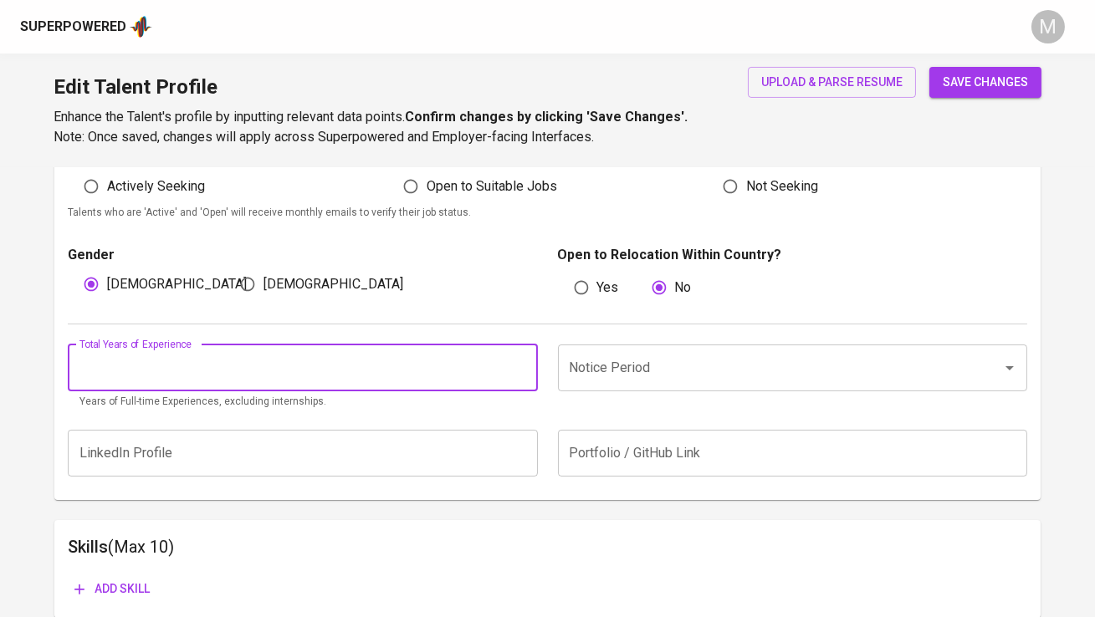
click at [383, 358] on input "number" at bounding box center [302, 368] width 469 height 47
type input "1"
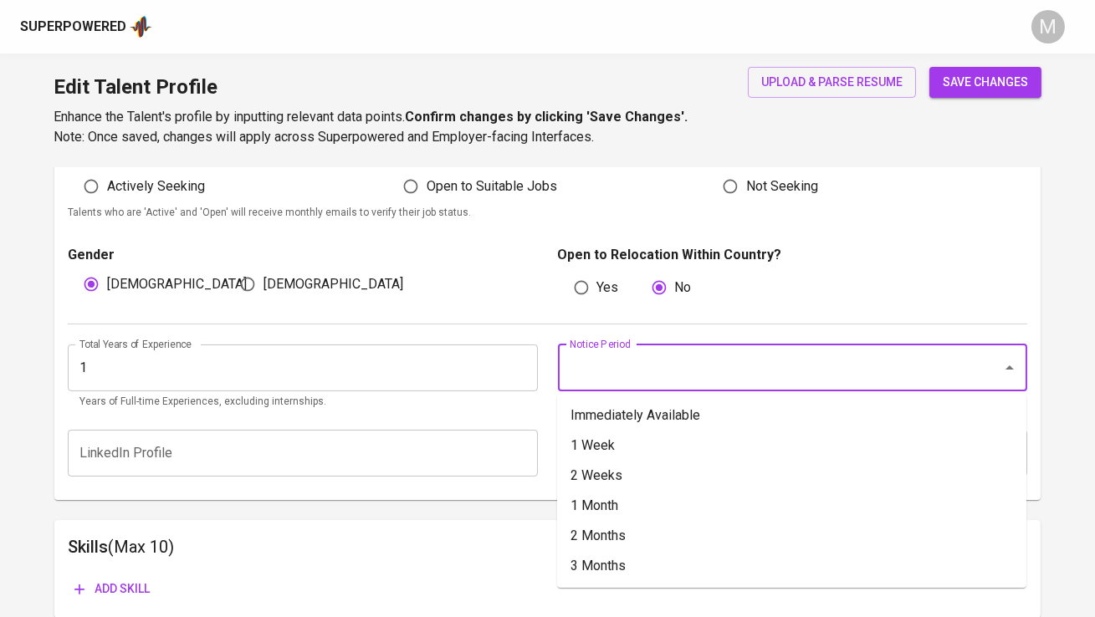
click at [622, 366] on input "Notice Period" at bounding box center [768, 368] width 407 height 32
click at [628, 411] on li "Immediately Available" at bounding box center [791, 416] width 469 height 30
type input "Immediately Available"
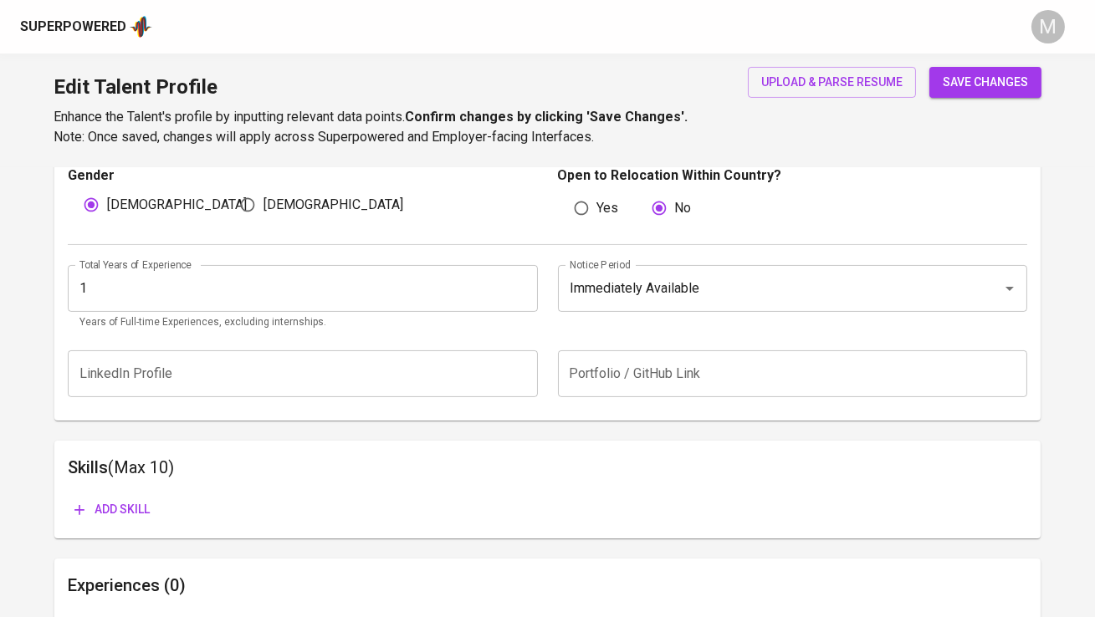
scroll to position [620, 0]
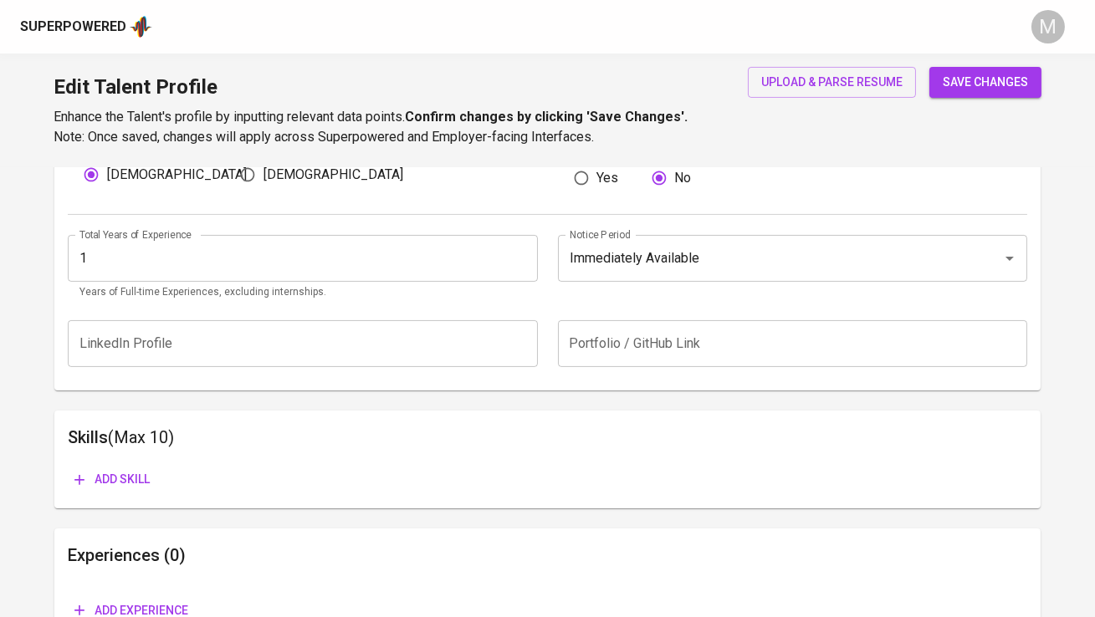
click at [971, 88] on span "save changes" at bounding box center [985, 82] width 85 height 21
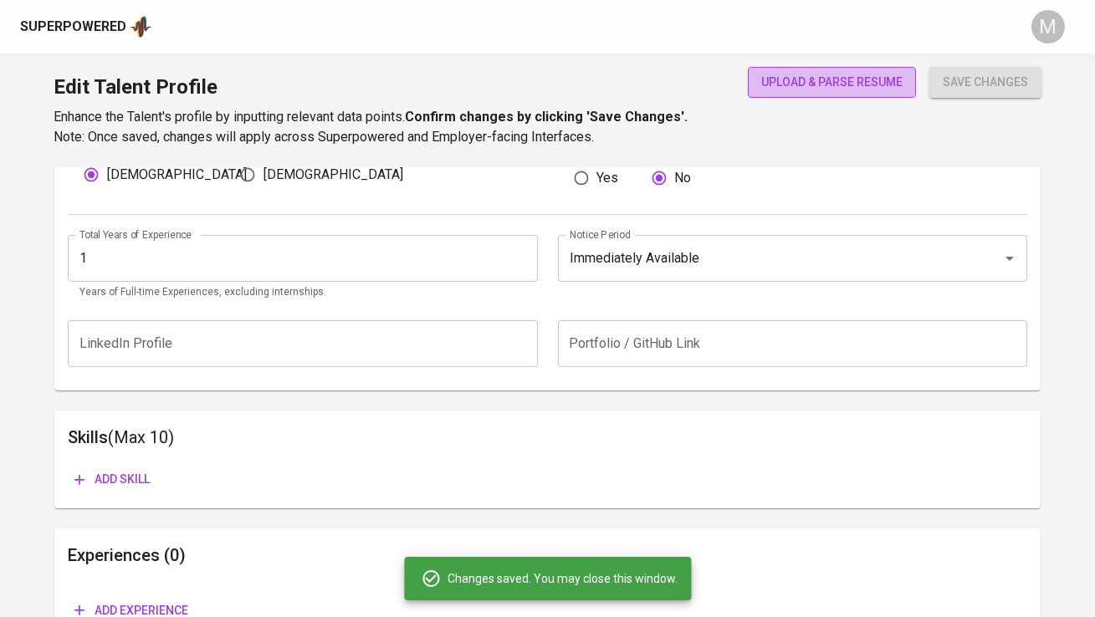
click at [847, 74] on span "upload & parse resume" at bounding box center [831, 82] width 141 height 21
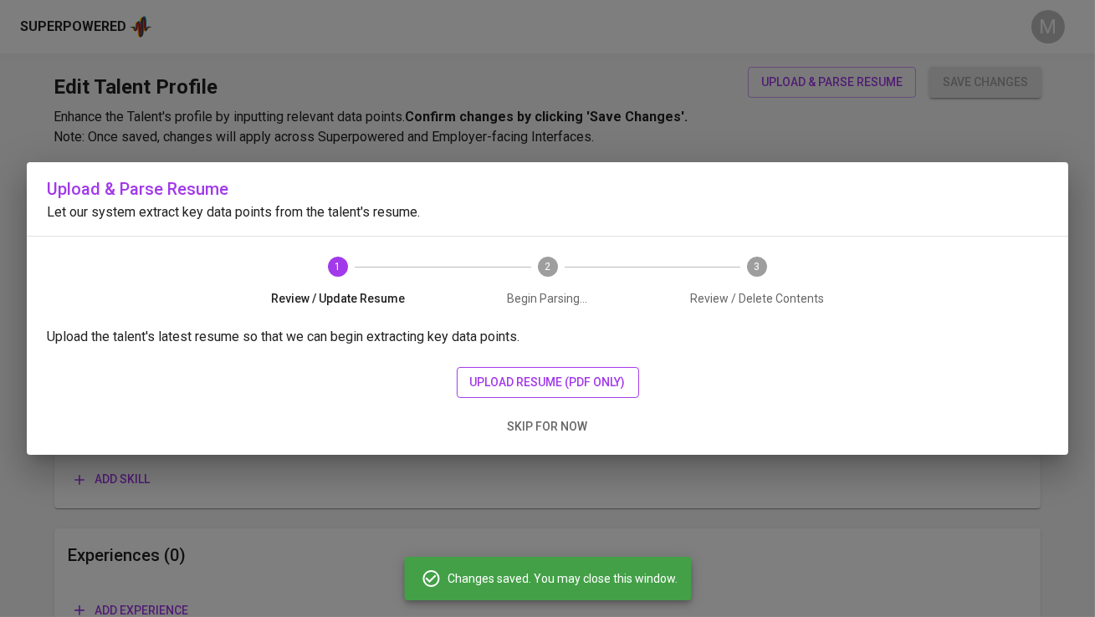
click at [580, 378] on span "upload resume (pdf only)" at bounding box center [548, 382] width 156 height 21
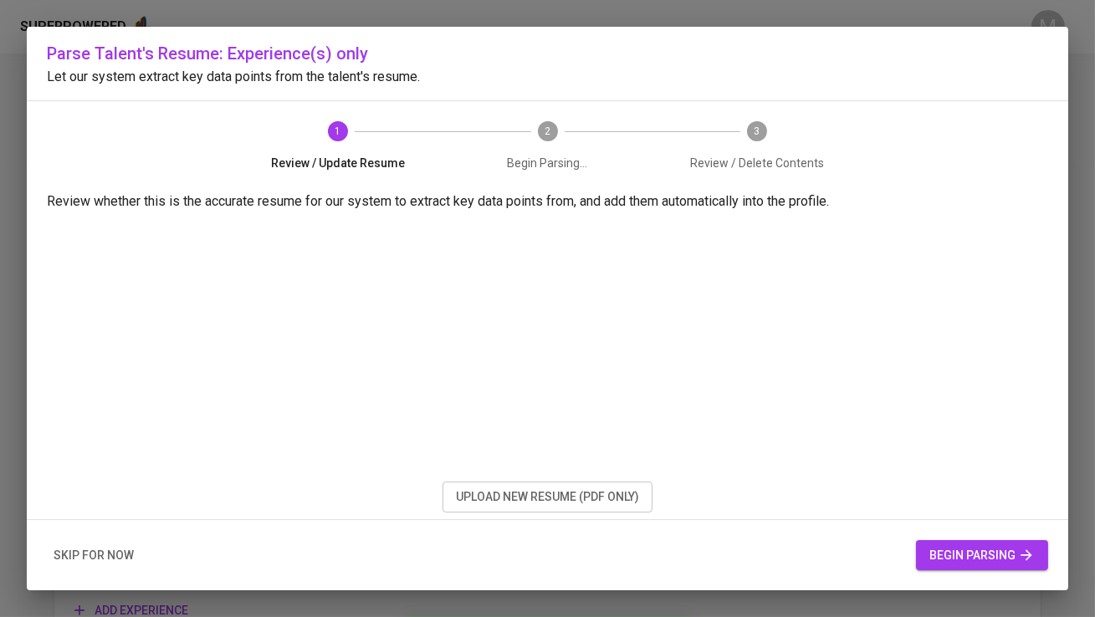
click at [965, 555] on span "begin parsing" at bounding box center [981, 555] width 105 height 21
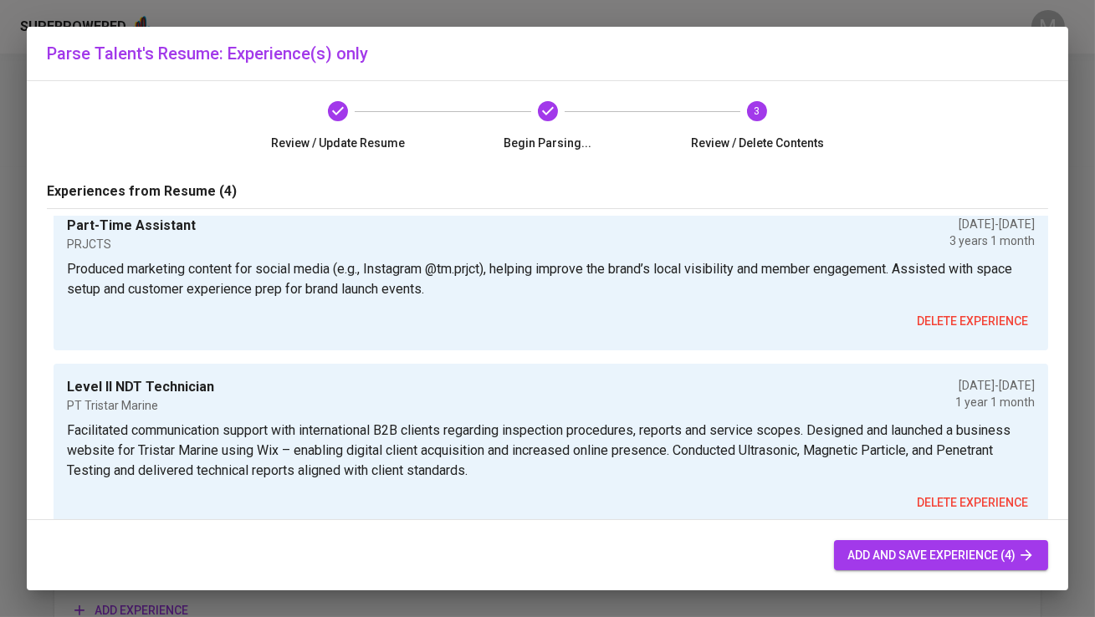
scroll to position [54, 0]
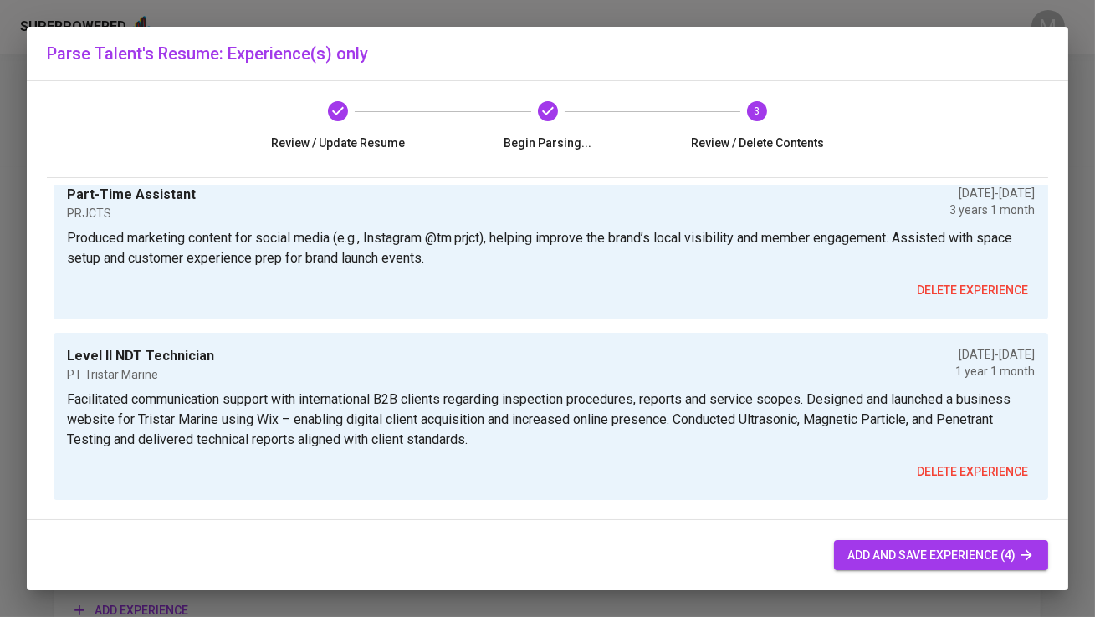
click at [887, 552] on span "add and save experience (4)" at bounding box center [940, 555] width 187 height 21
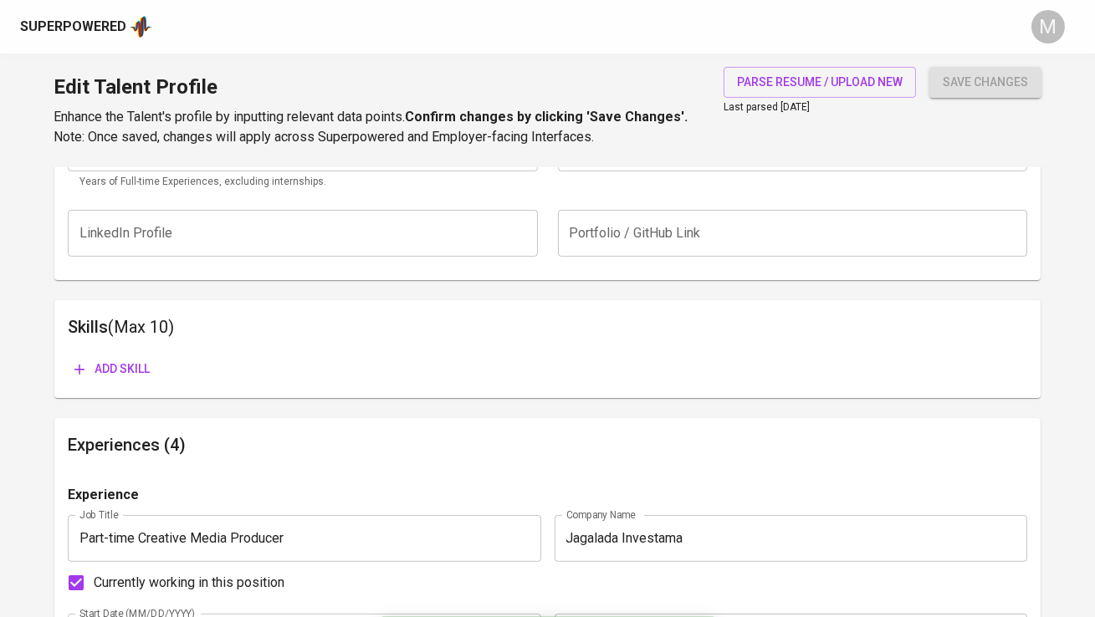
scroll to position [731, 0]
click at [125, 366] on span "Add skill" at bounding box center [111, 368] width 75 height 21
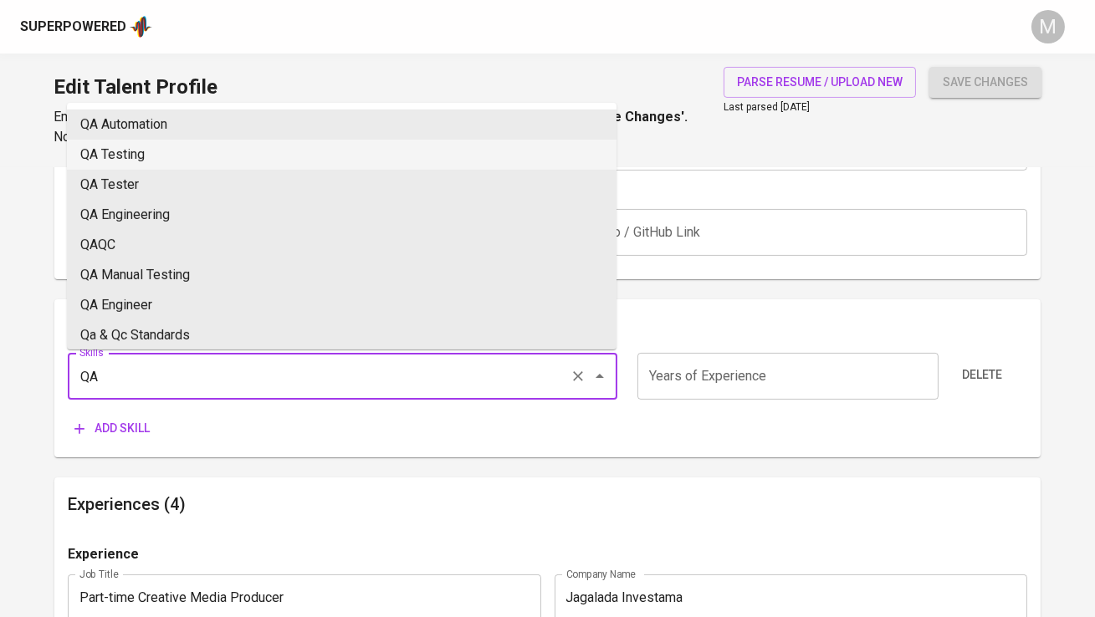
click at [210, 159] on li "QA Testing" at bounding box center [341, 155] width 549 height 30
type input "QA Testing"
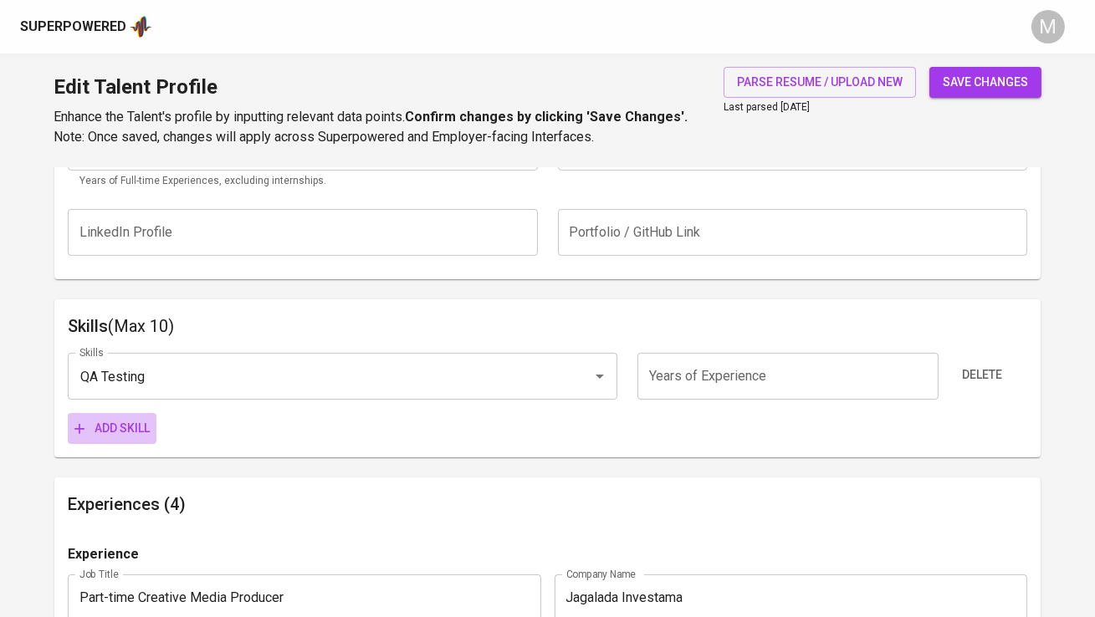
click at [128, 424] on span "Add skill" at bounding box center [111, 428] width 75 height 21
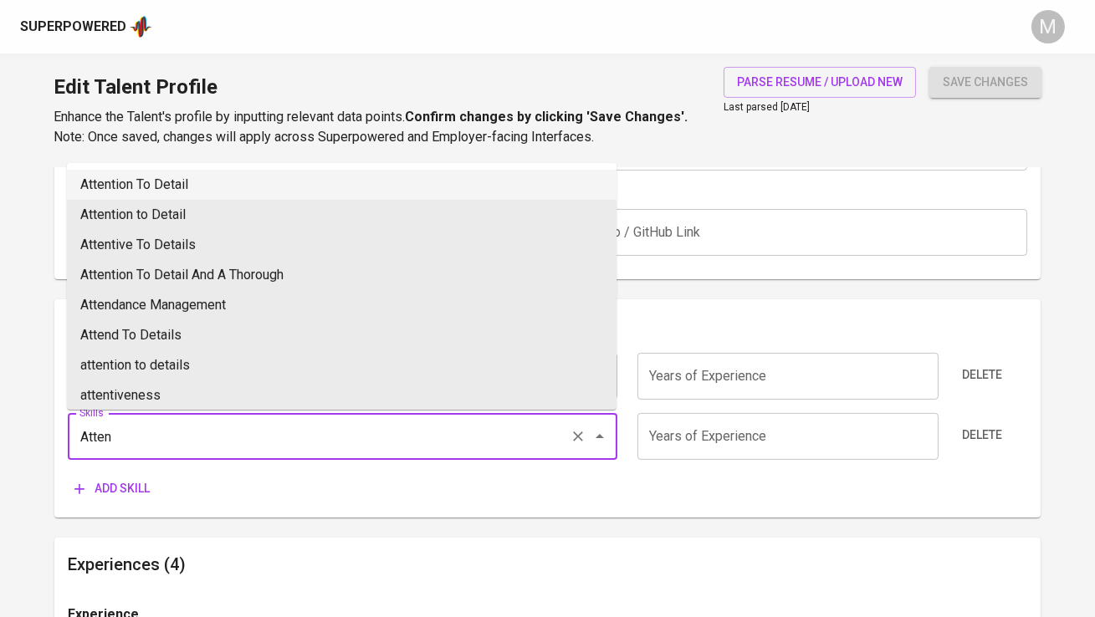
click at [188, 176] on li "Attention To Detail" at bounding box center [341, 185] width 549 height 30
type input "Attention To Detail"
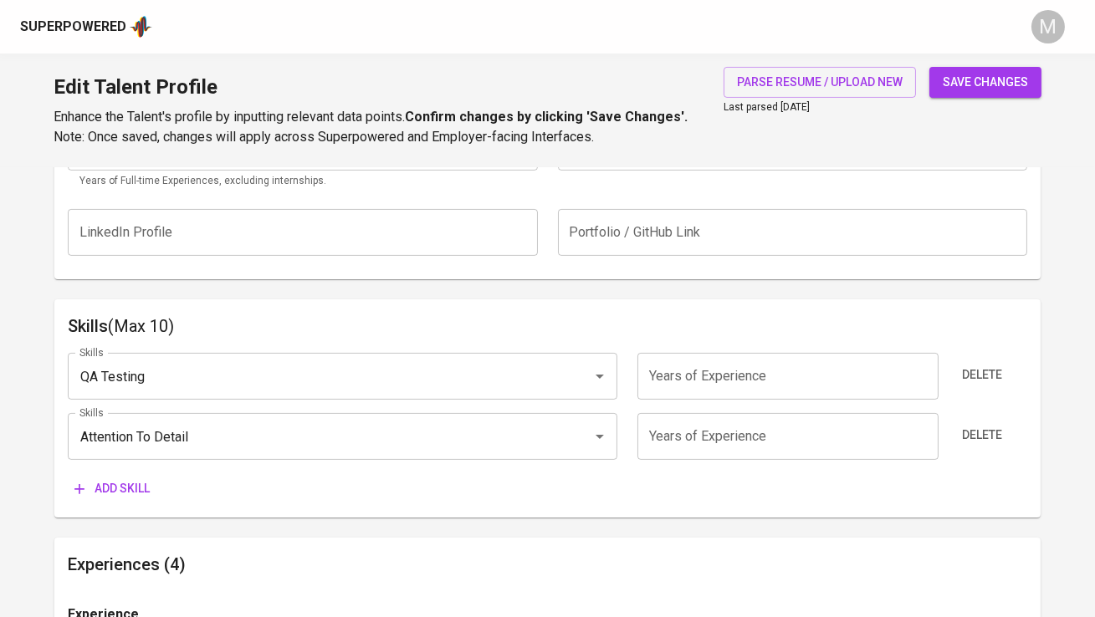
click at [106, 497] on span "Add skill" at bounding box center [111, 488] width 75 height 21
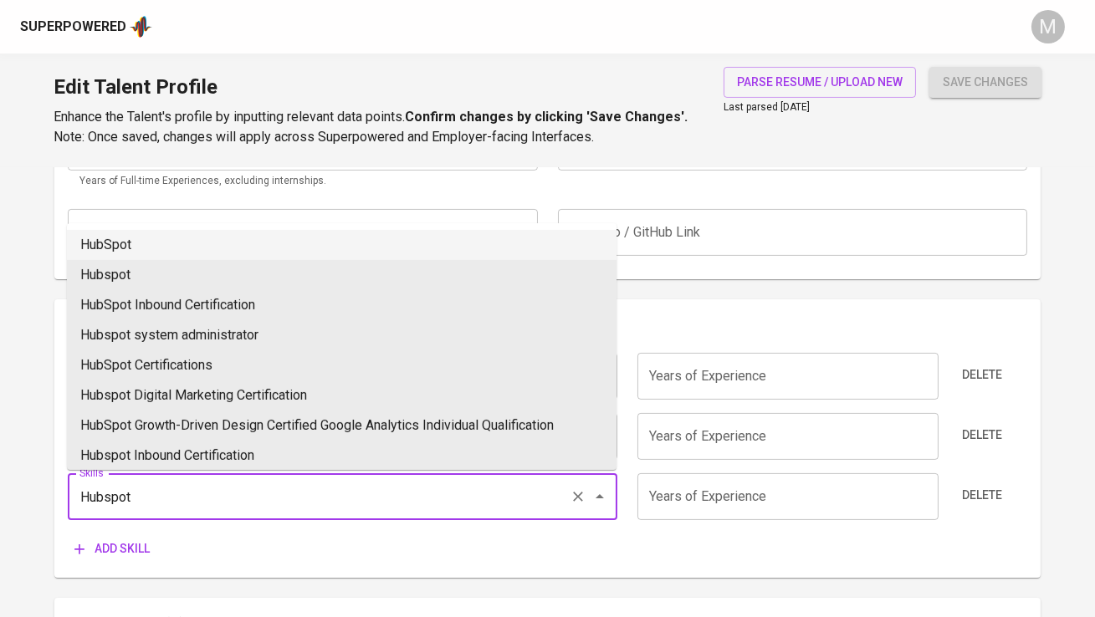
click at [162, 238] on li "HubSpot" at bounding box center [341, 245] width 549 height 30
type input "HubSpot"
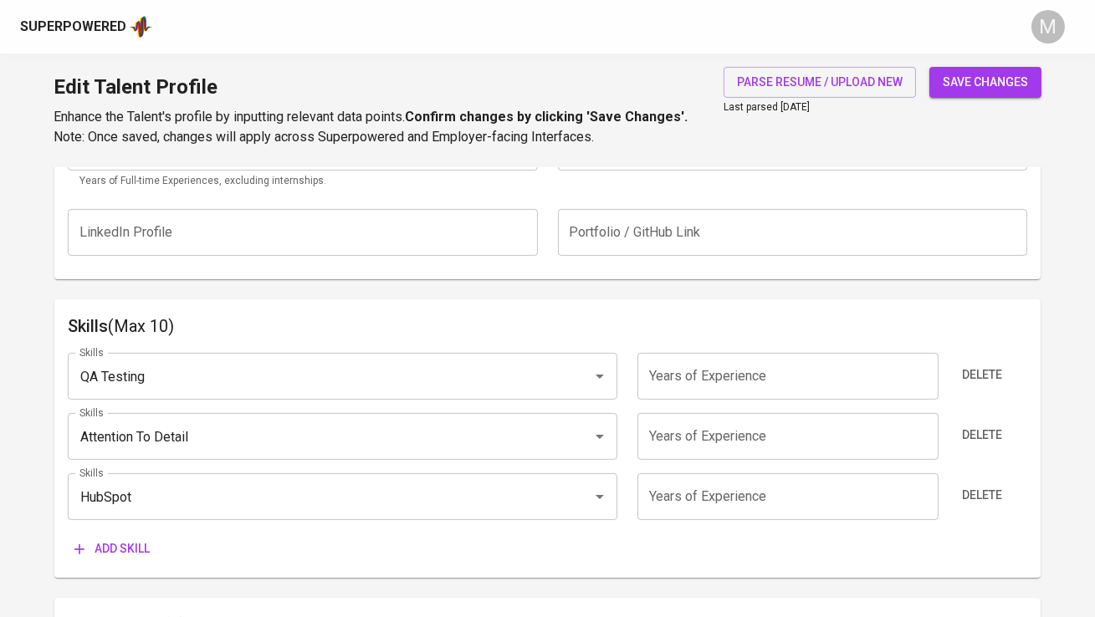
click at [143, 552] on span "Add skill" at bounding box center [111, 549] width 75 height 21
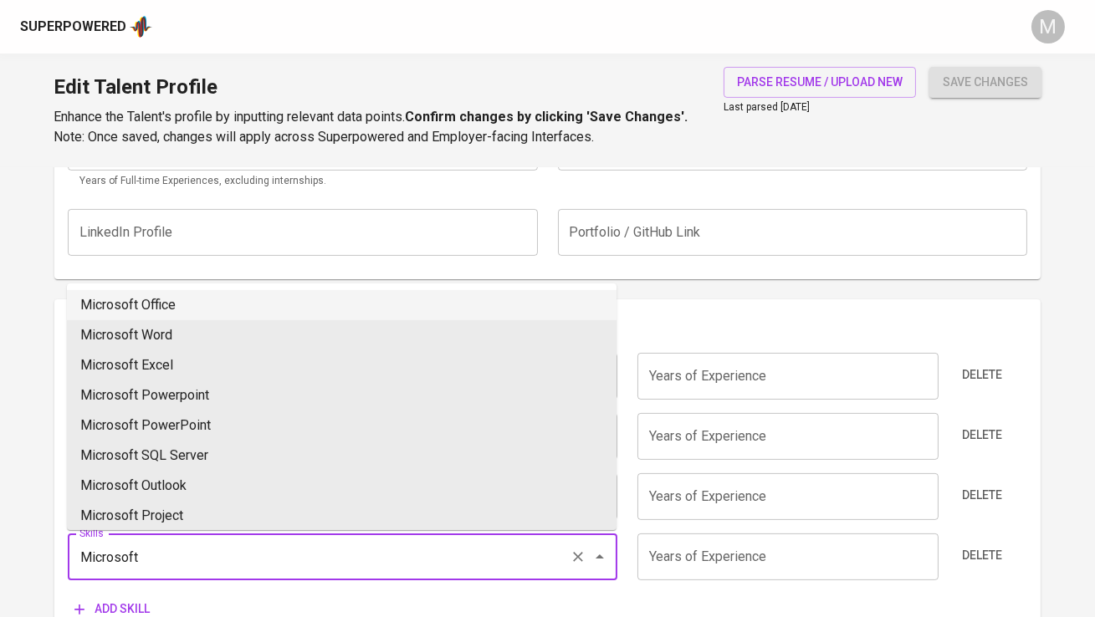
click at [265, 304] on li "Microsoft Office" at bounding box center [341, 305] width 549 height 30
type input "Microsoft Office"
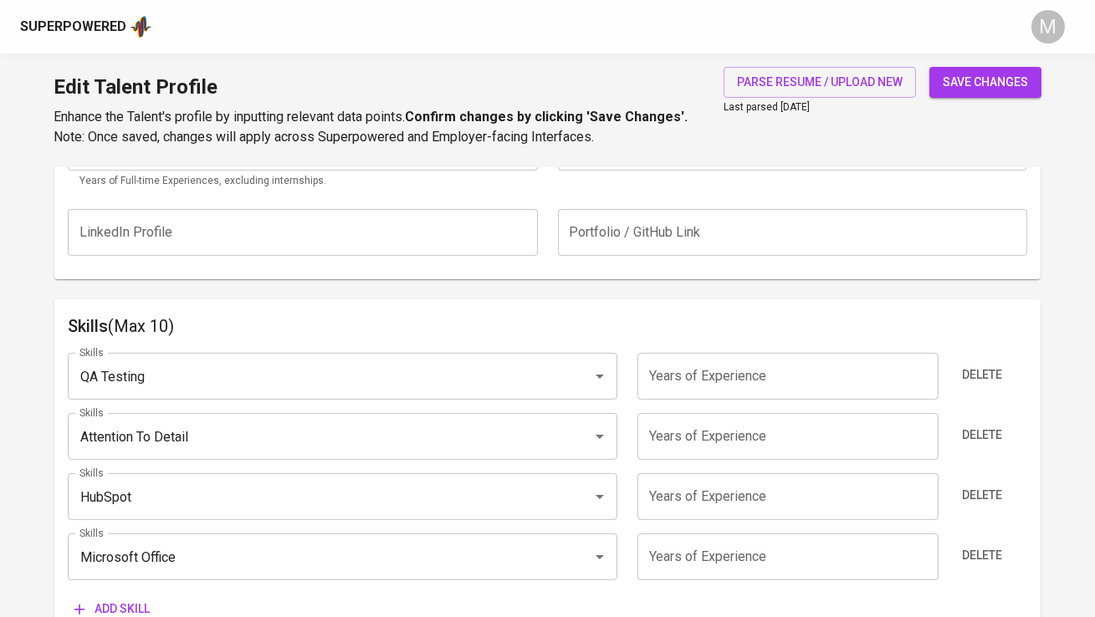
click at [668, 381] on input "number" at bounding box center [787, 376] width 301 height 47
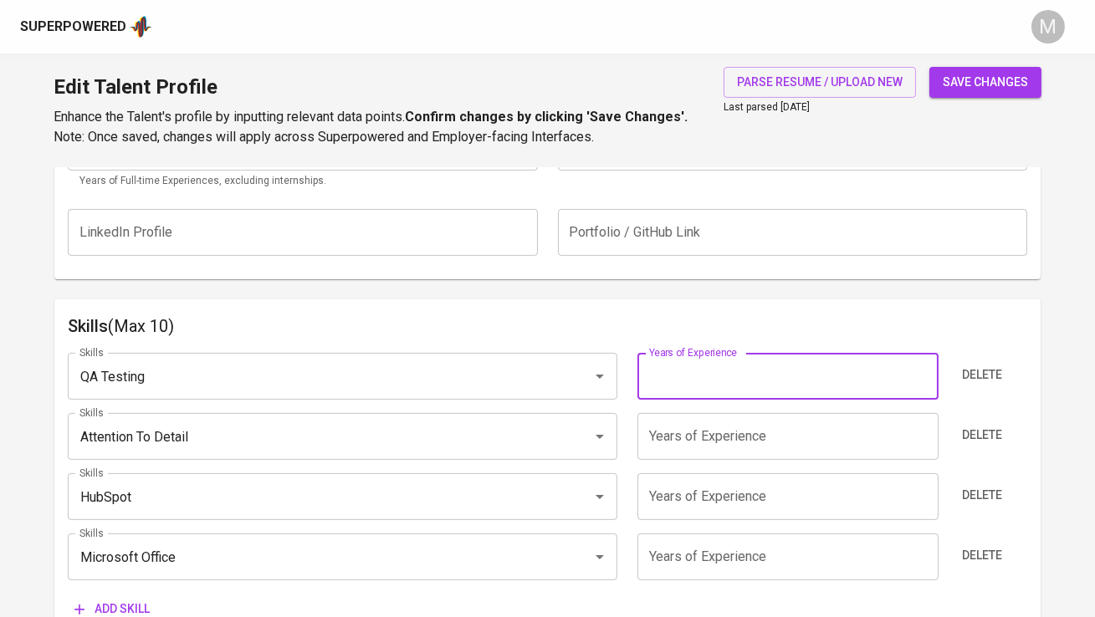
type input "2"
type input "1"
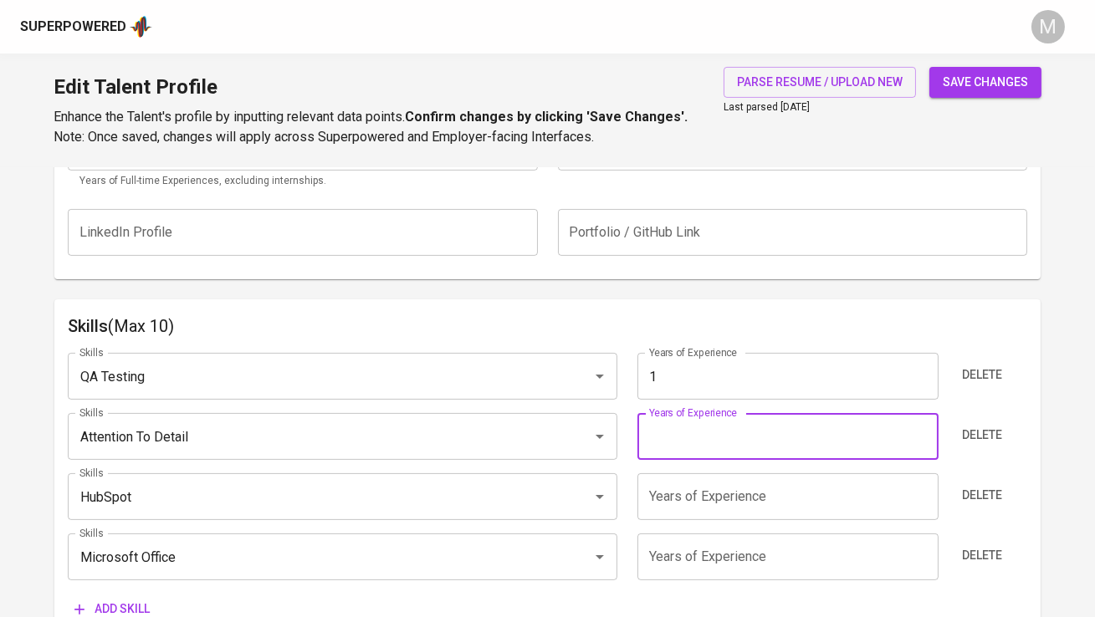
click at [689, 422] on input "number" at bounding box center [787, 436] width 301 height 47
type input "3"
click at [680, 486] on input "number" at bounding box center [787, 496] width 301 height 47
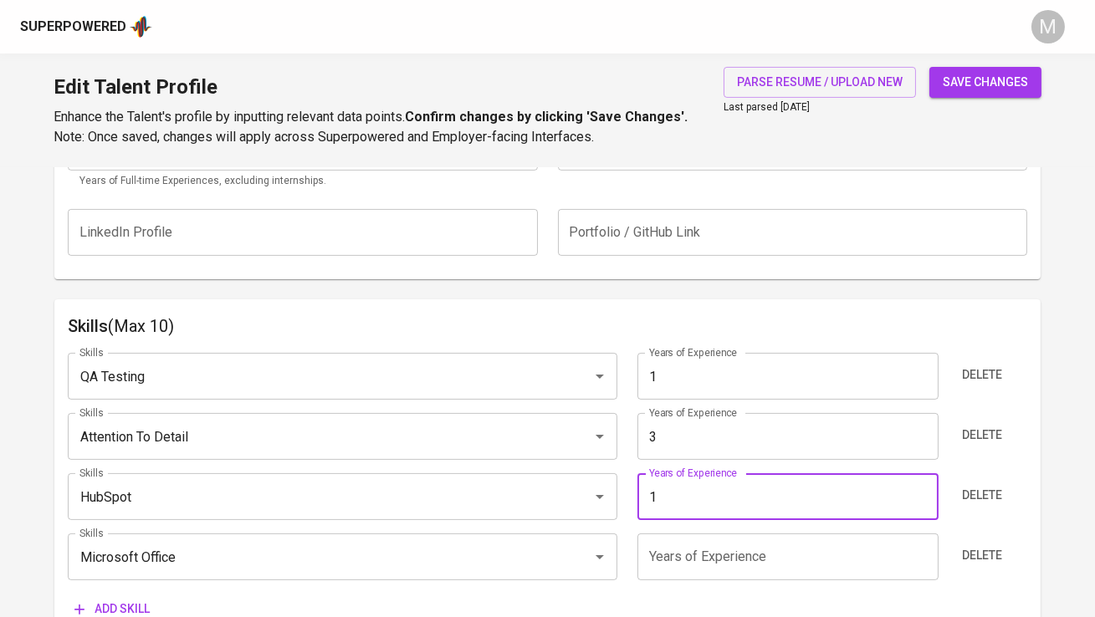
type input "1"
click at [670, 565] on input "number" at bounding box center [787, 557] width 301 height 47
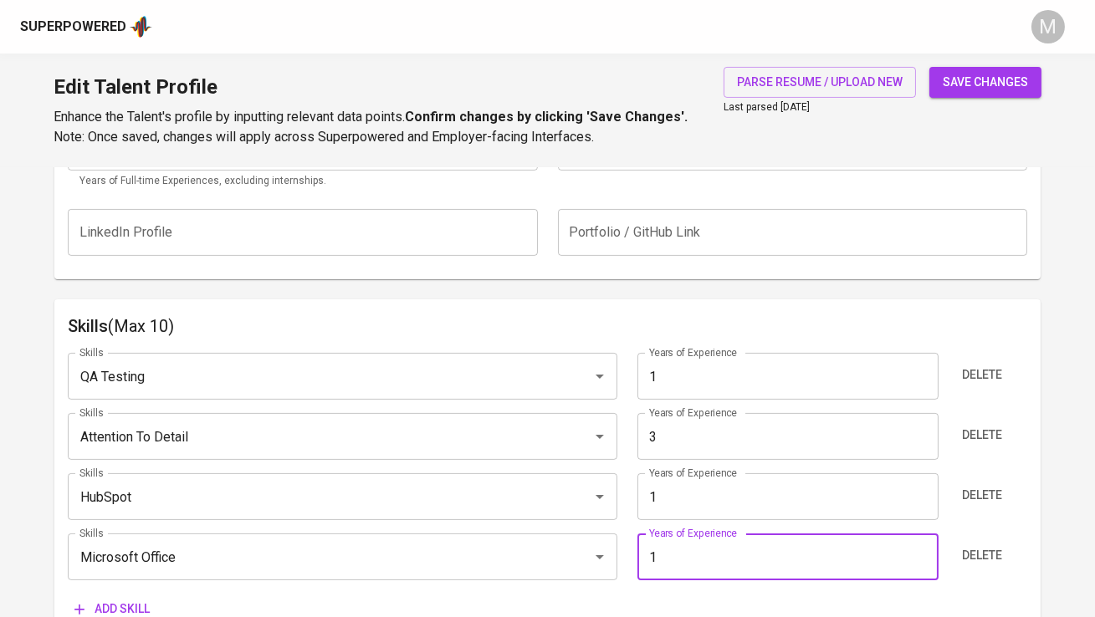
type input "1"
click at [965, 90] on span "save changes" at bounding box center [985, 82] width 85 height 21
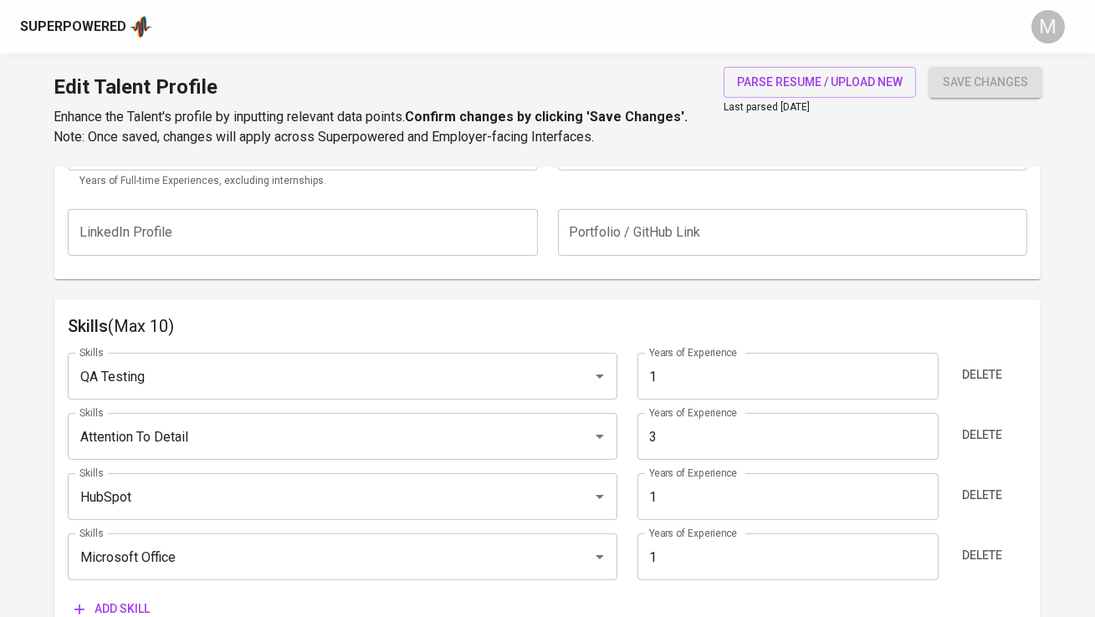
type input "Detail Oriented"
type input "3"
type input "Microsoft Office"
type input "1"
type input "QA Testing"
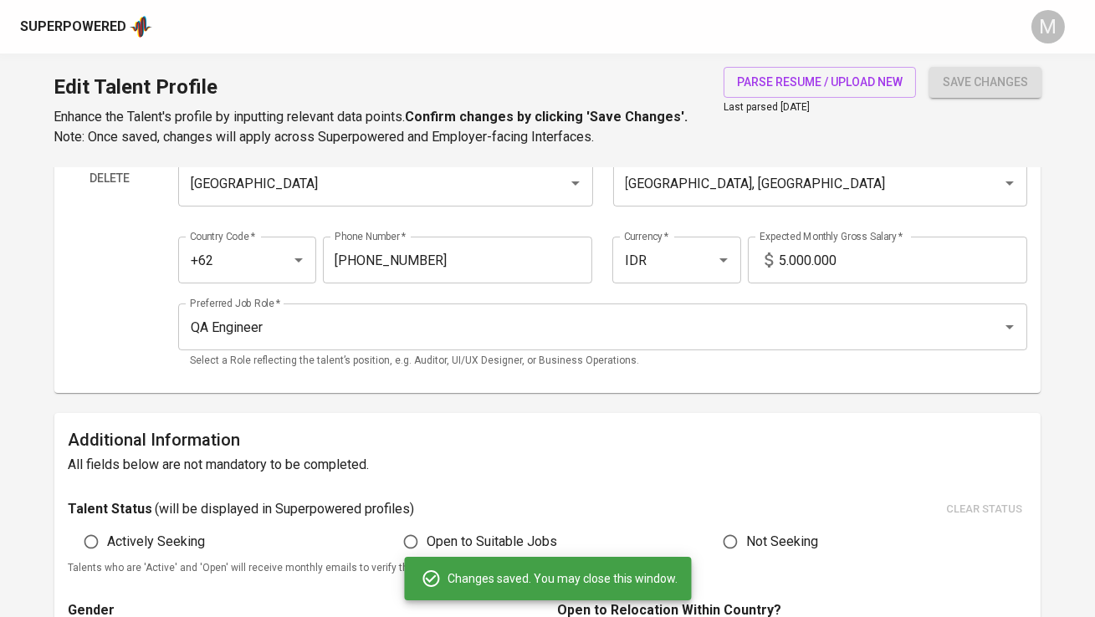
scroll to position [0, 0]
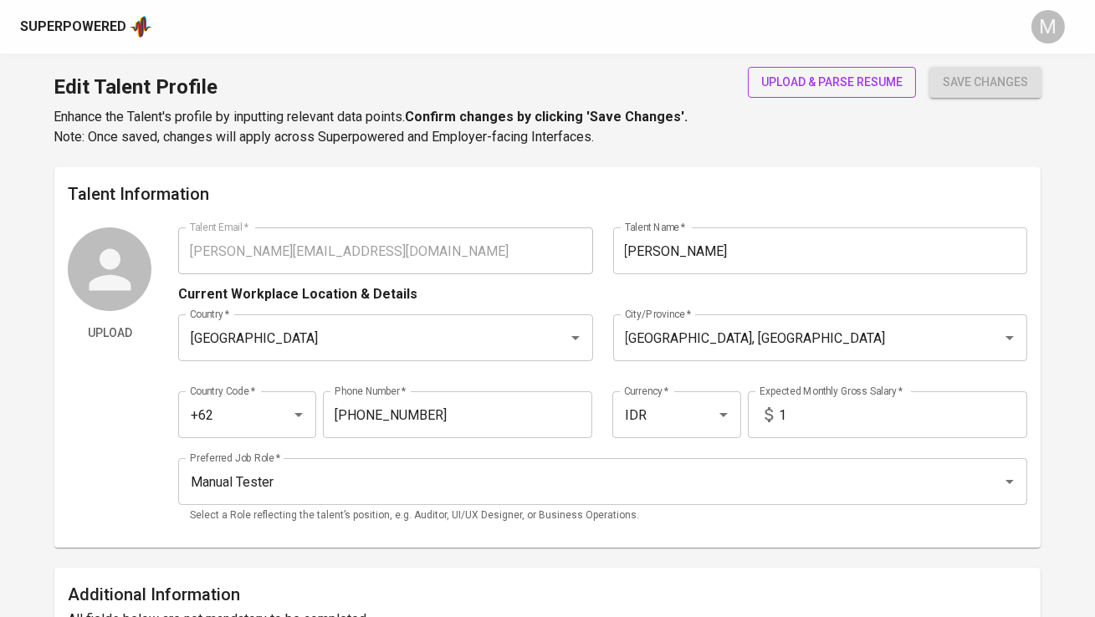
click at [841, 79] on span "upload & parse resume" at bounding box center [831, 82] width 141 height 21
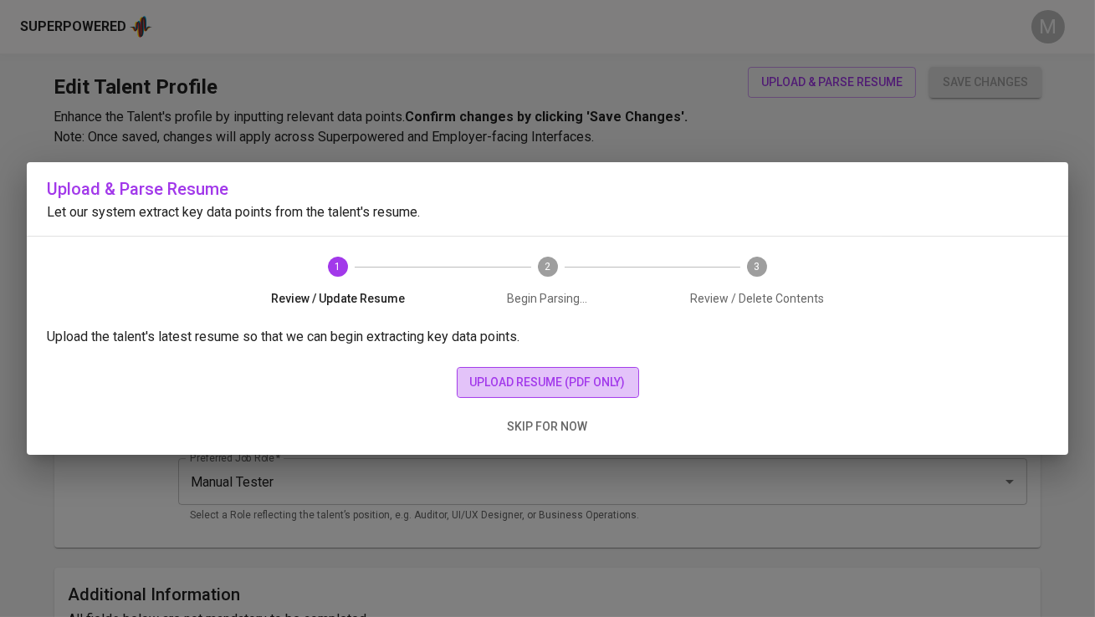
click at [542, 375] on span "upload resume (pdf only)" at bounding box center [548, 382] width 156 height 21
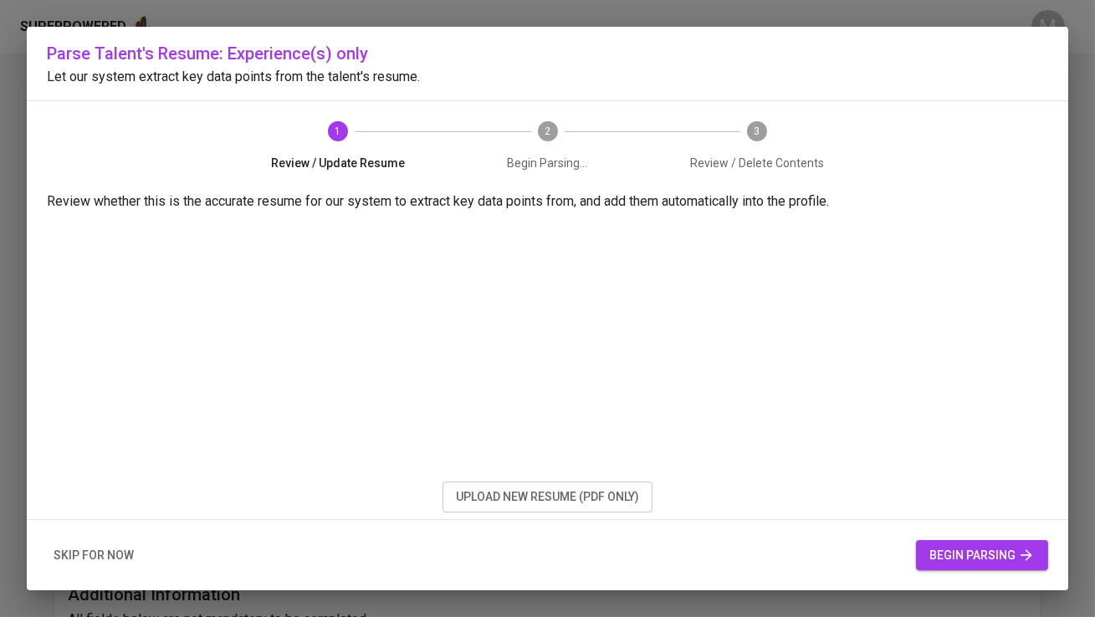
click at [974, 560] on span "begin parsing" at bounding box center [981, 555] width 105 height 21
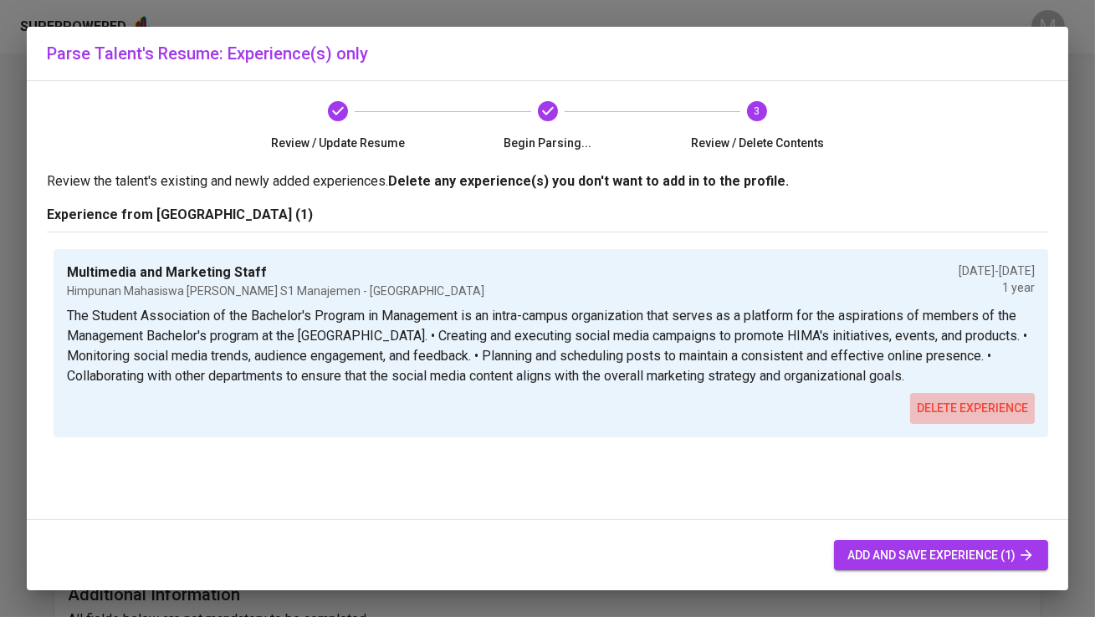
click at [984, 405] on span "delete experience" at bounding box center [972, 408] width 111 height 21
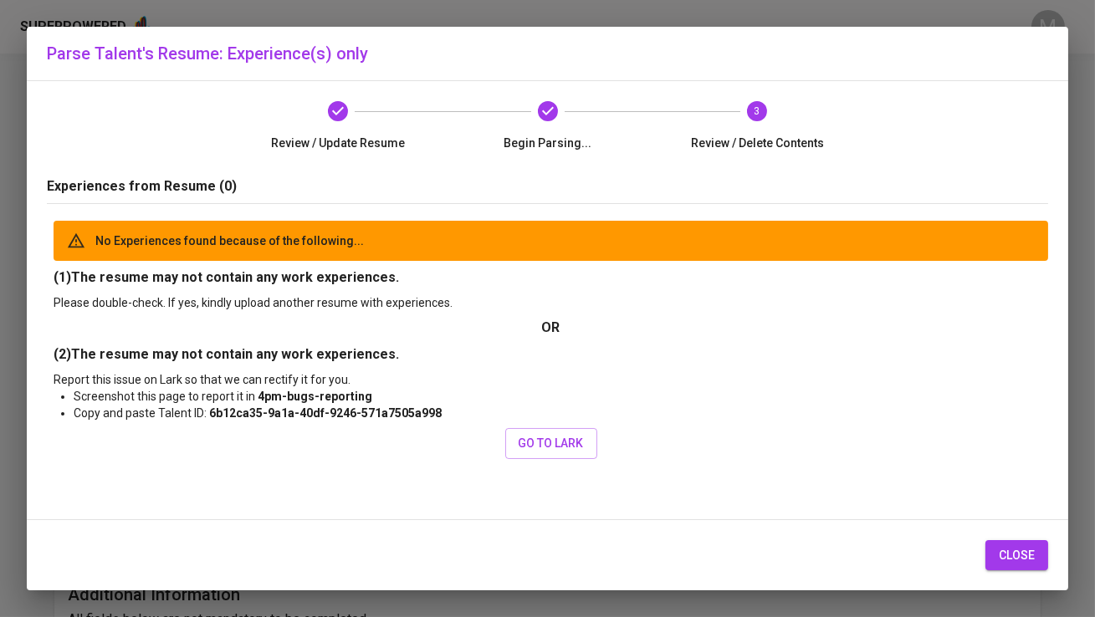
scroll to position [29, 0]
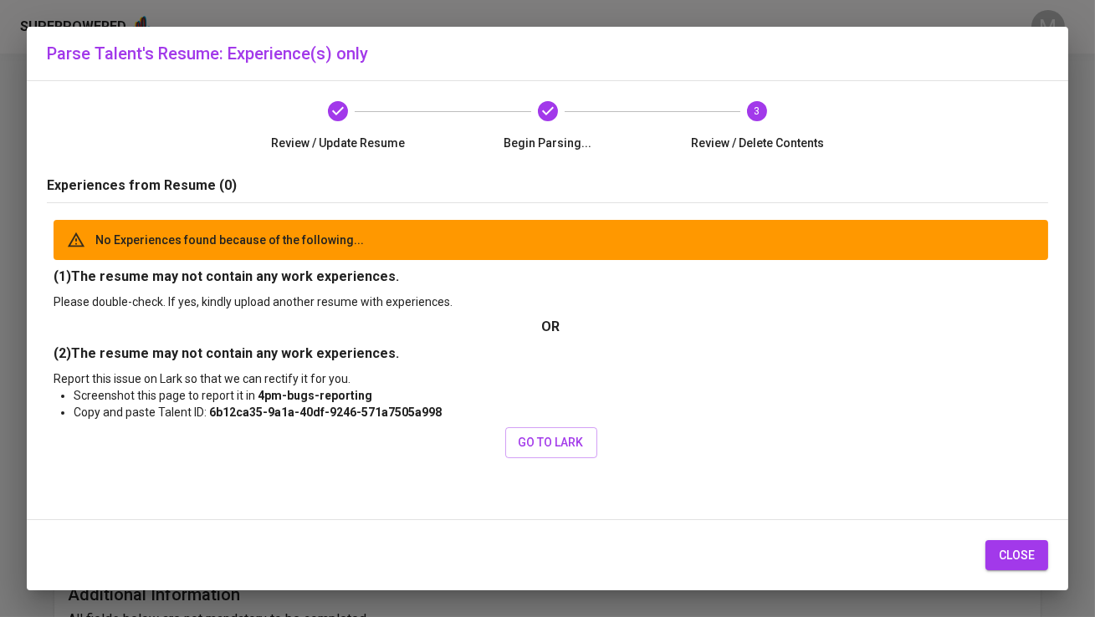
click at [1002, 555] on span "close" at bounding box center [1017, 555] width 36 height 21
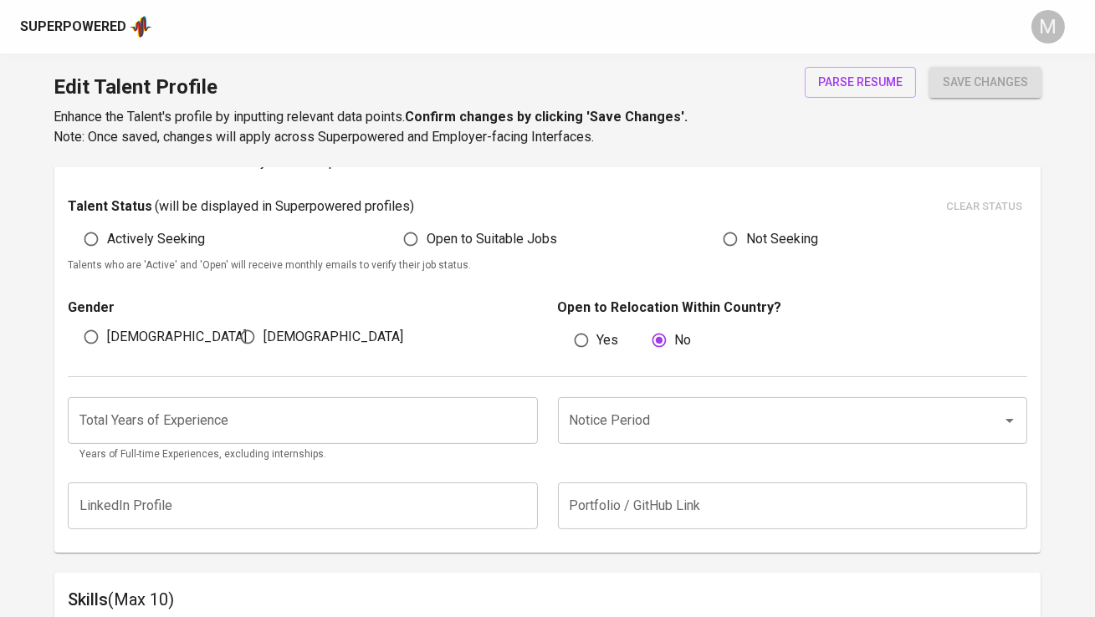
scroll to position [458, 0]
click at [757, 421] on input "Notice Period" at bounding box center [768, 420] width 407 height 32
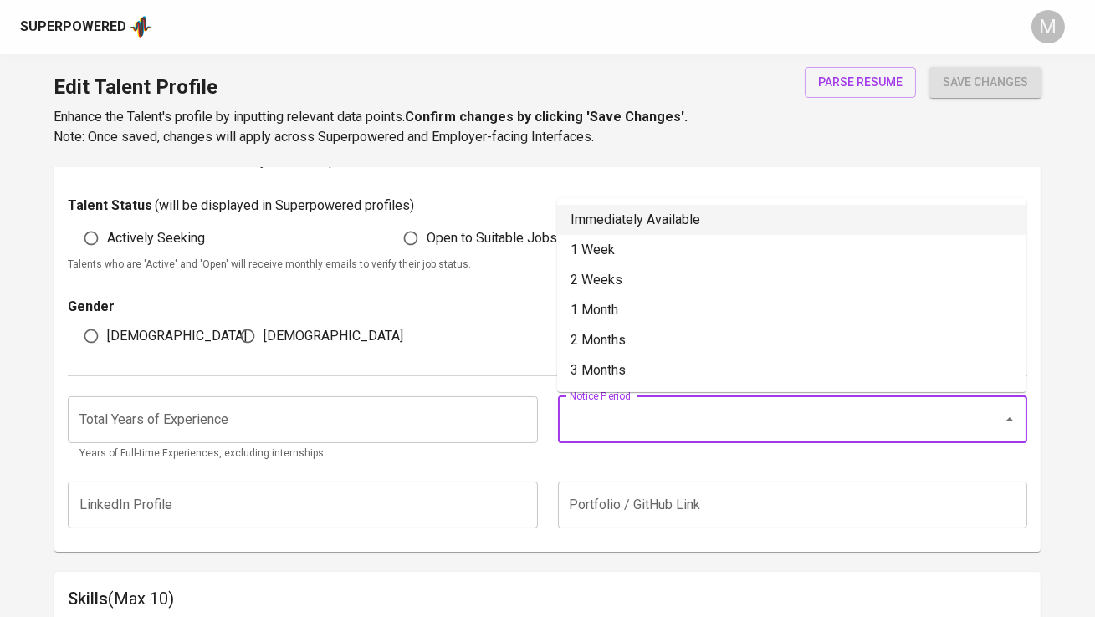
click at [745, 221] on li "Immediately Available" at bounding box center [791, 220] width 469 height 30
type input "Immediately Available"
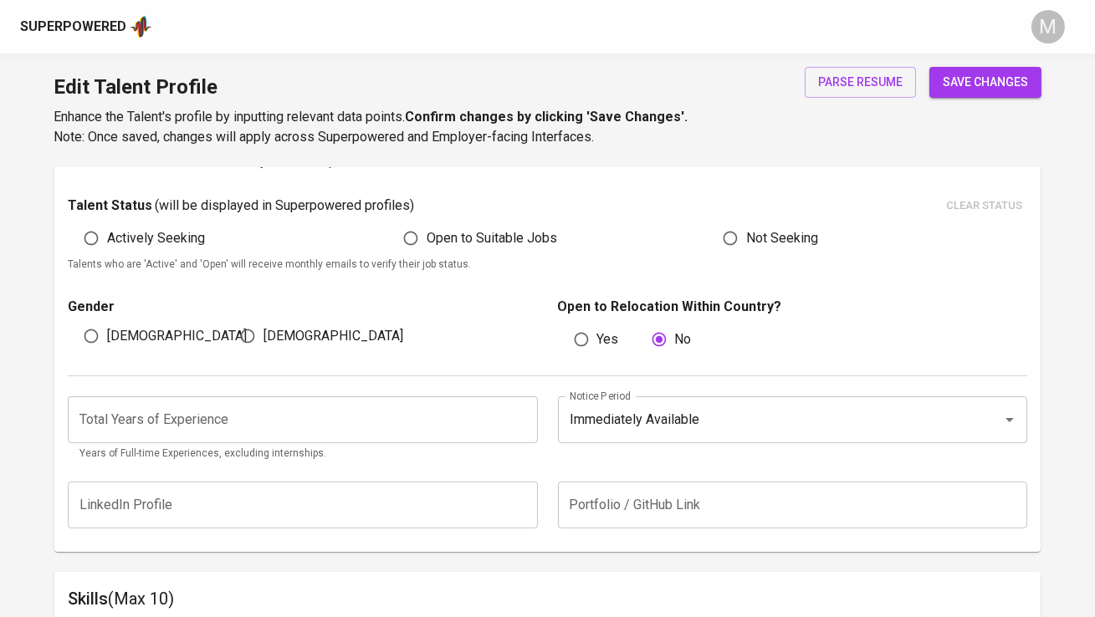
click at [434, 415] on input "number" at bounding box center [302, 419] width 469 height 47
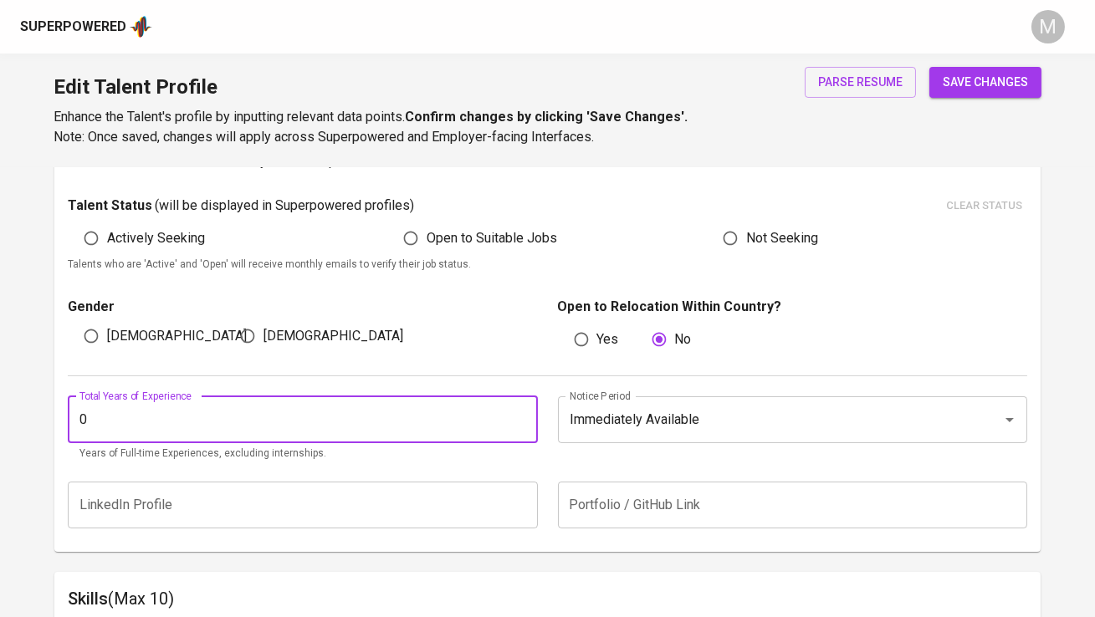
type input "0"
click at [576, 463] on div "Total Years of Experience 0 Total Years of Experience Years of Full-time Experi…" at bounding box center [547, 424] width 958 height 96
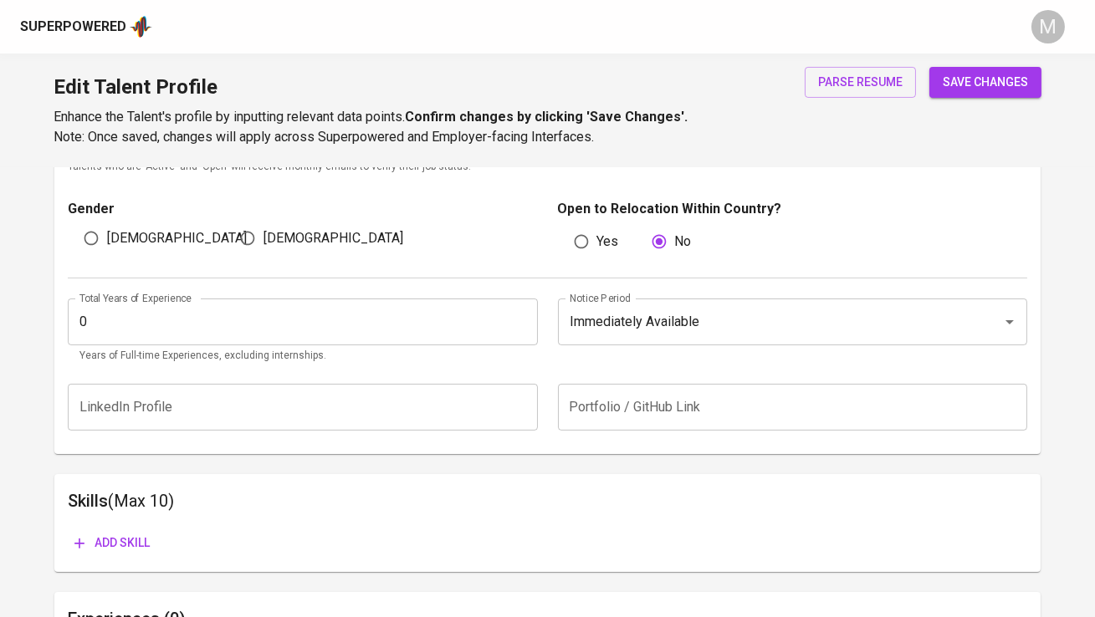
scroll to position [715, 0]
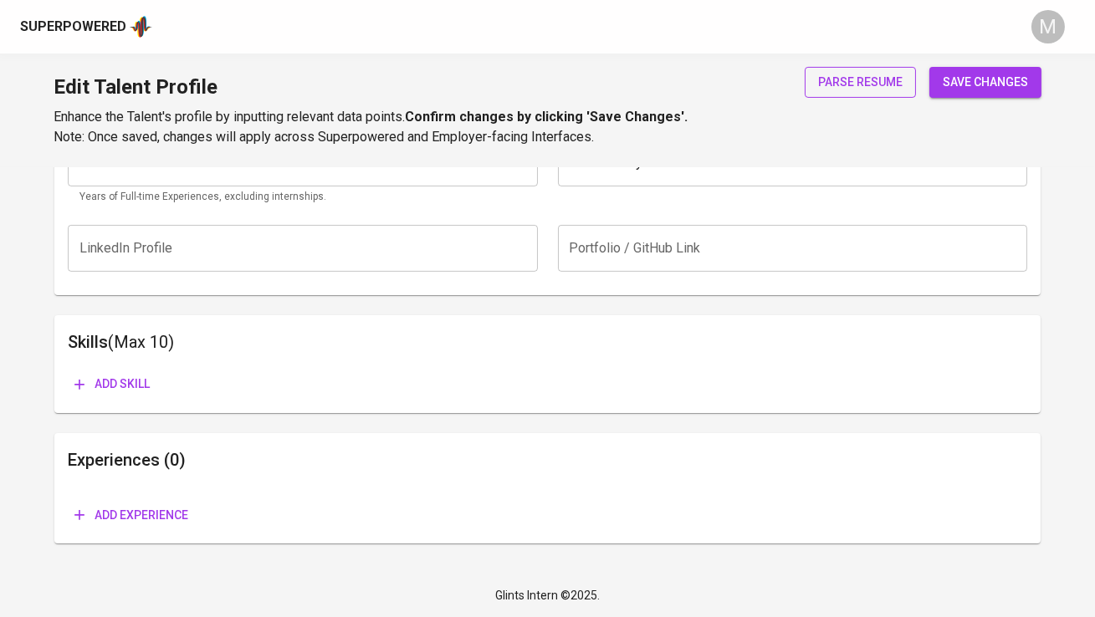
click at [870, 76] on span "parse resume" at bounding box center [860, 82] width 84 height 21
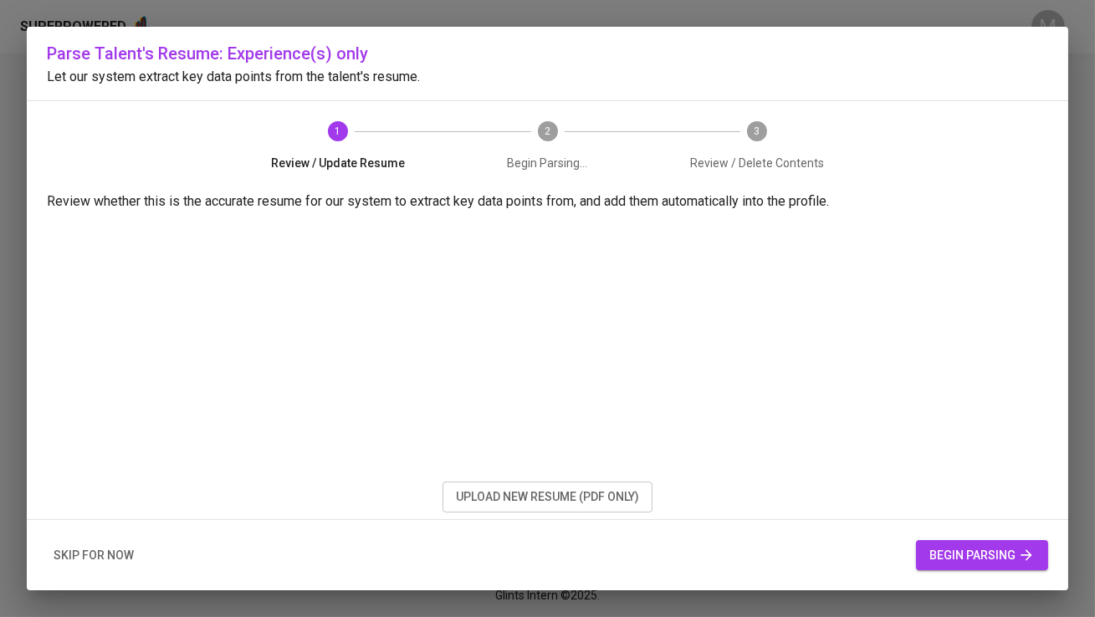
click at [953, 549] on span "begin parsing" at bounding box center [981, 555] width 105 height 21
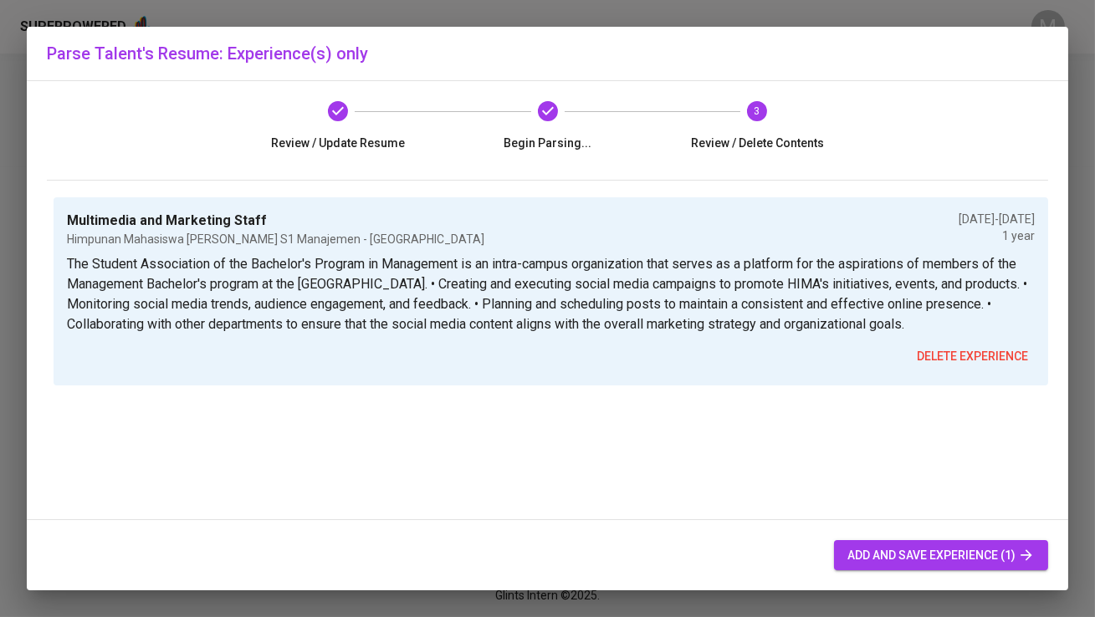
scroll to position [54, 0]
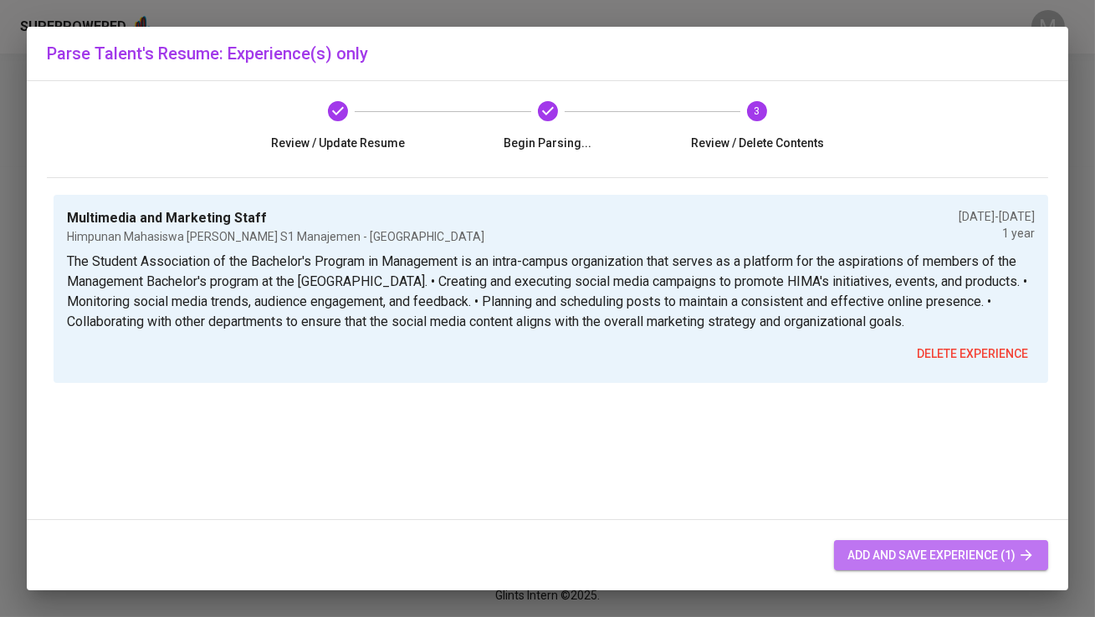
click at [902, 566] on button "add and save experience (1)" at bounding box center [941, 555] width 214 height 31
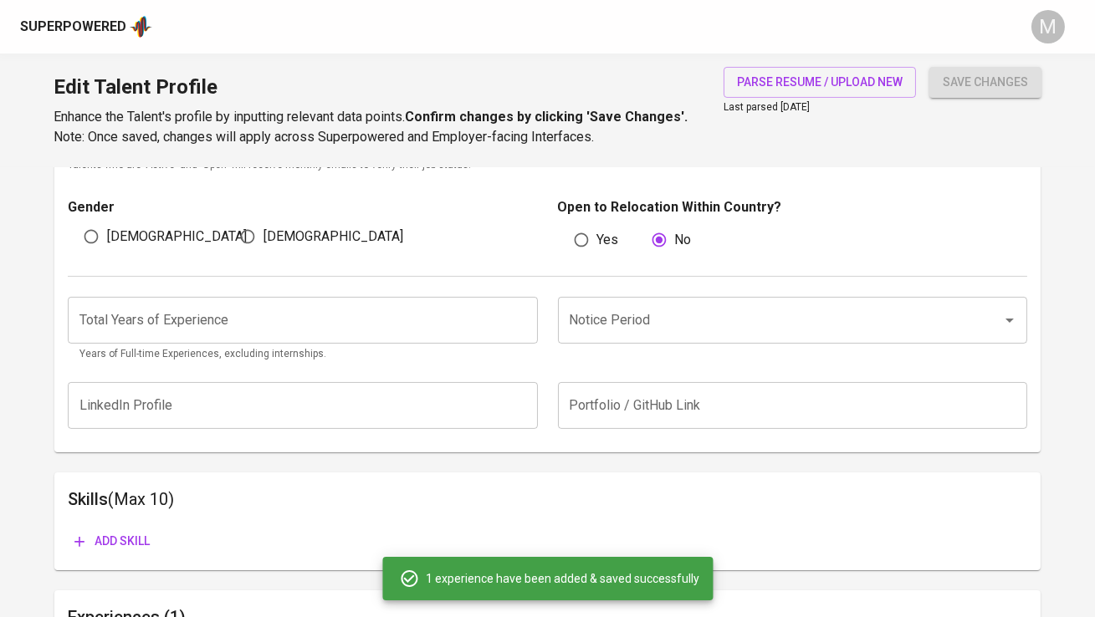
scroll to position [548, 0]
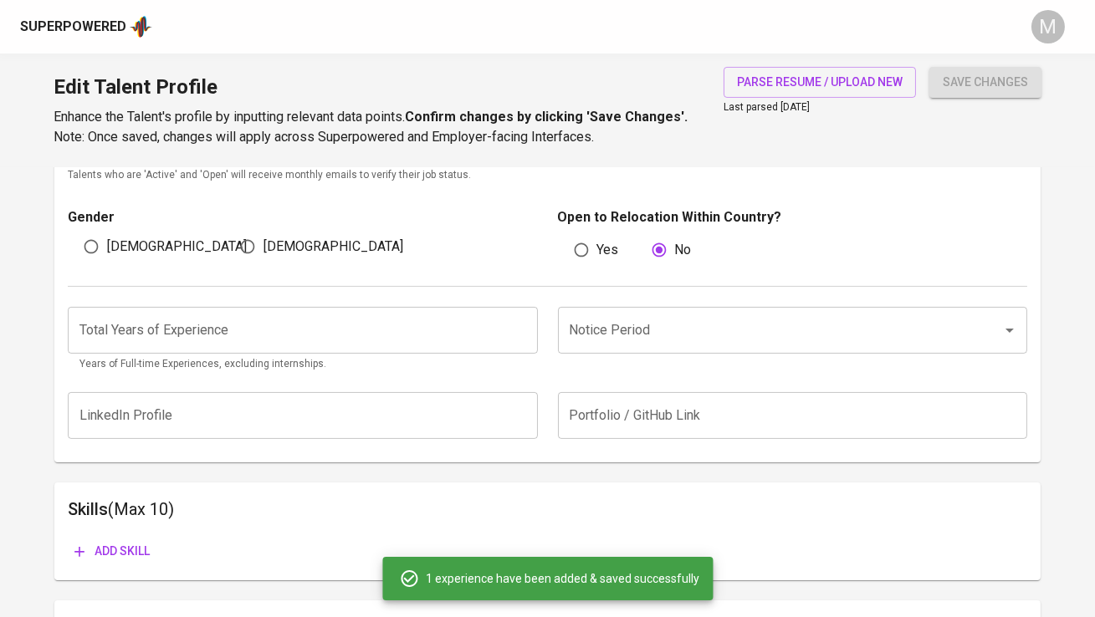
click at [499, 328] on input "number" at bounding box center [302, 330] width 469 height 47
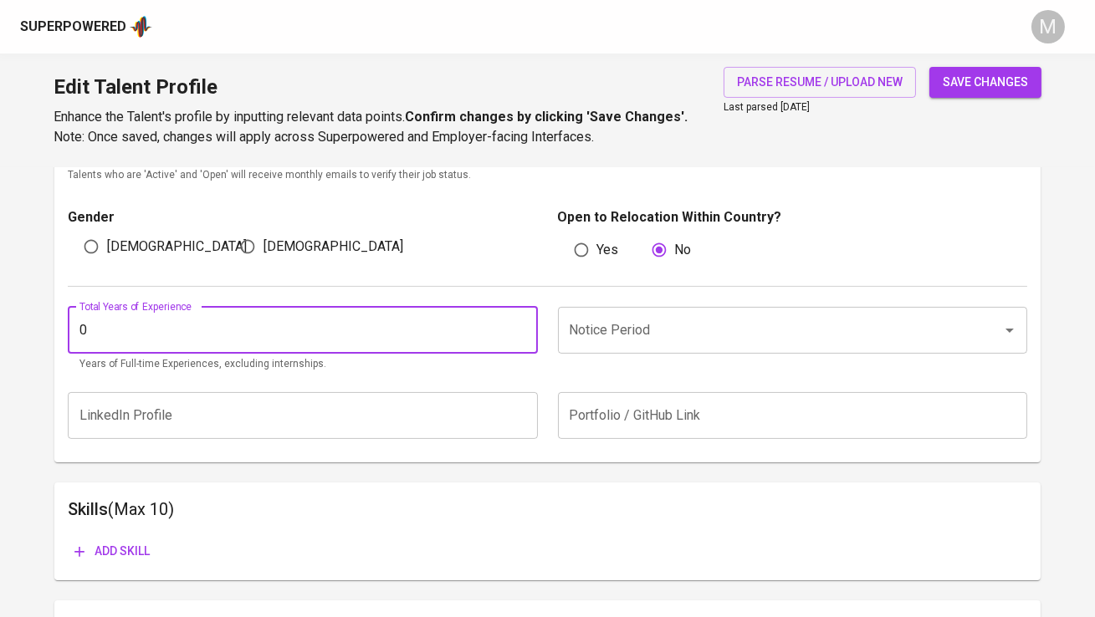
type input "0"
click at [631, 326] on input "Notice Period" at bounding box center [768, 330] width 407 height 32
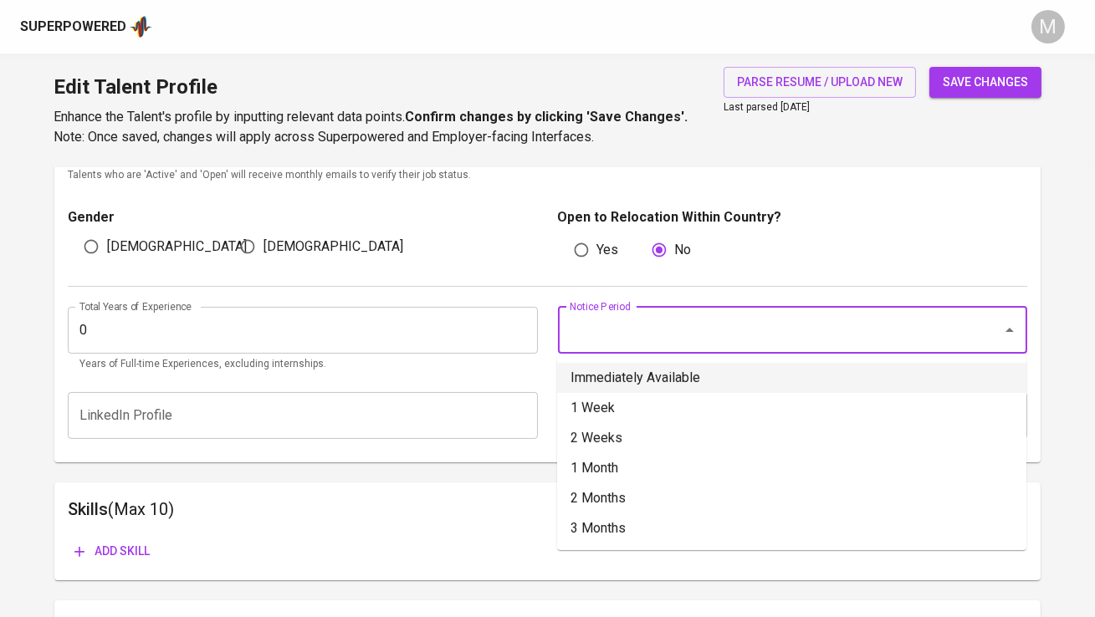
click at [636, 382] on li "Immediately Available" at bounding box center [791, 378] width 469 height 30
type input "Immediately Available"
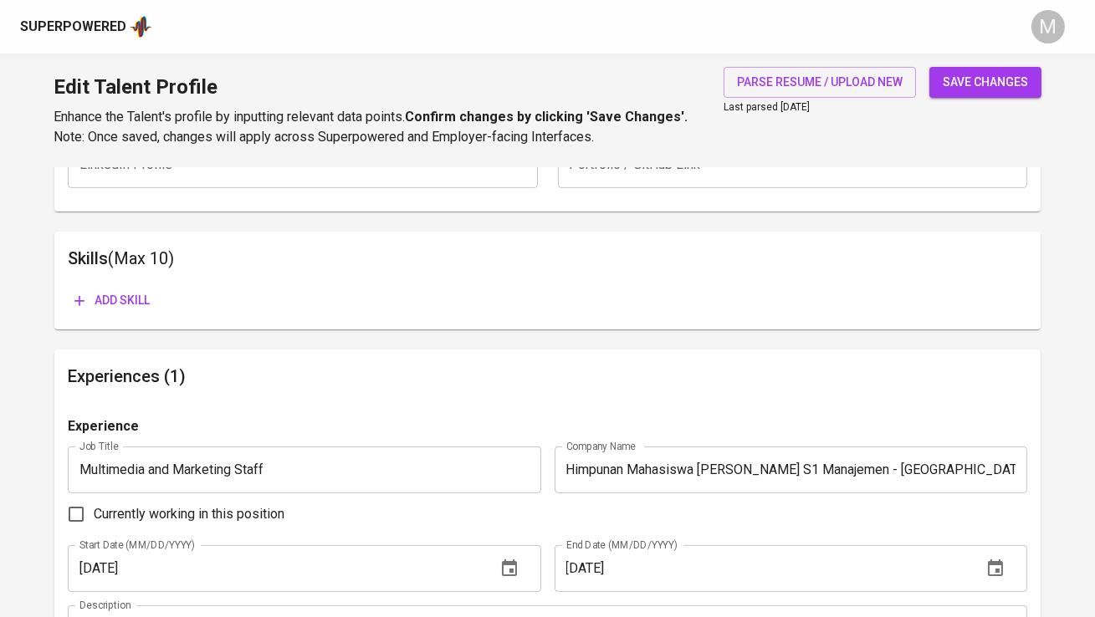
scroll to position [753, 0]
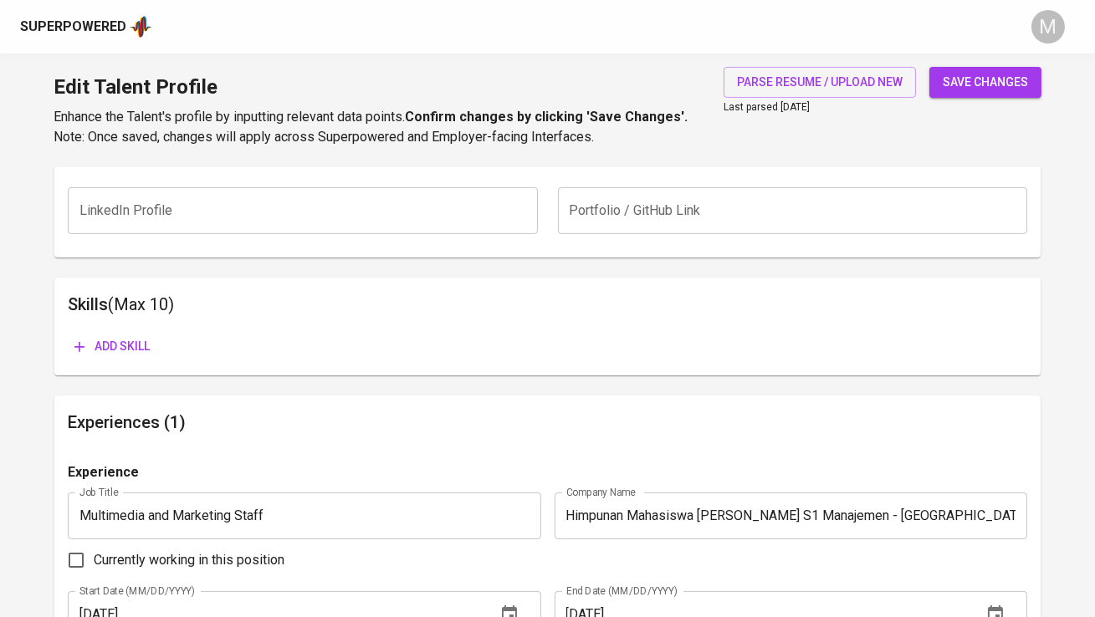
click at [109, 341] on span "Add skill" at bounding box center [111, 346] width 75 height 21
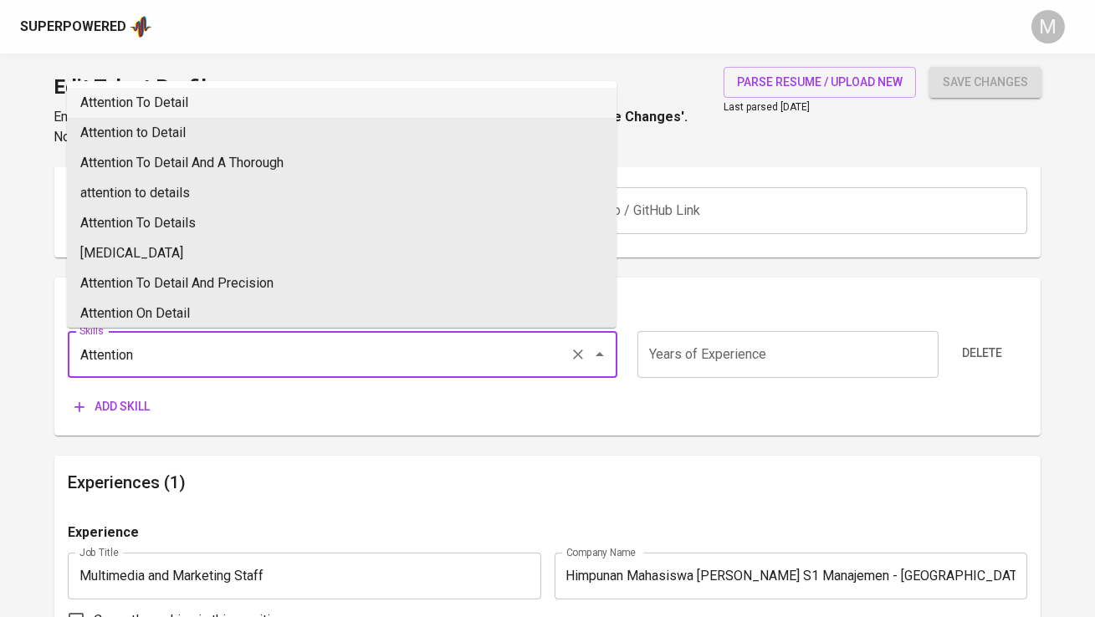
click at [222, 107] on li "Attention To Detail" at bounding box center [341, 103] width 549 height 30
type input "Attention To Detail"
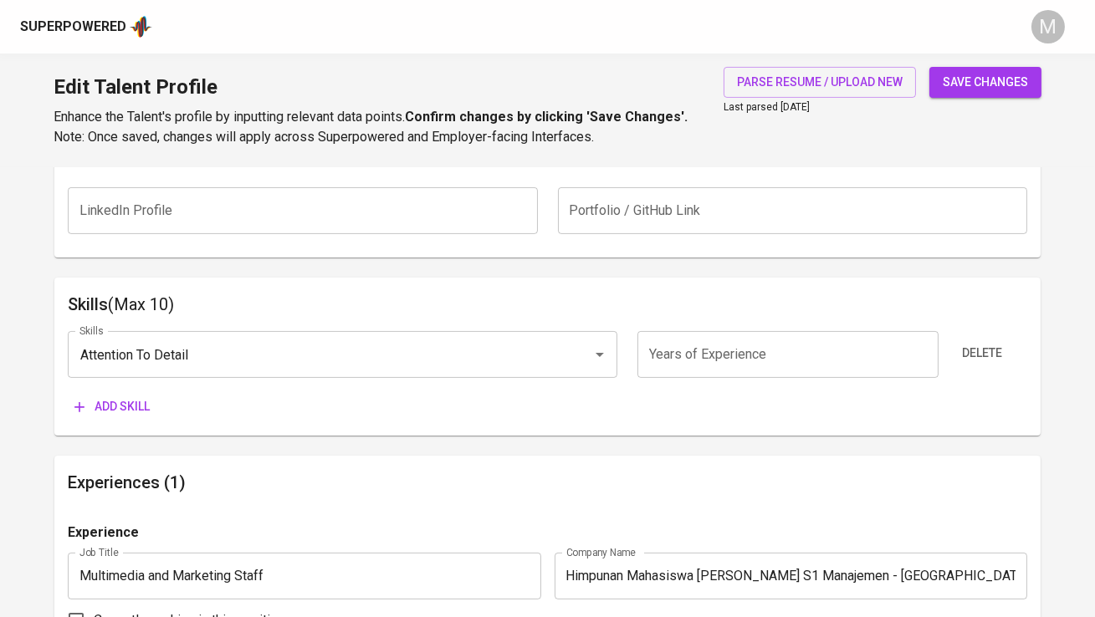
click at [102, 411] on span "Add skill" at bounding box center [111, 406] width 75 height 21
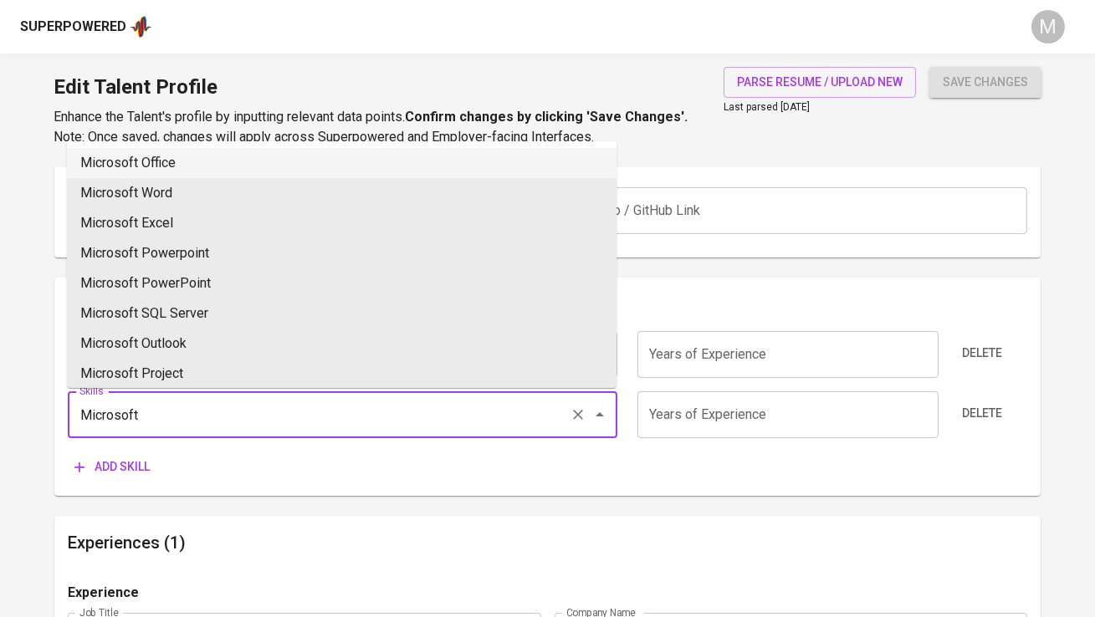
click at [219, 166] on li "Microsoft Office" at bounding box center [341, 163] width 549 height 30
type input "Microsoft Office"
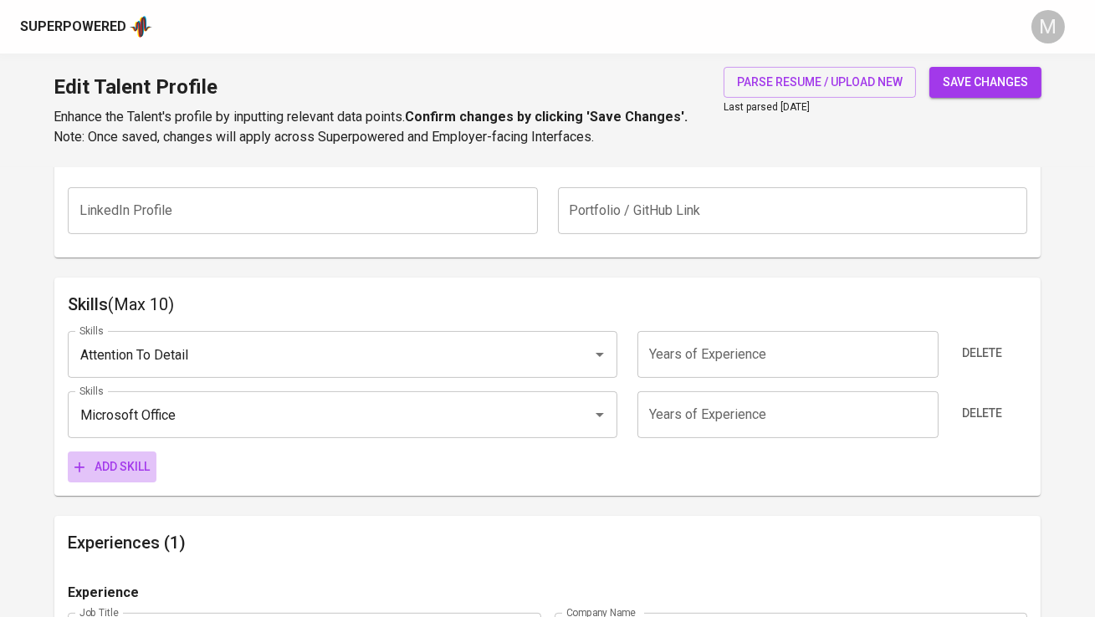
click at [126, 466] on span "Add skill" at bounding box center [111, 467] width 75 height 21
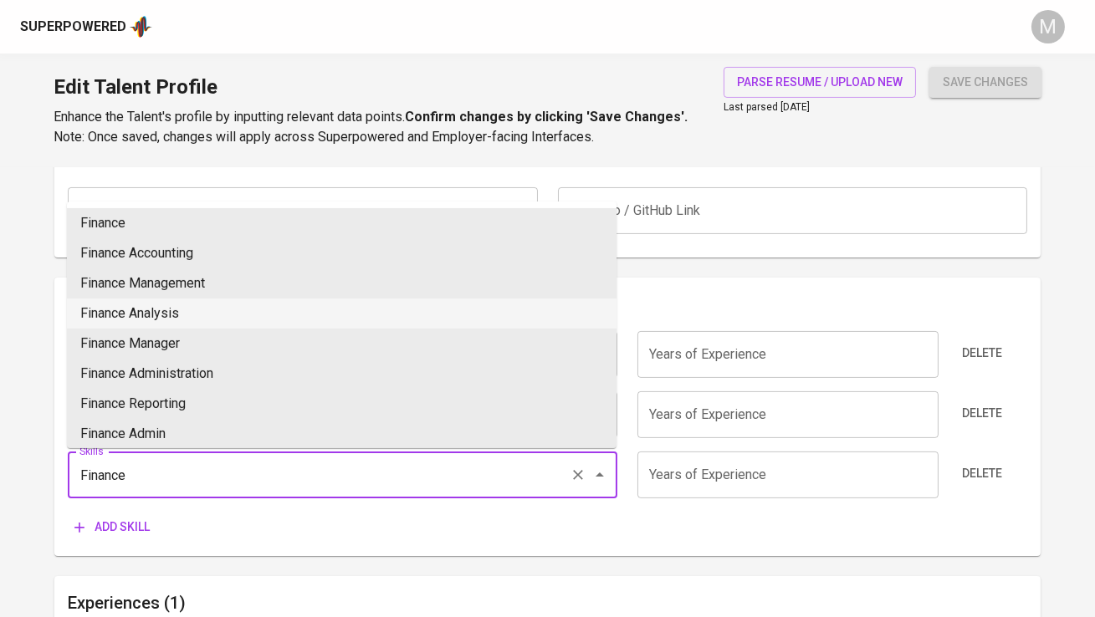
click at [194, 318] on li "Finance Analysis" at bounding box center [341, 314] width 549 height 30
type input "Finance Analysis"
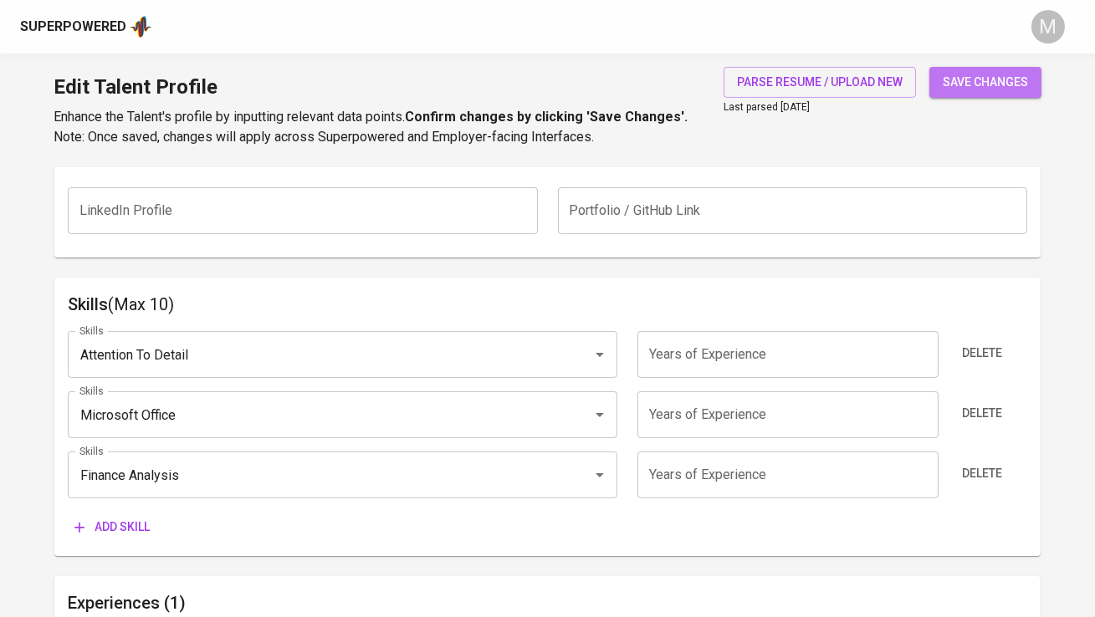
click at [989, 79] on span "save changes" at bounding box center [985, 82] width 85 height 21
type input "Finance Analysis"
type input "Detail Oriented"
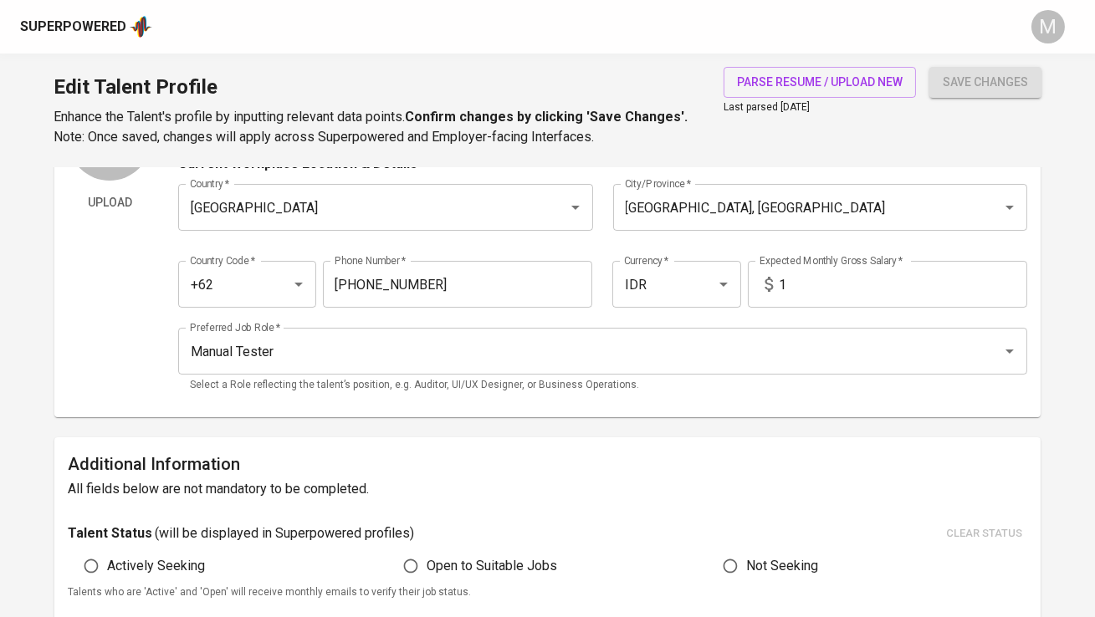
scroll to position [163, 0]
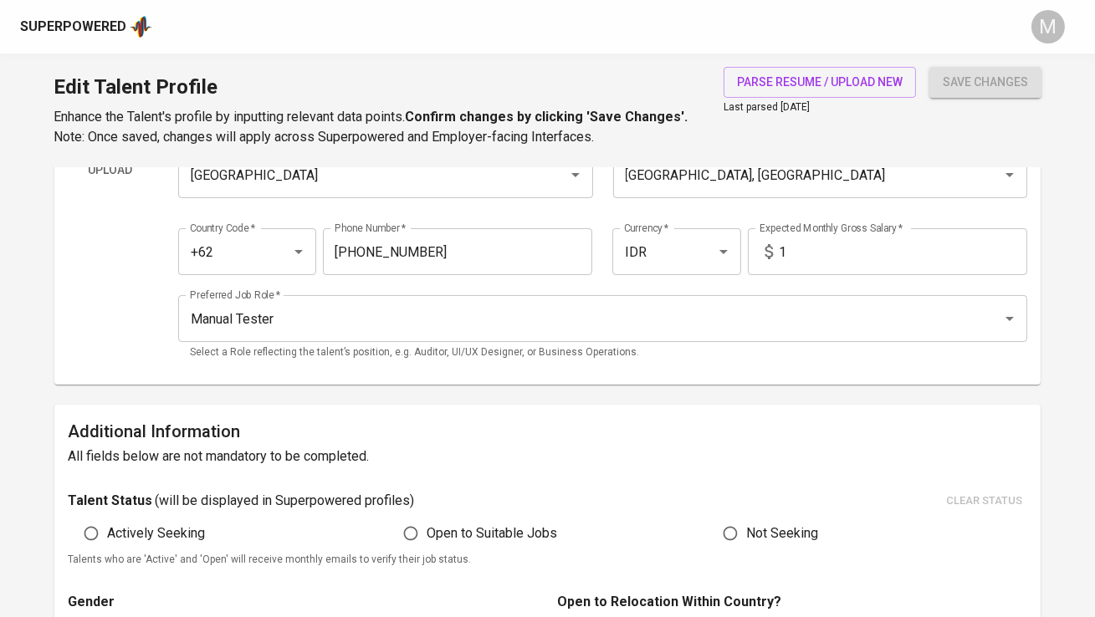
click at [98, 19] on div "Superpowered" at bounding box center [73, 27] width 106 height 19
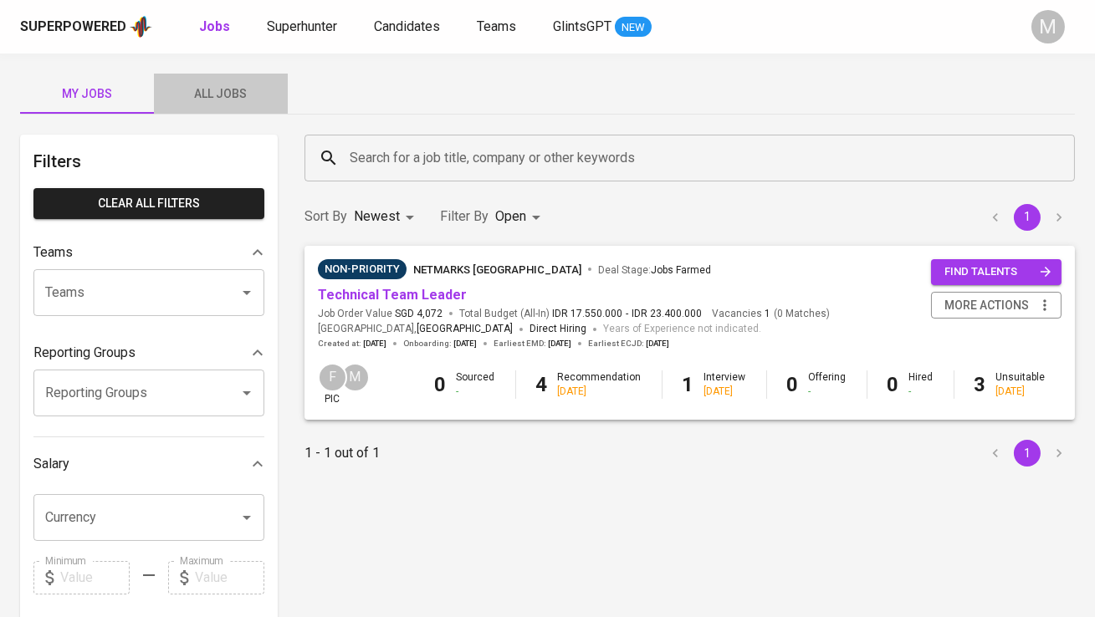
click at [235, 83] on button "All Jobs" at bounding box center [221, 94] width 134 height 40
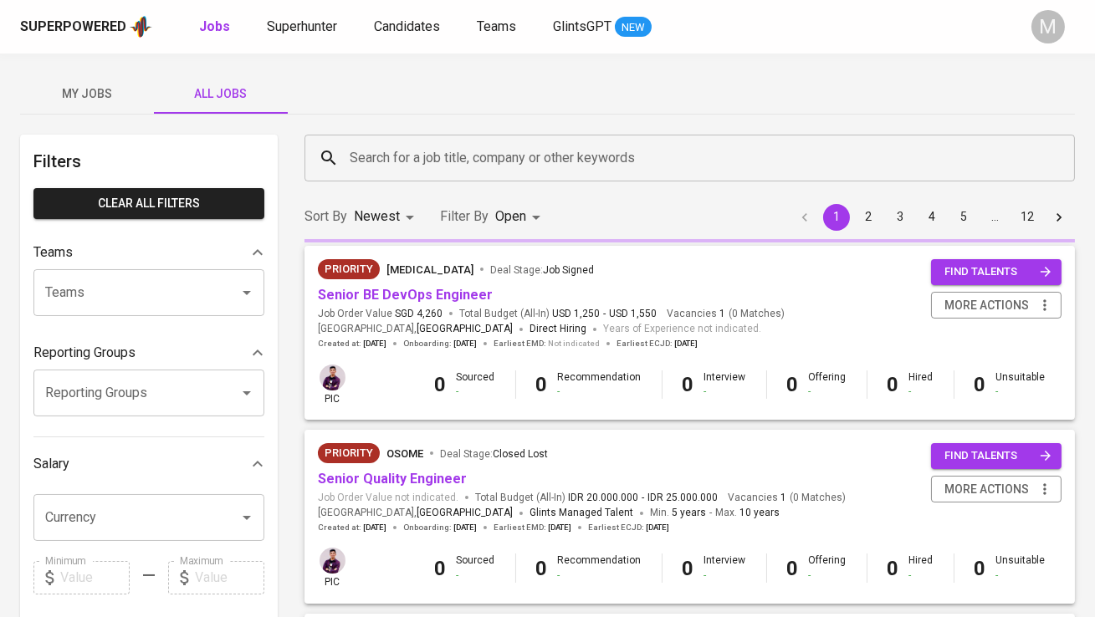
click at [285, 12] on div "Superpowered Jobs Superhunter Candidates Teams GlintsGPT NEW M" at bounding box center [547, 27] width 1095 height 54
click at [290, 14] on div "Superpowered Jobs Superhunter Candidates Teams GlintsGPT NEW" at bounding box center [520, 26] width 1001 height 25
click at [293, 23] on span "Superhunter" at bounding box center [302, 26] width 70 height 16
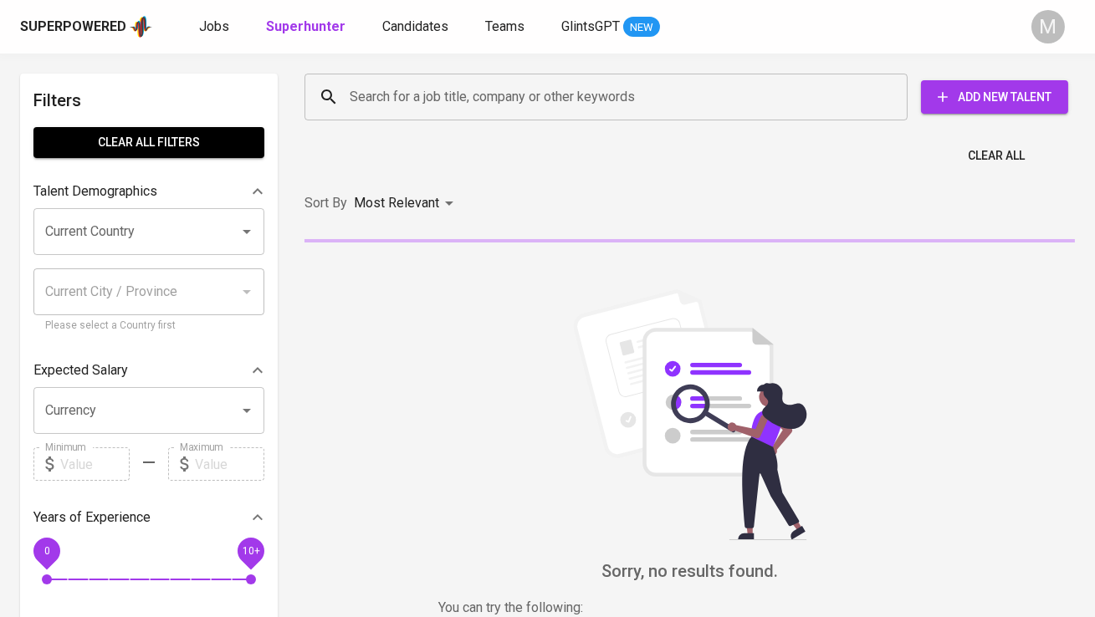
click at [431, 111] on input "Search for a job title, company or other keywords" at bounding box center [609, 97] width 529 height 32
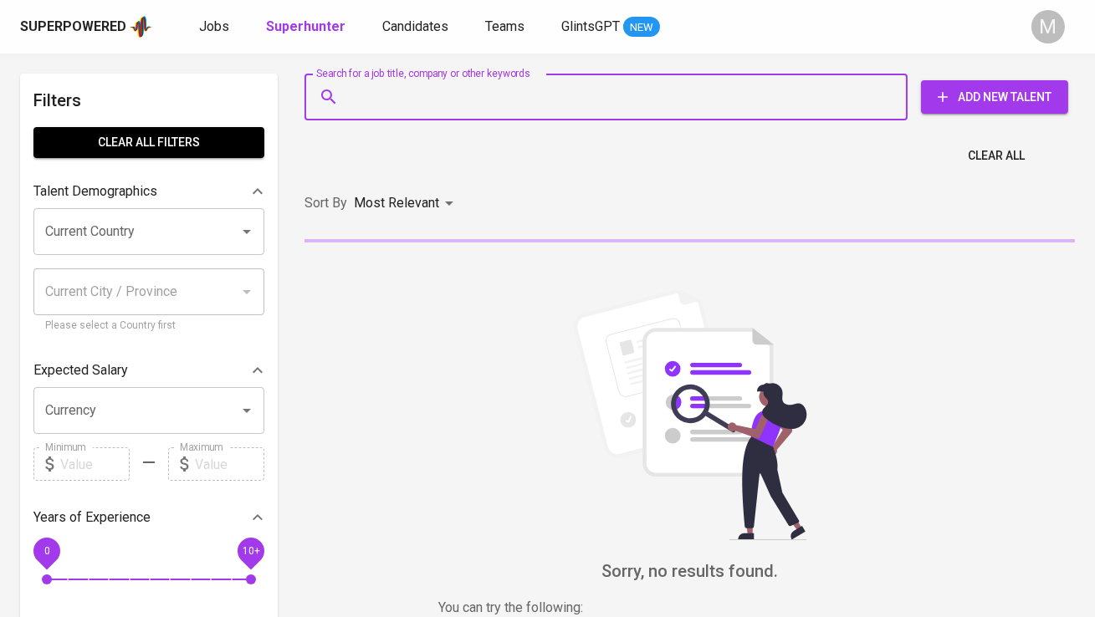
paste input "kopisharif@gmail.com"
type input "kopisharif@gmail.com"
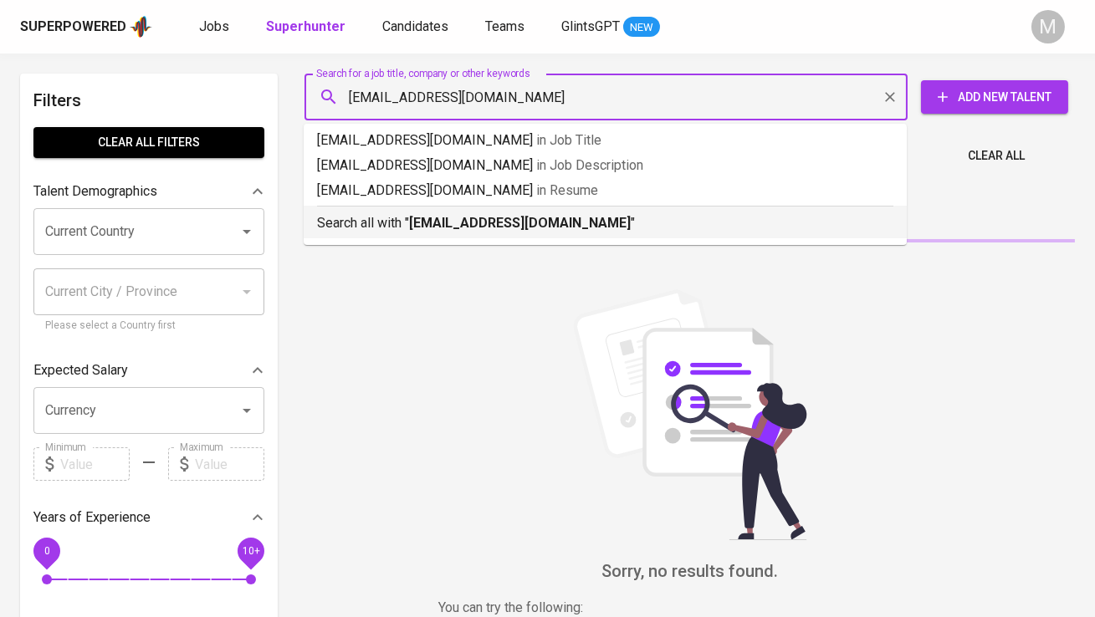
click at [427, 221] on b "kopisharif@gmail.com" at bounding box center [520, 223] width 222 height 16
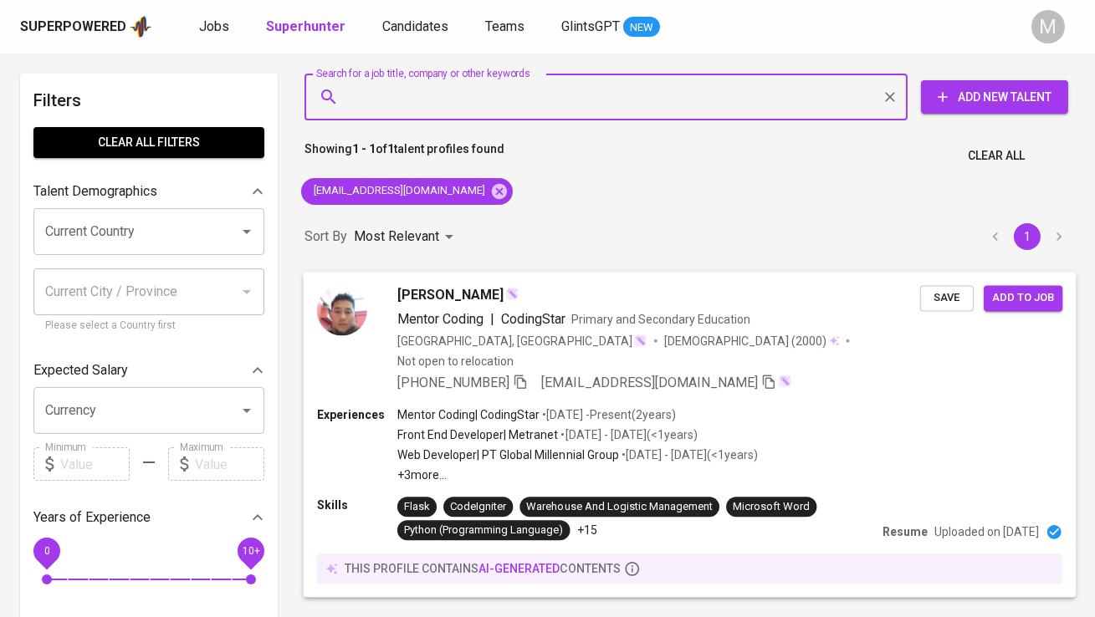
click at [335, 303] on img at bounding box center [342, 310] width 50 height 50
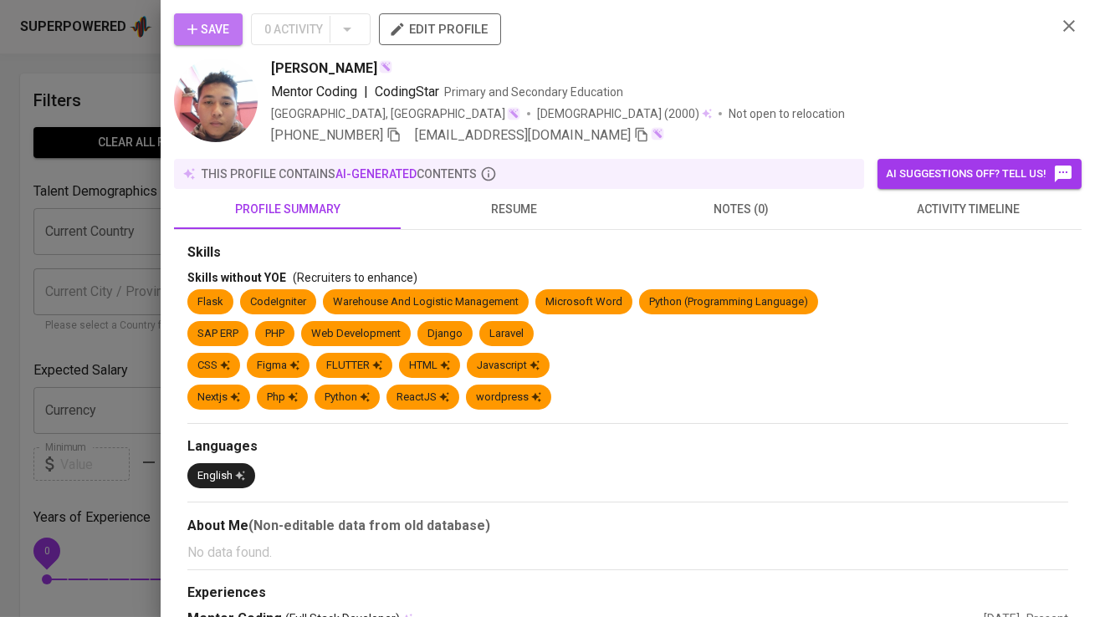
click at [221, 20] on span "Save" at bounding box center [208, 29] width 42 height 21
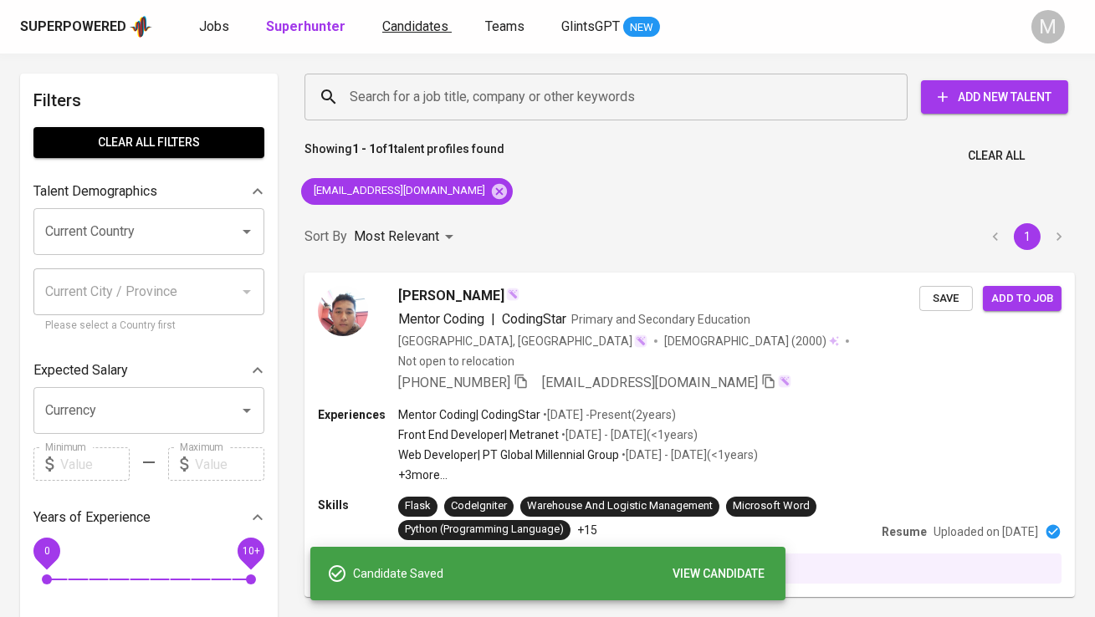
click at [401, 36] on link "Candidates" at bounding box center [416, 27] width 69 height 21
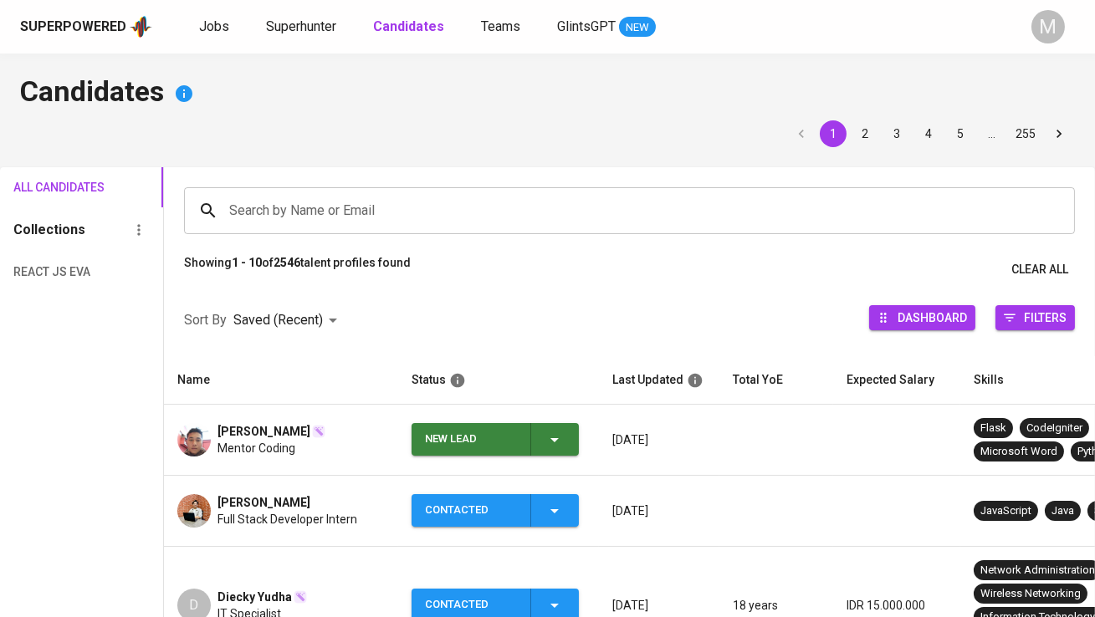
click at [464, 437] on div "New Lead" at bounding box center [471, 439] width 92 height 33
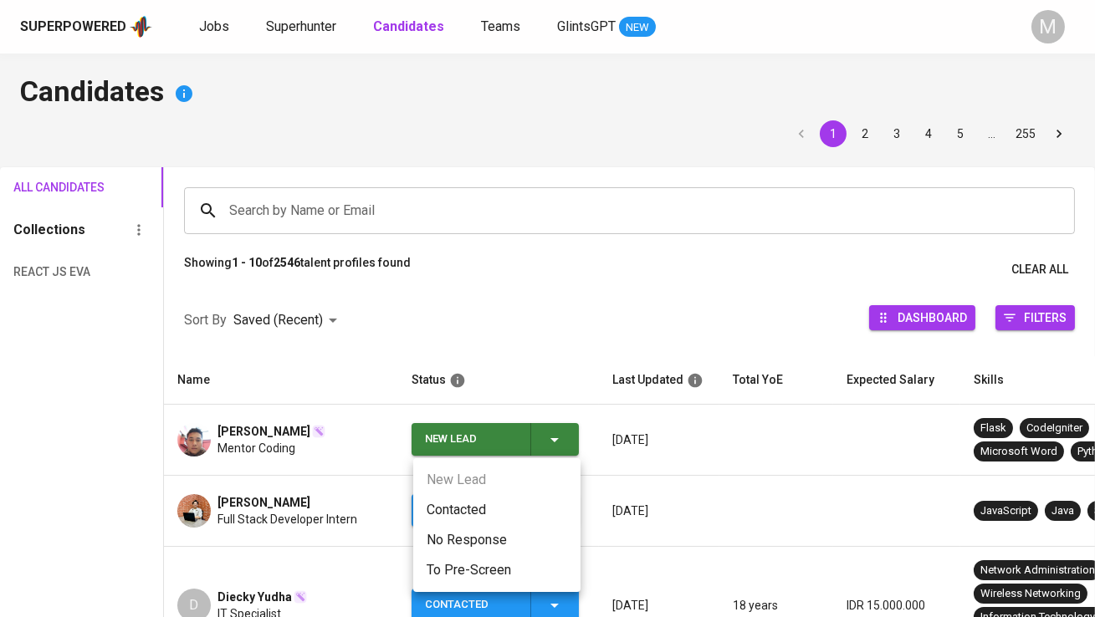
click at [469, 506] on li "Contacted" at bounding box center [496, 510] width 167 height 30
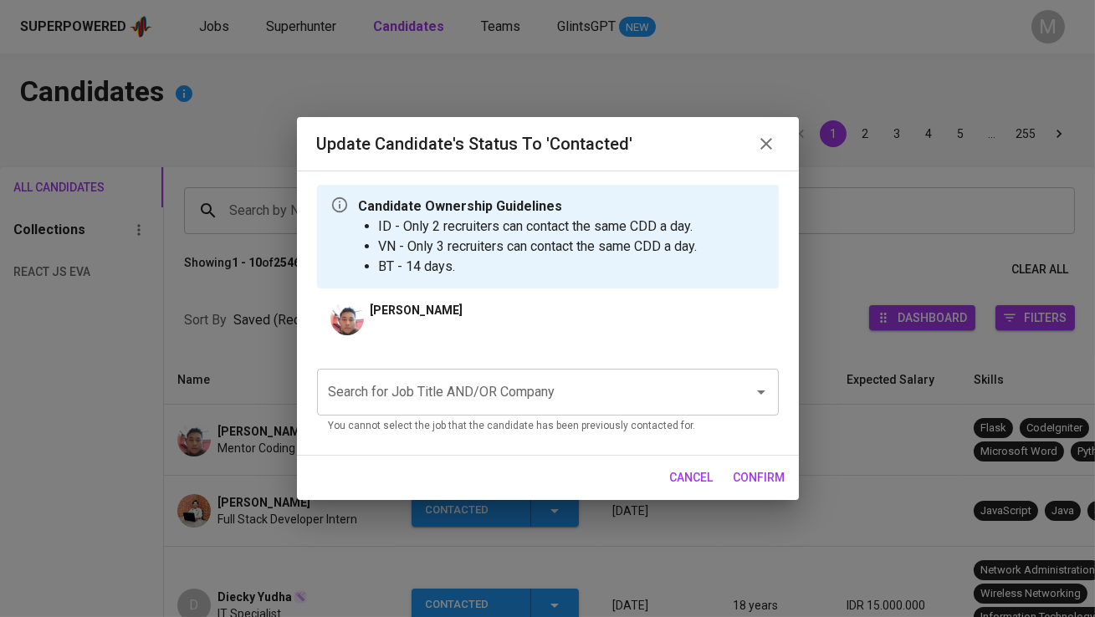
click at [472, 392] on input "Search for Job Title AND/OR Company" at bounding box center [525, 392] width 400 height 32
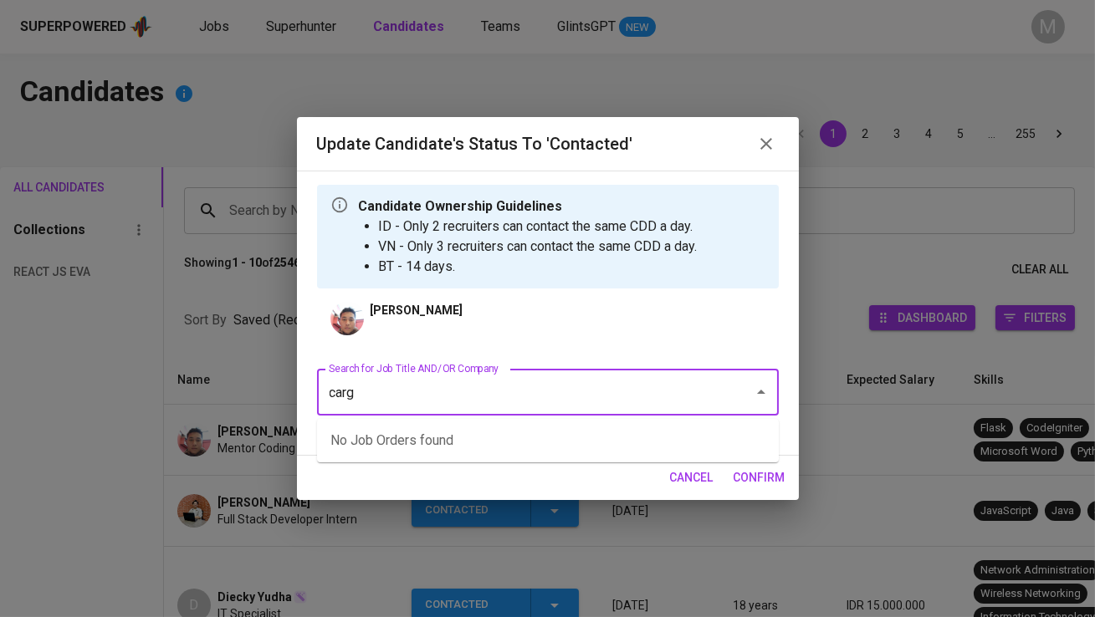
type input "cargo"
click at [429, 401] on input "cargo" at bounding box center [525, 392] width 400 height 32
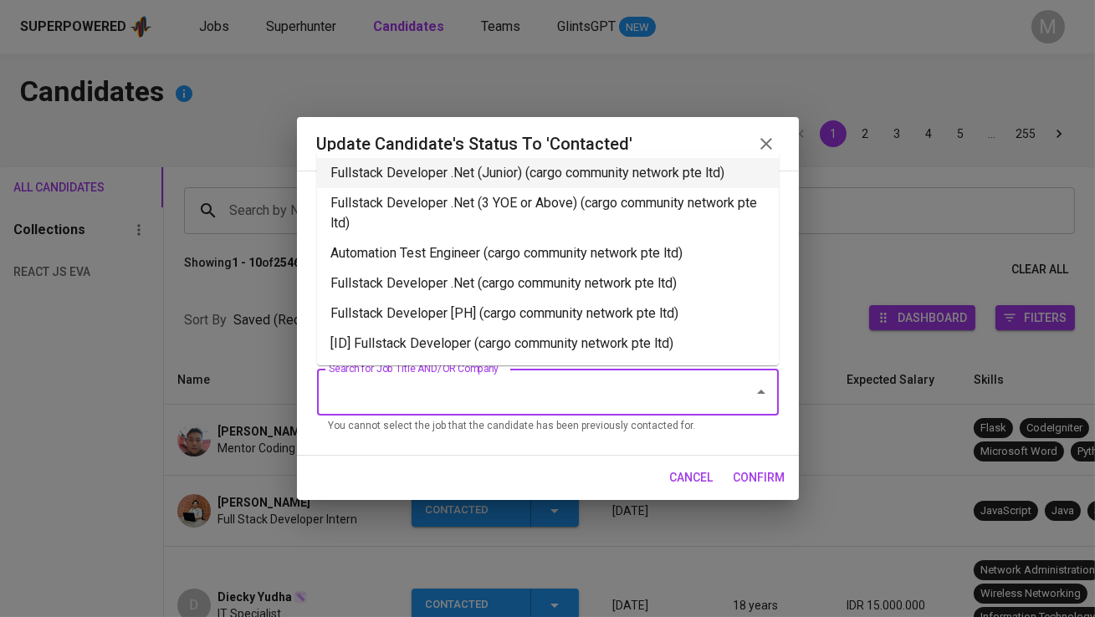
click at [504, 178] on li "Fullstack Developer .Net (Junior) (cargo community network pte ltd)" at bounding box center [548, 173] width 462 height 30
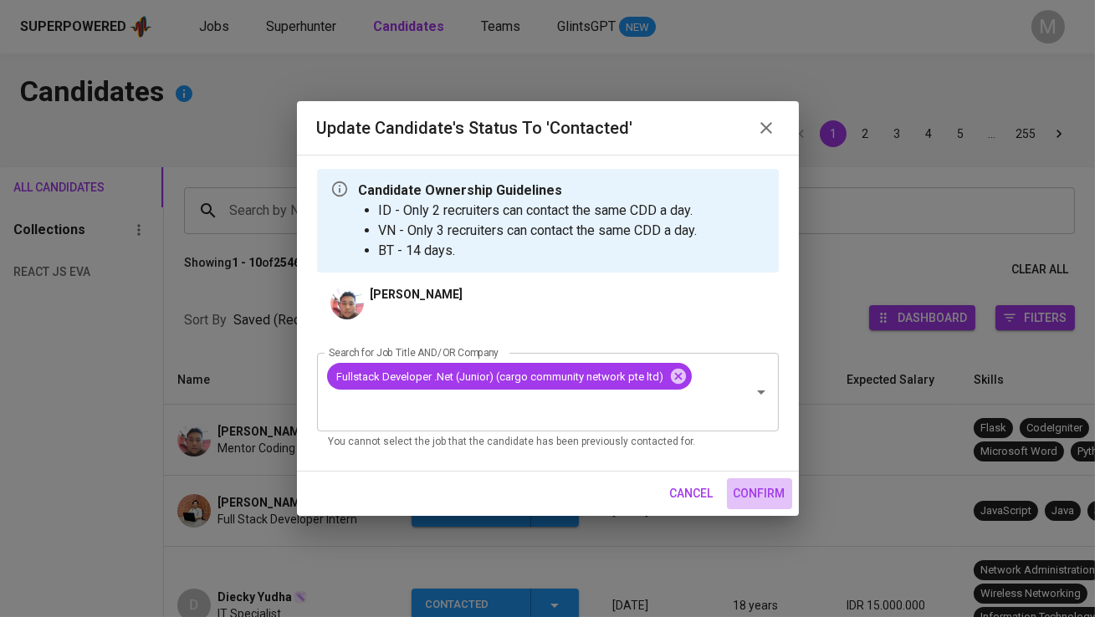
click at [760, 497] on span "confirm" at bounding box center [759, 493] width 52 height 21
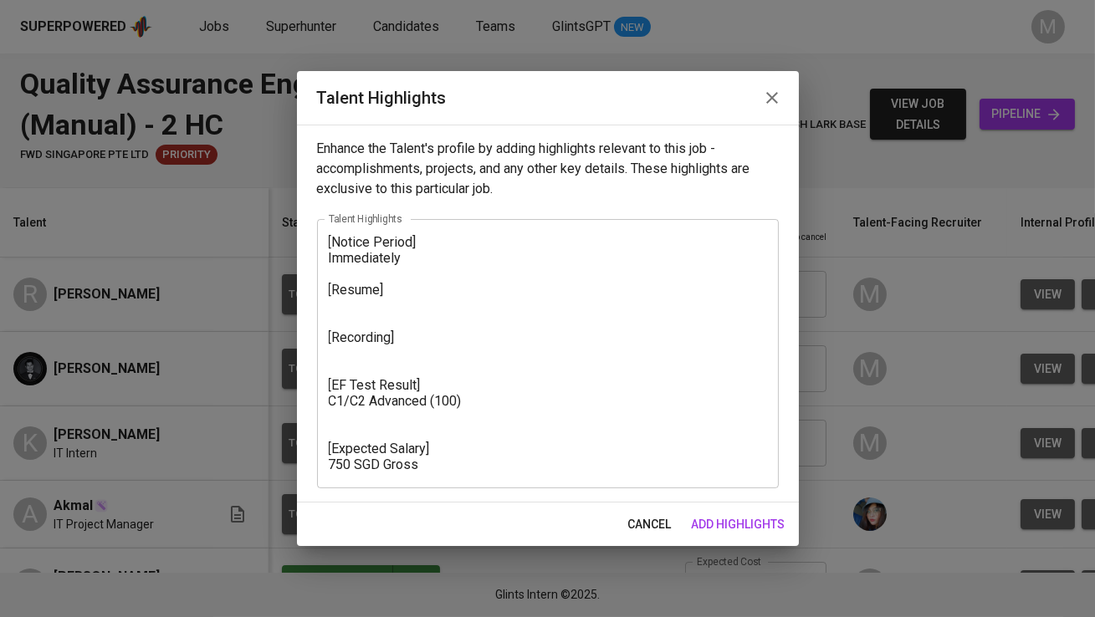
scroll to position [0, 348]
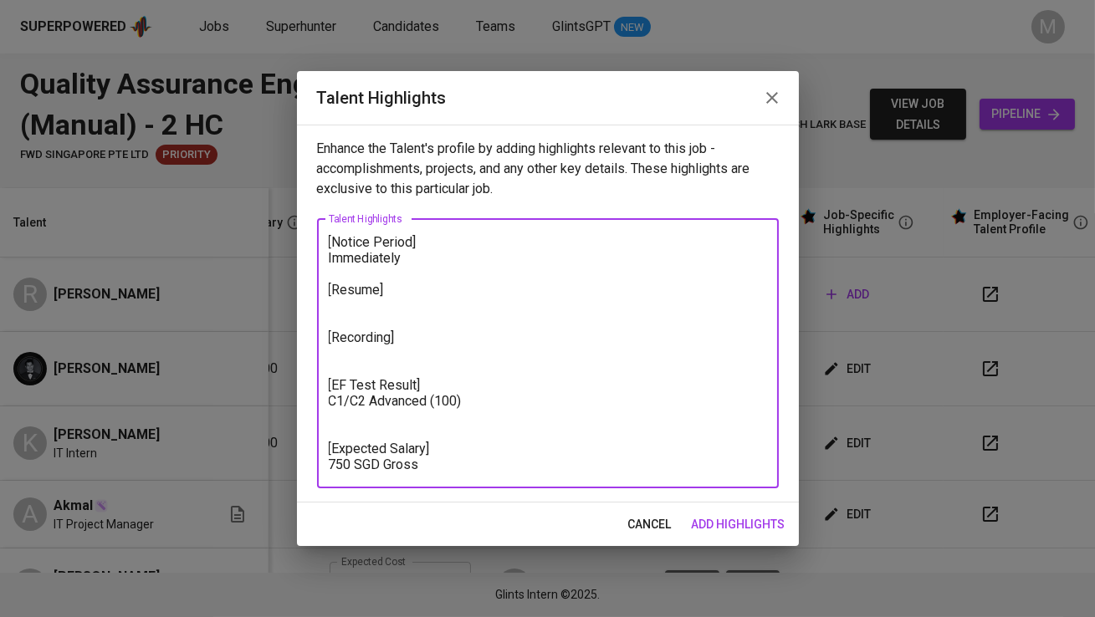
click at [457, 396] on textarea "[Notice Period] Immediately [Resume] [Recording] [EF Test Result] C1/C2 Advance…" at bounding box center [548, 353] width 438 height 238
click at [379, 416] on textarea "[Notice Period] Immediately [Resume] [Recording] [EF Test Result] C1/C2 Advance…" at bounding box center [548, 353] width 438 height 238
paste textarea "https://glints.sg.larksuite.com/wiki/UoJVwjBjZizjc3kfWtZlndecg0b"
click at [345, 305] on textarea "[Notice Period] Immediately [Resume] [Recording] [EF Test Result] C1/C2 Advance…" at bounding box center [548, 353] width 438 height 238
paste textarea "https://glints.sg.larksuite.com/wiki/Ho21wQcI6ih7TQkqUqultYxqg2f?from=from_copy…"
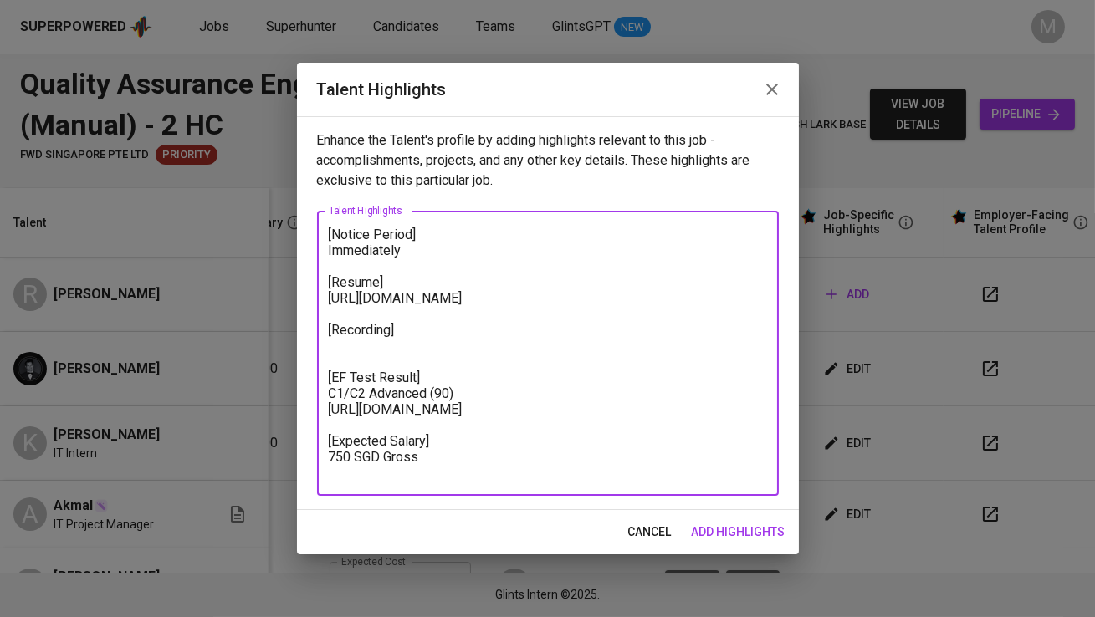
click at [371, 364] on textarea "[Notice Period] Immediately [Resume] https://glints.sg.larksuite.com/wiki/Ho21w…" at bounding box center [548, 354] width 438 height 254
paste textarea "https://glints.sg.larksuite.com/minutes/obsgcot17l3fn6151l95mxql?from=from_copy…"
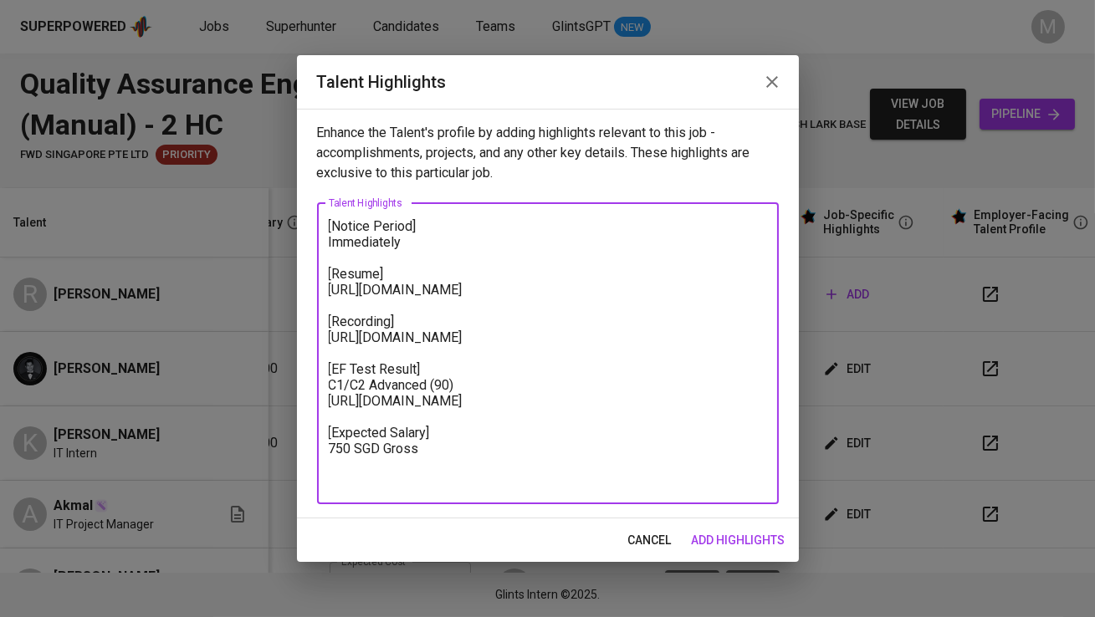
type textarea "[Notice Period] Immediately [Resume] https://glints.sg.larksuite.com/wiki/Ho21w…"
click at [754, 543] on span "add highlights" at bounding box center [739, 540] width 94 height 21
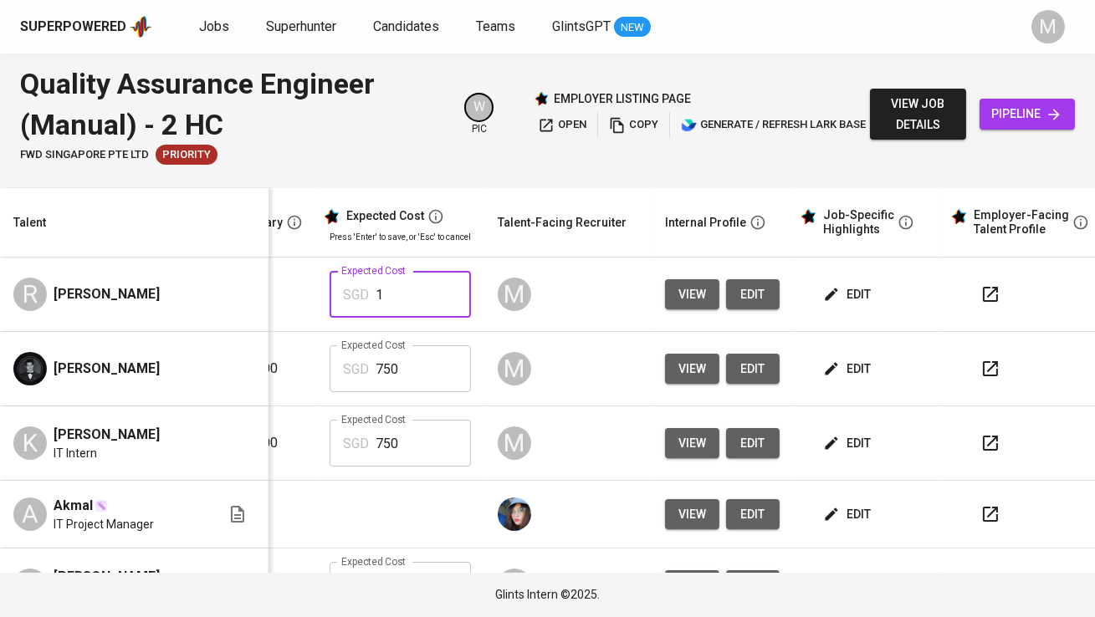
click at [405, 296] on input "1" at bounding box center [423, 294] width 95 height 47
type input "8"
type input "750"
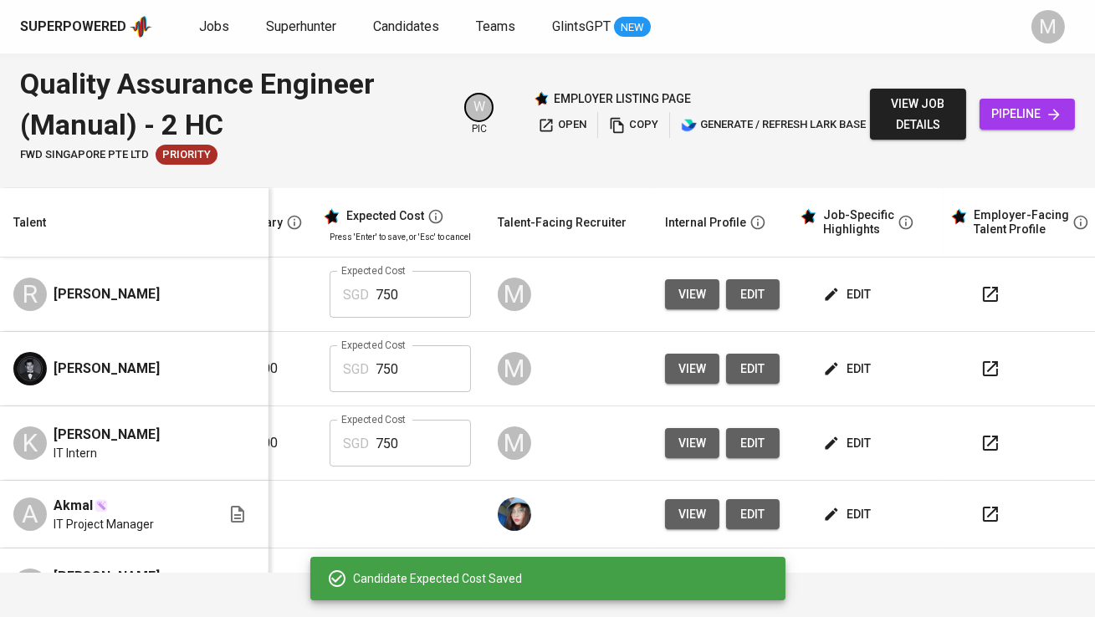
click at [830, 283] on button "edit" at bounding box center [849, 294] width 58 height 31
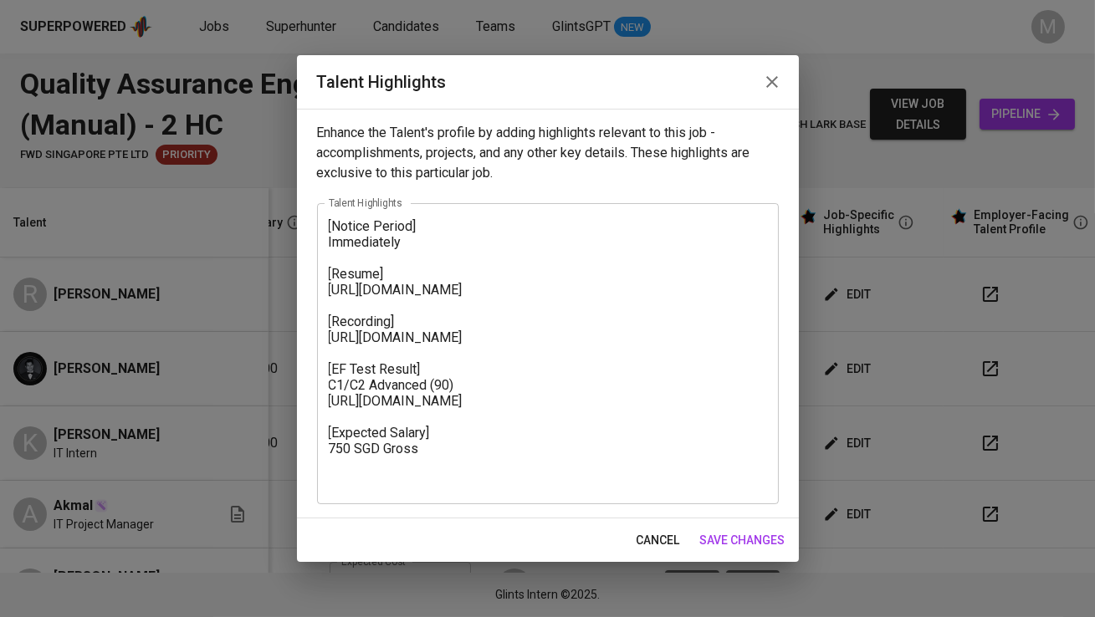
click at [330, 224] on textarea "[Notice Period] Immediately [Resume] https://glints.sg.larksuite.com/wiki/Ho21w…" at bounding box center [548, 353] width 438 height 270
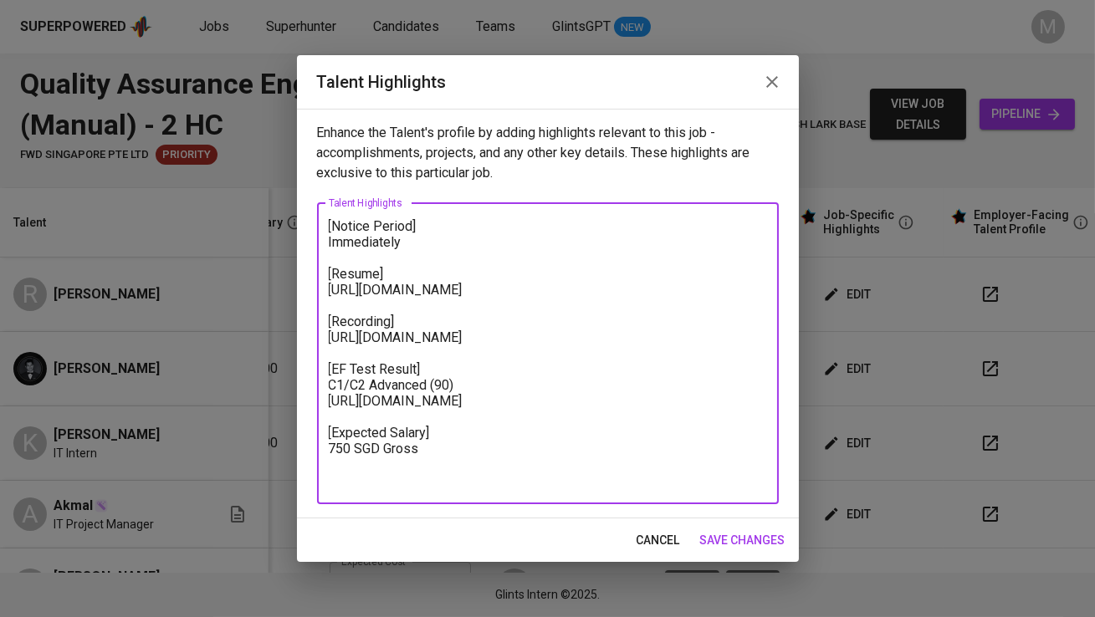
click at [327, 227] on div "[Notice Period] Immediately [Resume] https://glints.sg.larksuite.com/wiki/Ho21w…" at bounding box center [548, 353] width 462 height 301
paste textarea "Rilla is a fresh graduate with a dual degree: a Bachelor’s in Management from U…"
click at [330, 224] on textarea "[Notice Period] Immediately [Resume] https://glints.sg.larksuite.com/wiki/Ho21w…" at bounding box center [548, 353] width 438 height 270
paste textarea "Rilla is a fresh graduate with a dual degree: a Bachelor’s in Management from U…"
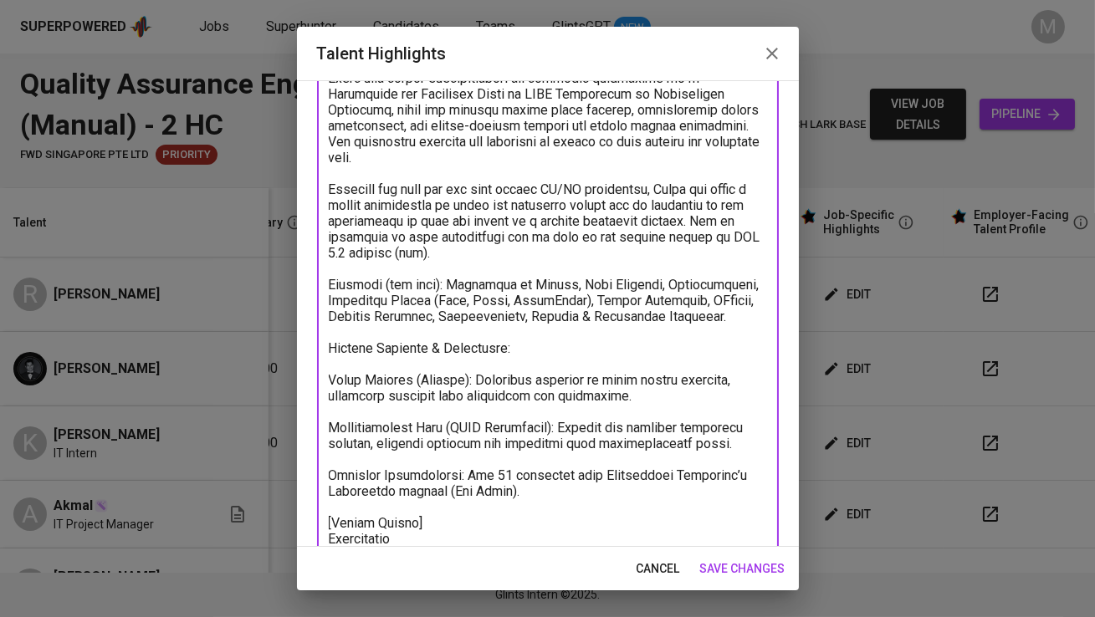
scroll to position [323, 0]
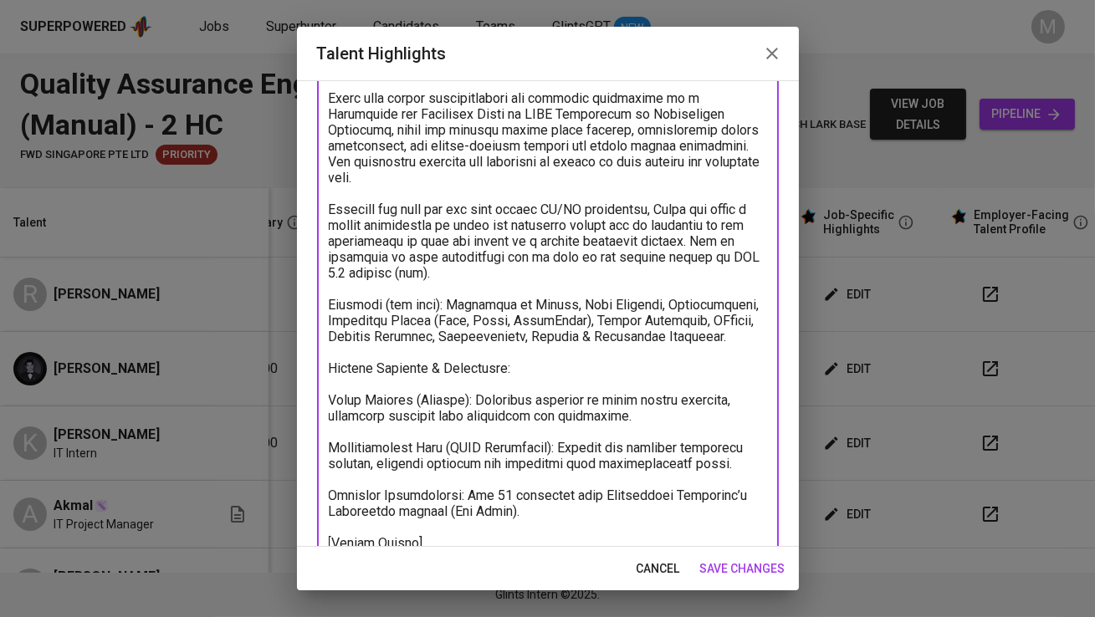
click at [330, 392] on textarea at bounding box center [548, 344] width 438 height 953
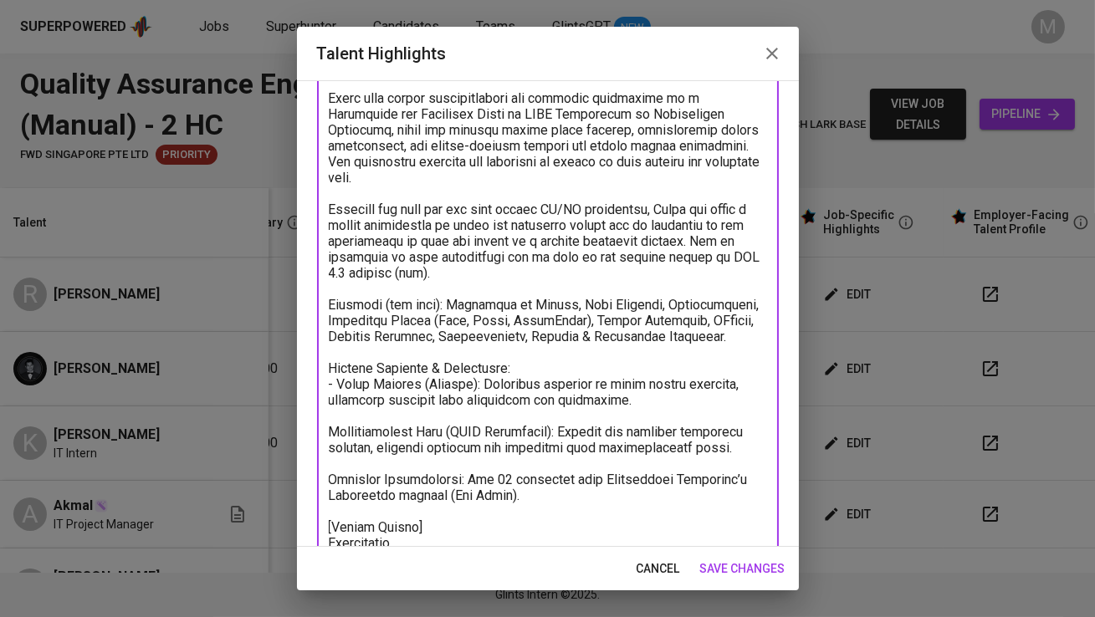
click at [332, 427] on textarea at bounding box center [548, 337] width 438 height 938
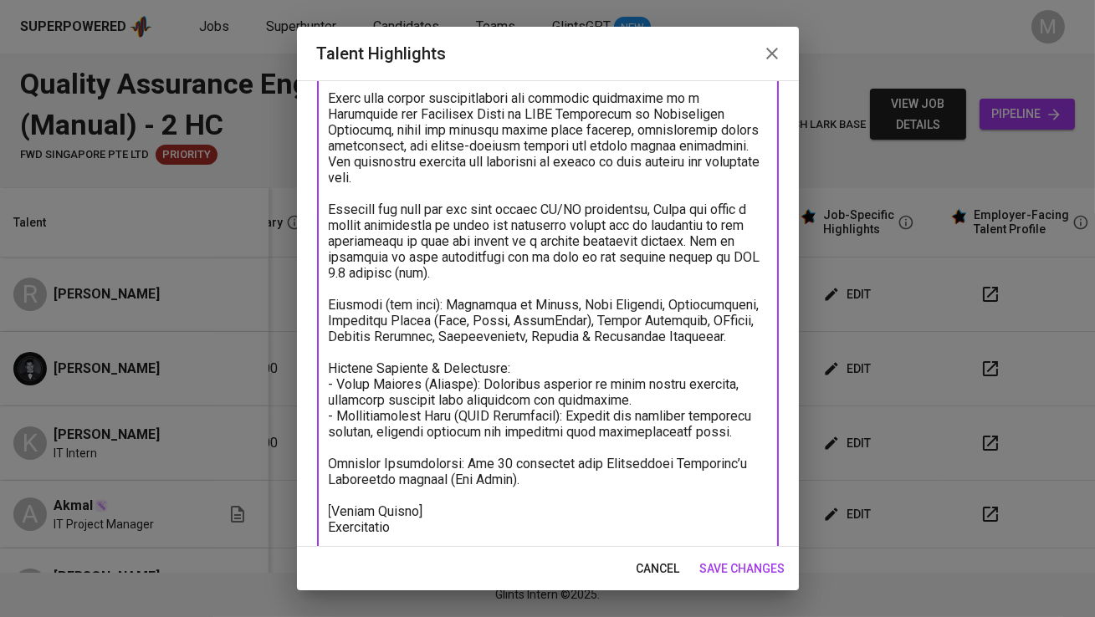
click at [332, 478] on textarea at bounding box center [548, 329] width 438 height 922
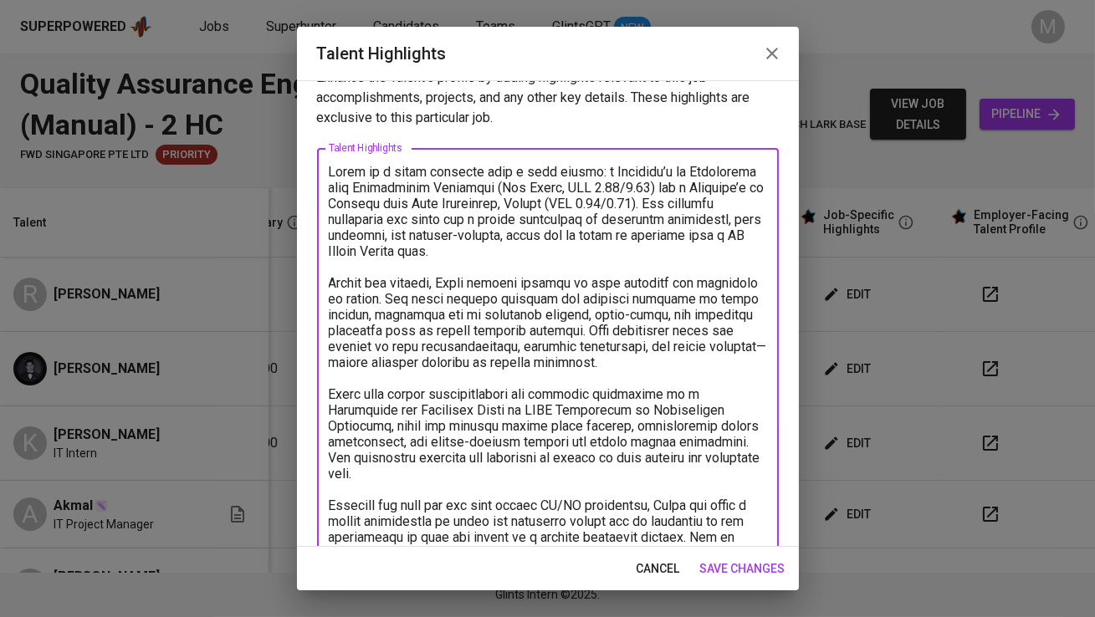
scroll to position [23, 0]
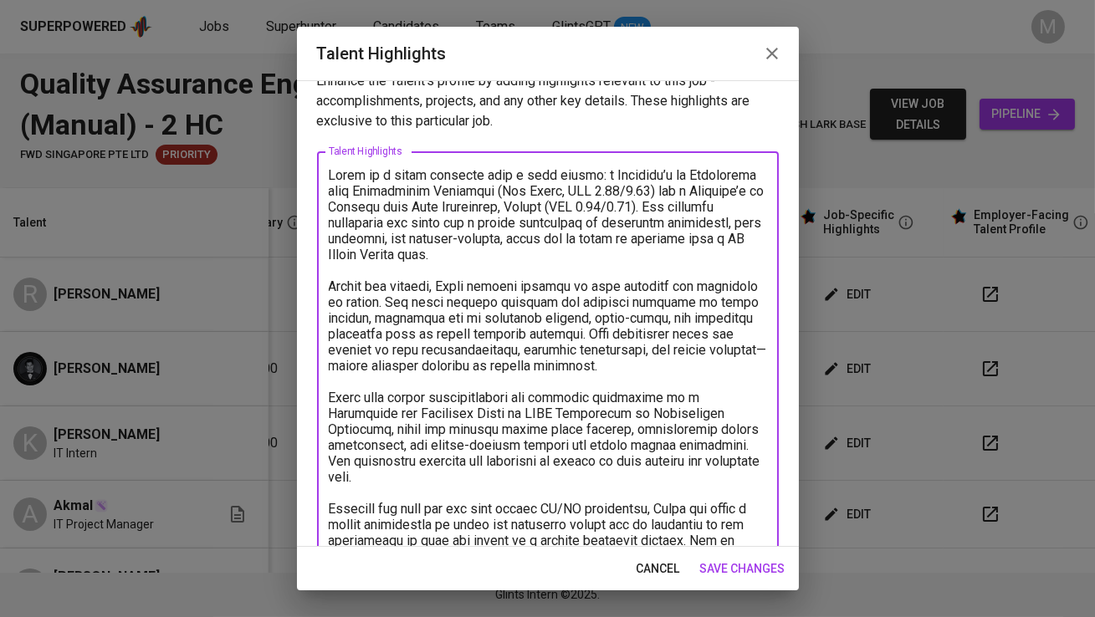
drag, startPoint x: 667, startPoint y: 197, endPoint x: 664, endPoint y: 248, distance: 51.1
click at [664, 248] on textarea at bounding box center [548, 620] width 438 height 906
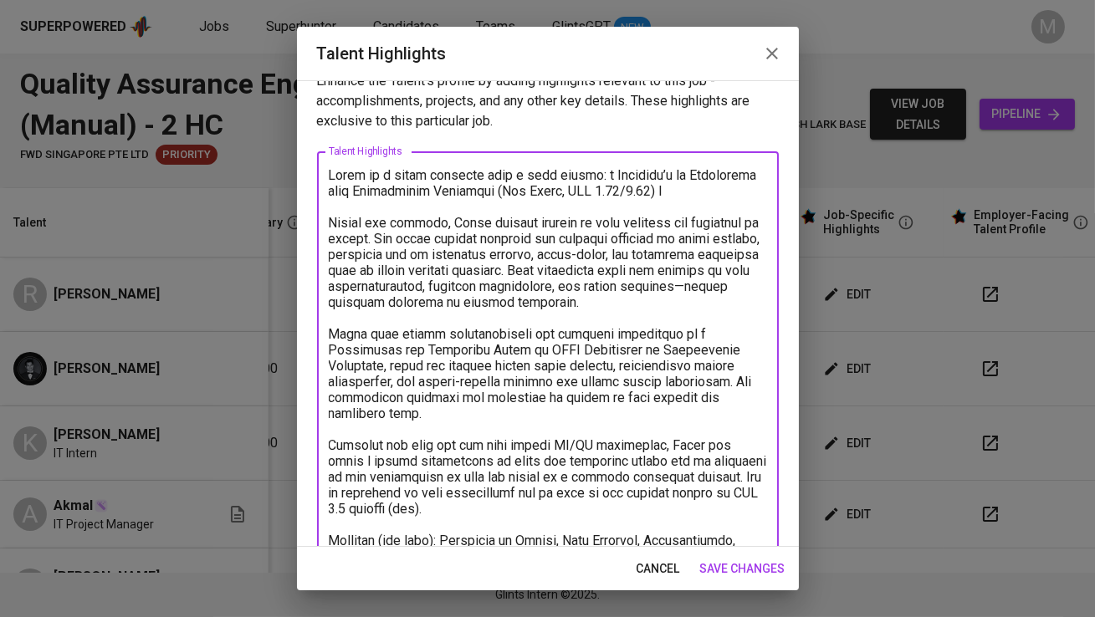
click at [685, 280] on textarea at bounding box center [548, 588] width 438 height 842
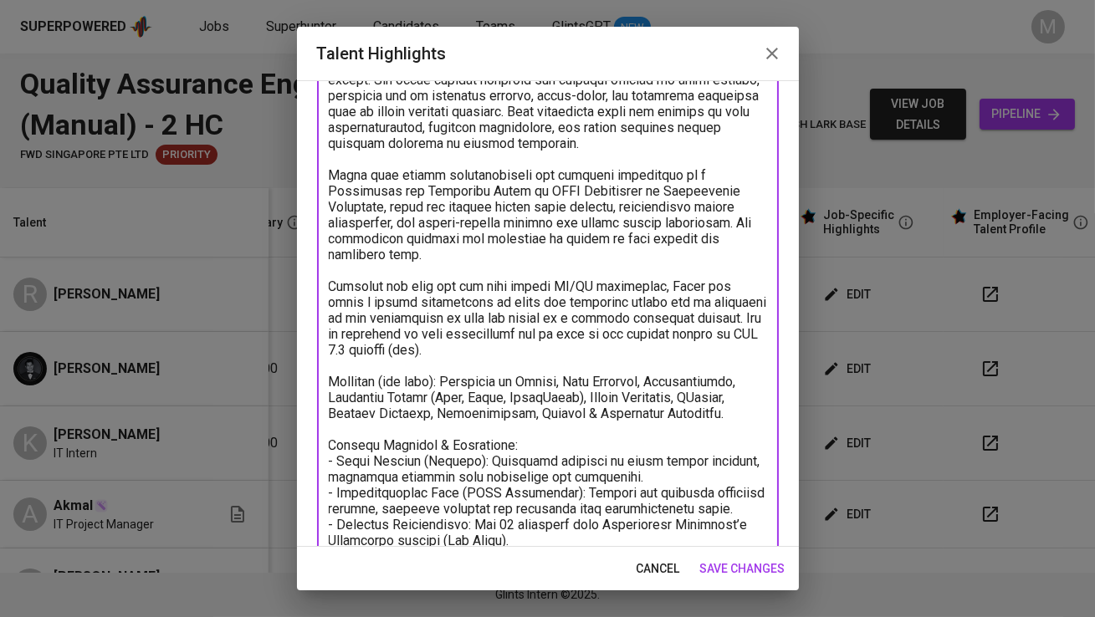
scroll to position [189, 0]
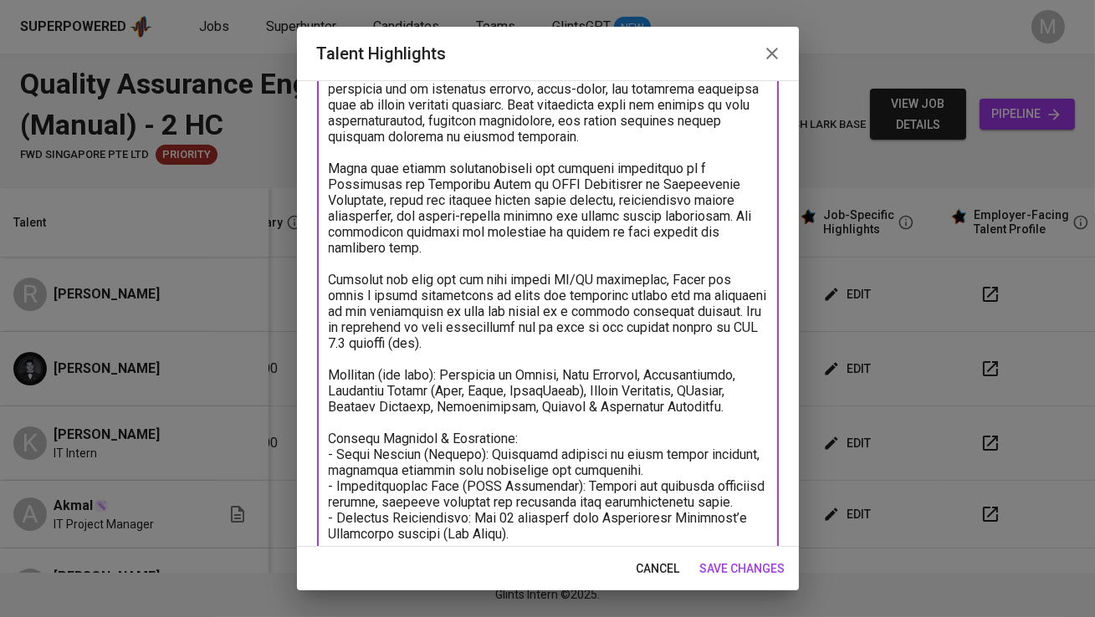
drag, startPoint x: 706, startPoint y: 308, endPoint x: 738, endPoint y: 344, distance: 48.6
click at [738, 344] on textarea at bounding box center [548, 423] width 438 height 842
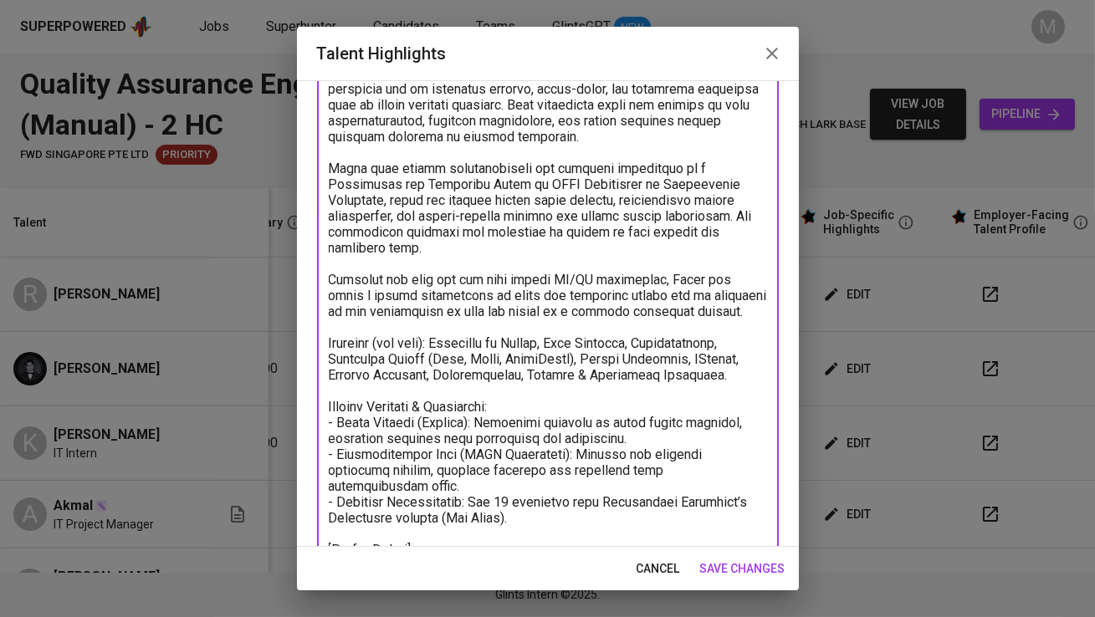
drag, startPoint x: 431, startPoint y: 340, endPoint x: 376, endPoint y: 340, distance: 55.2
click at [376, 340] on textarea at bounding box center [548, 407] width 438 height 810
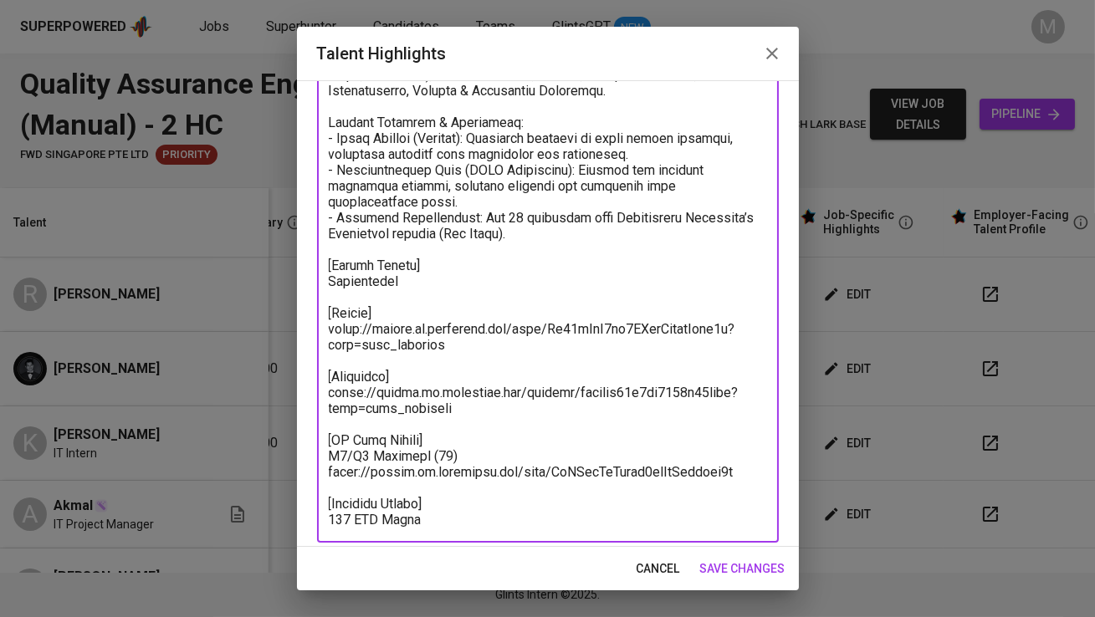
scroll to position [499, 0]
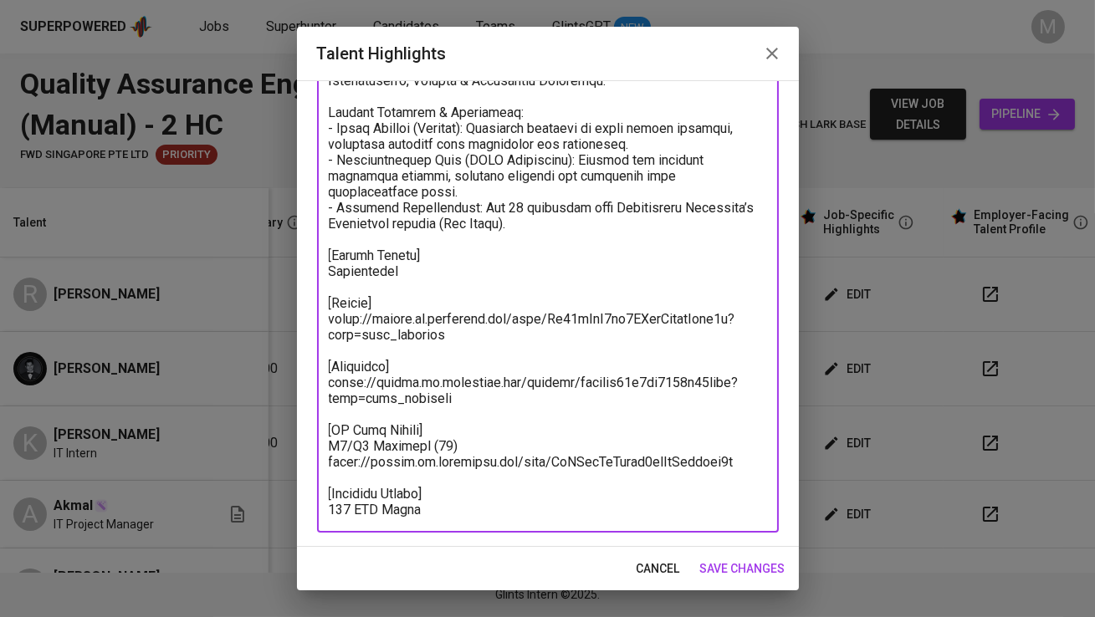
type textarea "Rilla is a fresh graduate with a dual degree: a Bachelor’s in Management from U…"
click at [742, 575] on span "save changes" at bounding box center [742, 569] width 85 height 21
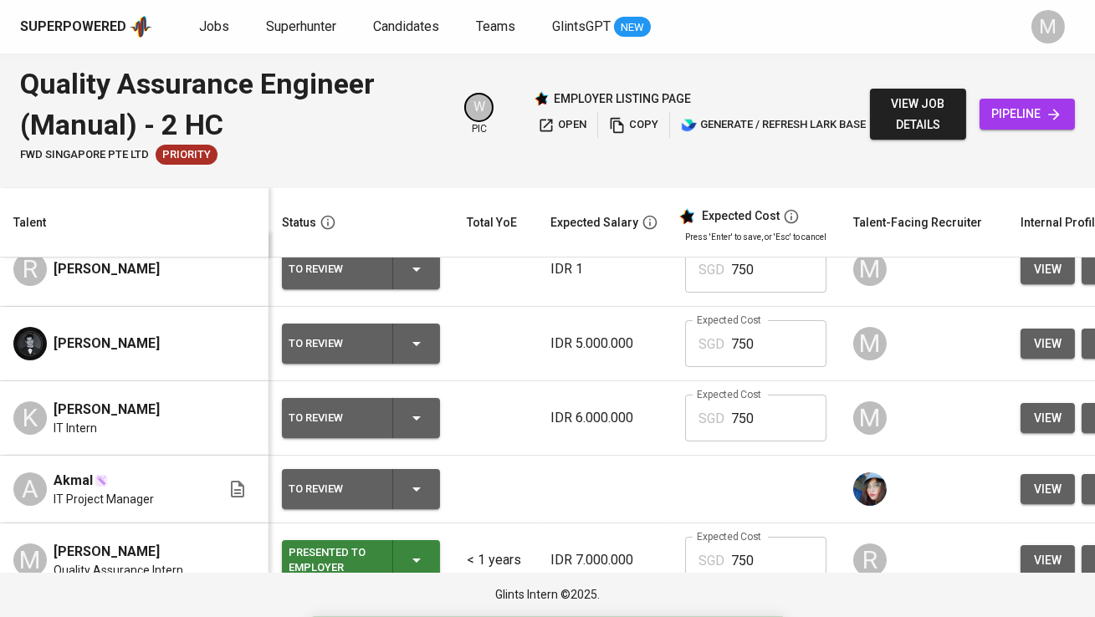
scroll to position [0, 0]
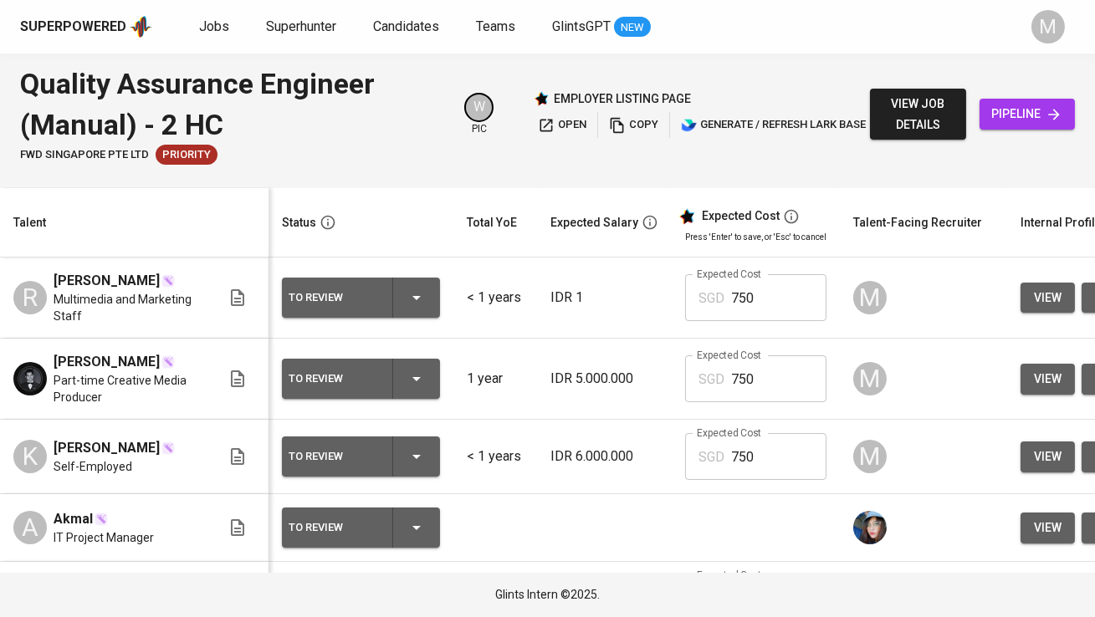
click at [897, 94] on span "view job details" at bounding box center [917, 114] width 69 height 41
click at [212, 30] on div at bounding box center [547, 308] width 1095 height 617
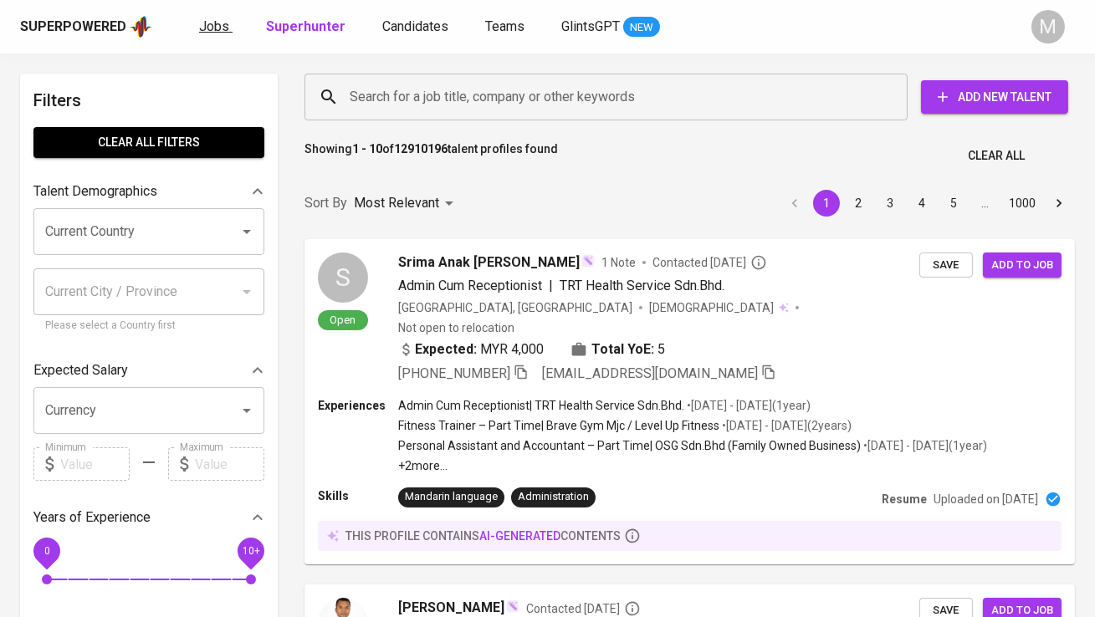
click at [225, 23] on span "Jobs" at bounding box center [214, 26] width 30 height 16
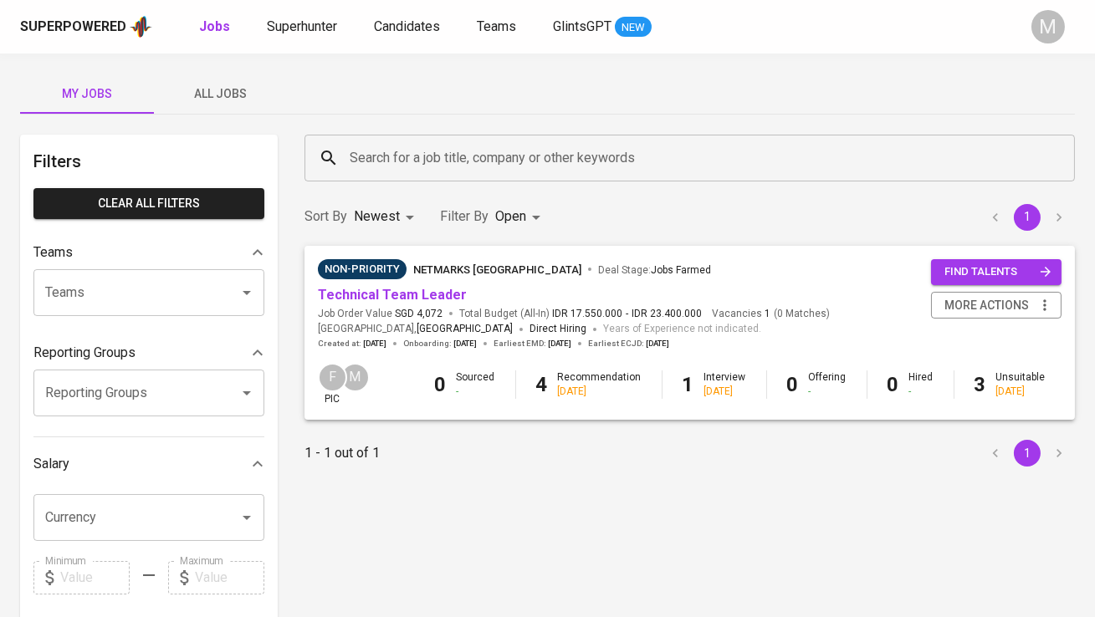
click at [223, 97] on span "All Jobs" at bounding box center [221, 94] width 114 height 21
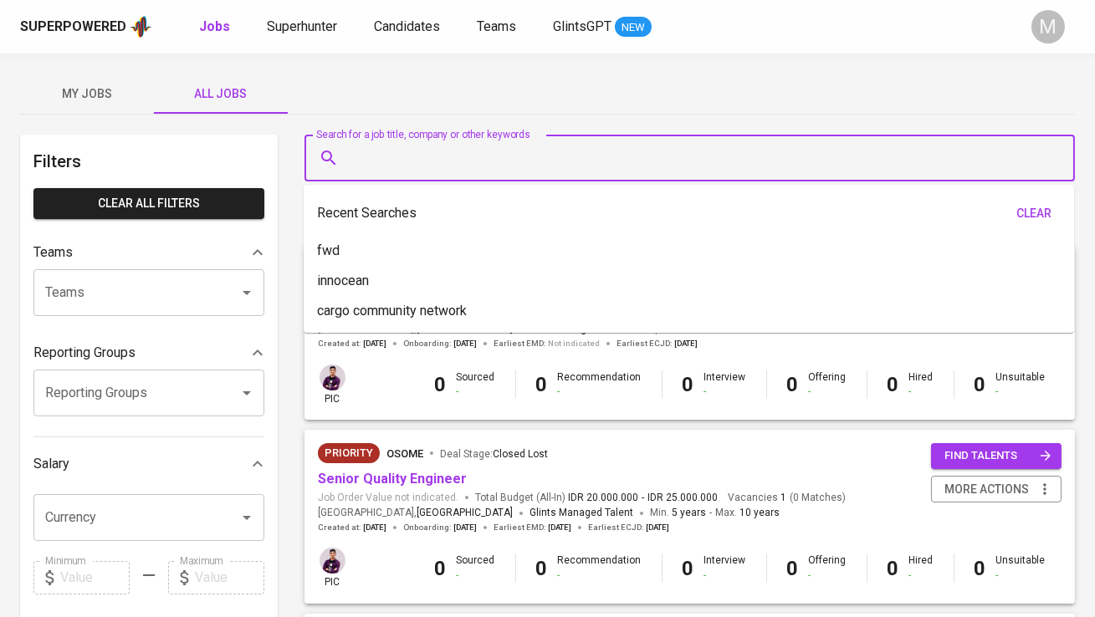
click at [381, 159] on input "Search for a job title, company or other keywords" at bounding box center [693, 158] width 697 height 32
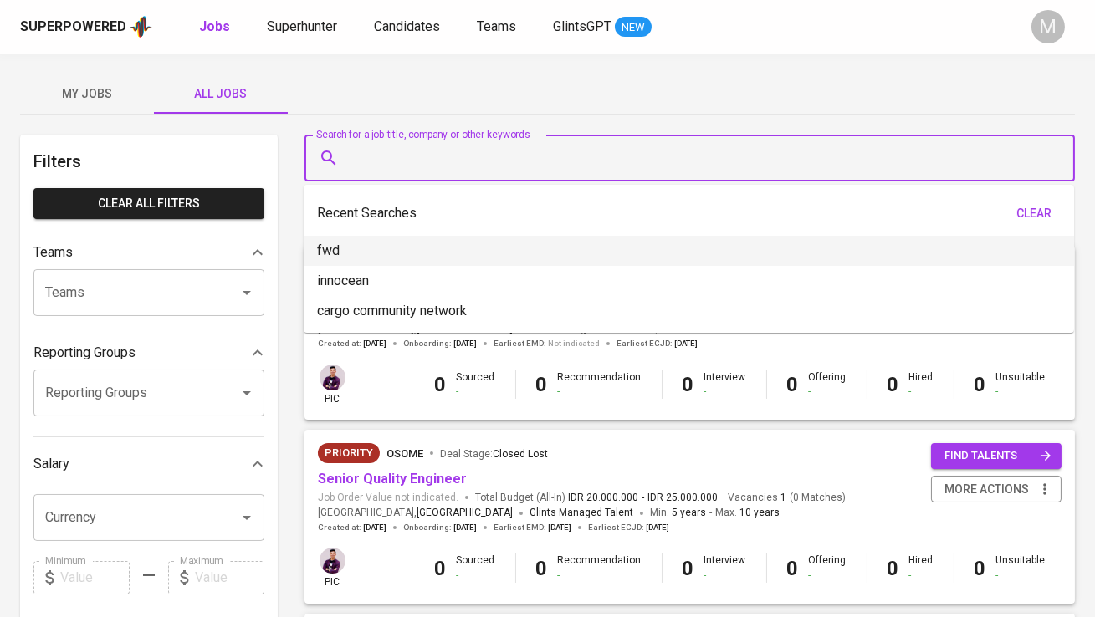
click at [393, 258] on li "fwd" at bounding box center [689, 251] width 770 height 30
type input "fwd"
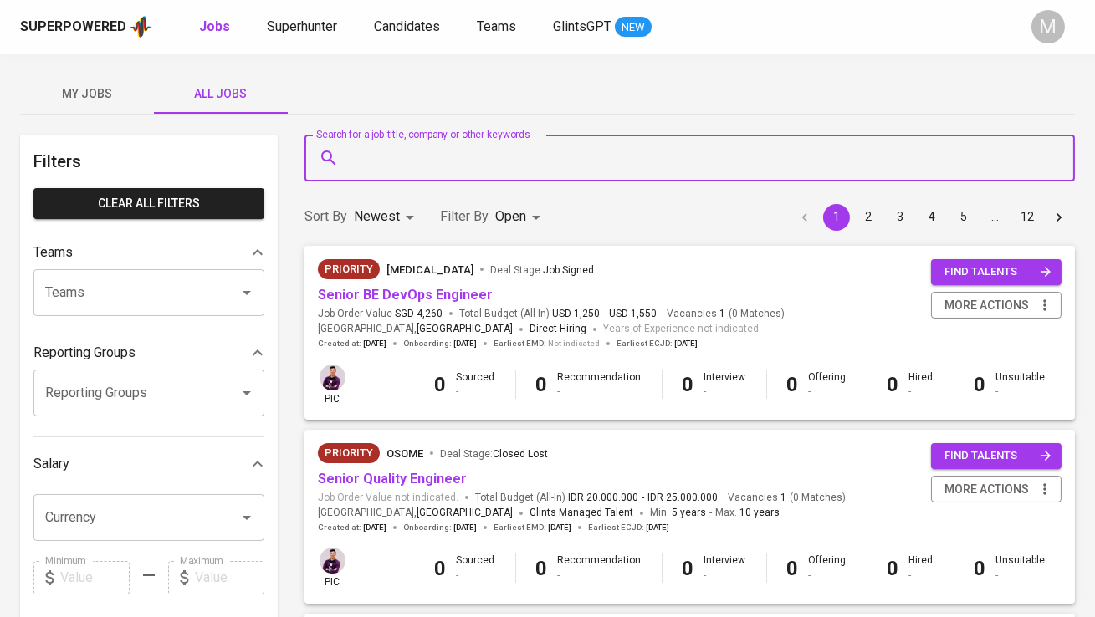
click at [399, 170] on input "Search for a job title, company or other keywords" at bounding box center [693, 158] width 697 height 32
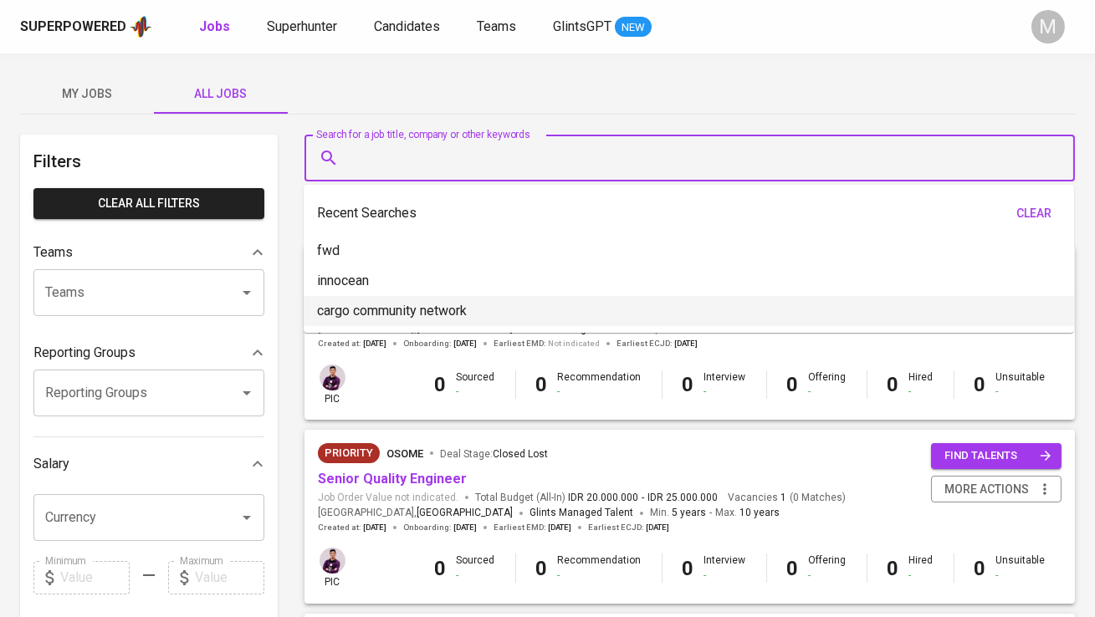
click at [423, 304] on p "cargo community network" at bounding box center [392, 311] width 150 height 20
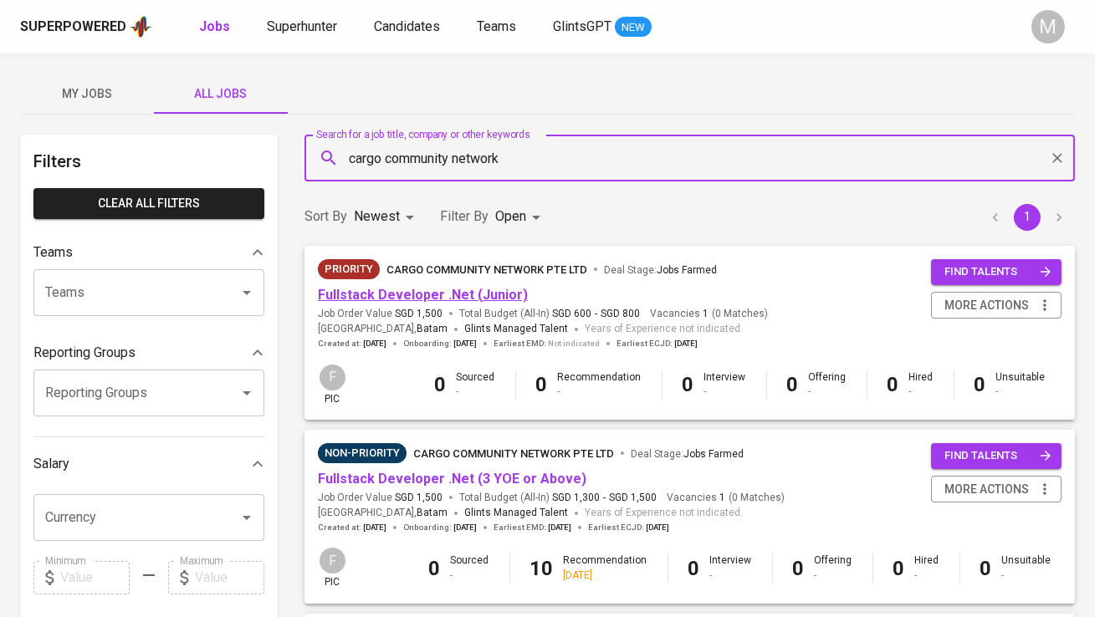
type input "cargo community network"
click at [438, 300] on link "Fullstack Developer .Net (Junior)" at bounding box center [423, 295] width 210 height 16
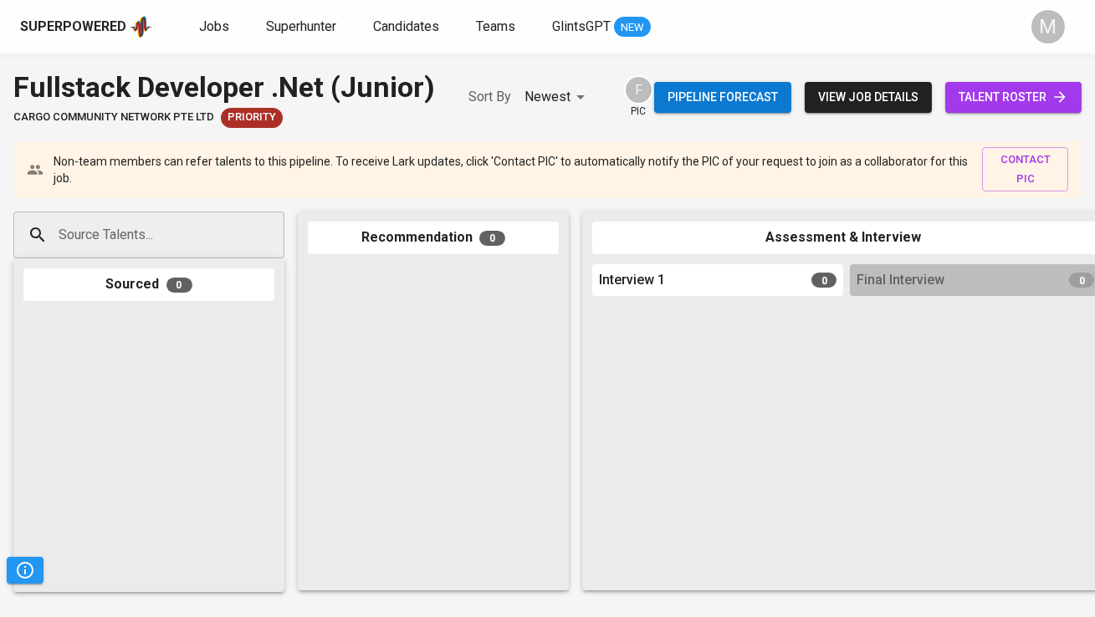
click at [826, 92] on span "view job details" at bounding box center [868, 97] width 100 height 21
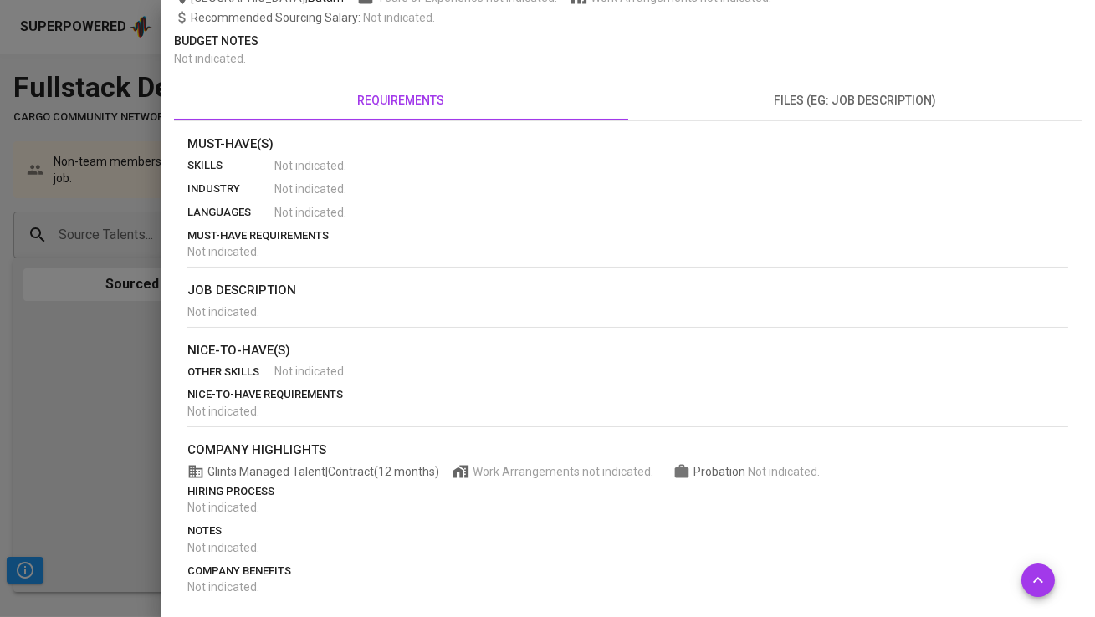
scroll to position [273, 0]
